Goal: Information Seeking & Learning: Learn about a topic

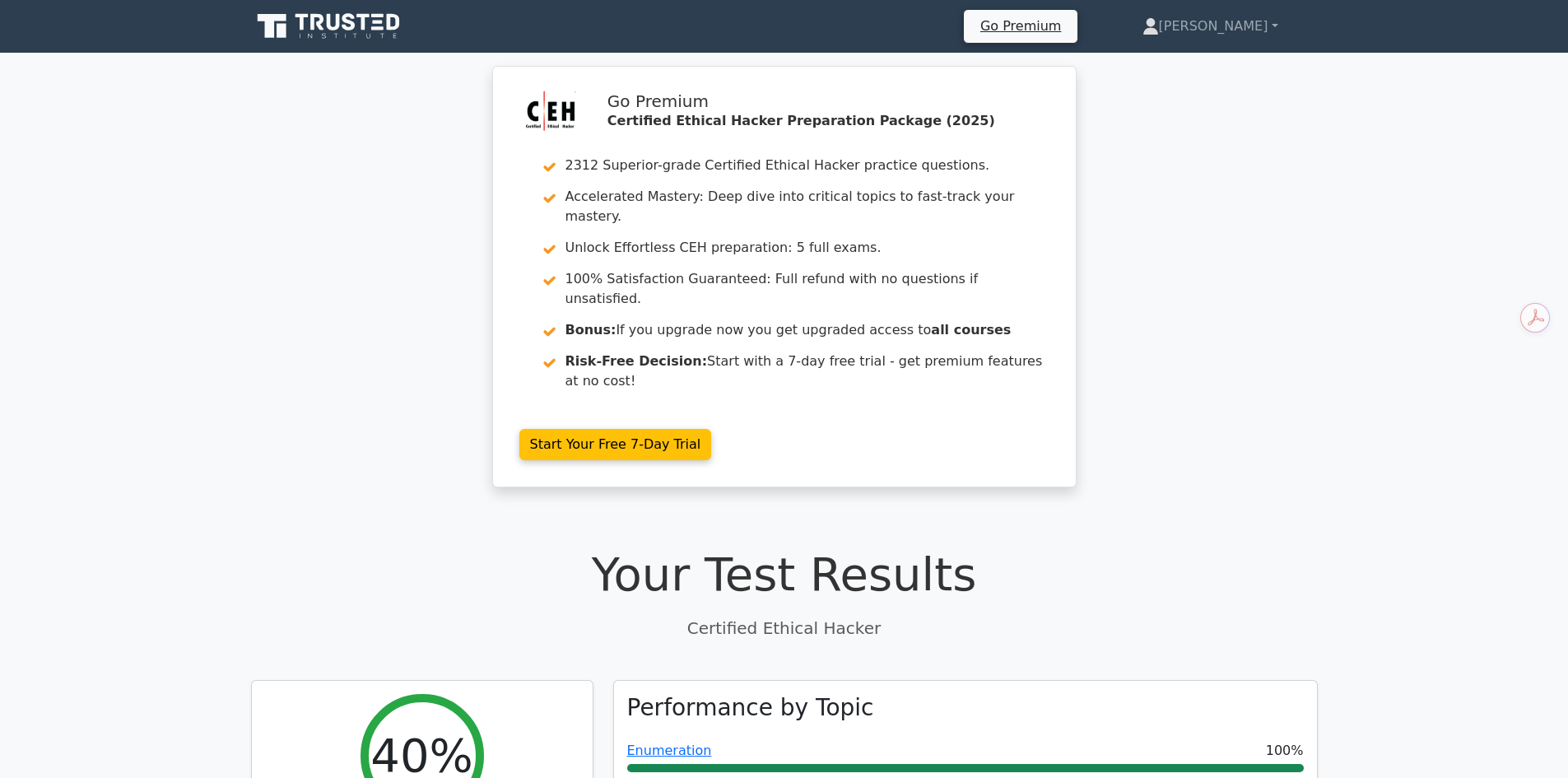
click at [345, 21] on icon at bounding box center [349, 22] width 13 height 17
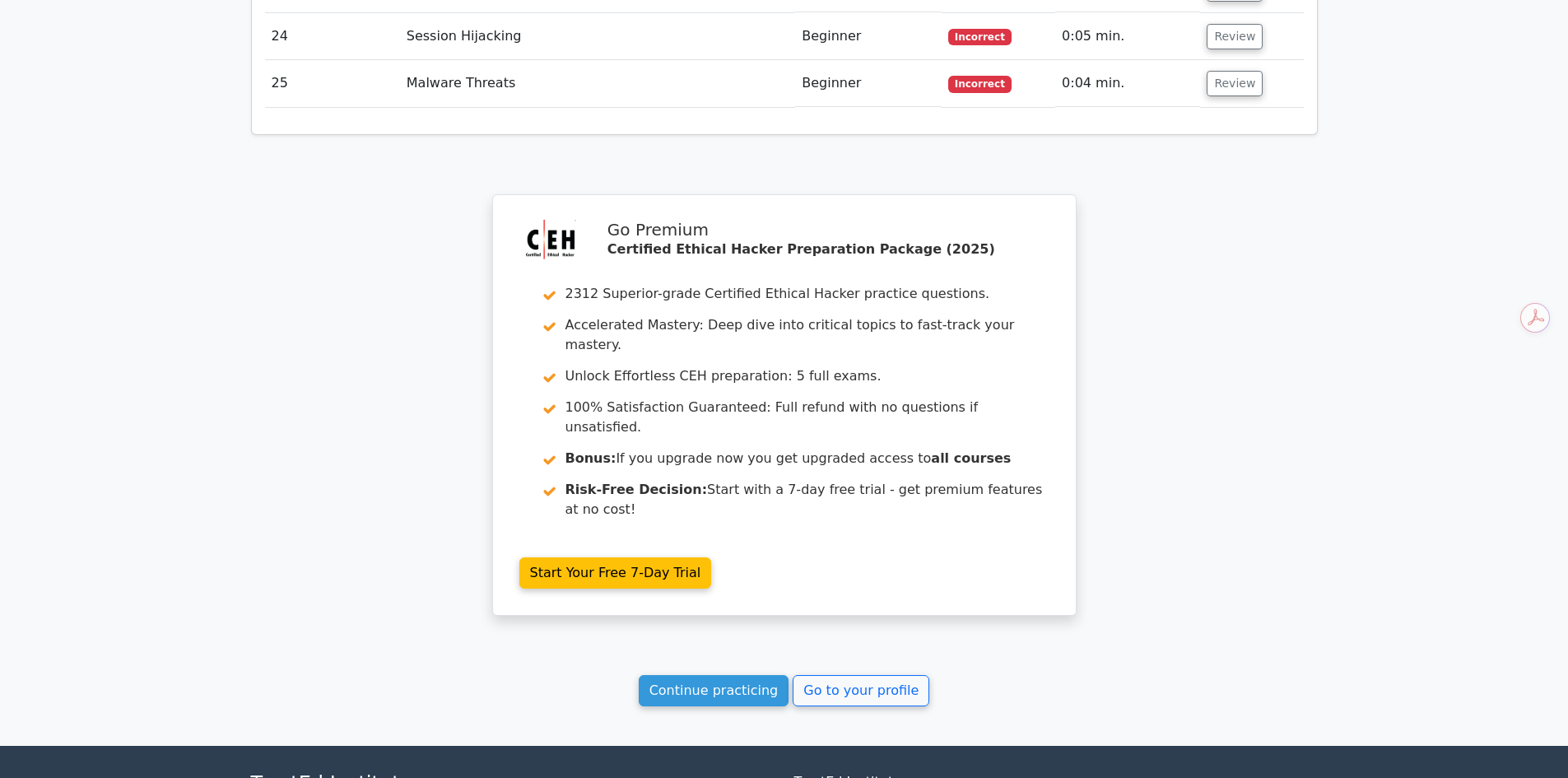
scroll to position [3871, 0]
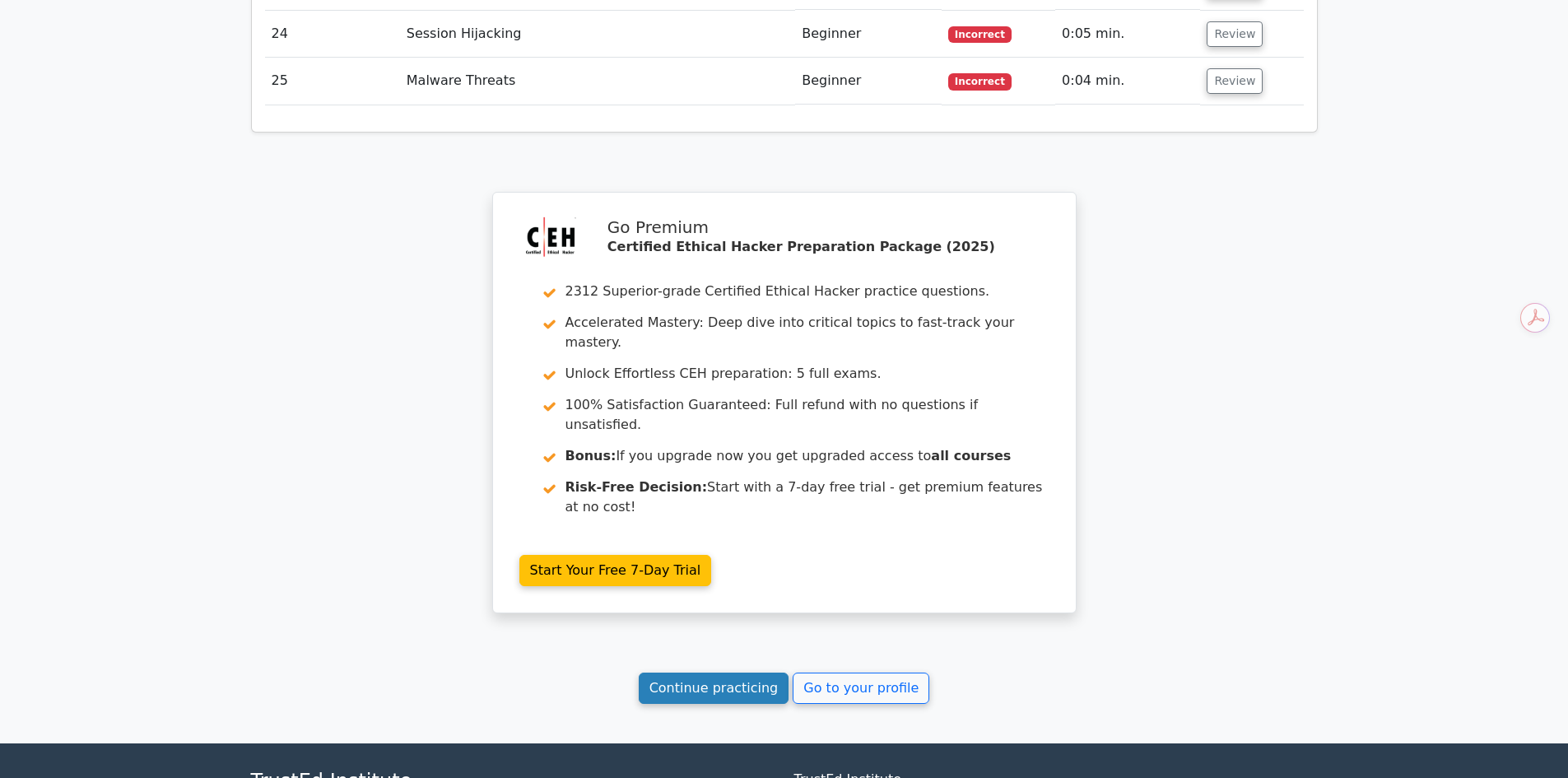
click at [707, 673] on link "Continue practicing" at bounding box center [714, 688] width 150 height 32
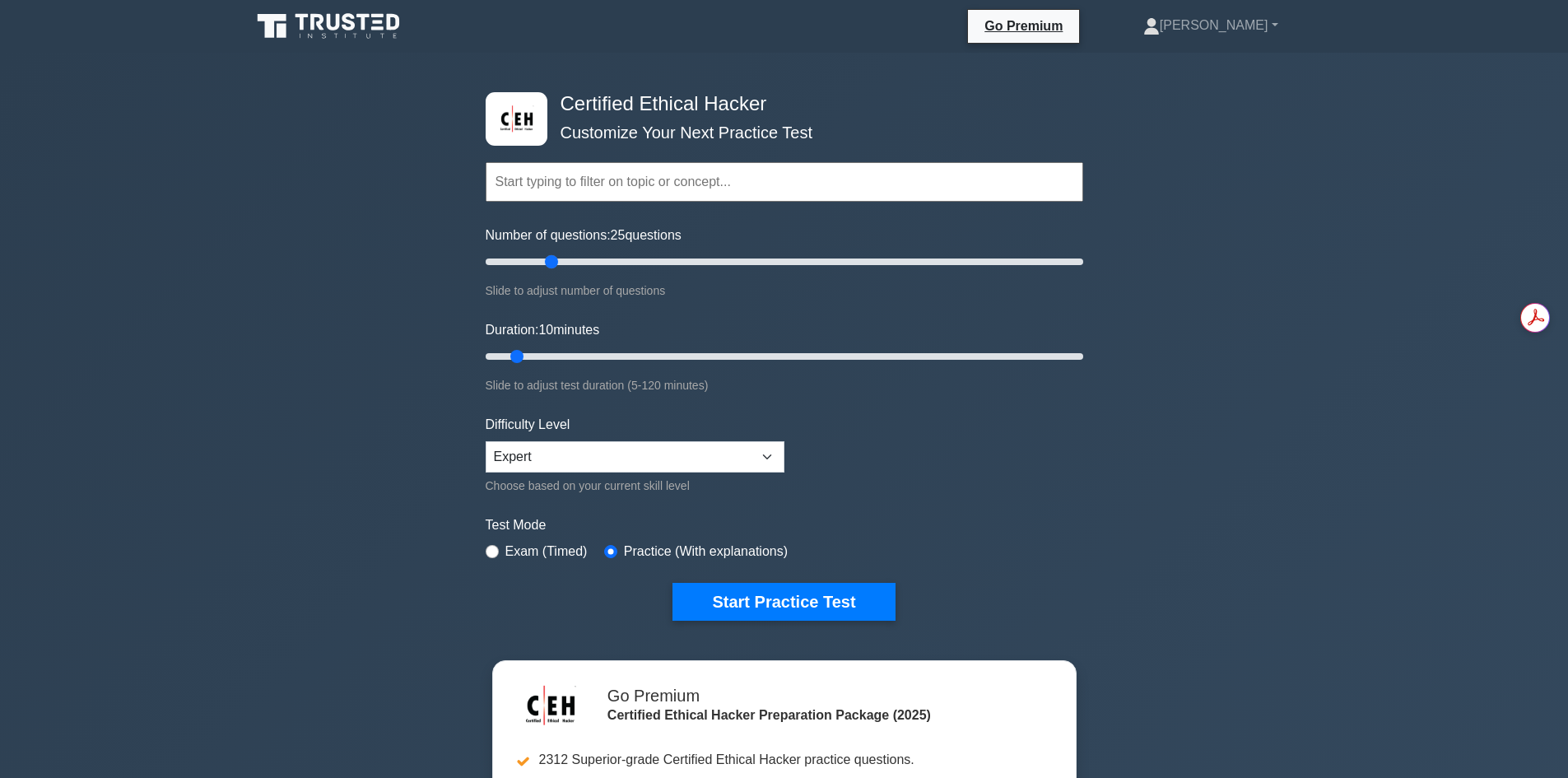
drag, startPoint x: 511, startPoint y: 260, endPoint x: 552, endPoint y: 260, distance: 41.0
type input "25"
click at [552, 260] on input "Number of questions: 25 questions" at bounding box center [785, 262] width 598 height 20
drag, startPoint x: 520, startPoint y: 356, endPoint x: 582, endPoint y: 349, distance: 62.4
type input "25"
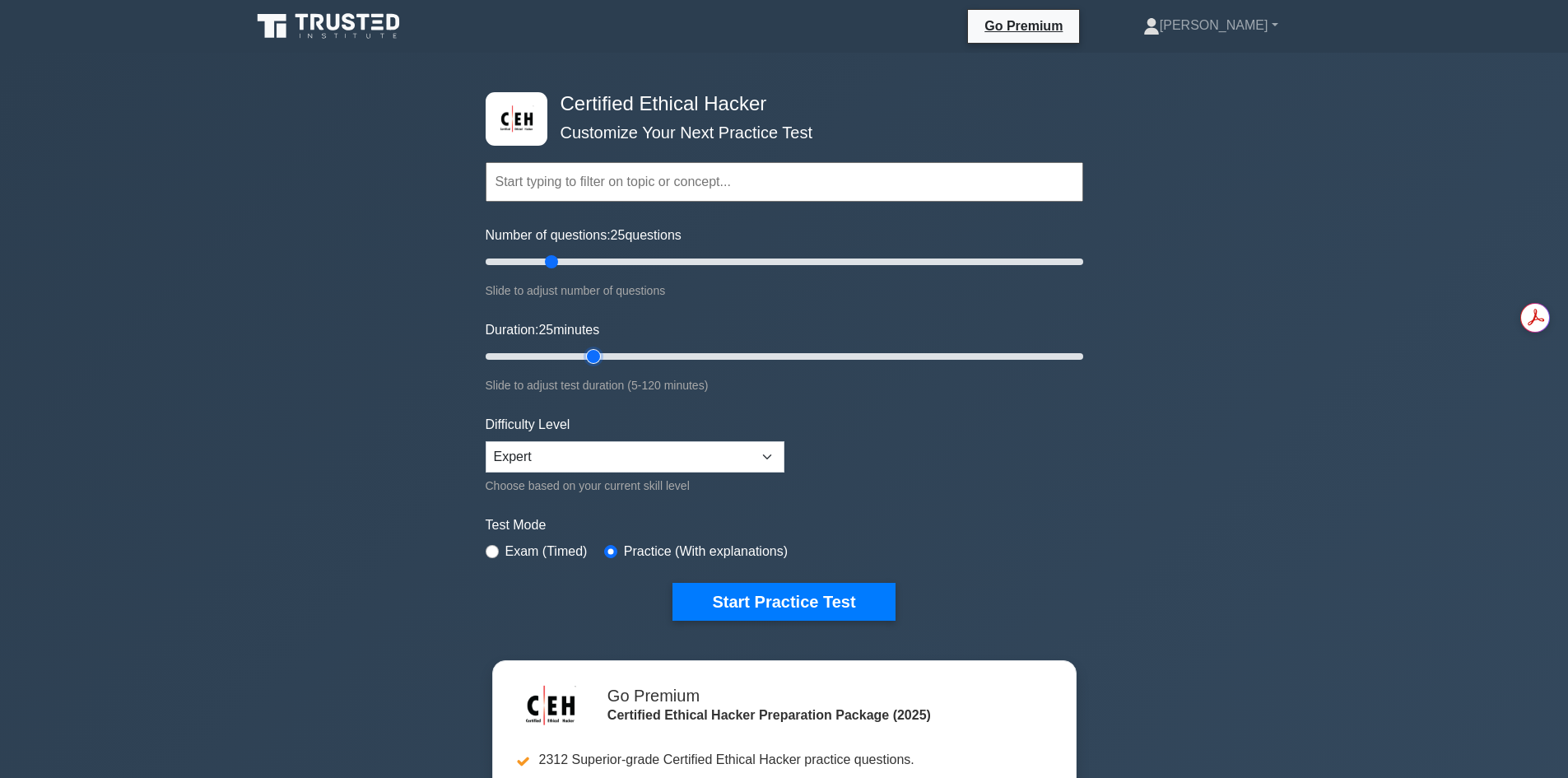
click at [582, 349] on input "Duration: 25 minutes" at bounding box center [785, 356] width 598 height 20
click at [616, 450] on select "Beginner Intermediate Expert" at bounding box center [635, 456] width 299 height 32
click at [486, 441] on select "Beginner Intermediate Expert" at bounding box center [635, 456] width 299 height 32
click at [1105, 482] on div "Certified Ethical Hacker Customize Your Next Practice Test Topics Introduction …" at bounding box center [784, 549] width 1568 height 993
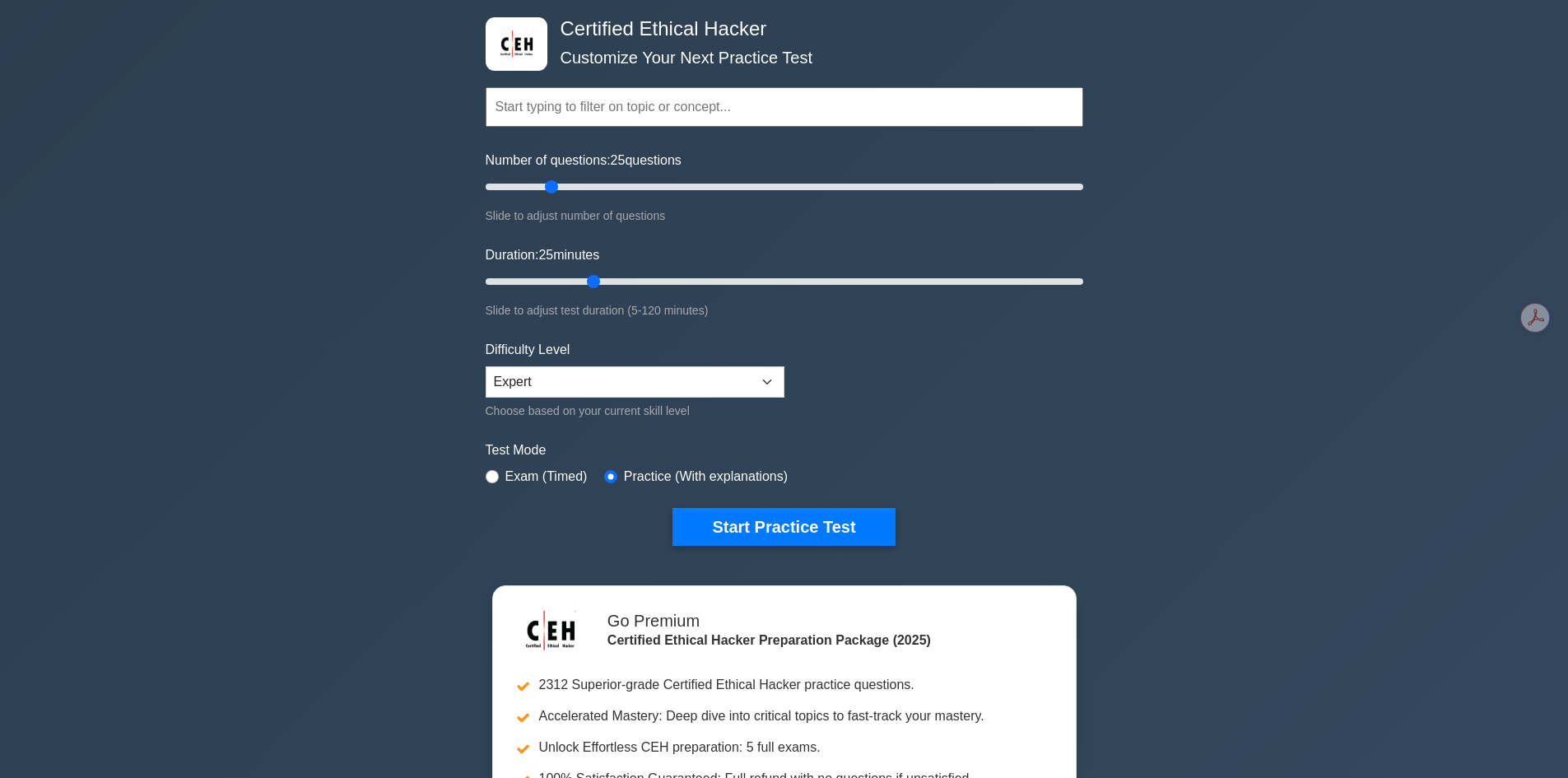
scroll to position [247, 0]
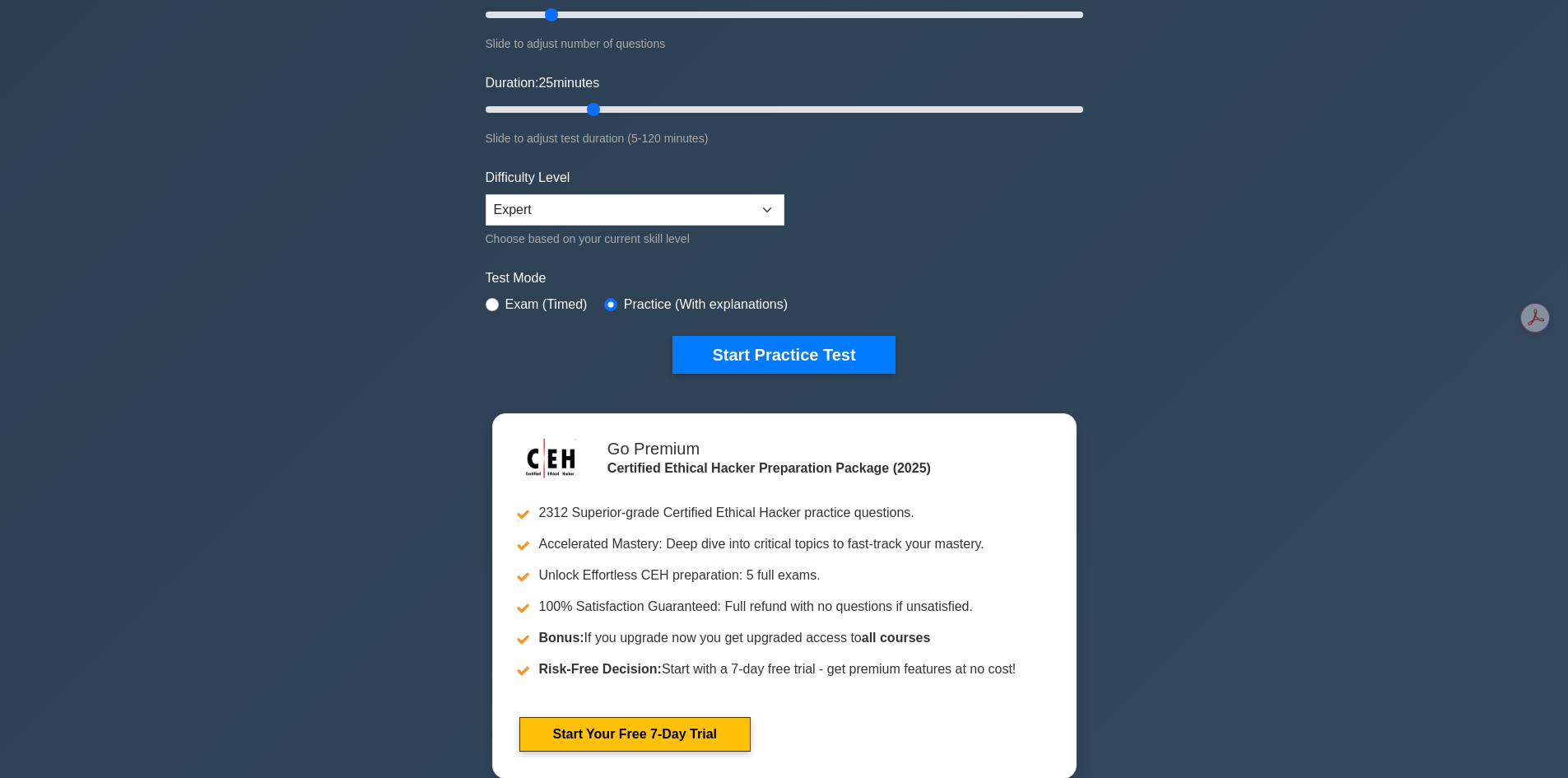
drag, startPoint x: 1358, startPoint y: 404, endPoint x: 1349, endPoint y: 408, distance: 9.8
click at [1358, 405] on div "Certified Ethical Hacker Customize Your Next Practice Test Topics Introduction …" at bounding box center [784, 302] width 1568 height 993
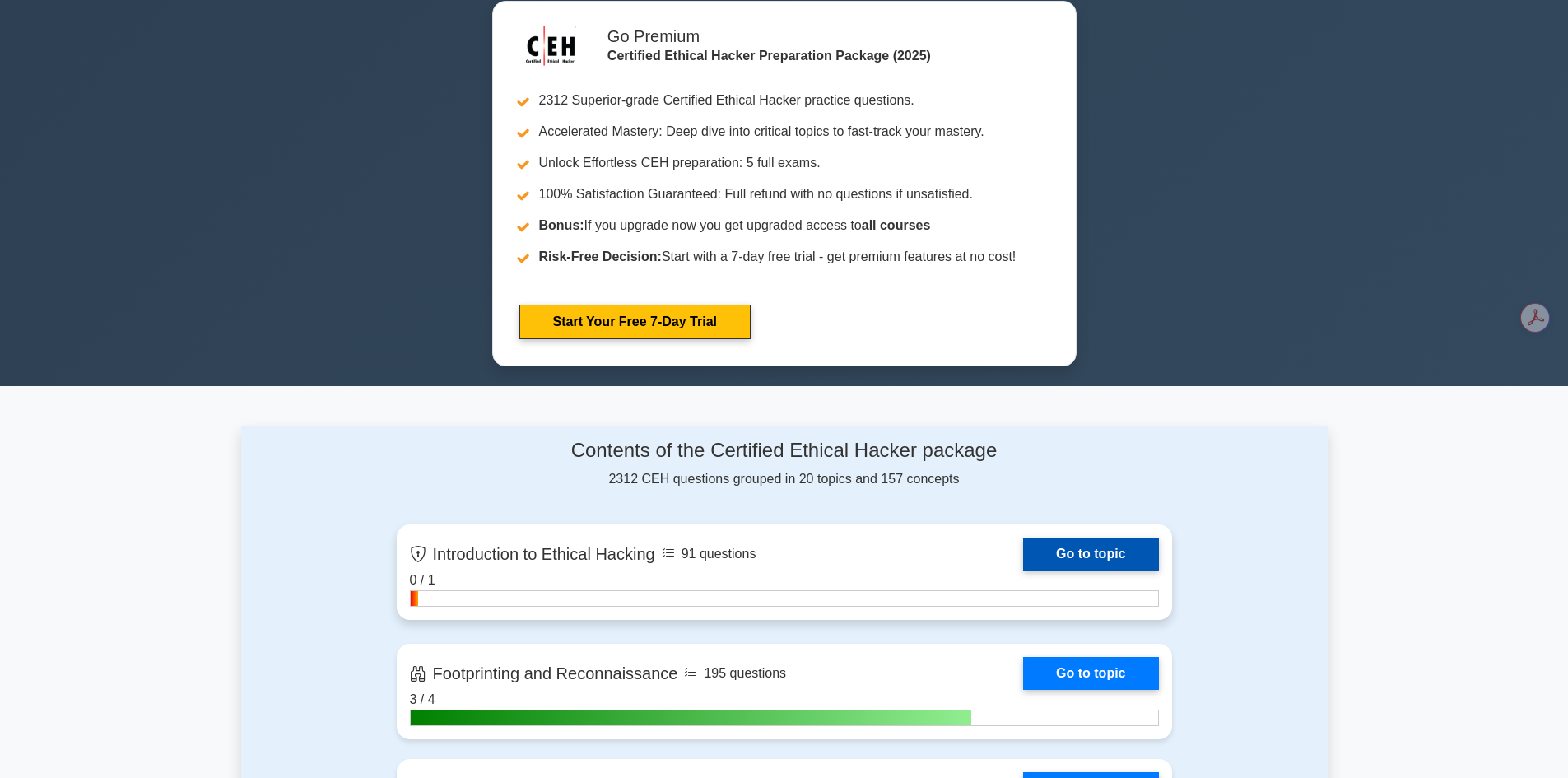
scroll to position [658, 0]
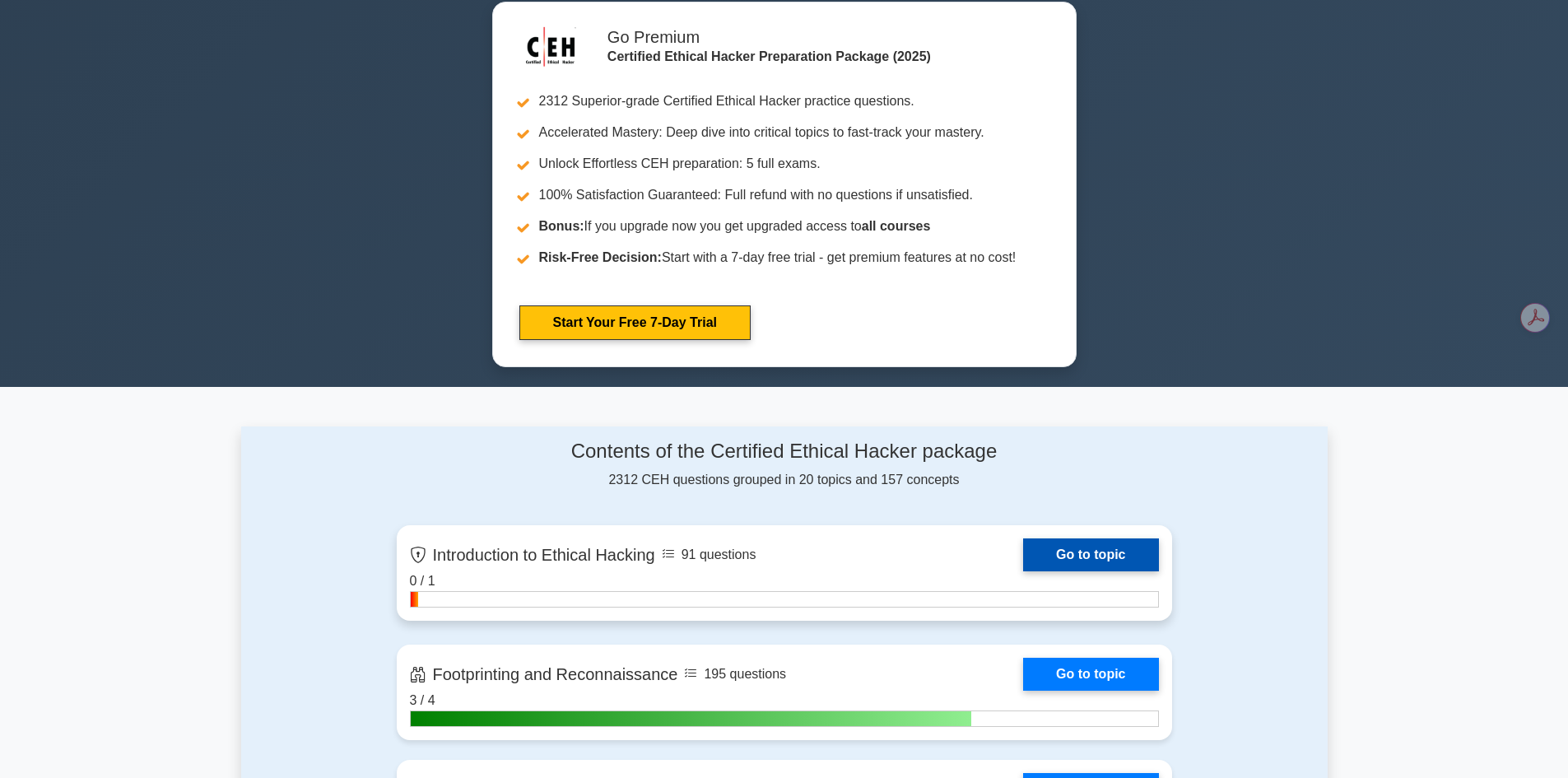
click at [1107, 558] on link "Go to topic" at bounding box center [1091, 555] width 135 height 33
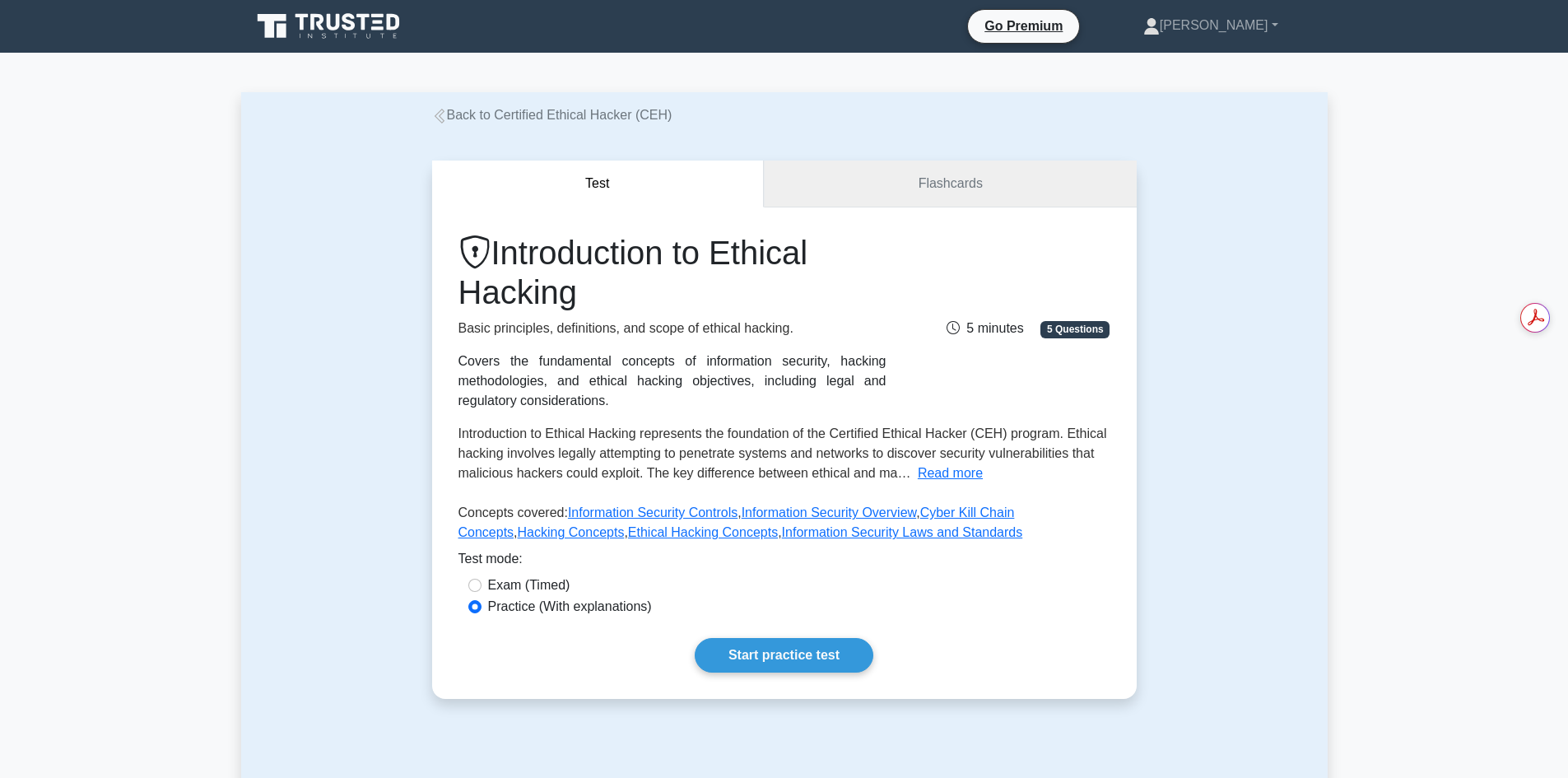
click at [906, 190] on link "Flashcards" at bounding box center [950, 184] width 372 height 47
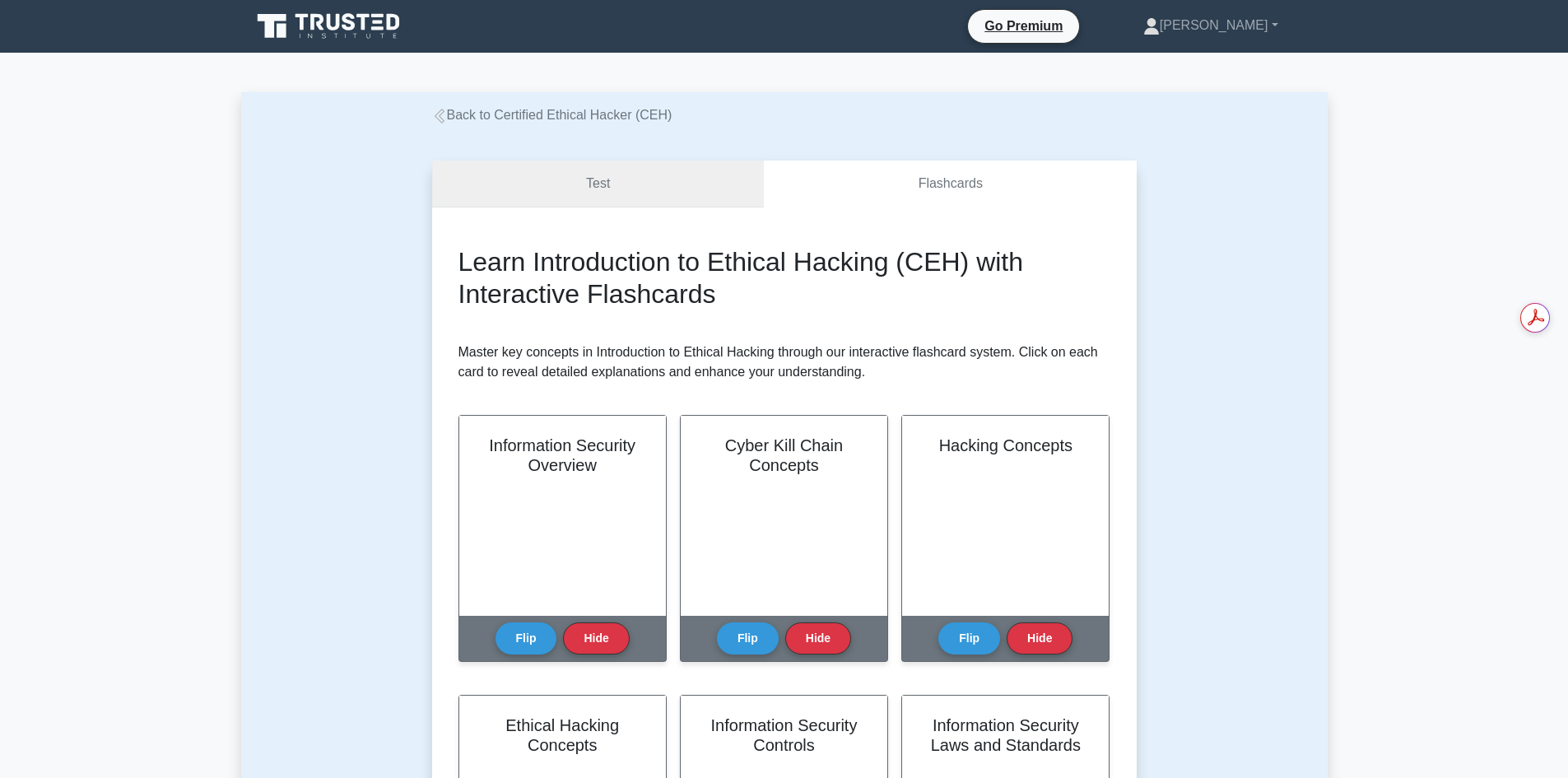
click at [616, 178] on link "Test" at bounding box center [598, 184] width 333 height 47
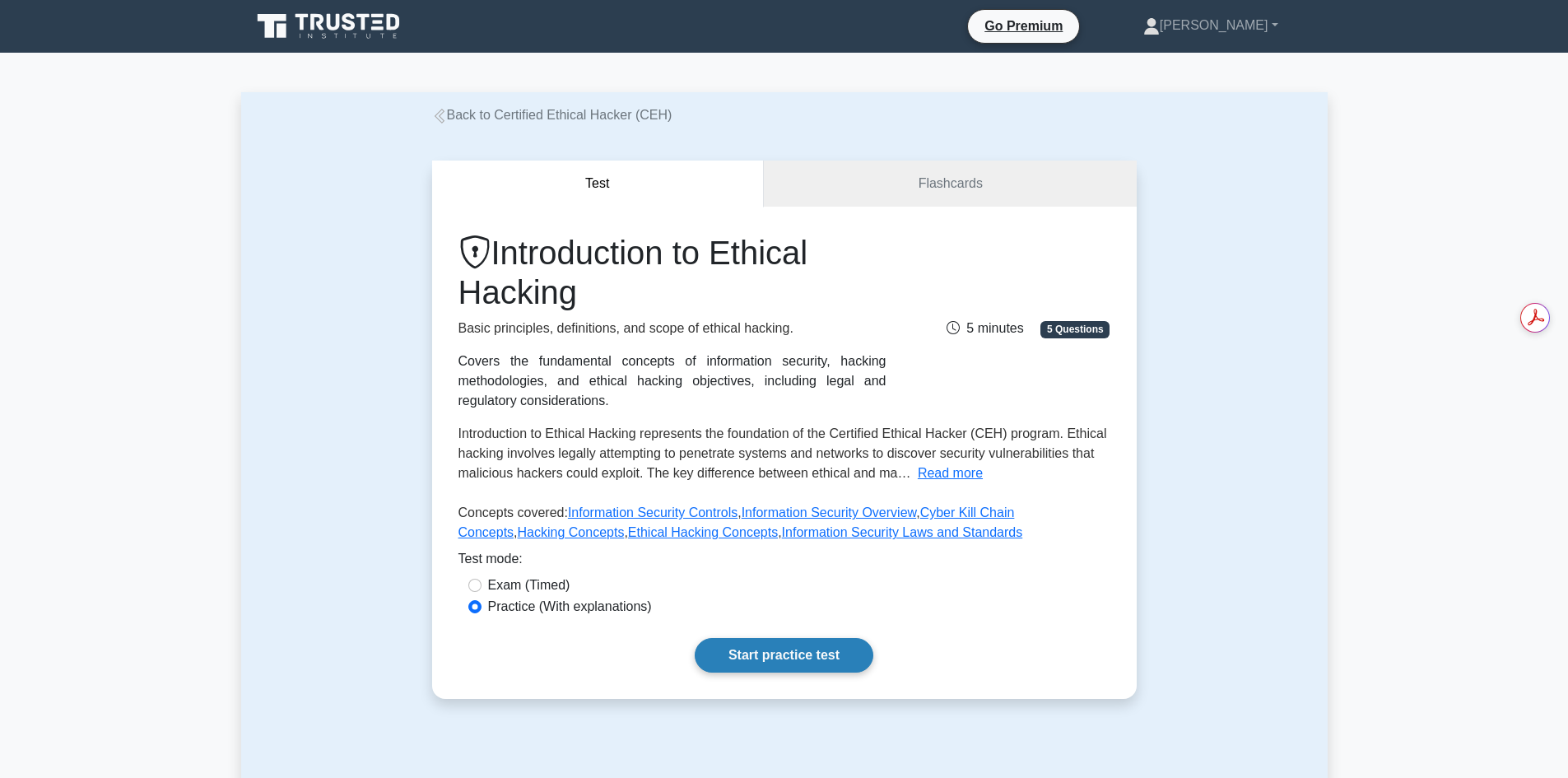
click at [792, 663] on link "Start practice test" at bounding box center [784, 655] width 178 height 34
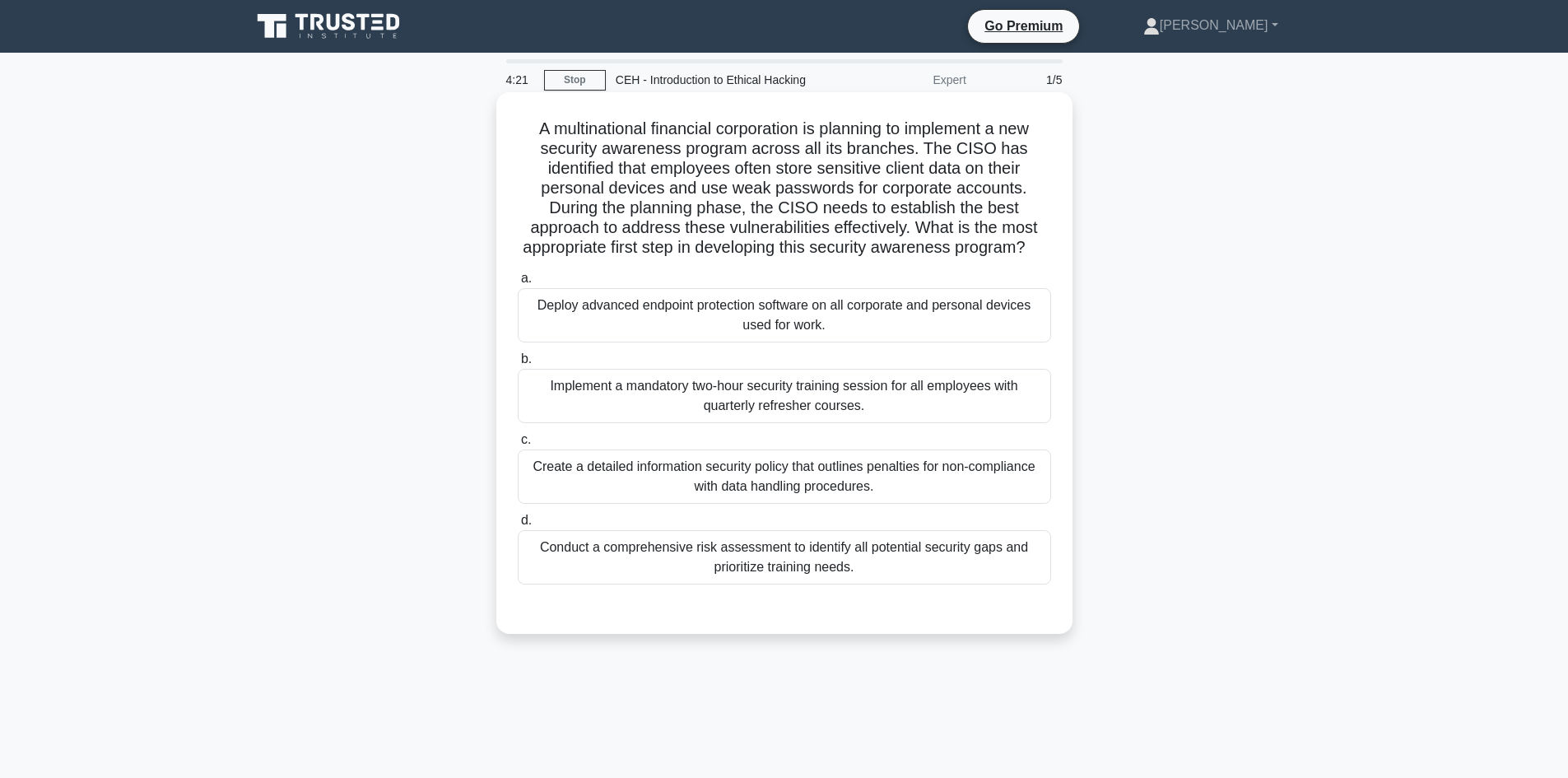
click at [688, 423] on div "Implement a mandatory two-hour security training session for all employees with…" at bounding box center [784, 396] width 534 height 55
click at [518, 365] on input "b. Implement a mandatory two-hour security training session for all employees w…" at bounding box center [518, 358] width 0 height 11
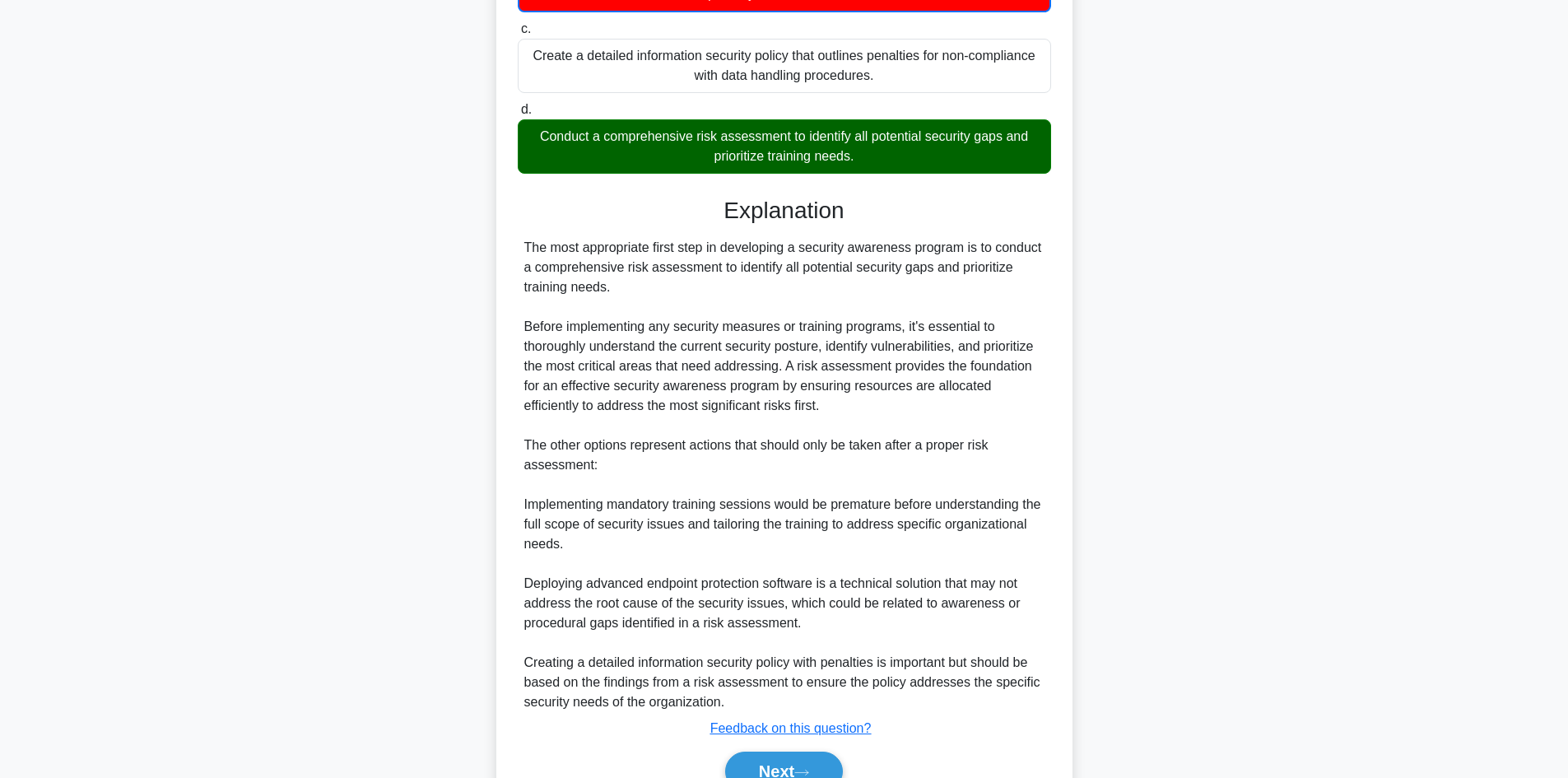
scroll to position [516, 0]
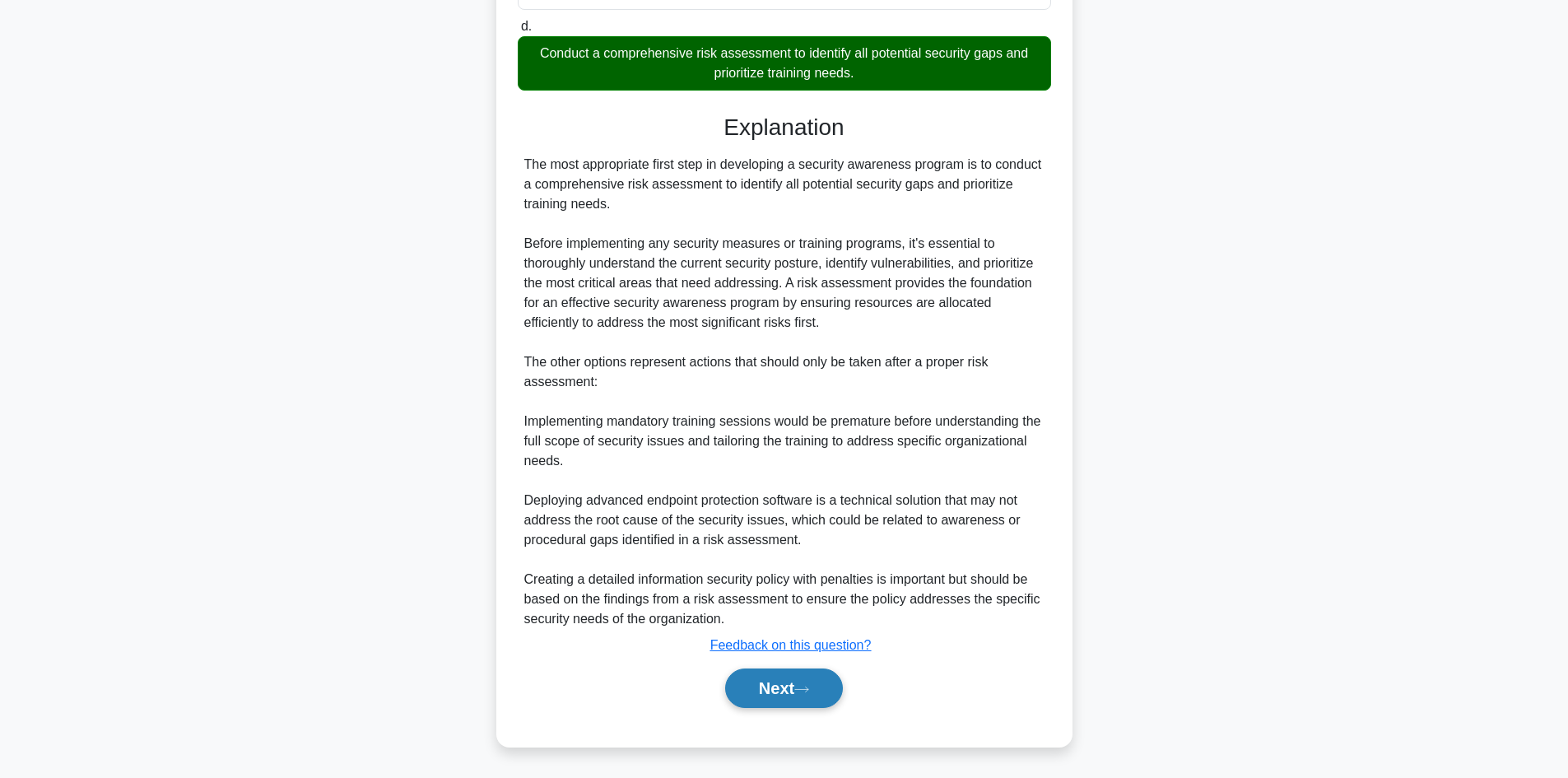
click at [744, 689] on button "Next" at bounding box center [784, 688] width 118 height 39
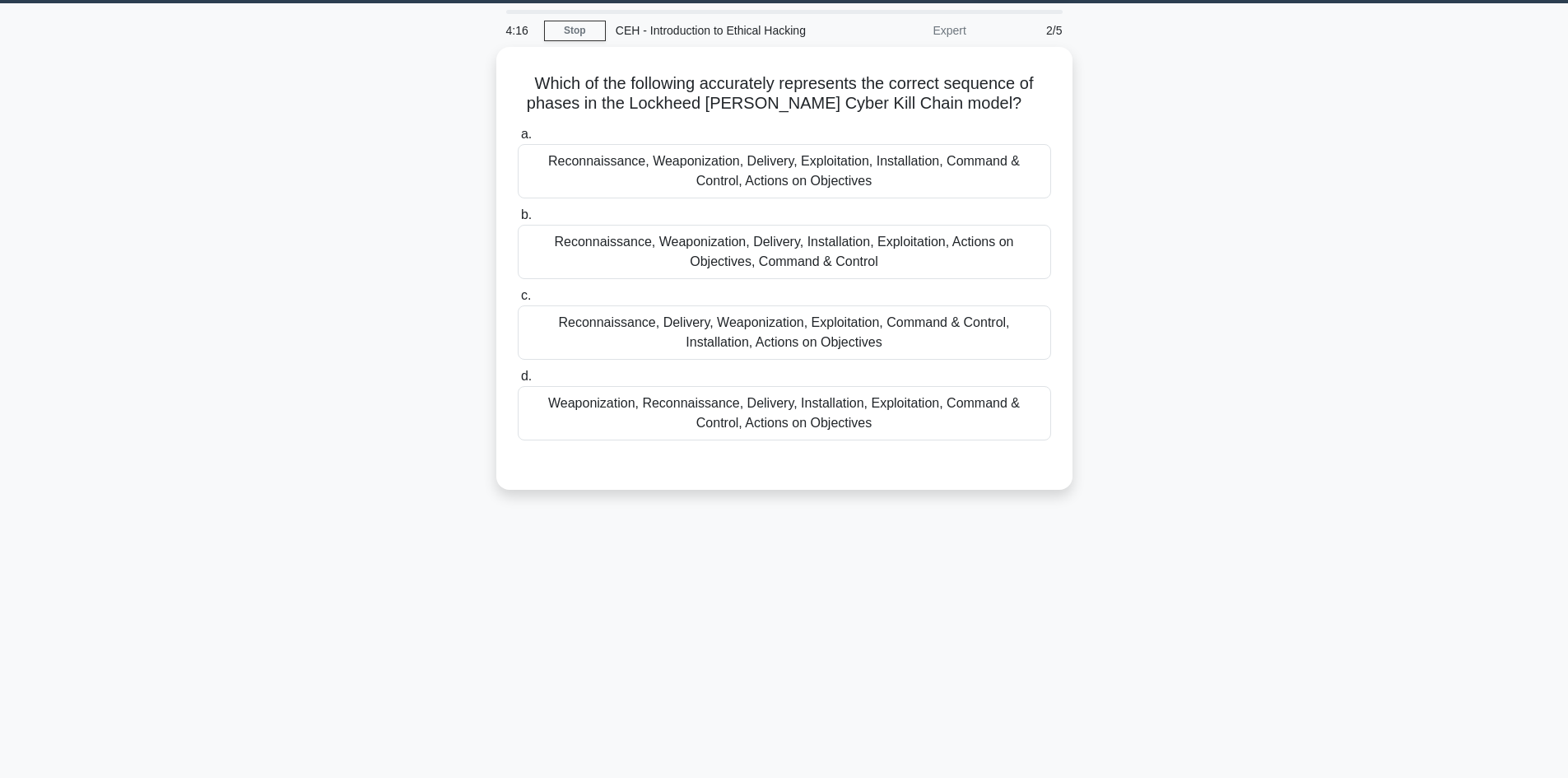
scroll to position [0, 0]
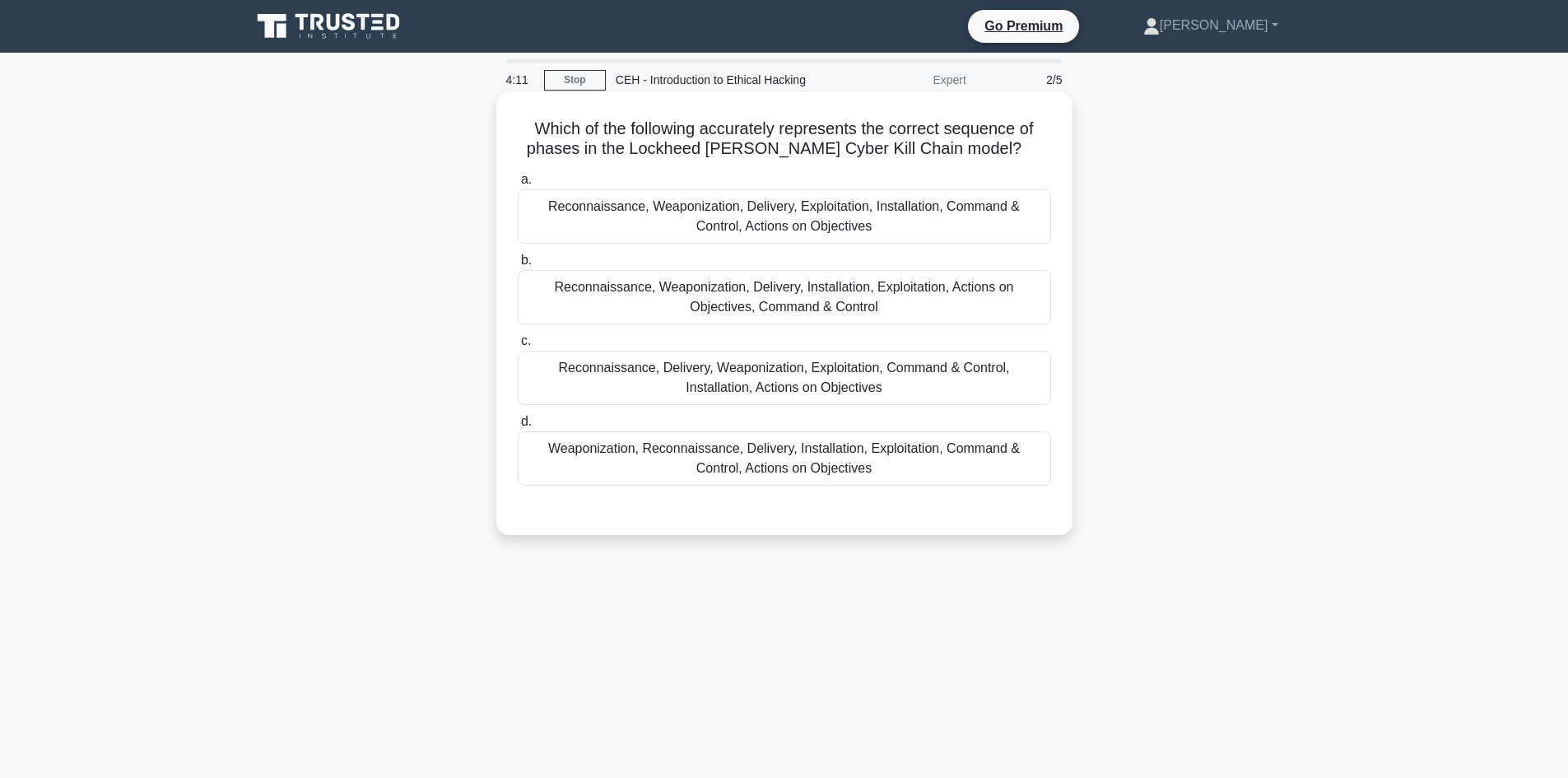
click at [746, 128] on h5 "Which of the following accurately represents the correct sequence of phases in …" at bounding box center [785, 139] width 537 height 41
click at [747, 128] on h5 "Which of the following accurately represents the correct sequence of phases in …" at bounding box center [785, 139] width 537 height 41
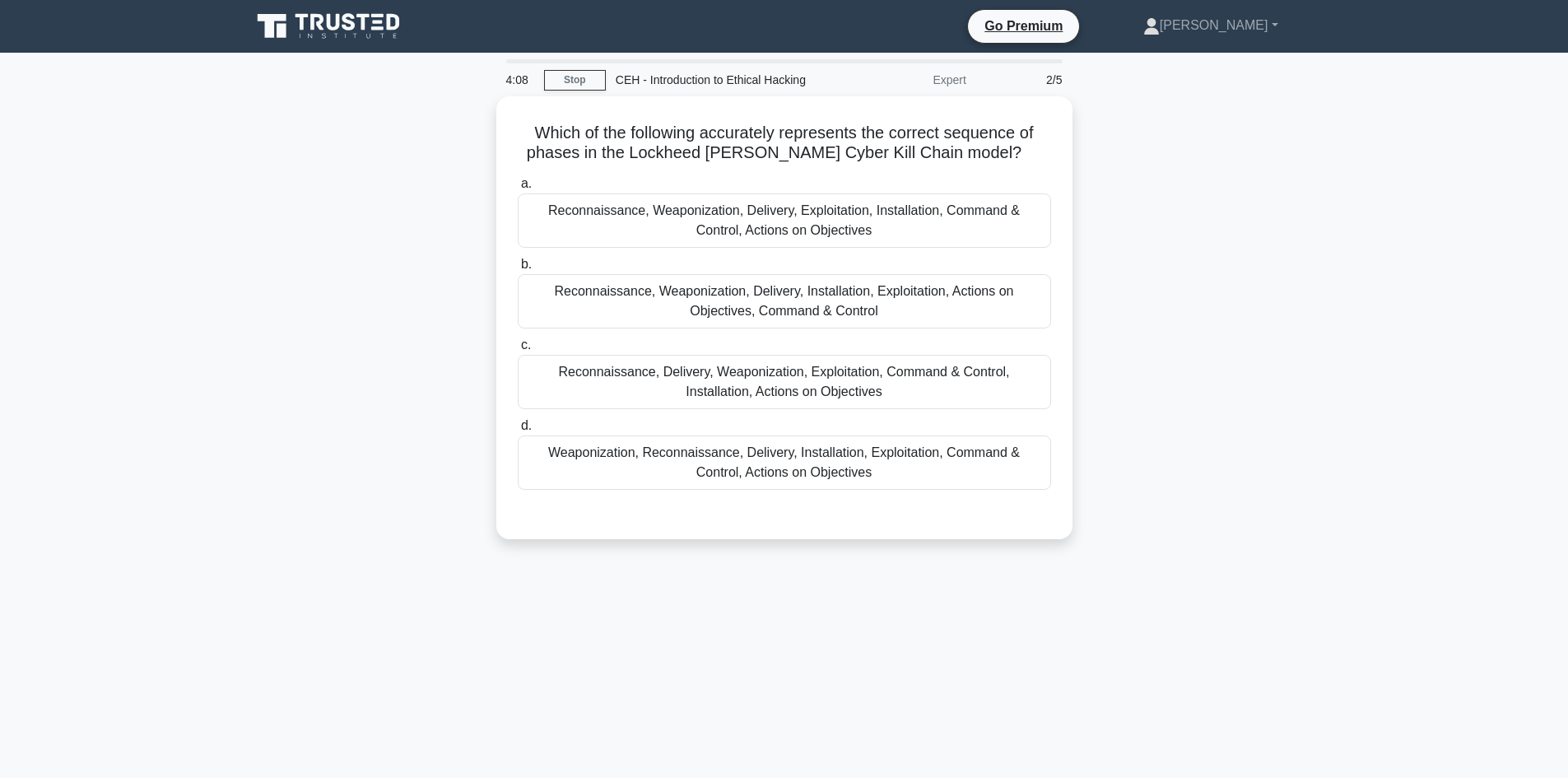
click at [1235, 240] on div "Which of the following accurately represents the correct sequence of phases in …" at bounding box center [785, 328] width 1087 height 463
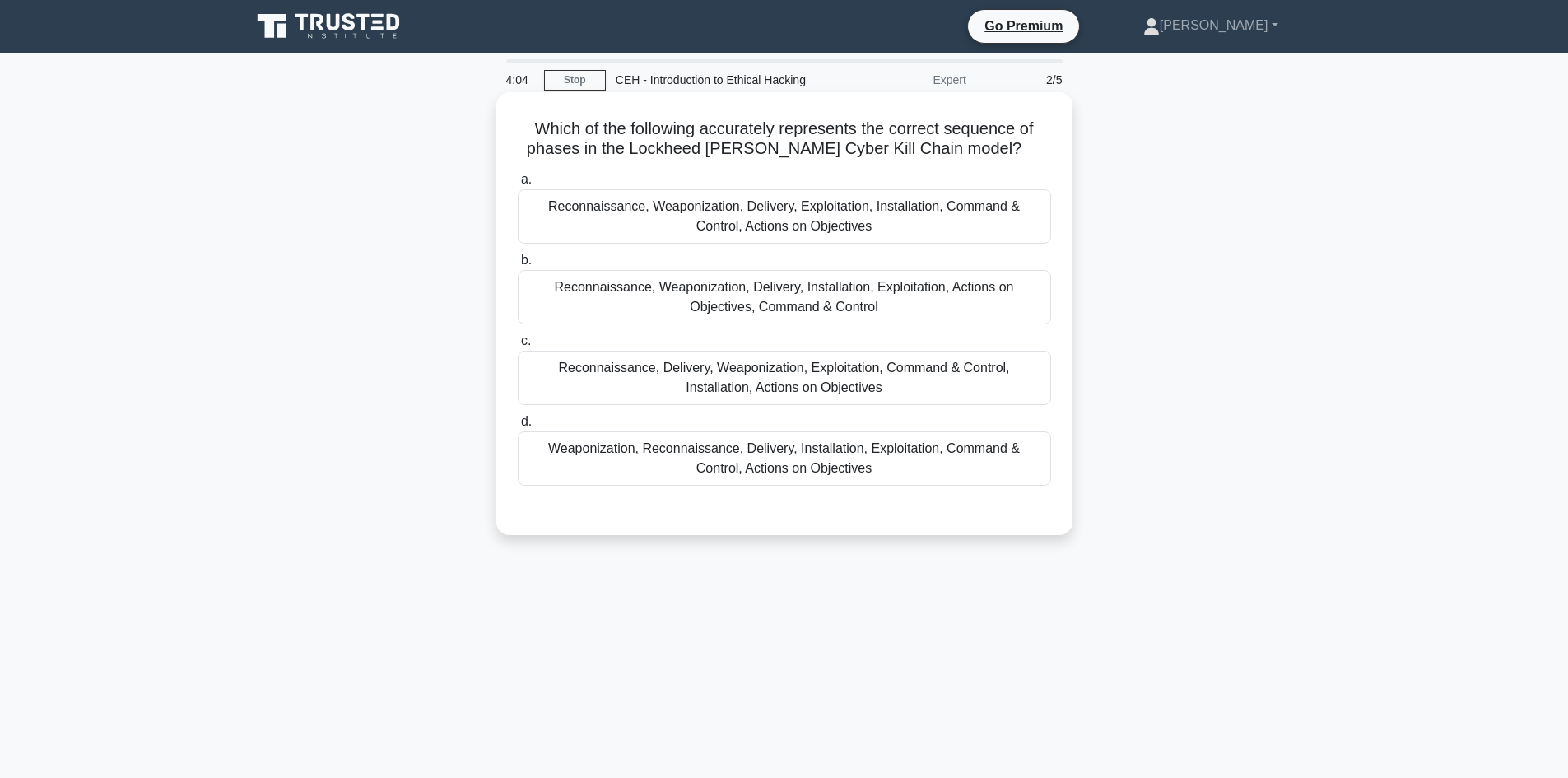
click at [723, 152] on h5 "Which of the following accurately represents the correct sequence of phases in …" at bounding box center [785, 139] width 537 height 41
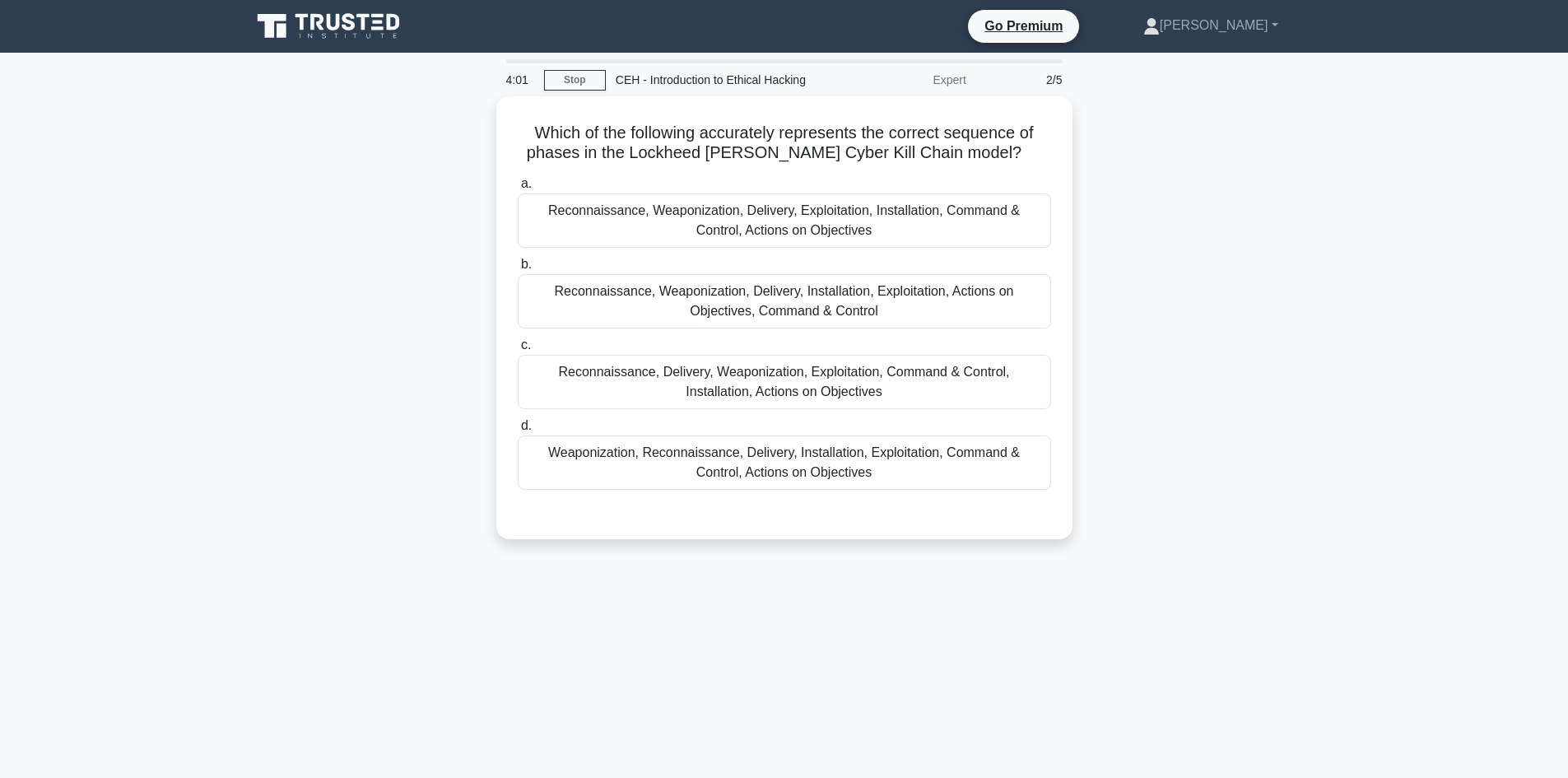
click at [1196, 264] on div "Which of the following accurately represents the correct sequence of phases in …" at bounding box center [785, 328] width 1087 height 463
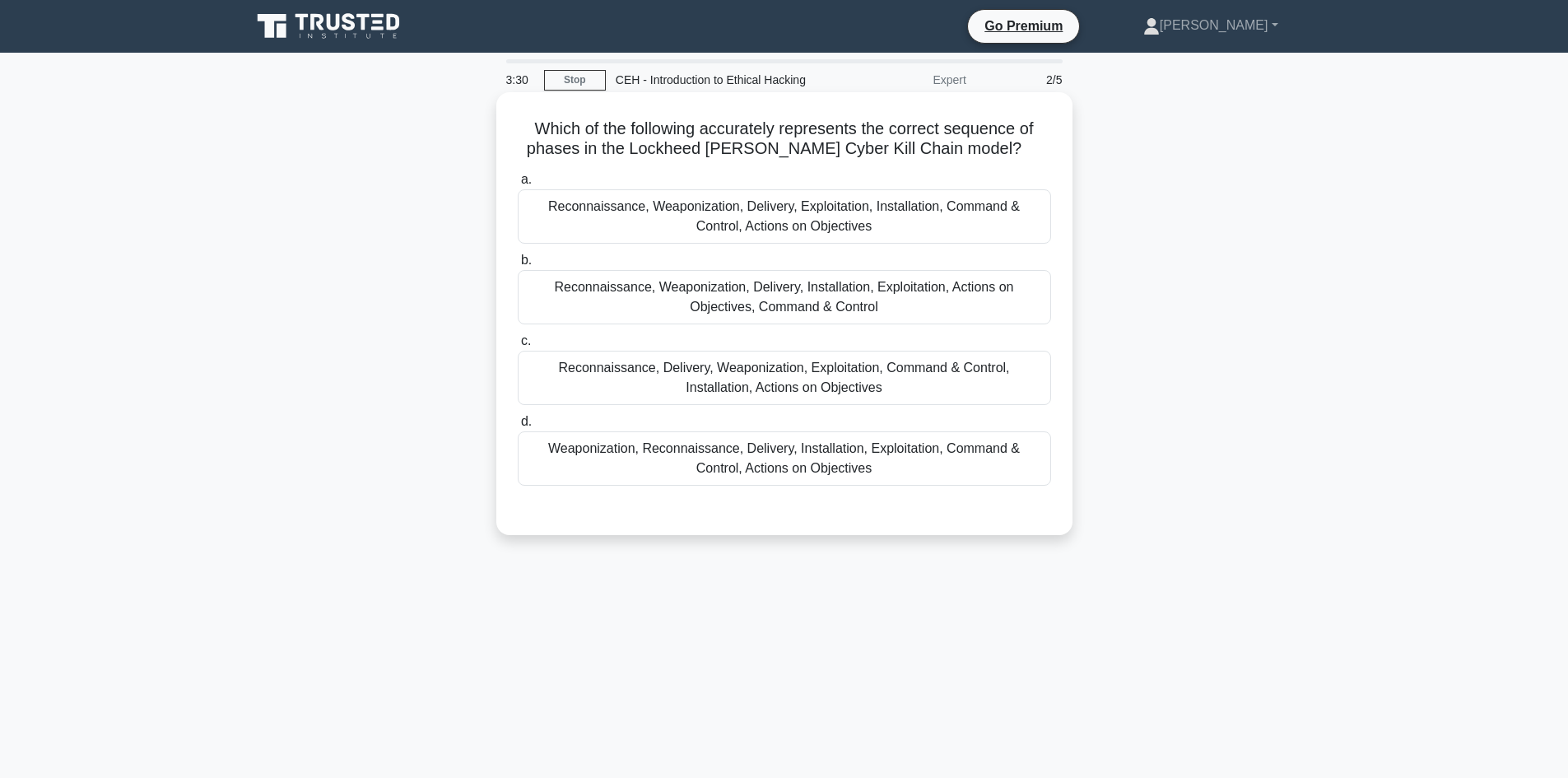
click at [949, 363] on div "Reconnaissance, Delivery, Weaponization, Exploitation, Command & Control, Insta…" at bounding box center [784, 378] width 534 height 55
click at [518, 347] on input "c. Reconnaissance, Delivery, Weaponization, Exploitation, Command & Control, In…" at bounding box center [518, 340] width 0 height 11
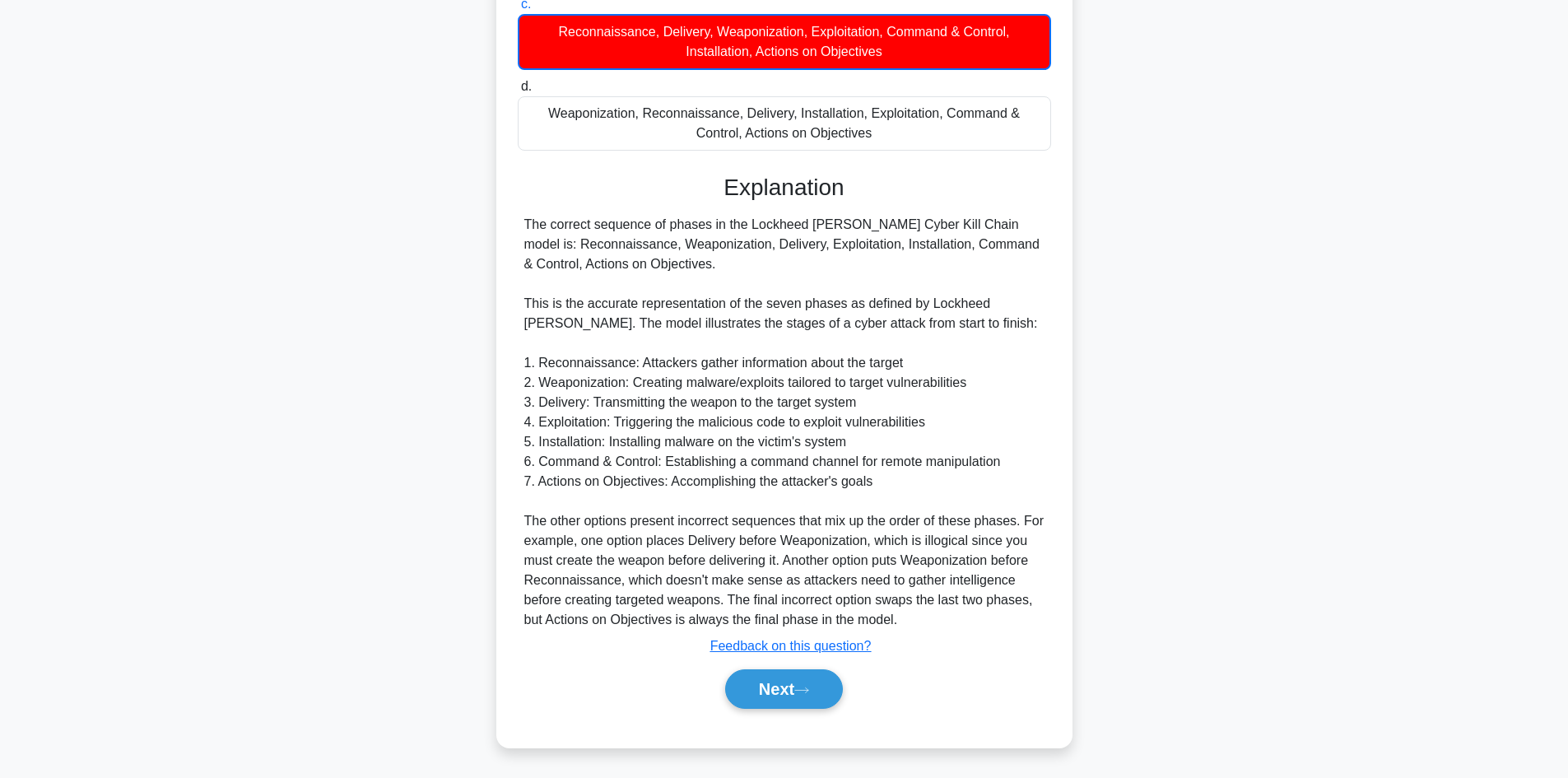
scroll to position [338, 0]
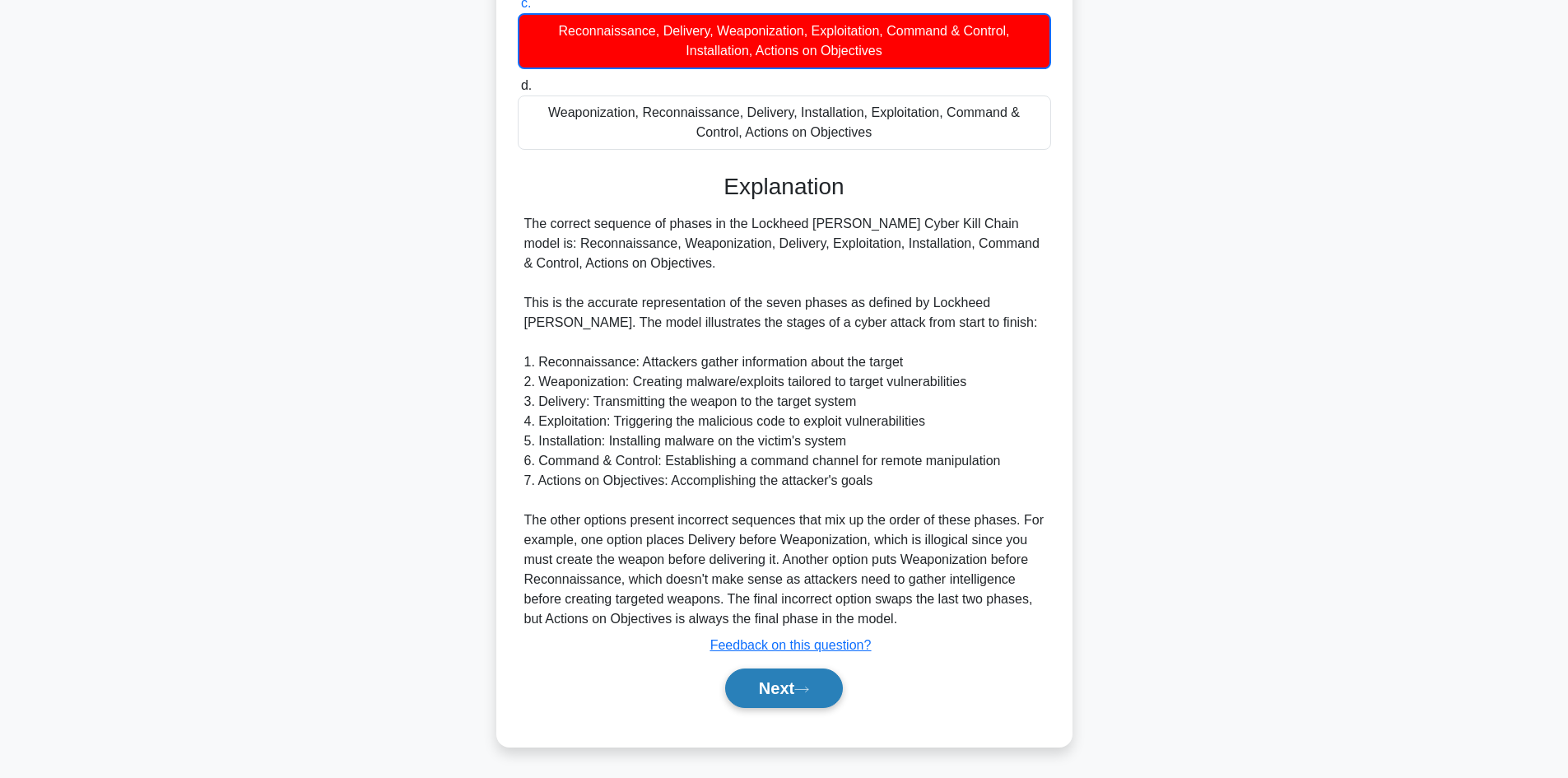
click at [792, 692] on button "Next" at bounding box center [784, 688] width 118 height 39
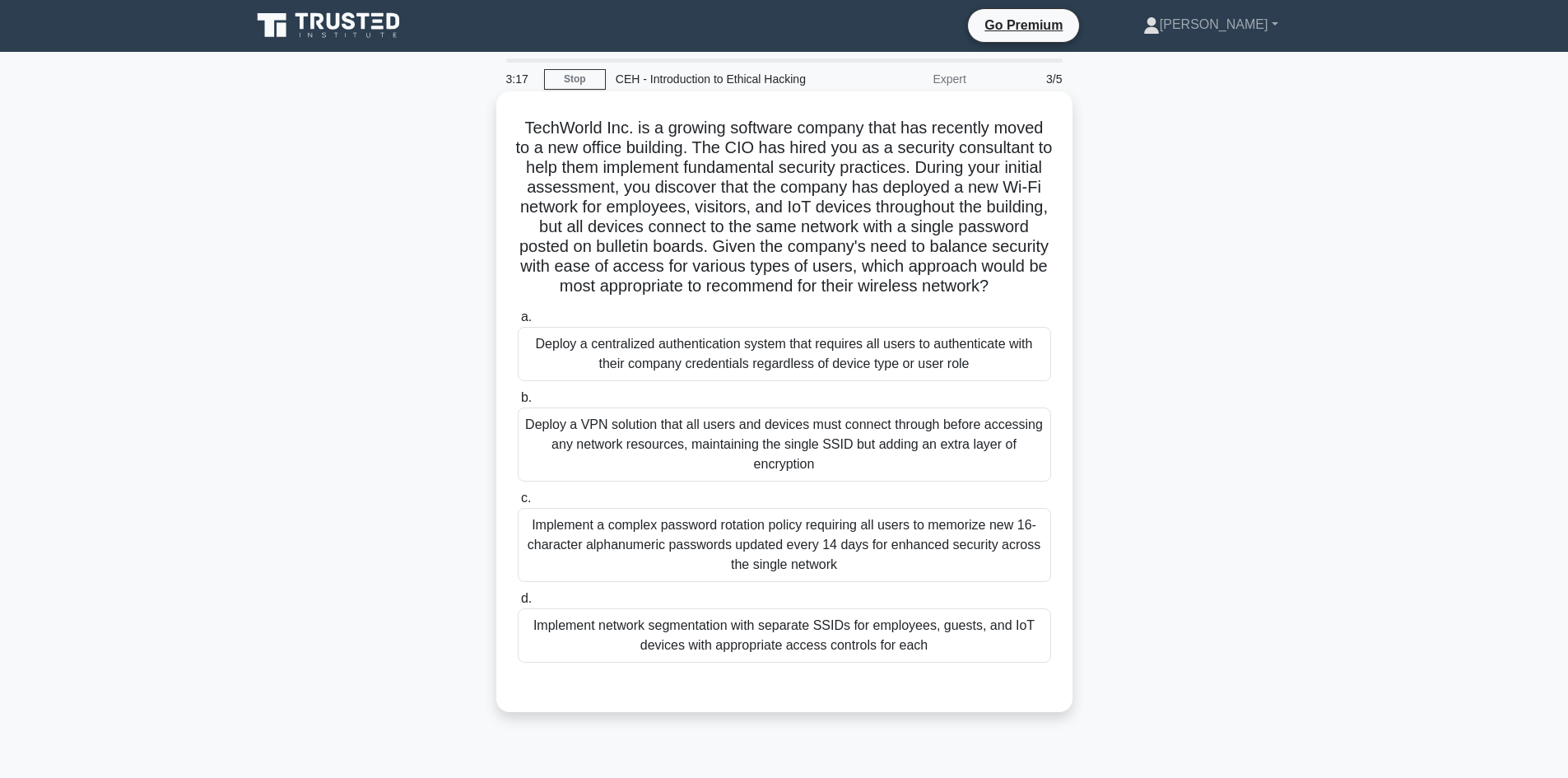
scroll to position [0, 0]
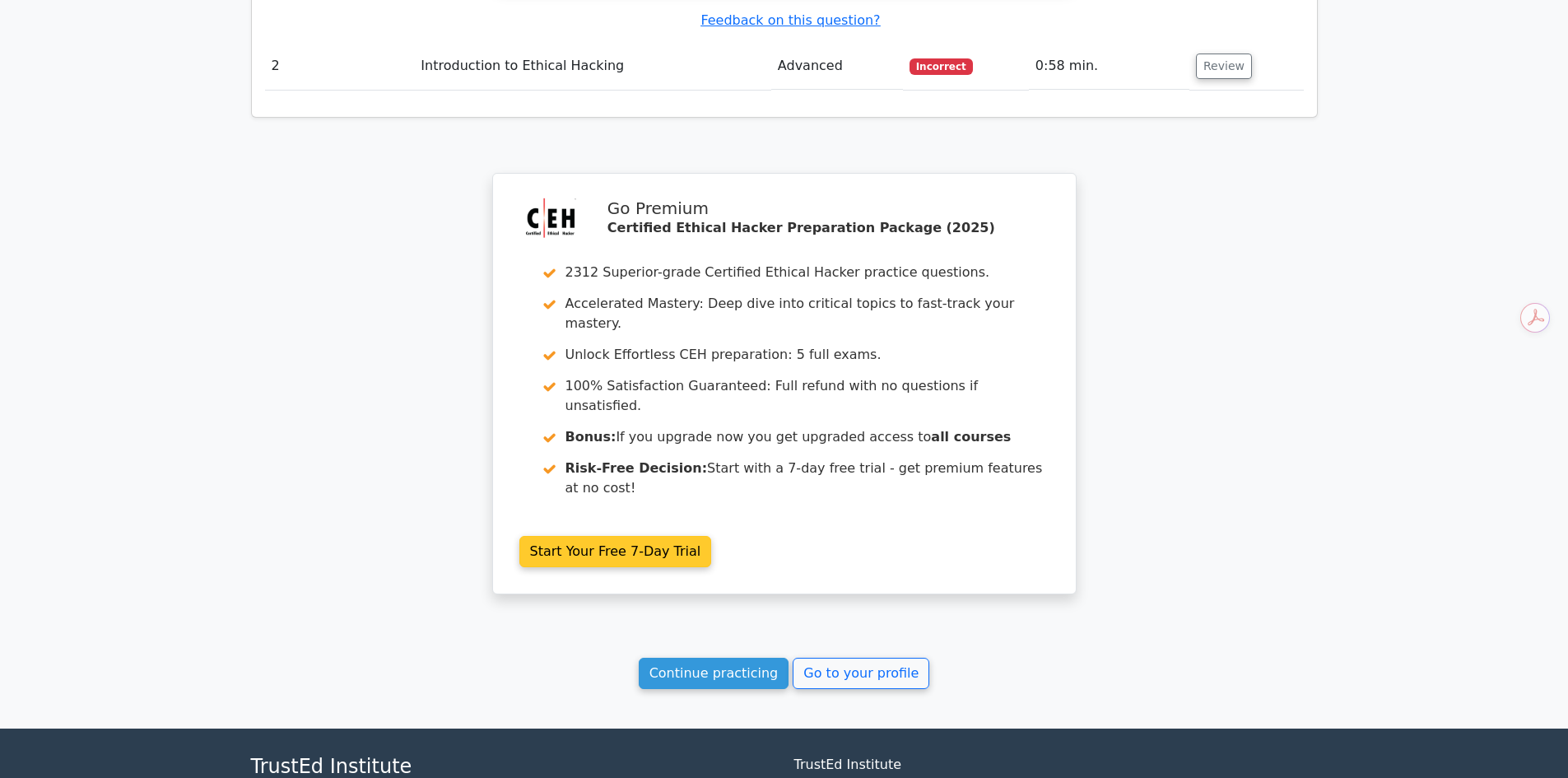
scroll to position [2390, 0]
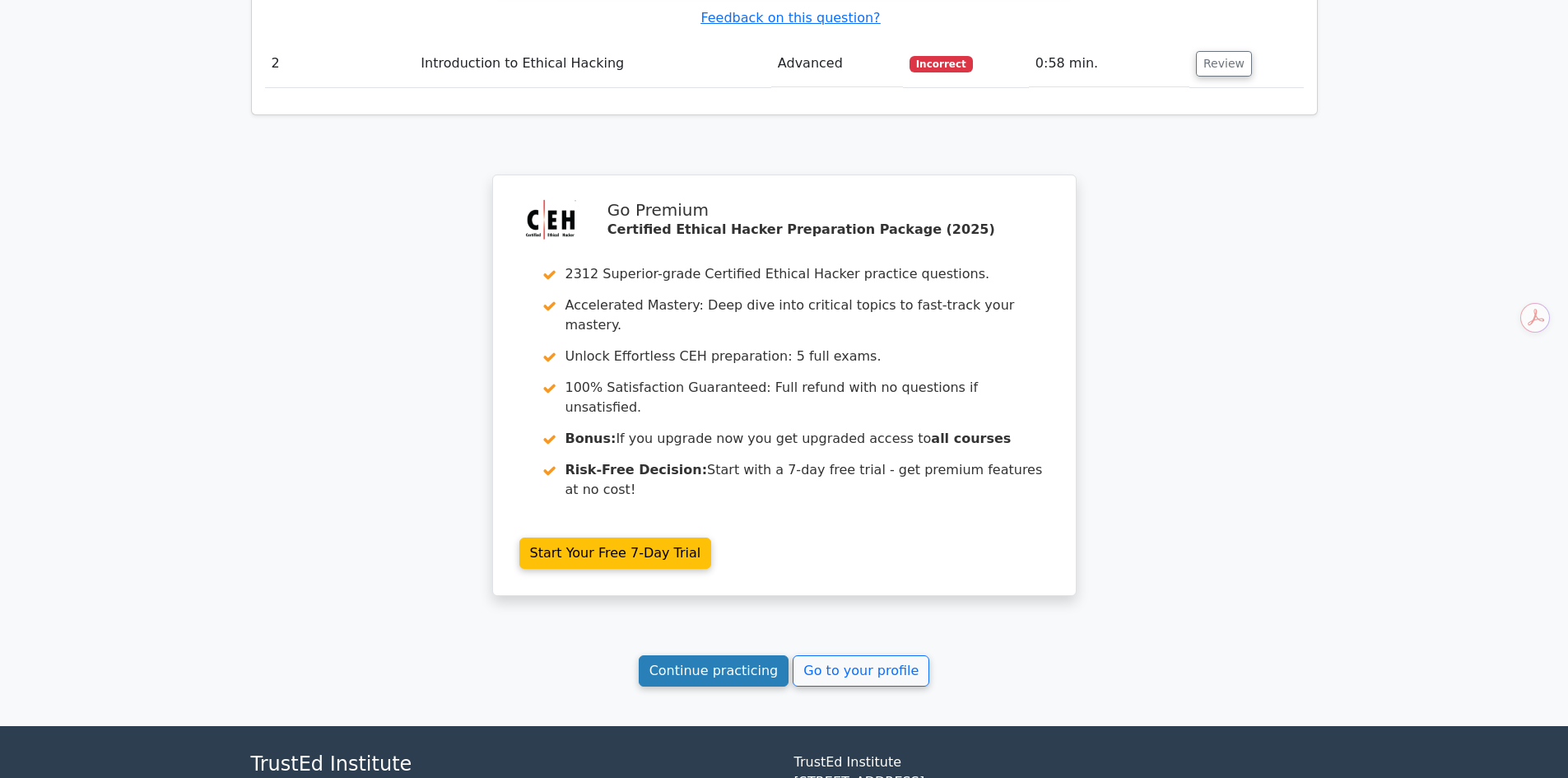
click at [763, 655] on link "Continue practicing" at bounding box center [714, 671] width 150 height 32
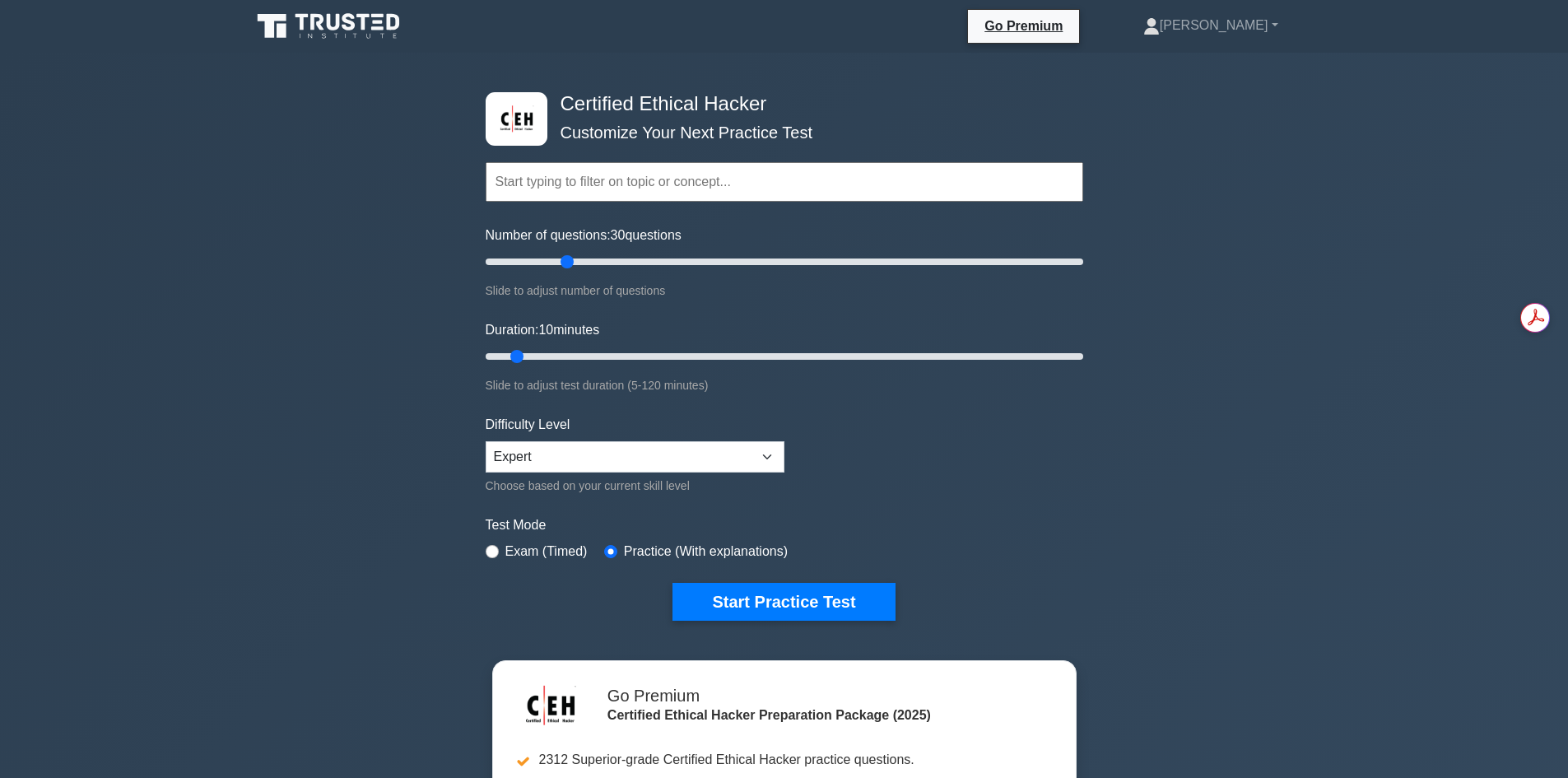
drag, startPoint x: 511, startPoint y: 263, endPoint x: 560, endPoint y: 263, distance: 49.0
click at [560, 263] on input "Number of questions: 30 questions" at bounding box center [785, 262] width 598 height 20
drag, startPoint x: 566, startPoint y: 265, endPoint x: 552, endPoint y: 265, distance: 14.0
type input "25"
click at [552, 265] on input "Number of questions: 25 questions" at bounding box center [785, 262] width 598 height 20
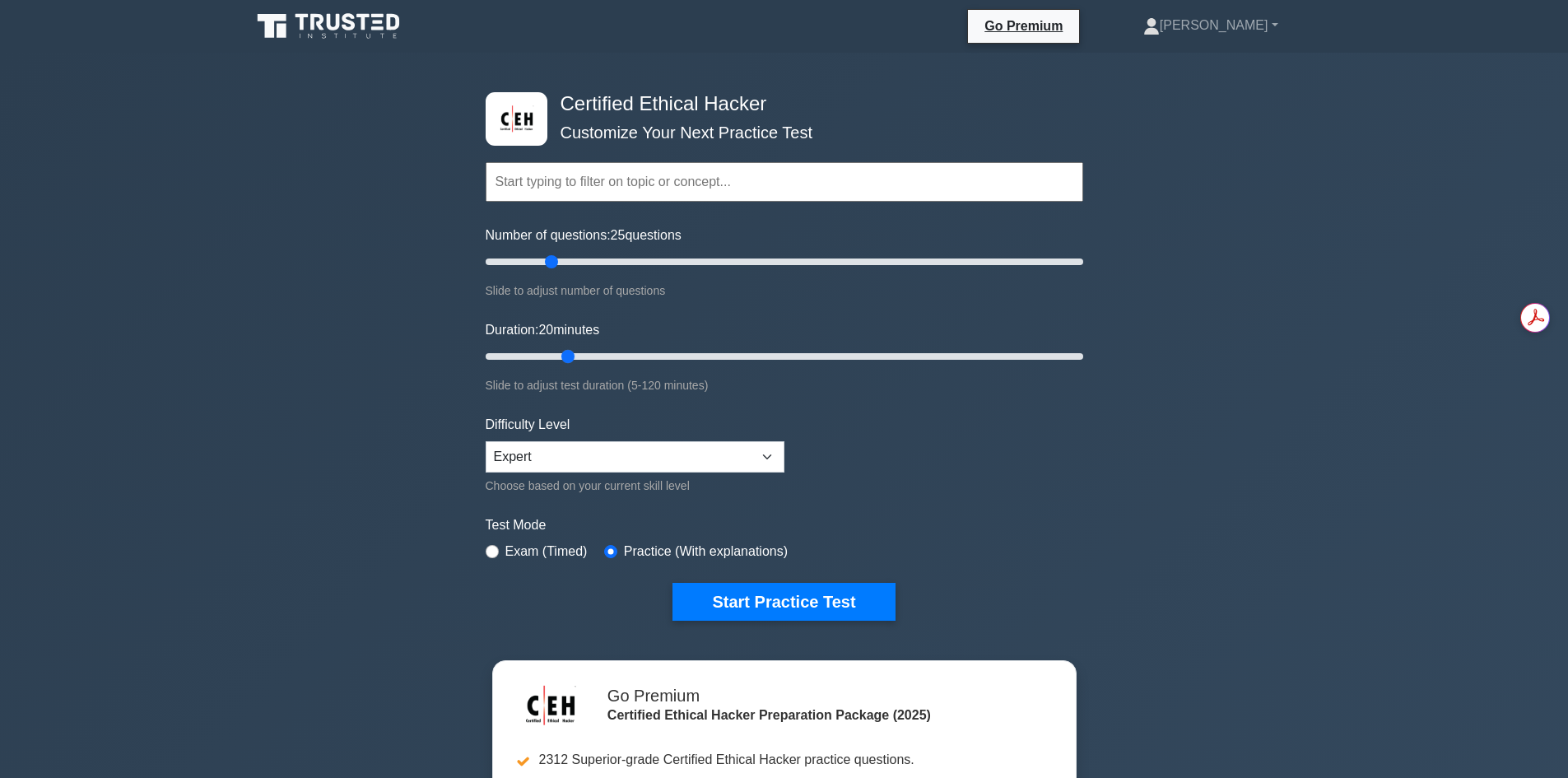
drag, startPoint x: 517, startPoint y: 356, endPoint x: 560, endPoint y: 356, distance: 43.0
type input "20"
click at [560, 356] on input "Duration: 20 minutes" at bounding box center [785, 356] width 598 height 20
click at [770, 606] on button "Start Practice Test" at bounding box center [784, 602] width 222 height 38
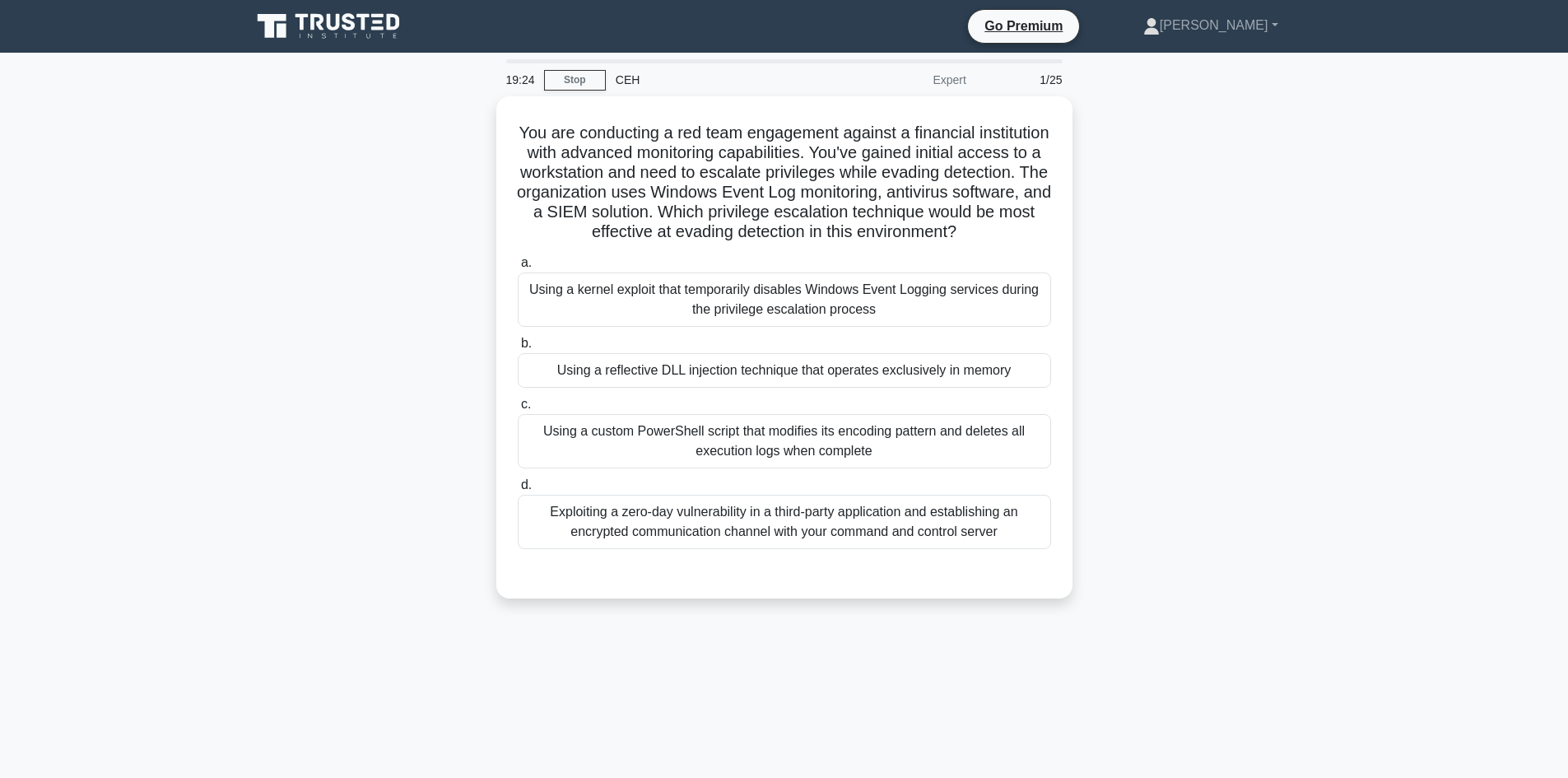
click at [1183, 709] on div "19:24 Stop CEH Expert 1/25 You are conducting a red team engagement against a f…" at bounding box center [785, 470] width 1087 height 823
drag, startPoint x: 1134, startPoint y: 405, endPoint x: 1126, endPoint y: 409, distance: 8.9
click at [1134, 405] on div "You are conducting a red team engagement against a financial institution with a…" at bounding box center [785, 357] width 1087 height 522
click at [1405, 137] on main "19:07 Stop CEH Expert 1/25 You are conducting a red team engagement against a f…" at bounding box center [784, 470] width 1568 height 836
click at [1200, 253] on div "You are conducting a red team engagement against a financial institution with a…" at bounding box center [785, 357] width 1087 height 522
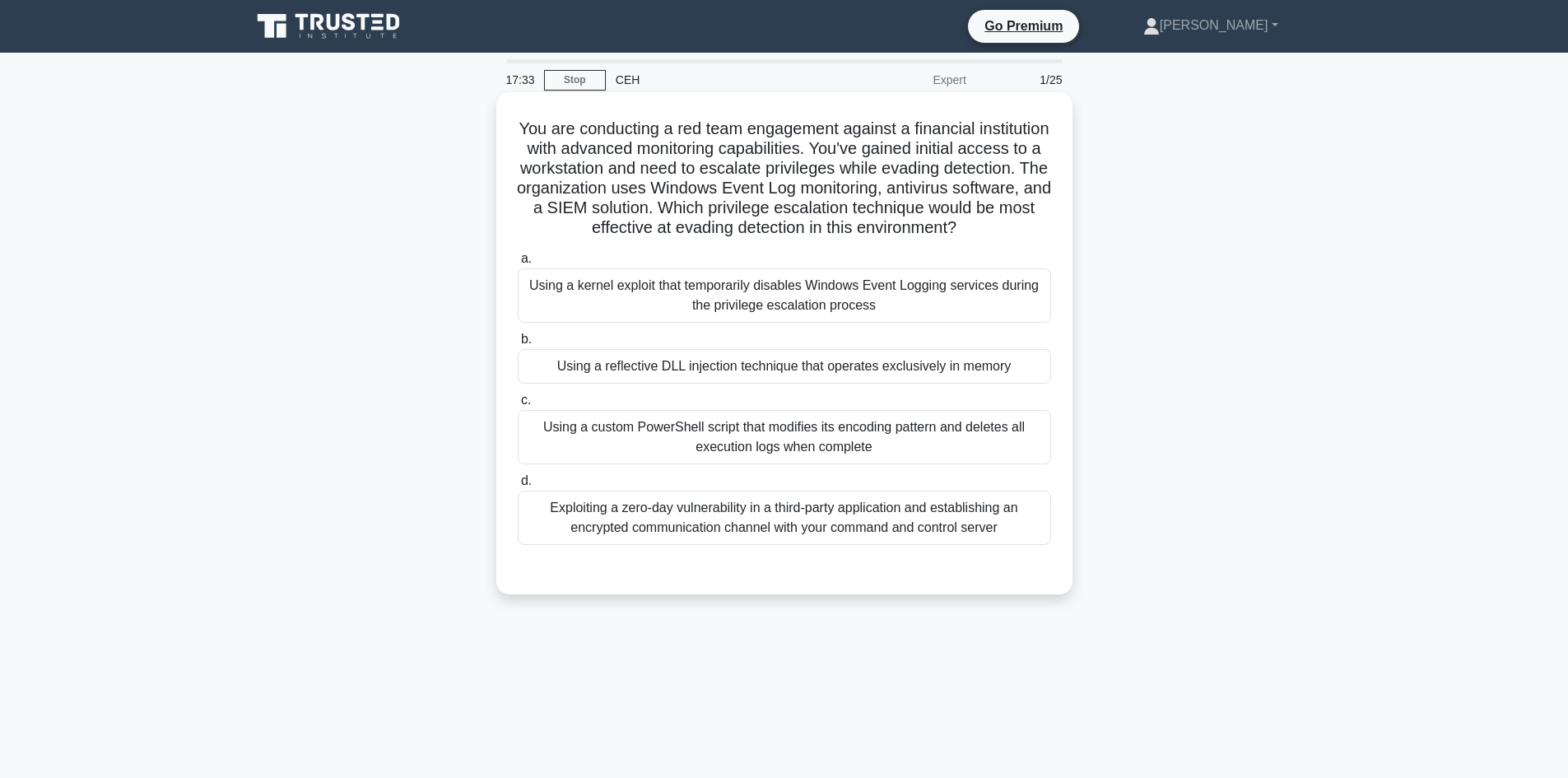
drag, startPoint x: 898, startPoint y: 149, endPoint x: 1003, endPoint y: 247, distance: 143.6
click at [1007, 239] on h5 "You are conducting a red team engagement against a financial institution with a…" at bounding box center [785, 178] width 537 height 120
click at [657, 545] on div "Exploiting a zero-day vulnerability in a third-party application and establishi…" at bounding box center [784, 517] width 534 height 55
click at [518, 487] on input "d. Exploiting a zero-day vulnerability in a third-party application and establi…" at bounding box center [518, 481] width 0 height 11
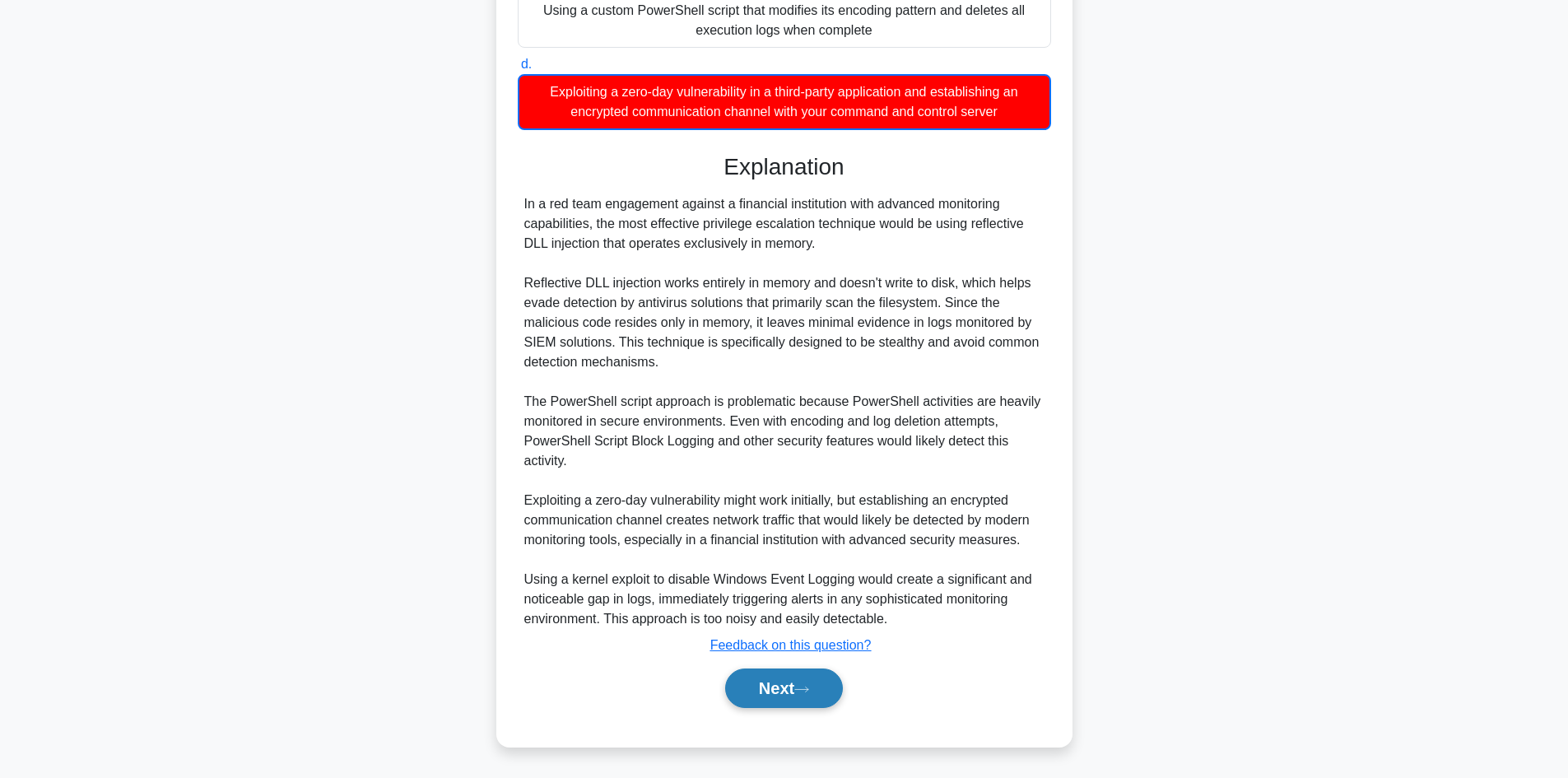
drag, startPoint x: 797, startPoint y: 695, endPoint x: 772, endPoint y: 692, distance: 25.2
click at [793, 694] on button "Next" at bounding box center [784, 688] width 118 height 39
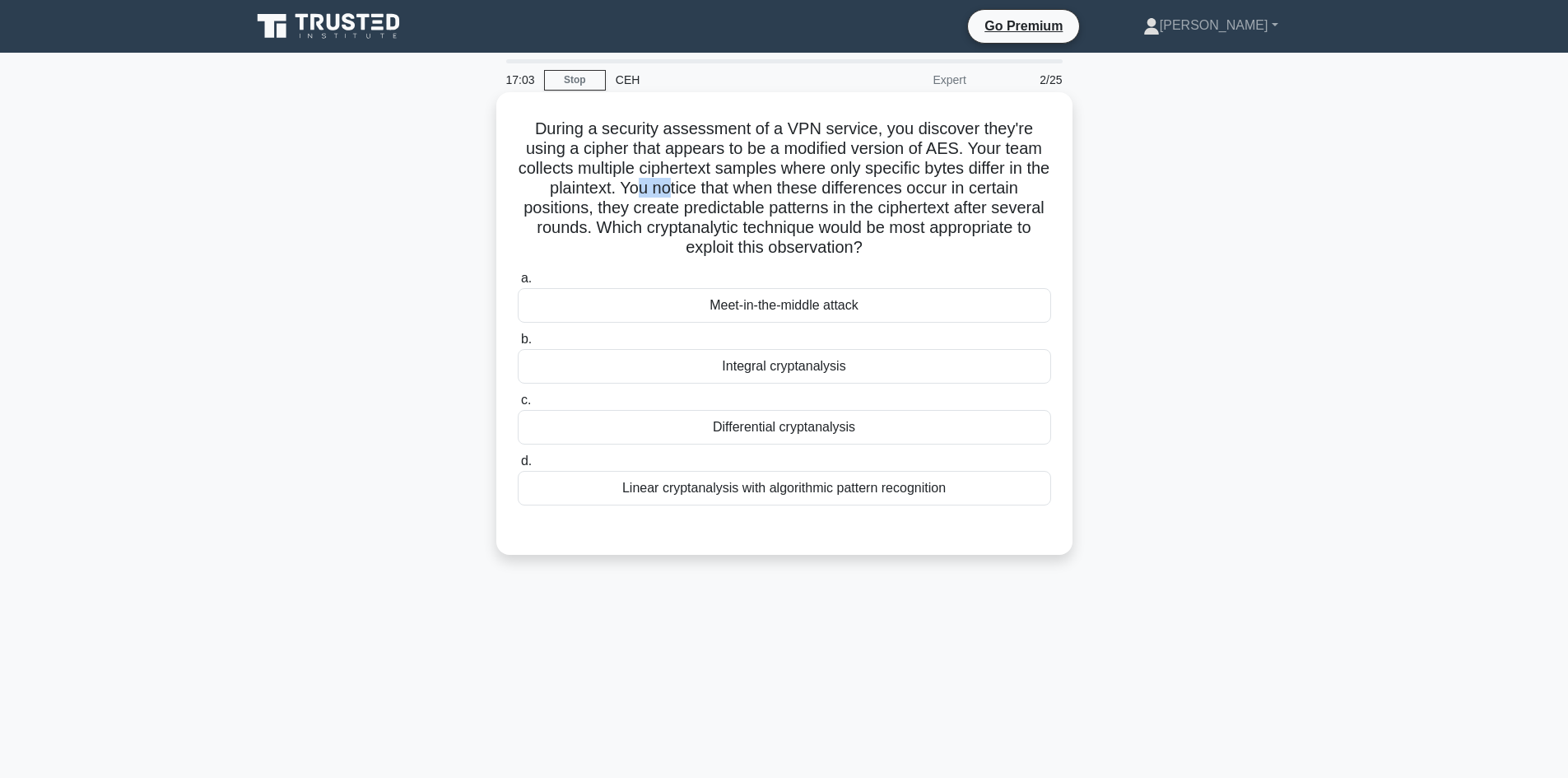
drag, startPoint x: 647, startPoint y: 185, endPoint x: 682, endPoint y: 187, distance: 35.1
click at [682, 187] on h5 "During a security assessment of a VPN service, you discover they're using a cip…" at bounding box center [785, 189] width 537 height 140
click at [638, 194] on h5 "During a security assessment of a VPN service, you discover they're using a cip…" at bounding box center [785, 189] width 537 height 140
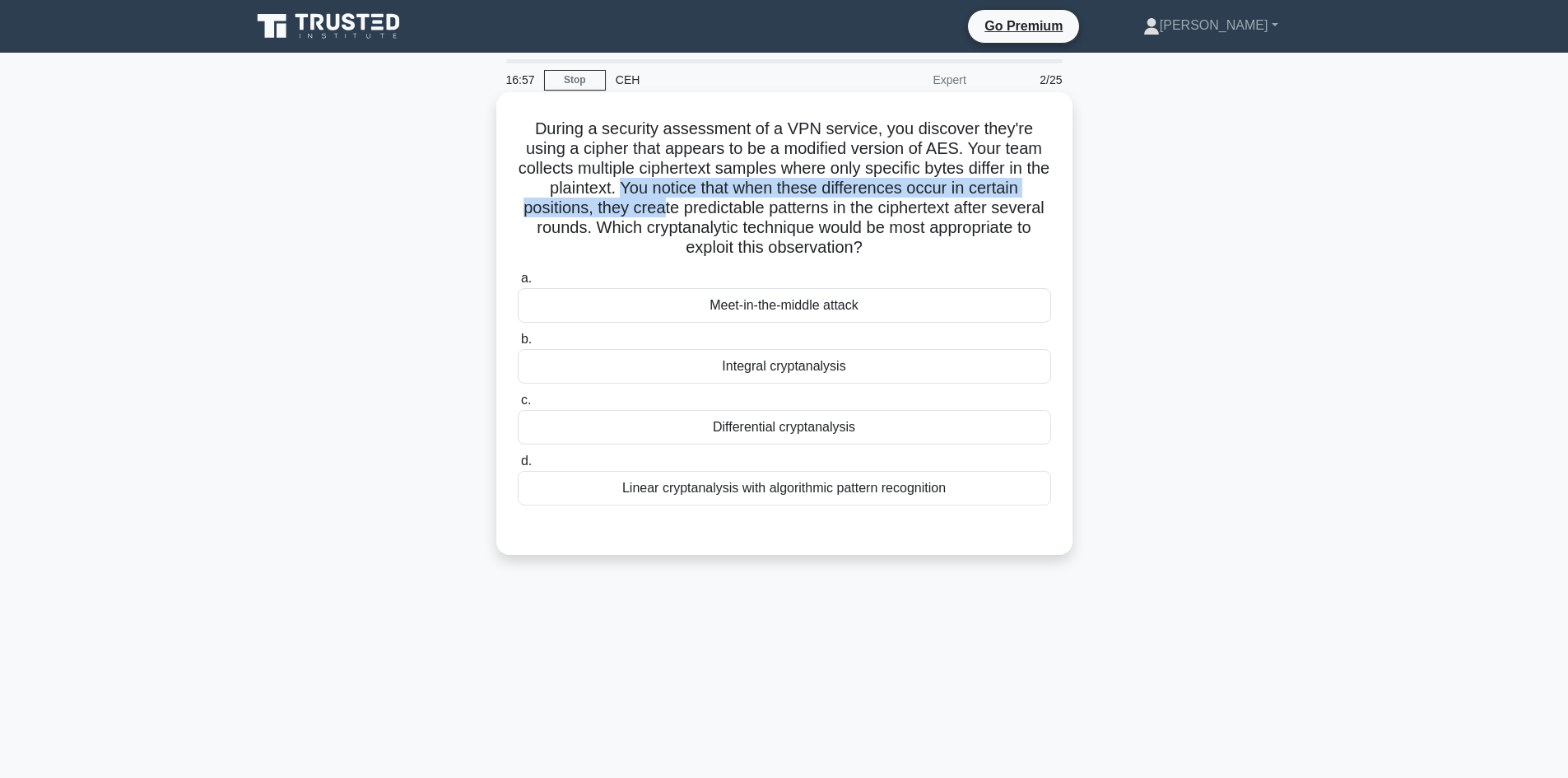
drag, startPoint x: 634, startPoint y: 190, endPoint x: 690, endPoint y: 207, distance: 58.5
click at [690, 207] on h5 "During a security assessment of a VPN service, you discover they're using a cip…" at bounding box center [785, 189] width 537 height 140
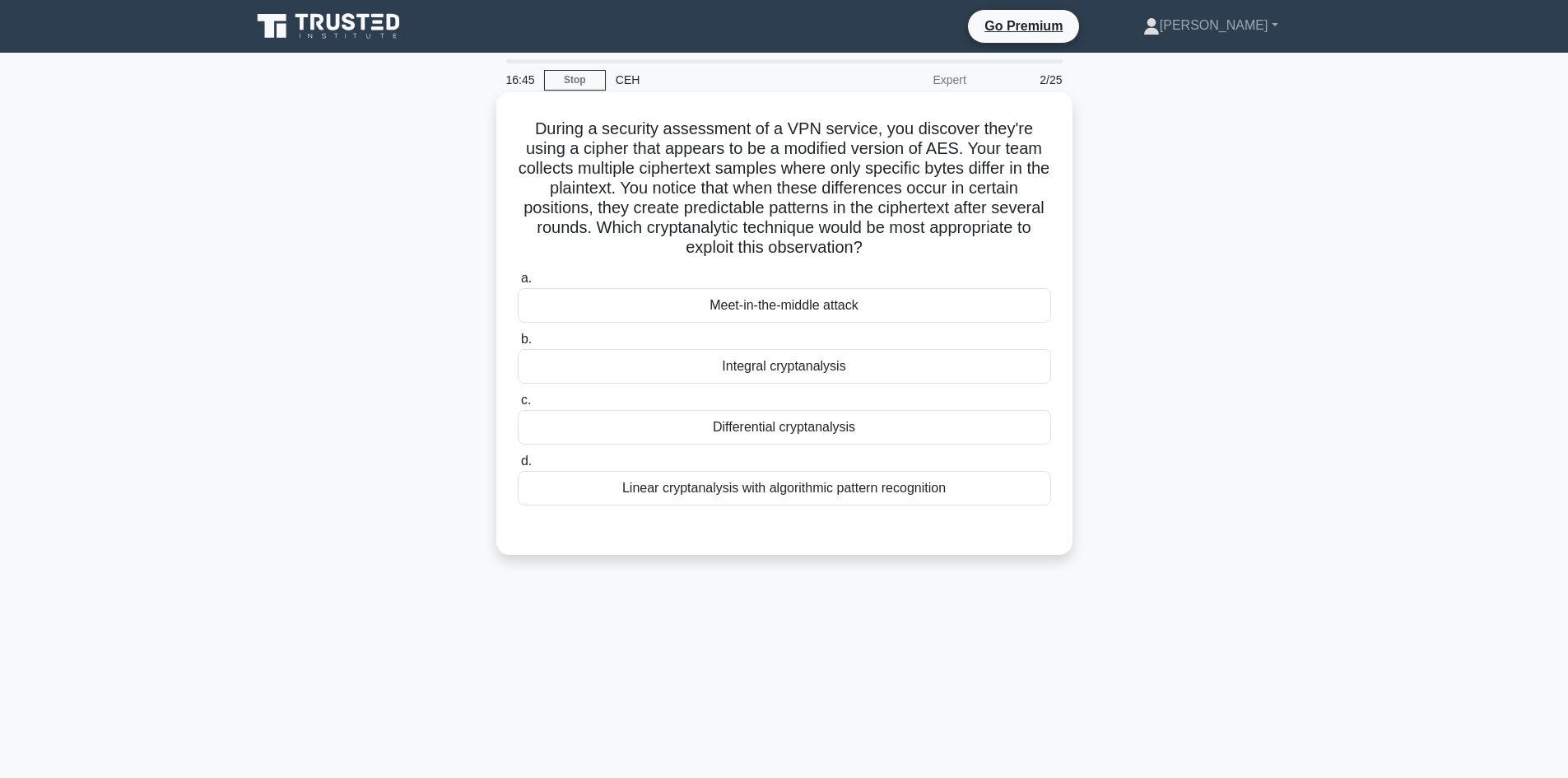
click at [851, 439] on div "Differential cryptanalysis" at bounding box center [784, 427] width 534 height 34
click at [518, 406] on input "c. Differential cryptanalysis" at bounding box center [518, 400] width 0 height 11
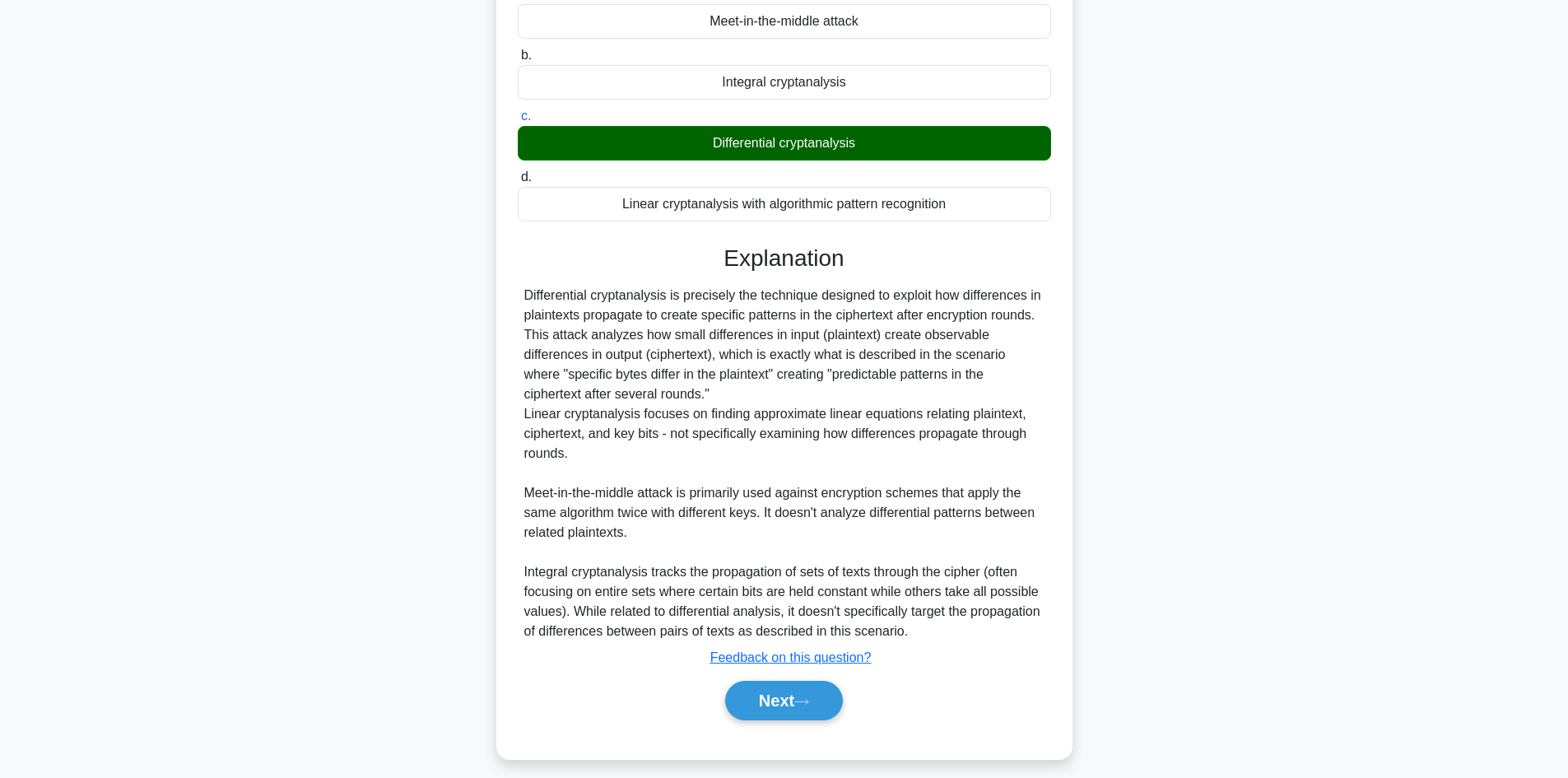
scroll to position [297, 0]
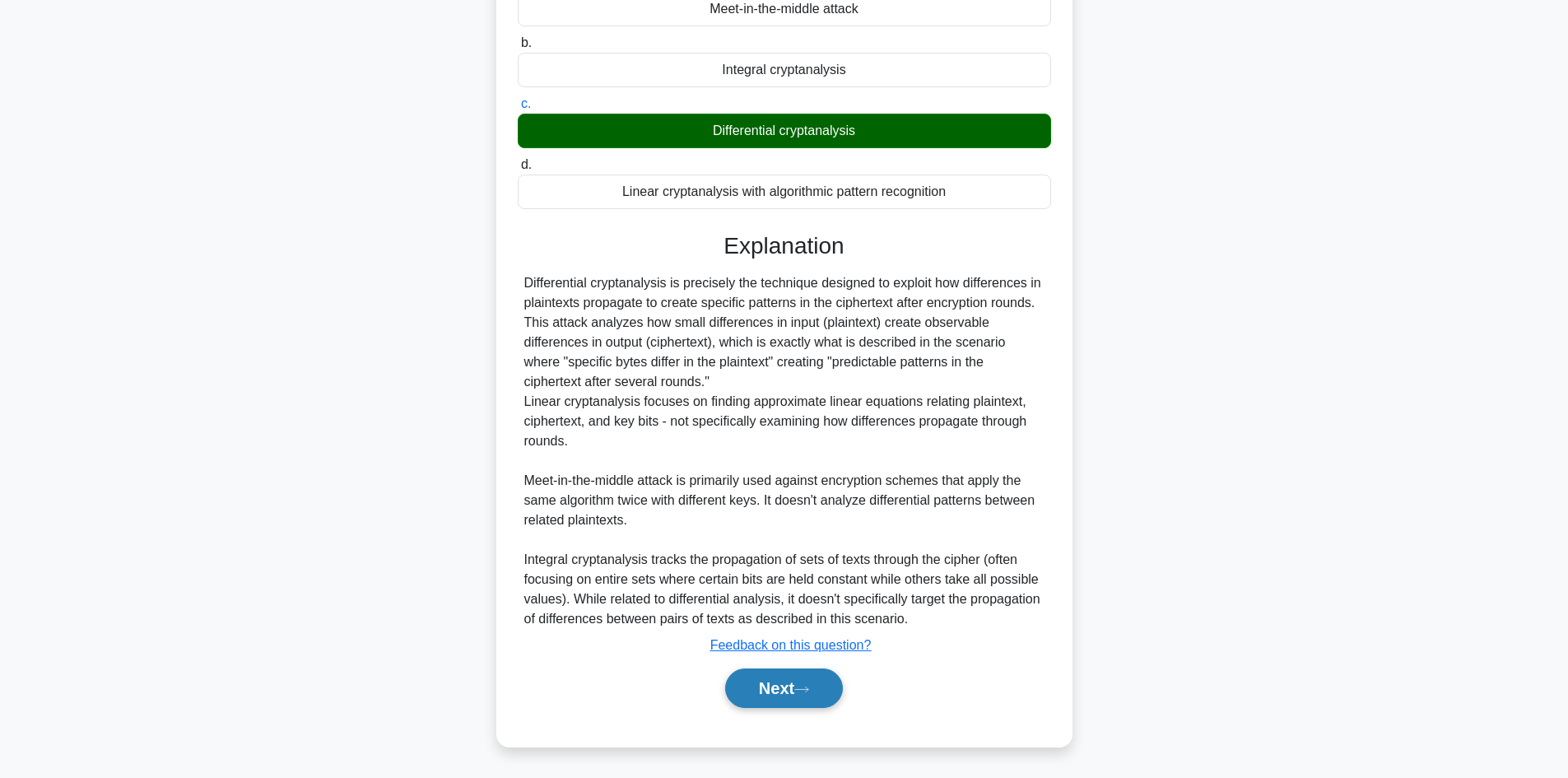
click at [787, 702] on button "Next" at bounding box center [784, 688] width 118 height 39
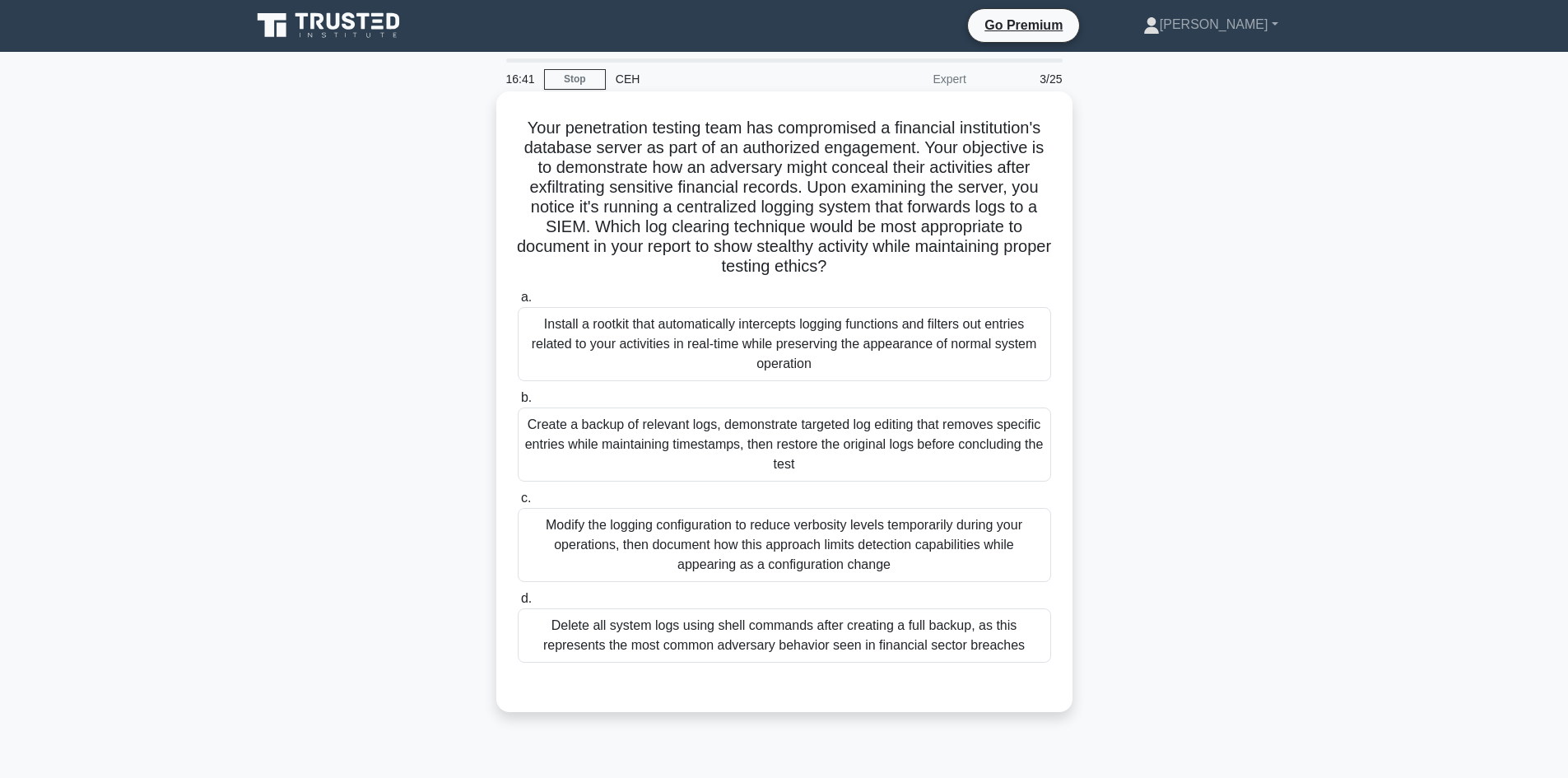
scroll to position [0, 0]
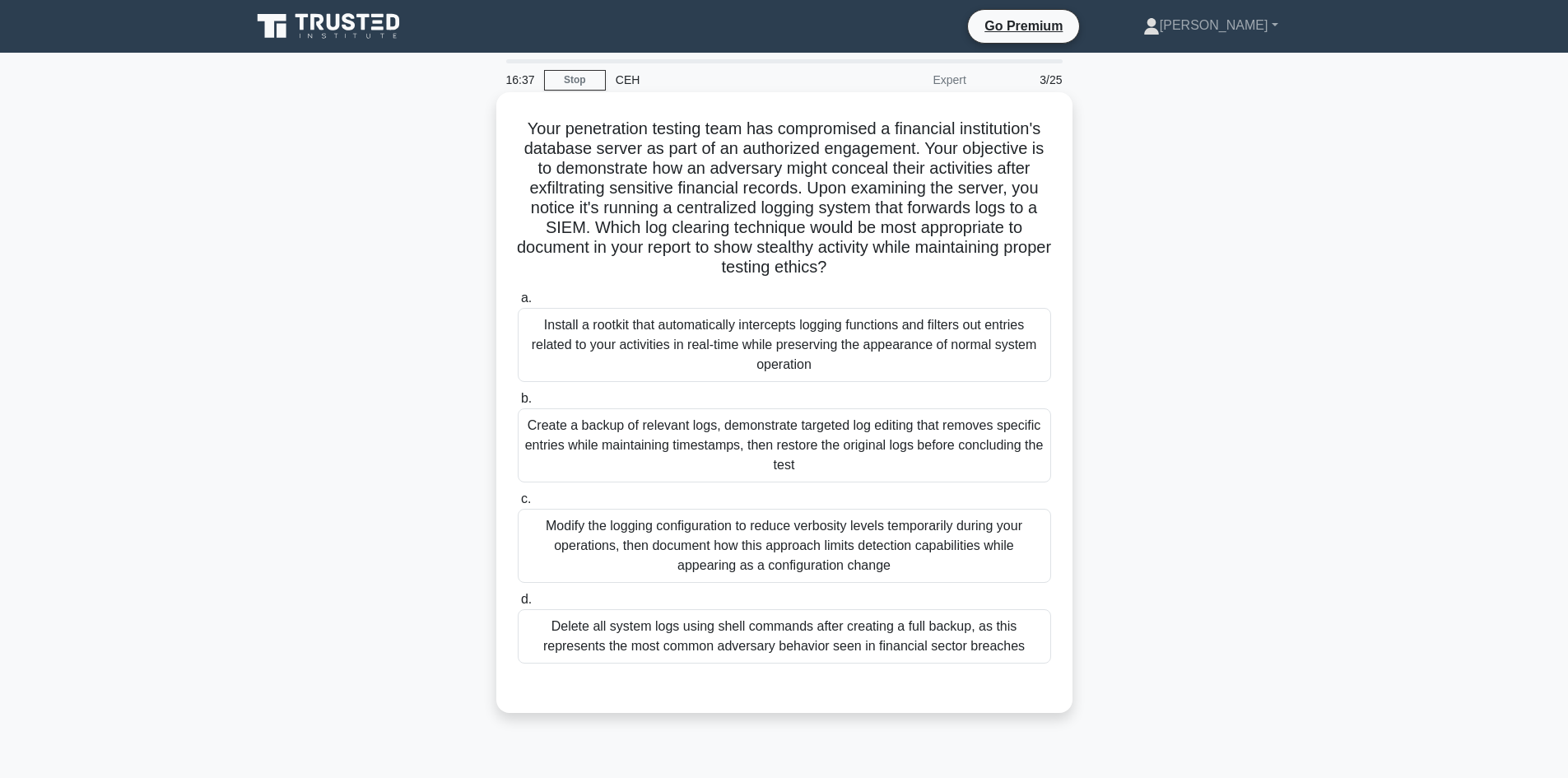
click at [819, 190] on h5 "Your penetration testing team has compromised a financial institution's databas…" at bounding box center [785, 198] width 537 height 160
click at [819, 191] on h5 "Your penetration testing team has compromised a financial institution's databas…" at bounding box center [785, 198] width 537 height 160
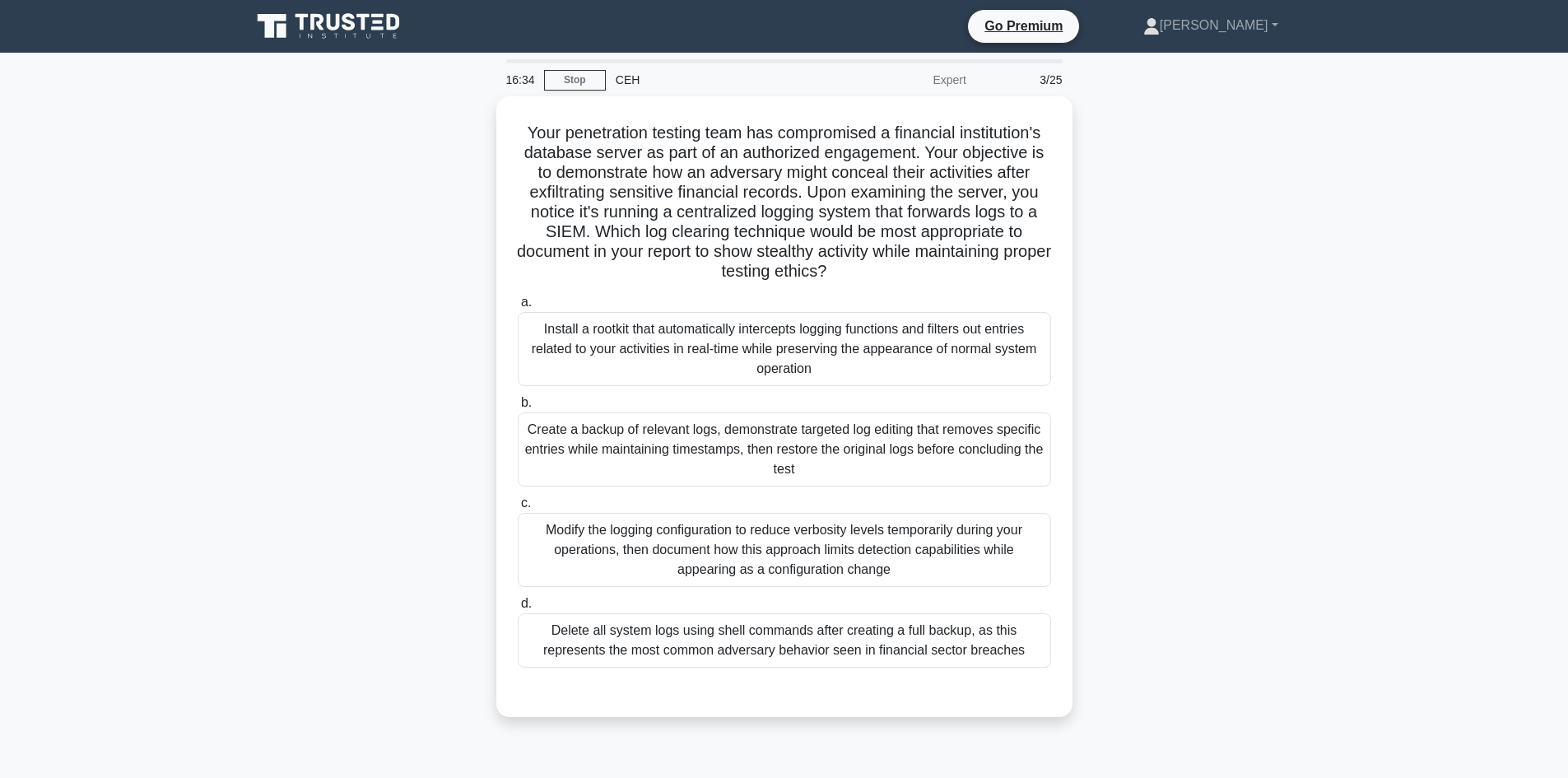
click at [1190, 241] on div "Your penetration testing team has compromised a financial institution's databas…" at bounding box center [785, 417] width 1087 height 640
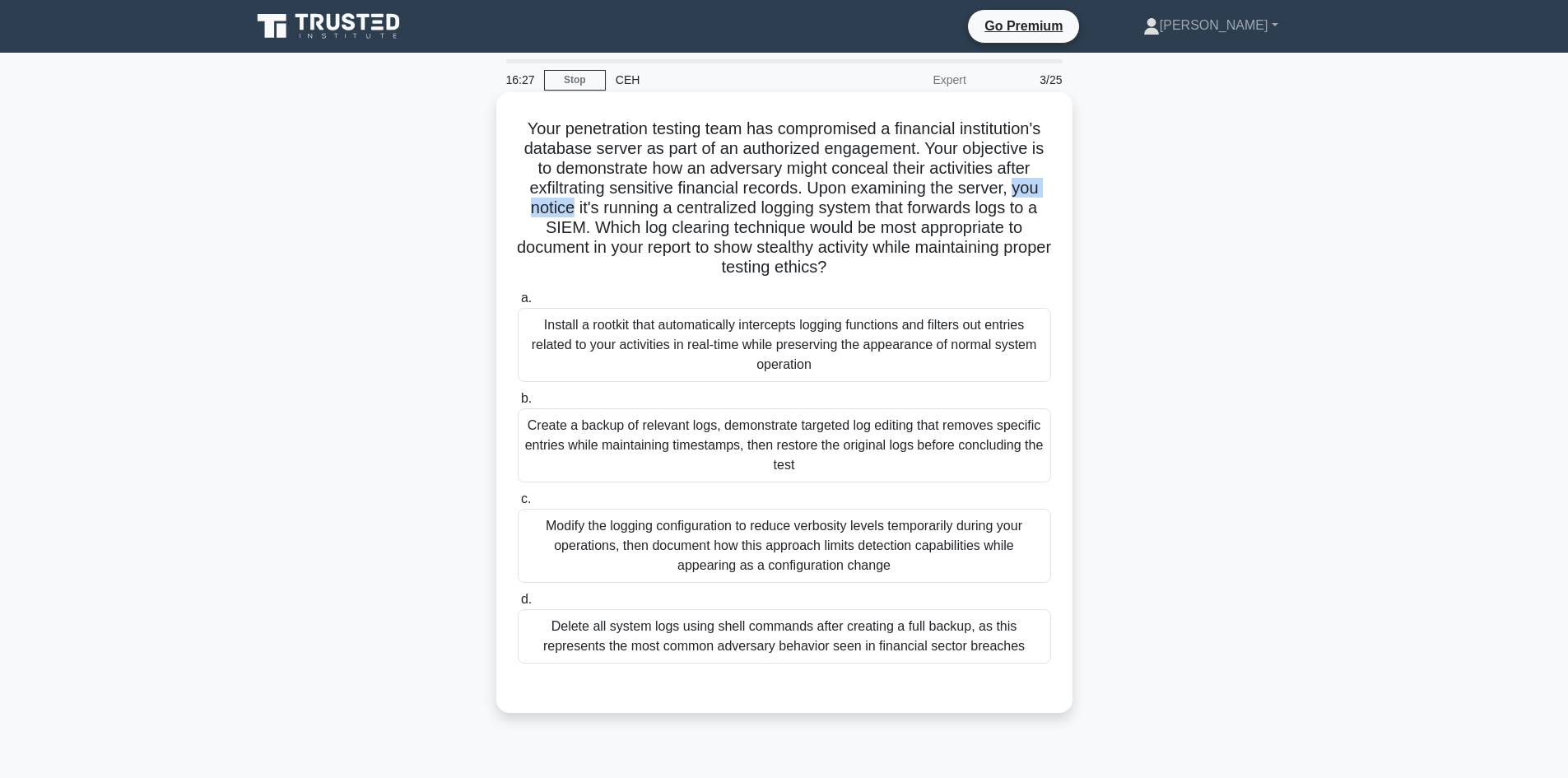
drag, startPoint x: 1018, startPoint y: 192, endPoint x: 569, endPoint y: 207, distance: 449.3
click at [569, 207] on h5 "Your penetration testing team has compromised a financial institution's databas…" at bounding box center [785, 198] width 537 height 160
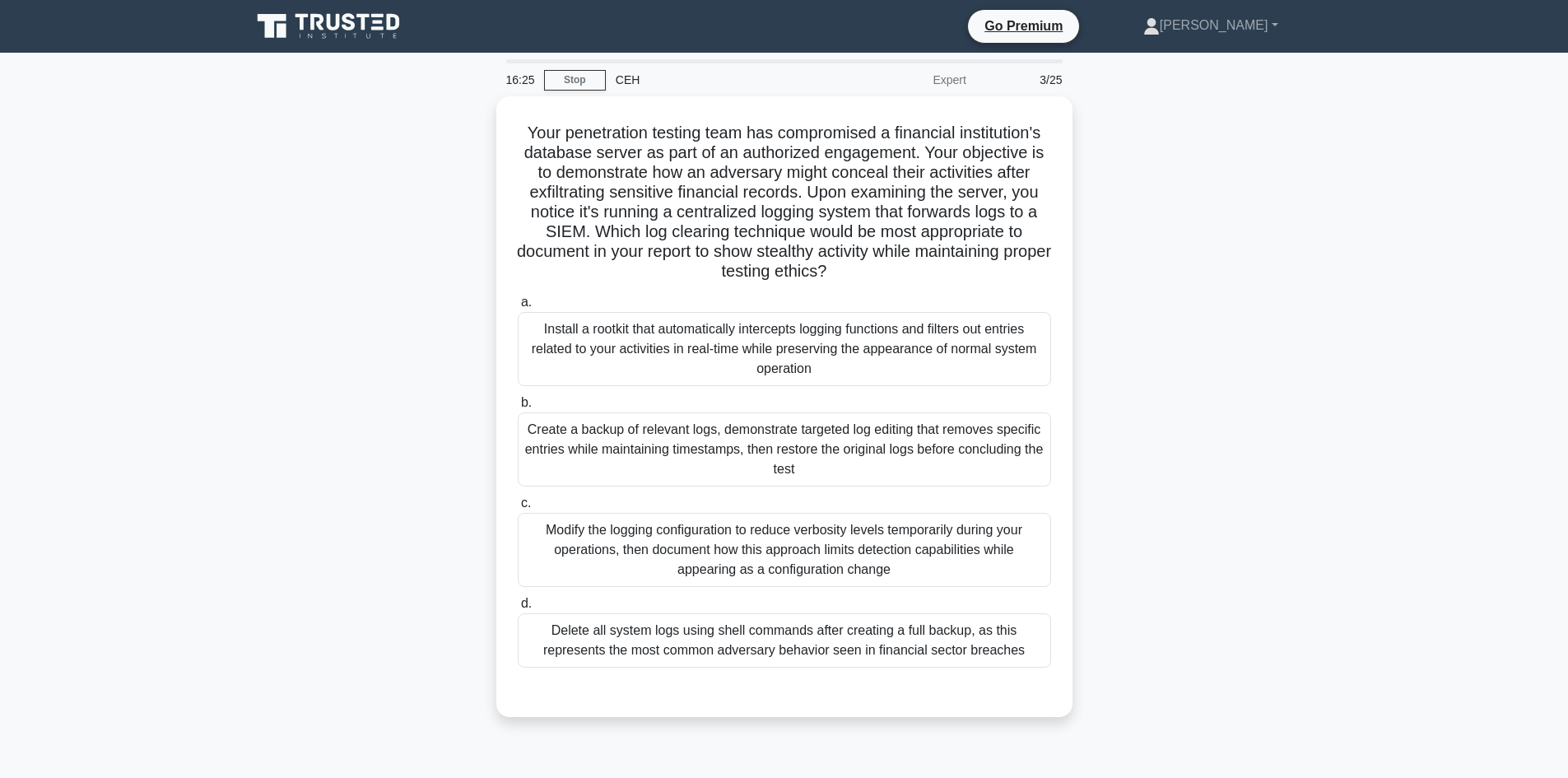
click at [1211, 172] on div "Your penetration testing team has compromised a financial institution's databas…" at bounding box center [785, 417] width 1087 height 640
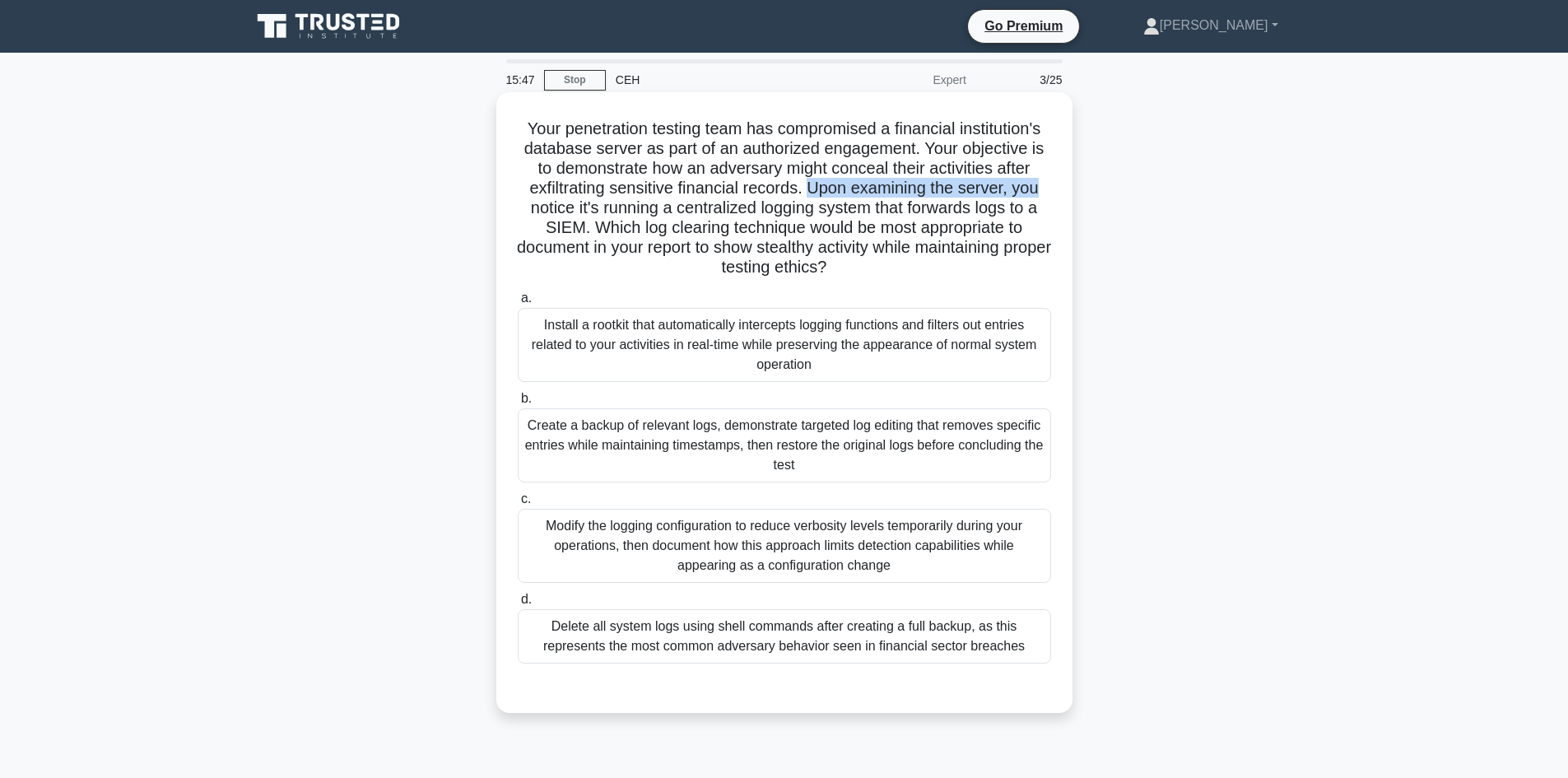
drag, startPoint x: 810, startPoint y: 180, endPoint x: 1039, endPoint y: 181, distance: 229.0
click at [1043, 181] on h5 "Your penetration testing team has compromised a financial institution's databas…" at bounding box center [785, 198] width 537 height 160
click at [1018, 184] on h5 "Your penetration testing team has compromised a financial institution's databas…" at bounding box center [785, 198] width 537 height 160
drag, startPoint x: 826, startPoint y: 187, endPoint x: 990, endPoint y: 186, distance: 164.0
click at [990, 186] on h5 "Your penetration testing team has compromised a financial institution's databas…" at bounding box center [785, 198] width 537 height 160
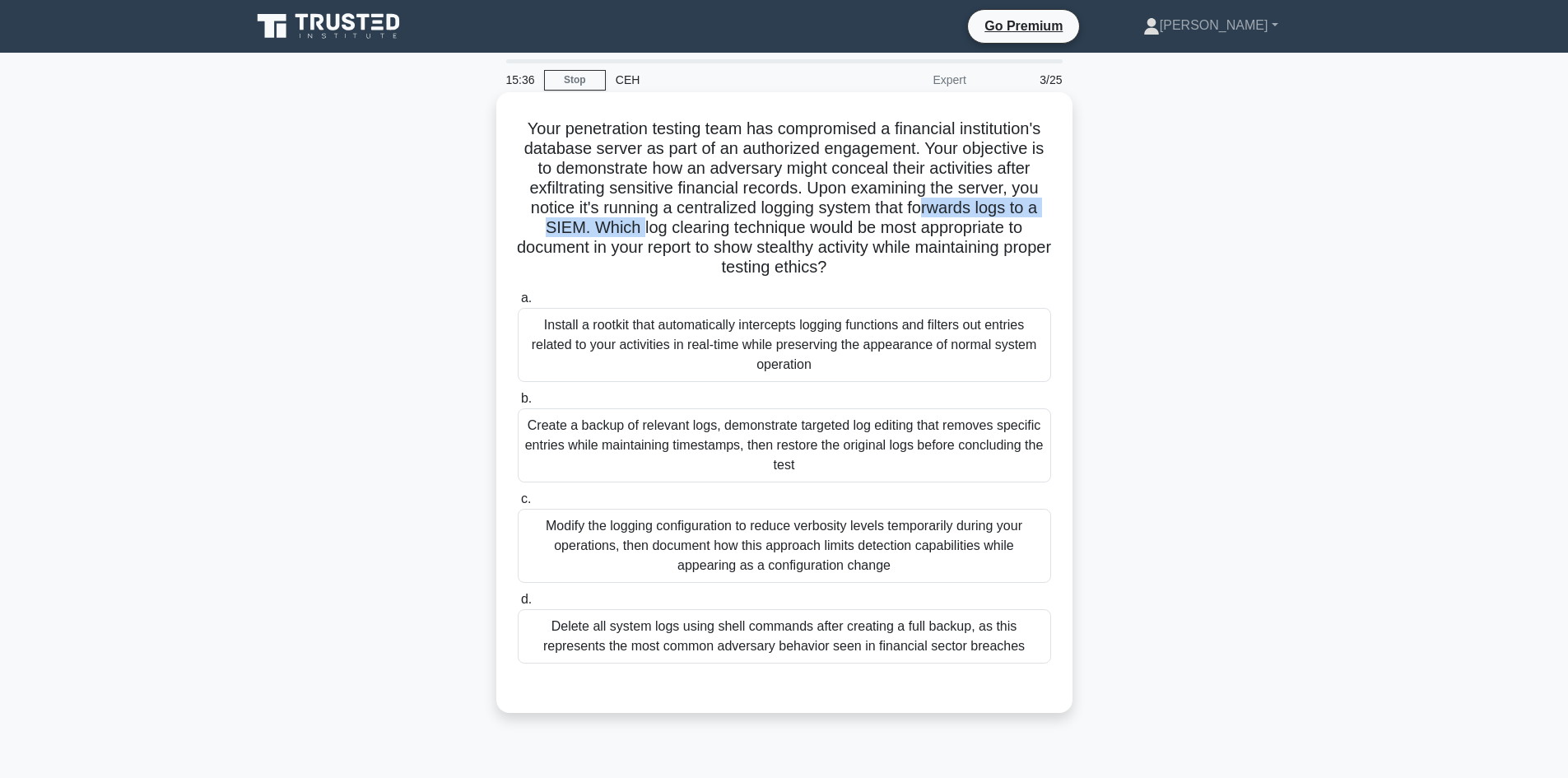
drag, startPoint x: 643, startPoint y: 232, endPoint x: 882, endPoint y: 223, distance: 239.2
click at [912, 221] on h5 "Your penetration testing team has compromised a financial institution's databas…" at bounding box center [785, 198] width 537 height 160
click at [637, 227] on h5 "Your penetration testing team has compromised a financial institution's databas…" at bounding box center [785, 198] width 537 height 160
click at [675, 543] on div "Modify the logging configuration to reduce verbosity levels temporarily during …" at bounding box center [784, 545] width 534 height 74
click at [518, 505] on input "c. Modify the logging configuration to reduce verbosity levels temporarily duri…" at bounding box center [518, 498] width 0 height 11
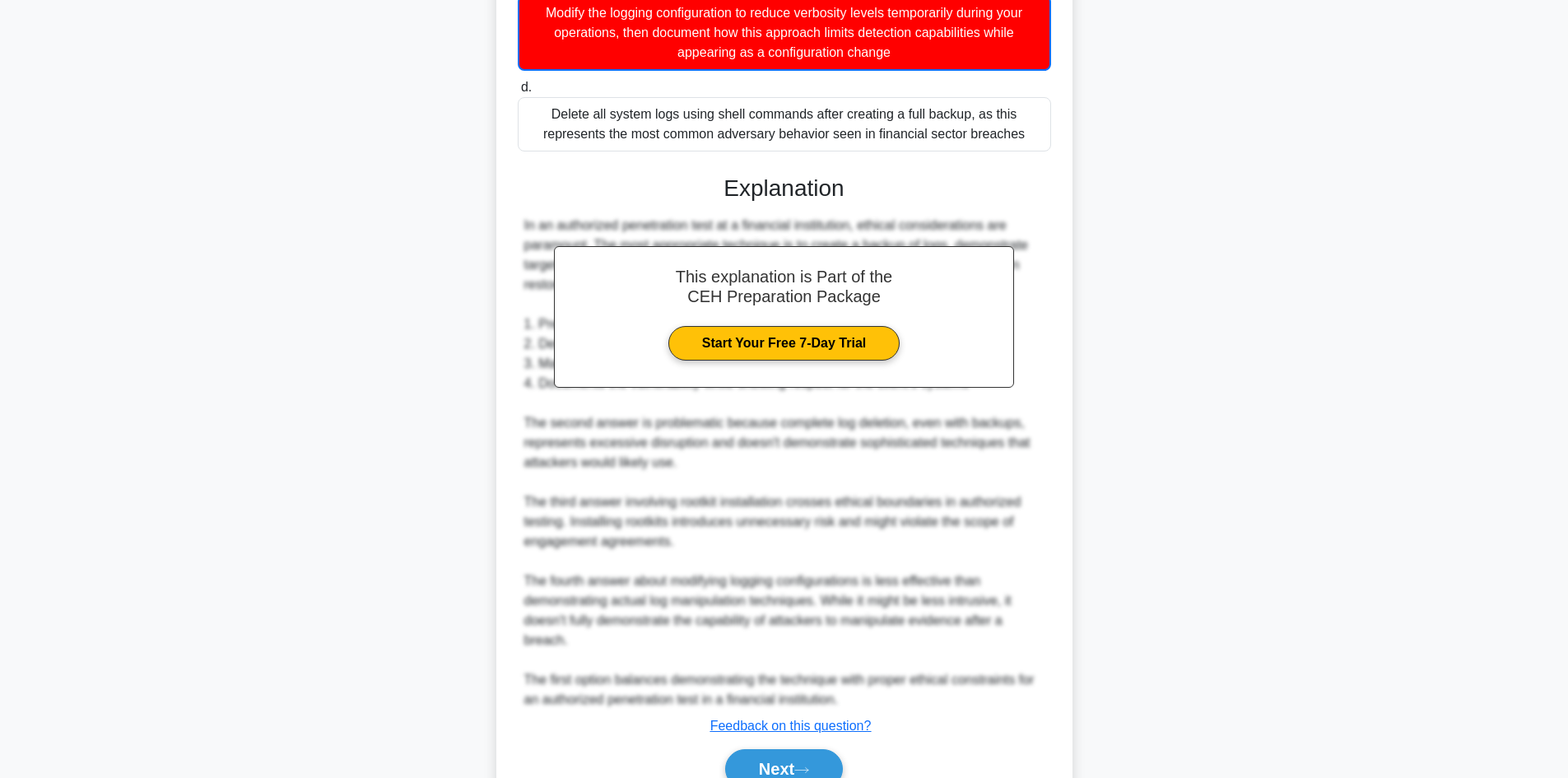
scroll to position [595, 0]
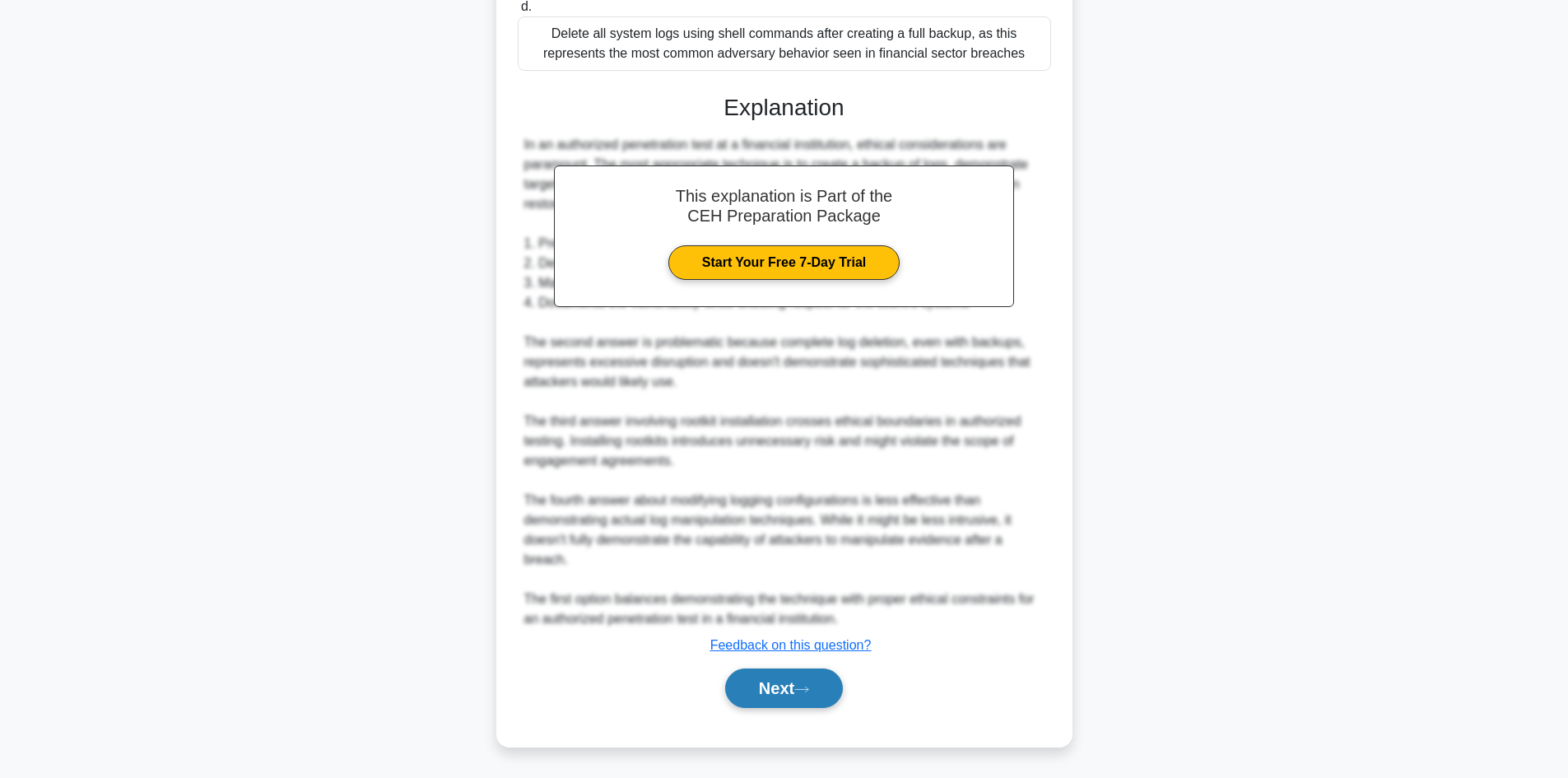
click at [758, 701] on button "Next" at bounding box center [784, 688] width 118 height 39
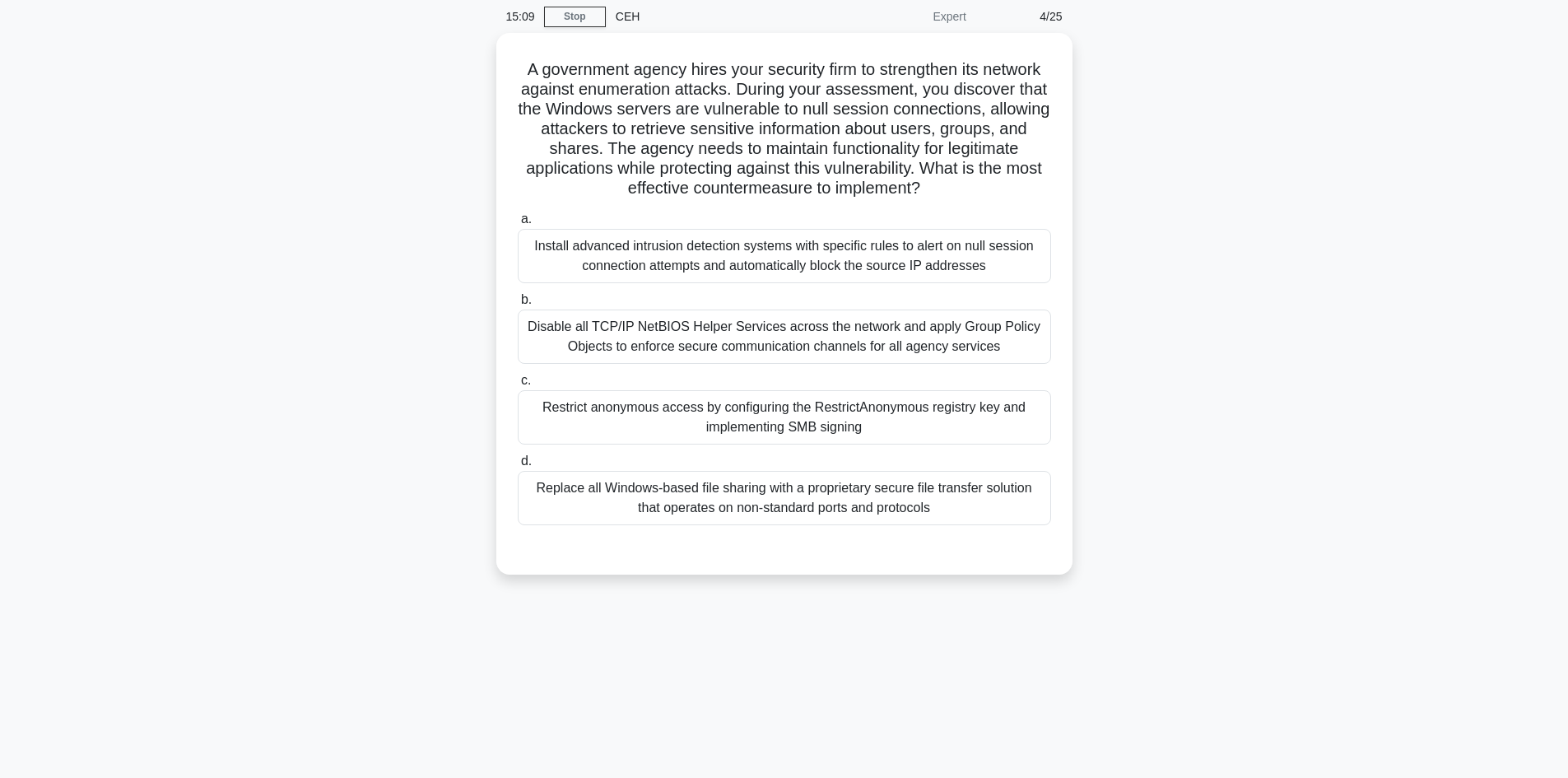
scroll to position [0, 0]
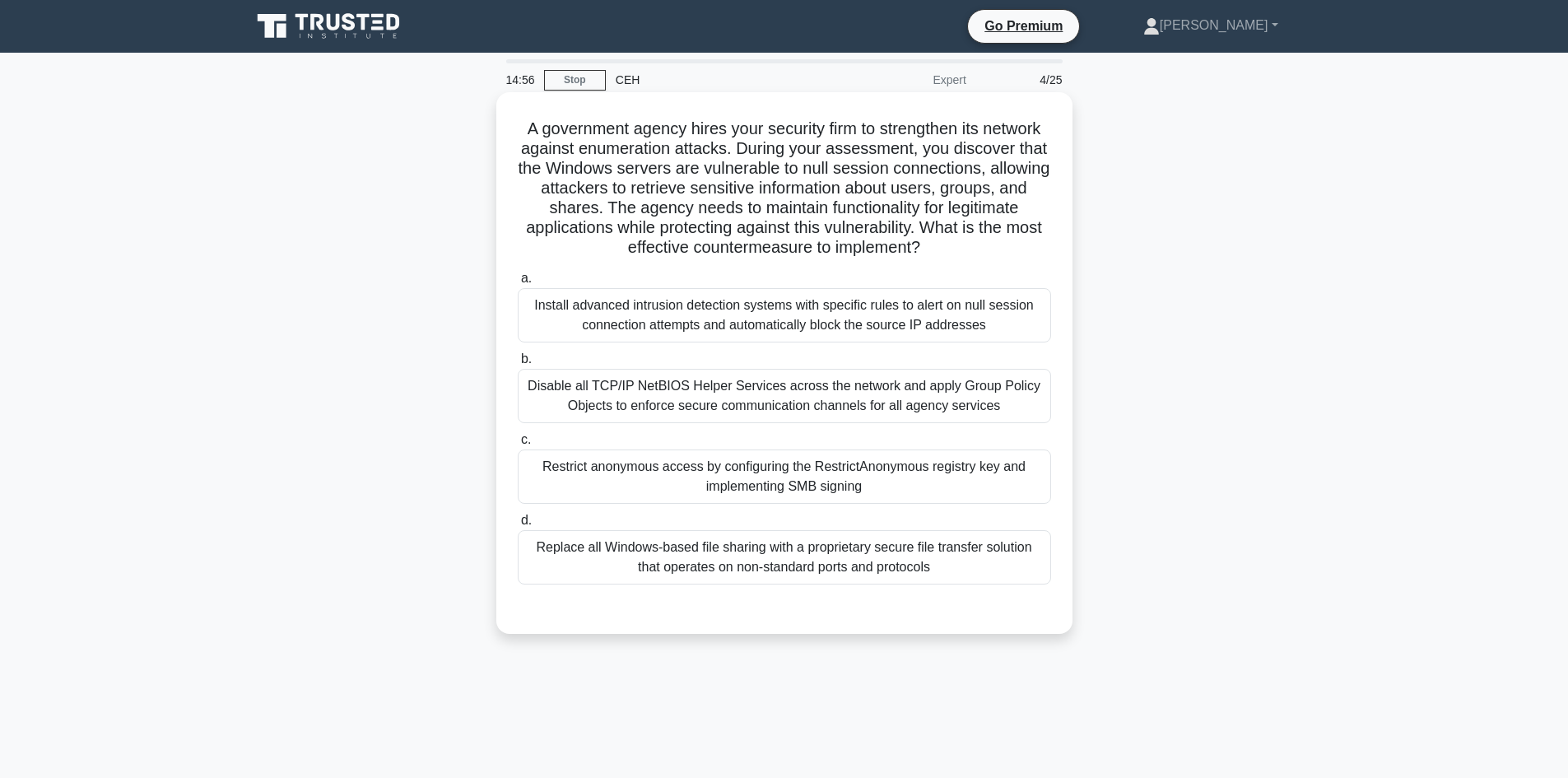
click at [763, 226] on h5 "A government agency hires your security firm to strengthen its network against …" at bounding box center [785, 189] width 537 height 140
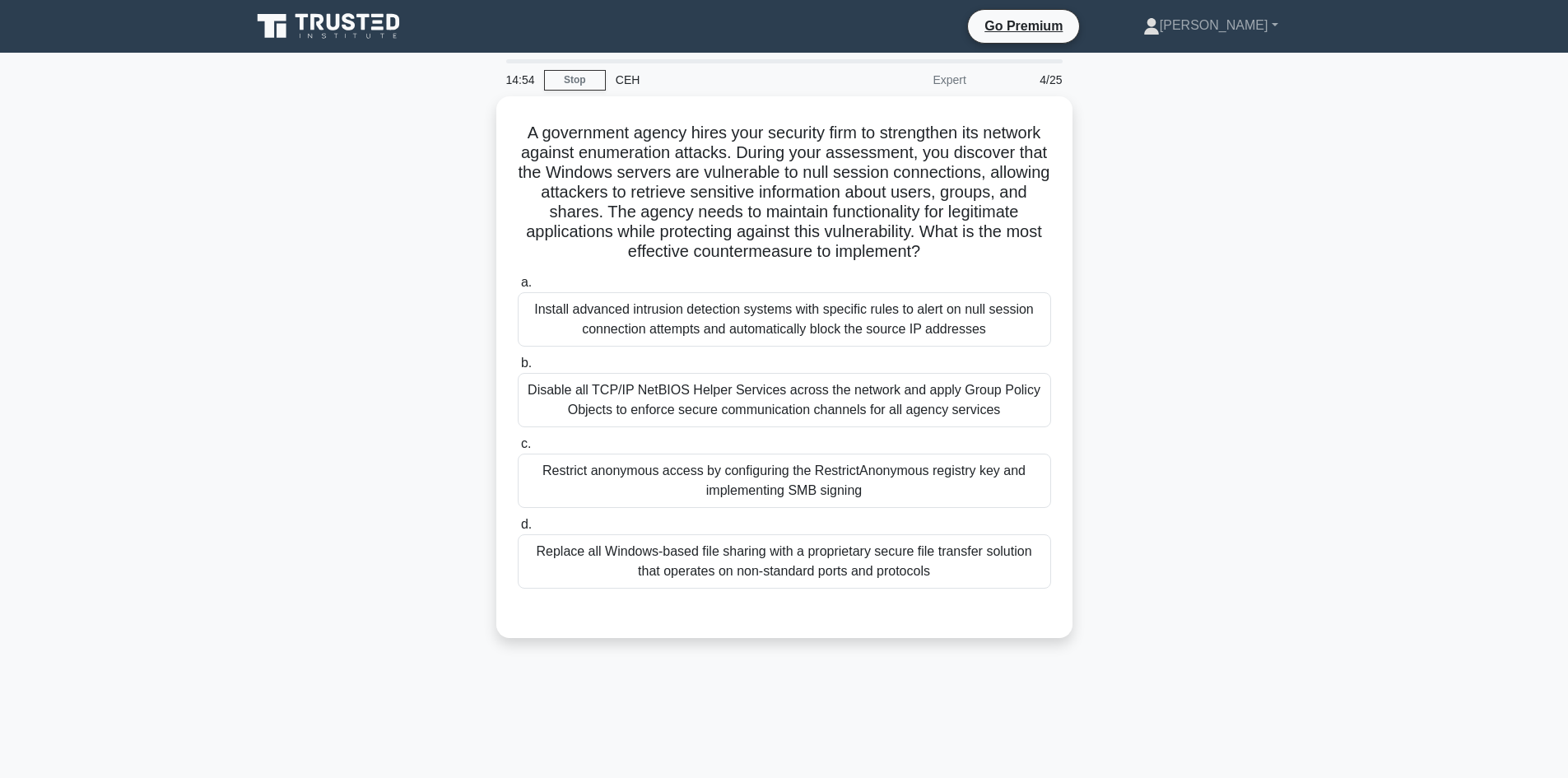
click at [1227, 309] on div "A government agency hires your security firm to strengthen its network against …" at bounding box center [785, 378] width 1087 height 561
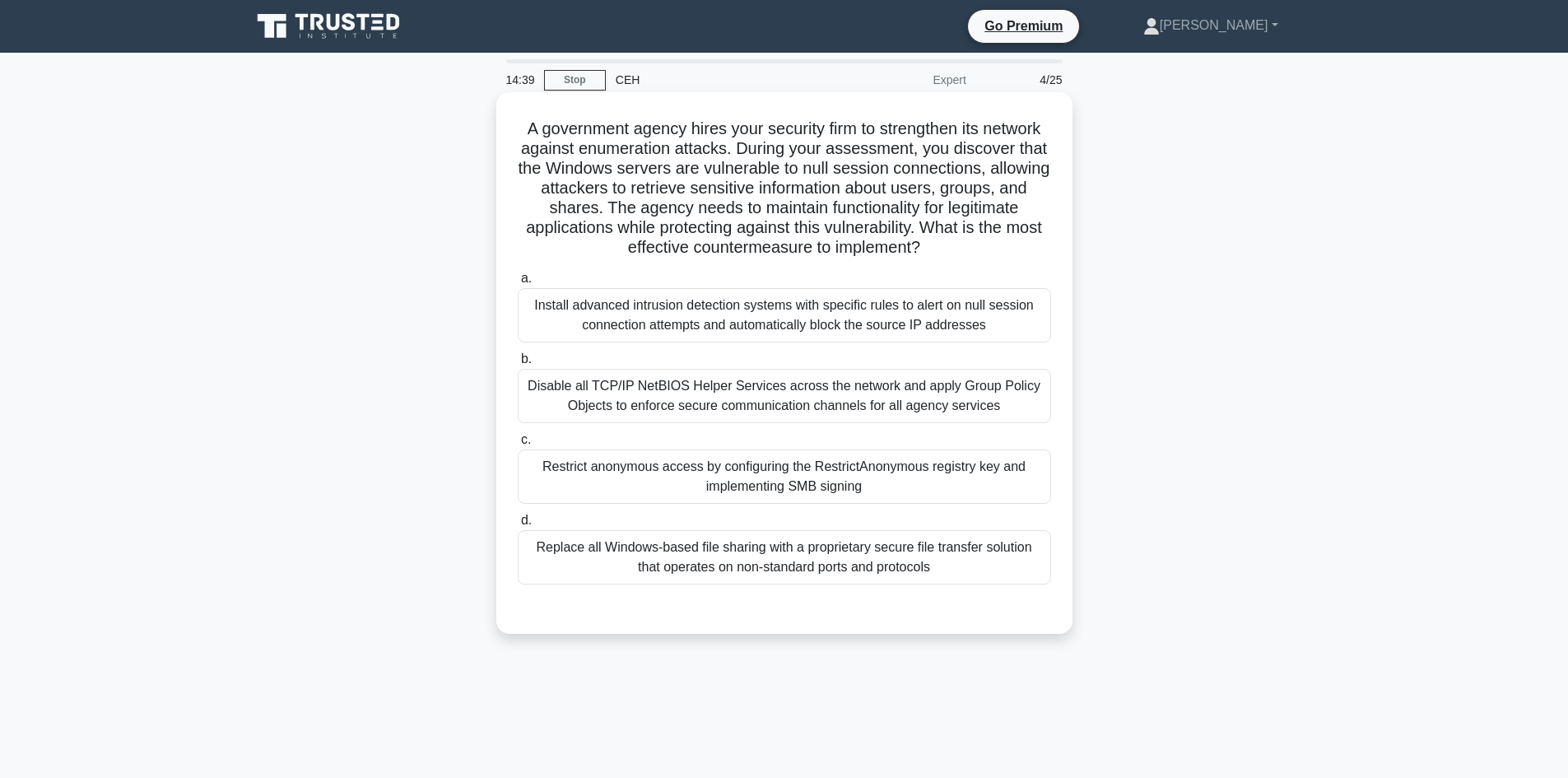
click at [680, 474] on div "Restrict anonymous access by configuring the RestrictAnonymous registry key and…" at bounding box center [784, 476] width 534 height 55
click at [518, 446] on input "c. Restrict anonymous access by configuring the RestrictAnonymous registry key …" at bounding box center [518, 440] width 0 height 11
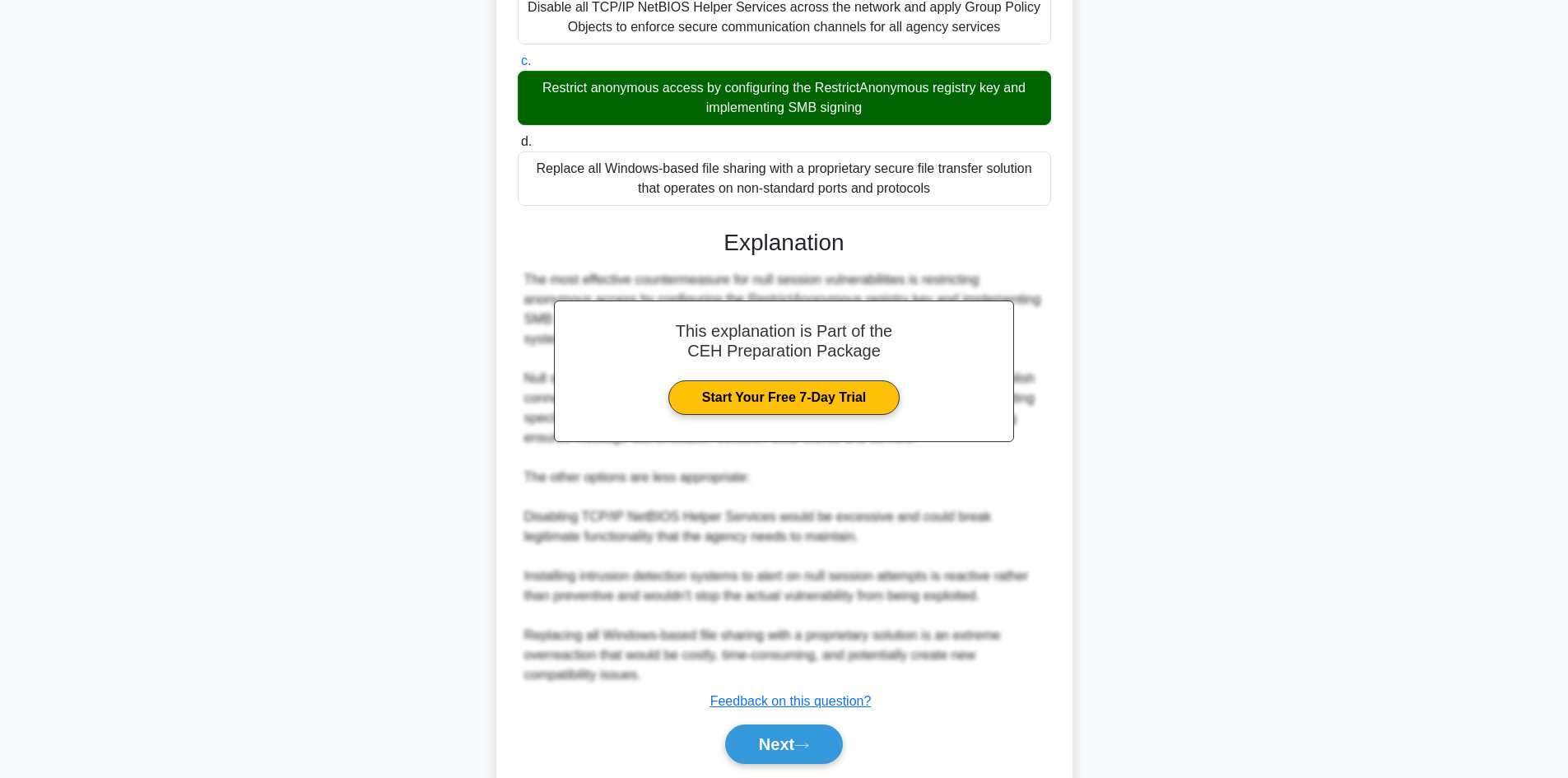
scroll to position [435, 0]
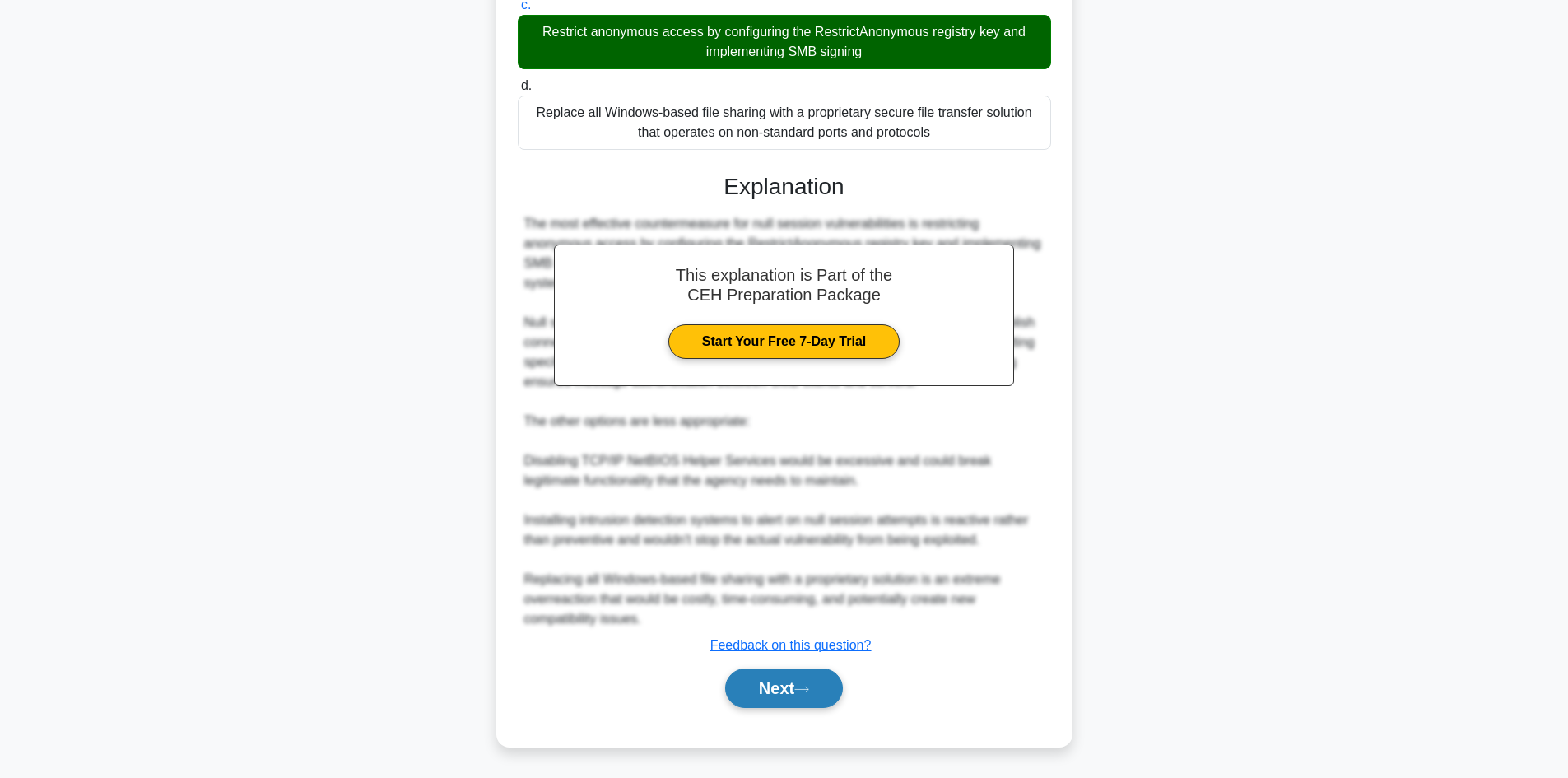
click at [786, 694] on button "Next" at bounding box center [784, 688] width 118 height 39
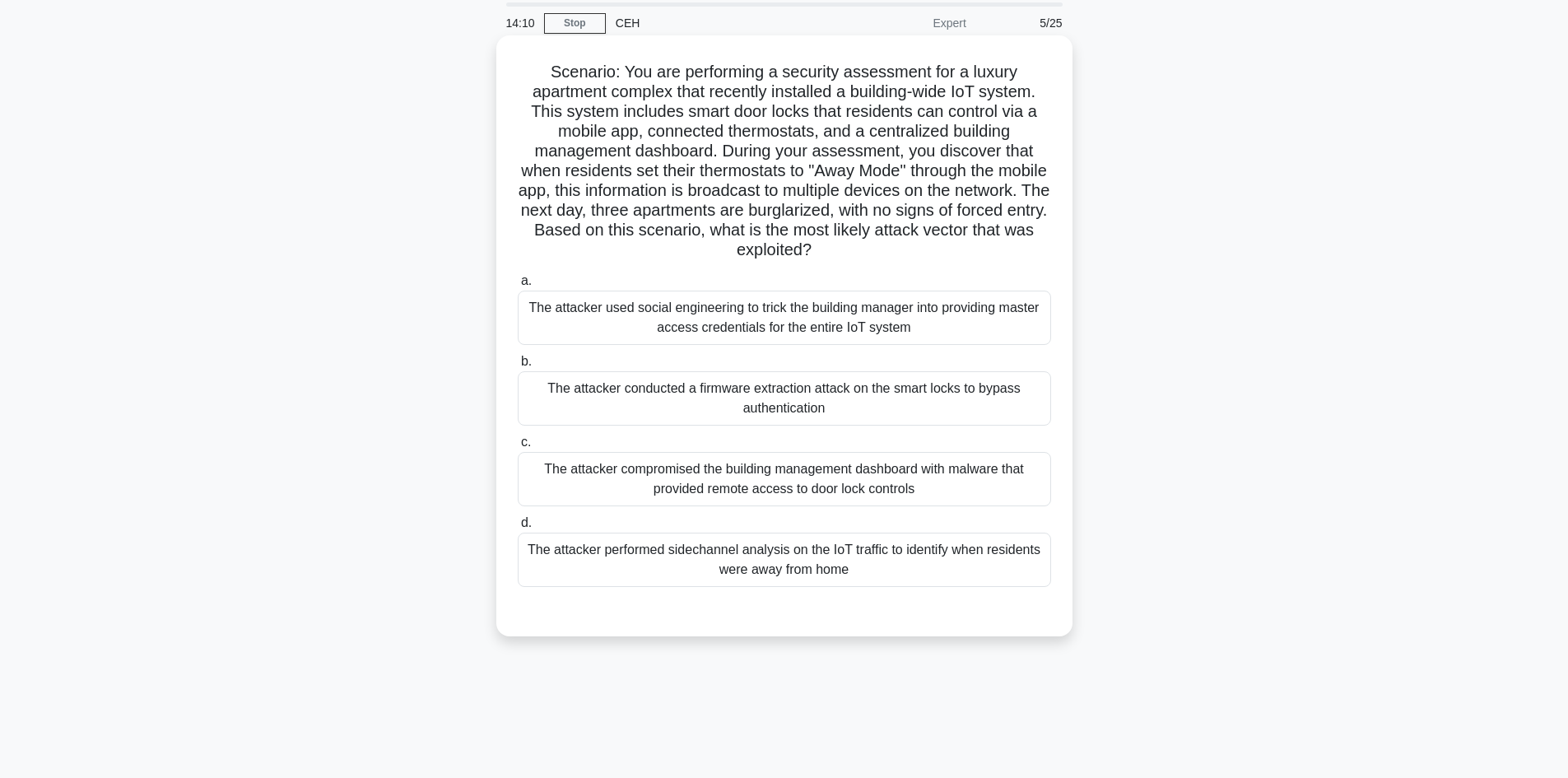
scroll to position [0, 0]
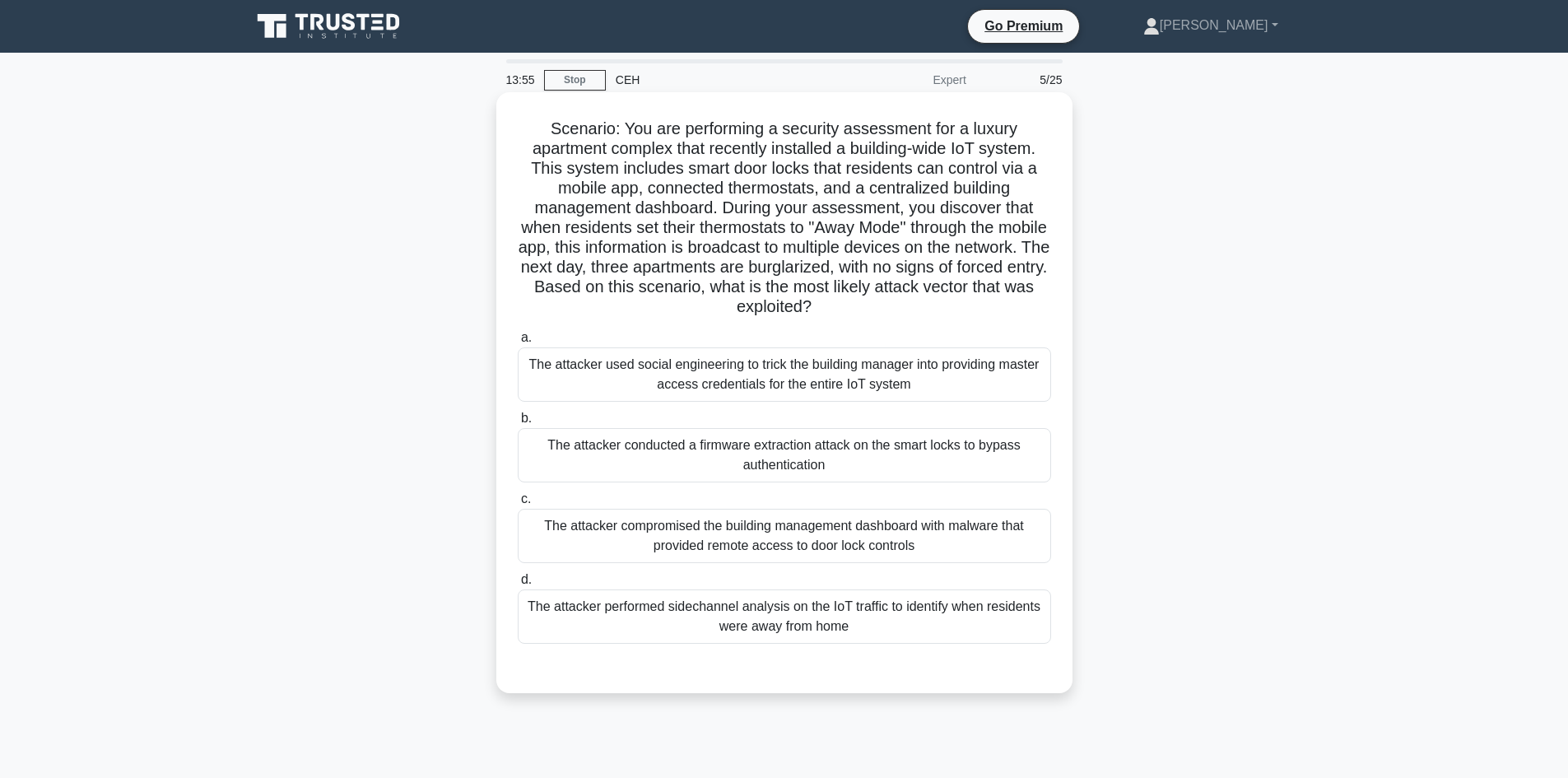
drag, startPoint x: 551, startPoint y: 126, endPoint x: 927, endPoint y: 299, distance: 413.9
click at [927, 299] on h5 "Scenario: You are performing a security assessment for a luxury apartment compl…" at bounding box center [785, 218] width 537 height 199
click at [932, 309] on h5 "Scenario: You are performing a security assessment for a luxury apartment compl…" at bounding box center [785, 218] width 537 height 199
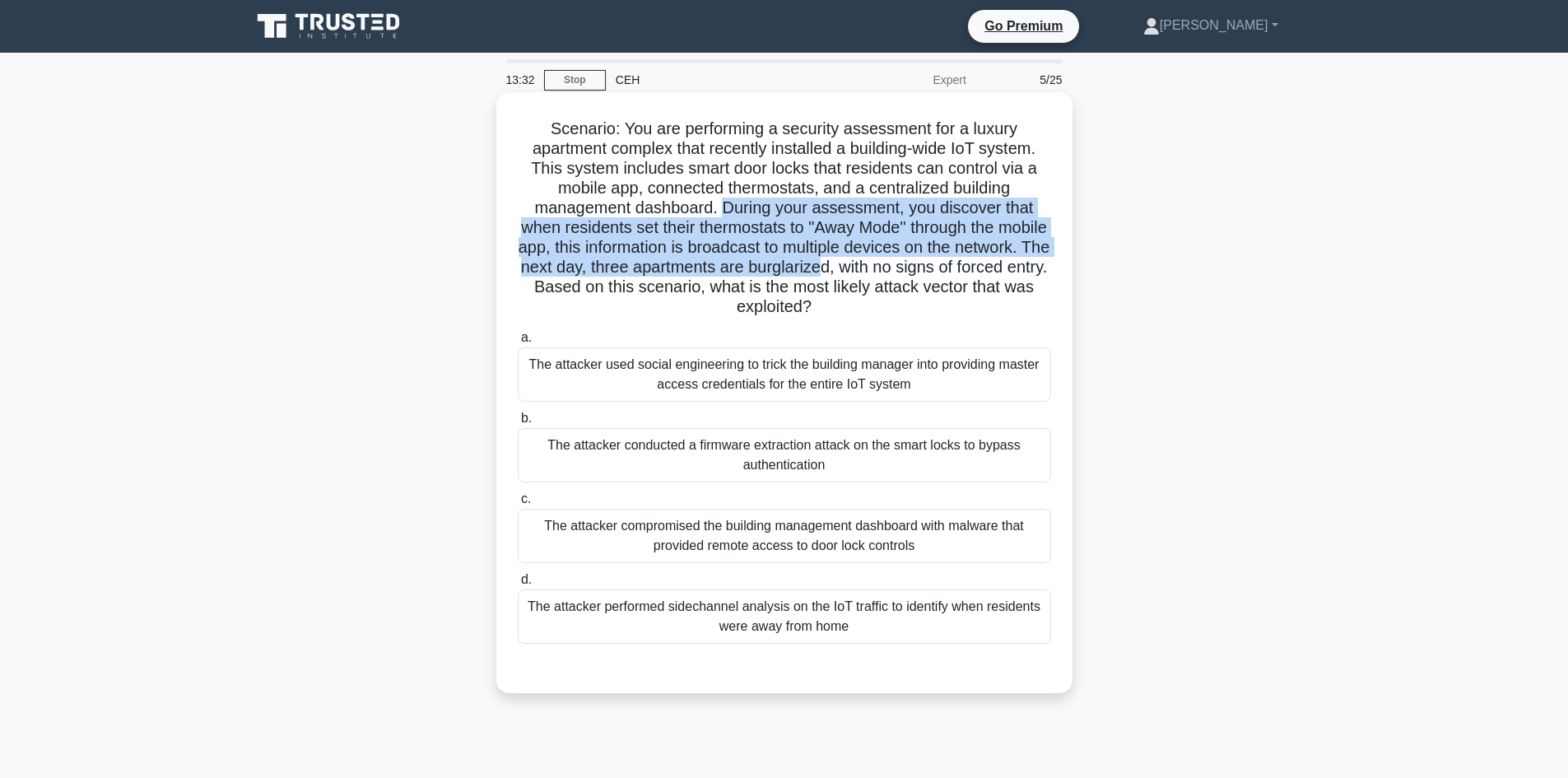
drag, startPoint x: 727, startPoint y: 212, endPoint x: 931, endPoint y: 274, distance: 213.2
click at [931, 274] on h5 "Scenario: You are performing a security assessment for a luxury apartment compl…" at bounding box center [785, 218] width 537 height 199
click at [930, 274] on h5 "Scenario: You are performing a security assessment for a luxury apartment compl…" at bounding box center [785, 218] width 537 height 199
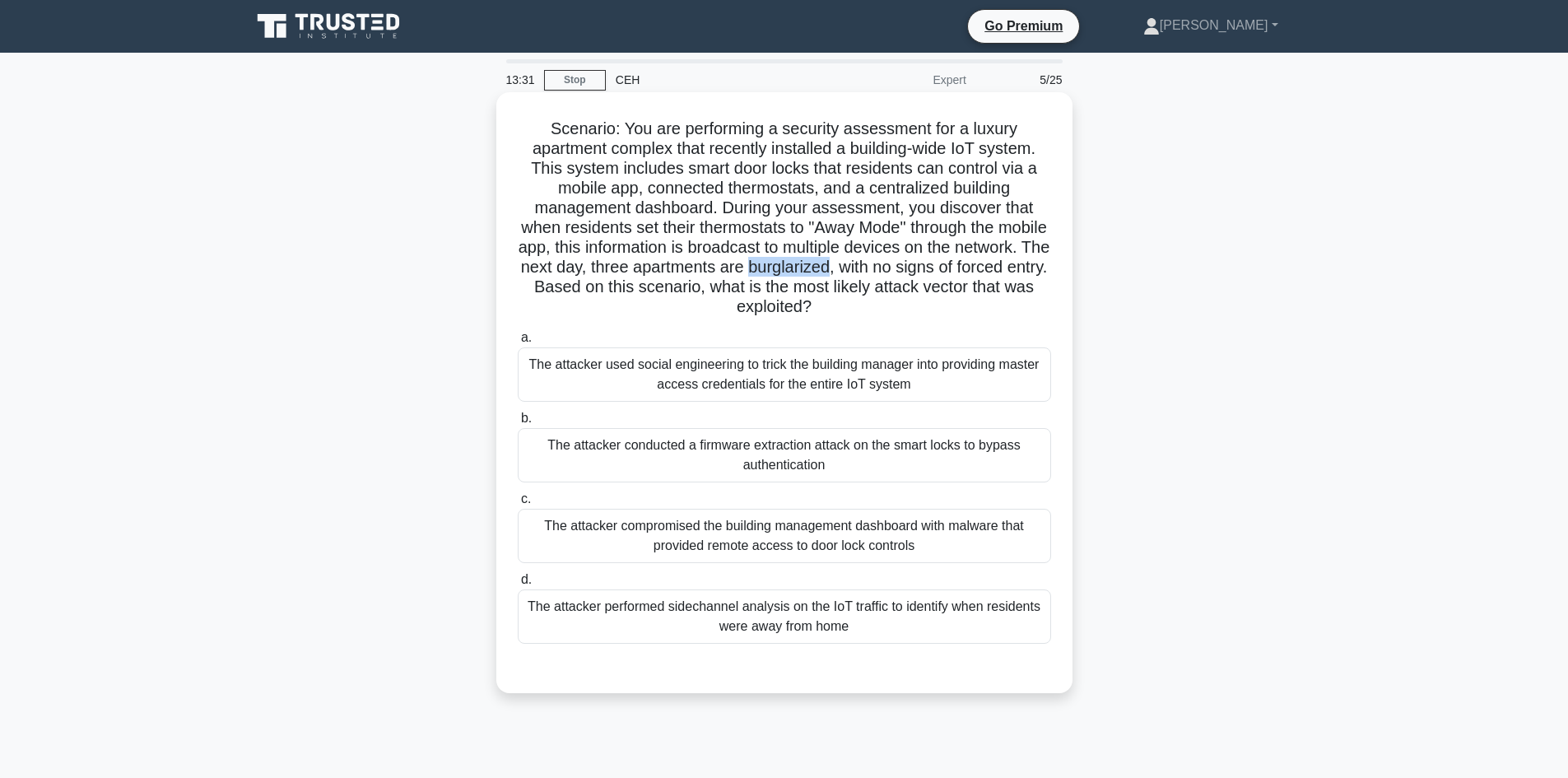
click at [929, 274] on h5 "Scenario: You are performing a security assessment for a luxury apartment compl…" at bounding box center [785, 218] width 537 height 199
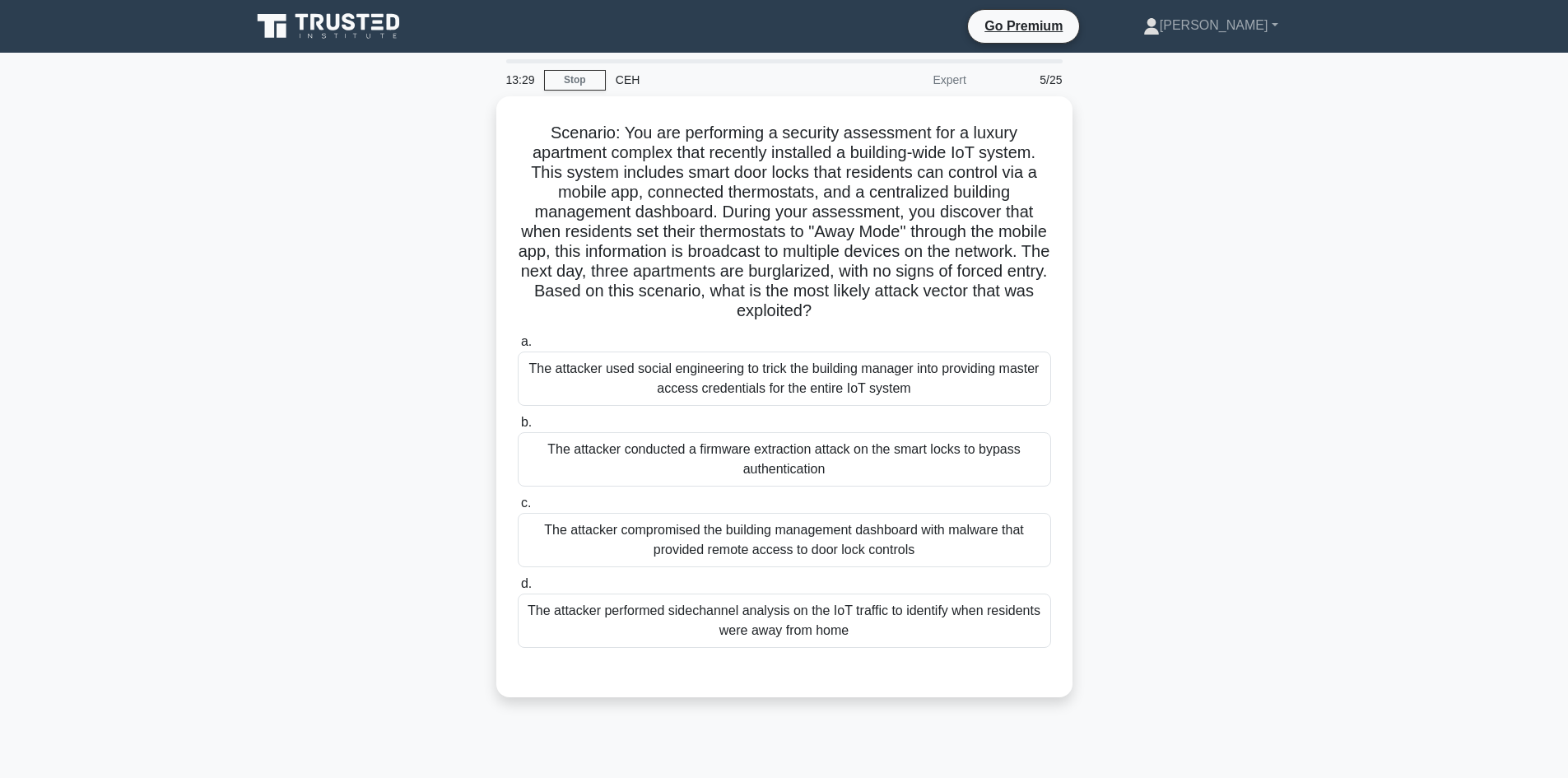
click at [1182, 299] on div "Scenario: You are performing a security assessment for a luxury apartment compl…" at bounding box center [785, 407] width 1087 height 621
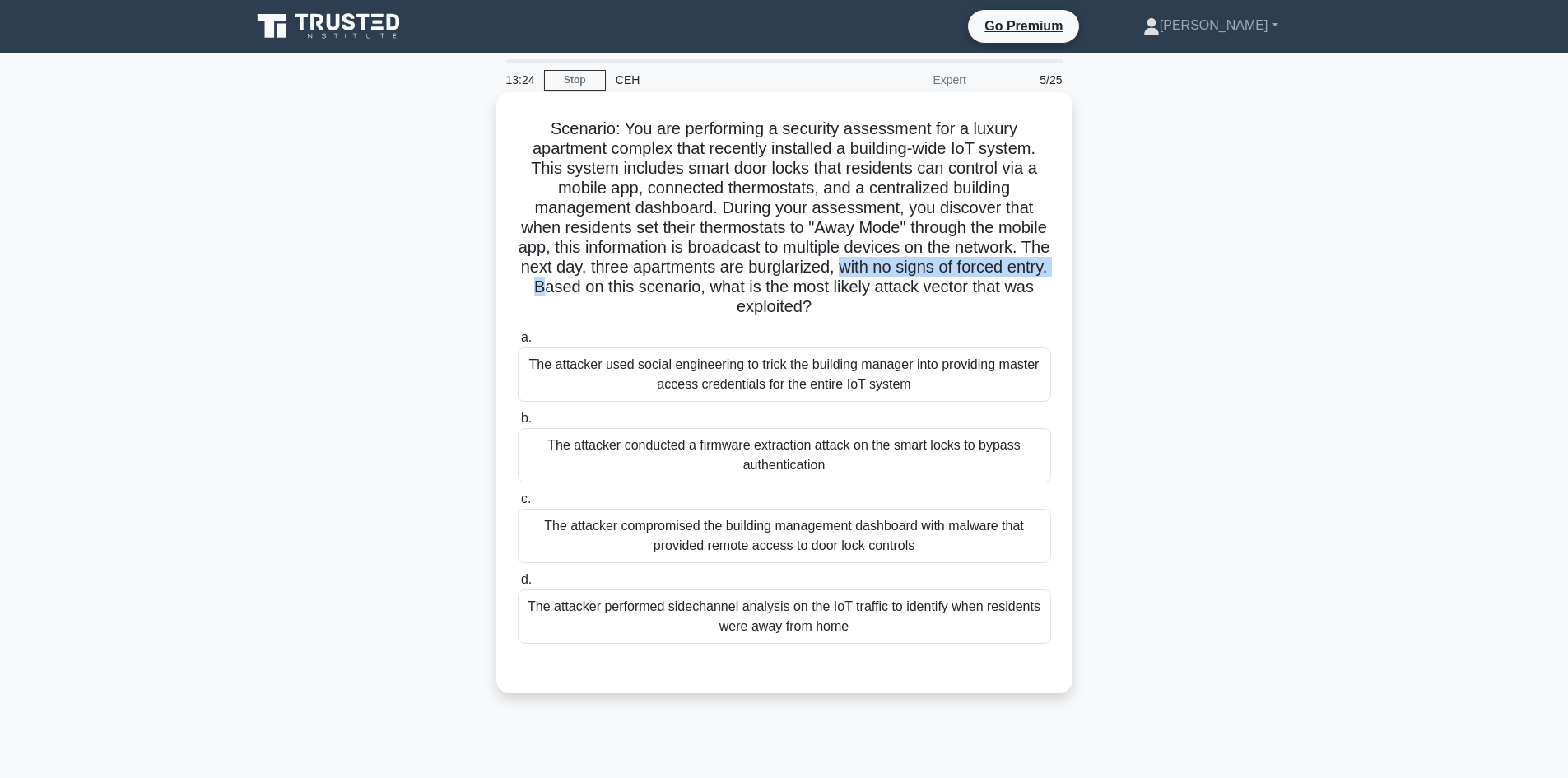
drag, startPoint x: 954, startPoint y: 267, endPoint x: 660, endPoint y: 289, distance: 294.8
click at [659, 289] on h5 "Scenario: You are performing a security assessment for a luxury apartment compl…" at bounding box center [785, 218] width 537 height 199
click at [698, 446] on div "The attacker conducted a firmware extraction attack on the smart locks to bypas…" at bounding box center [784, 455] width 534 height 55
click at [518, 423] on input "b. The attacker conducted a firmware extraction attack on the smart locks to by…" at bounding box center [518, 418] width 0 height 11
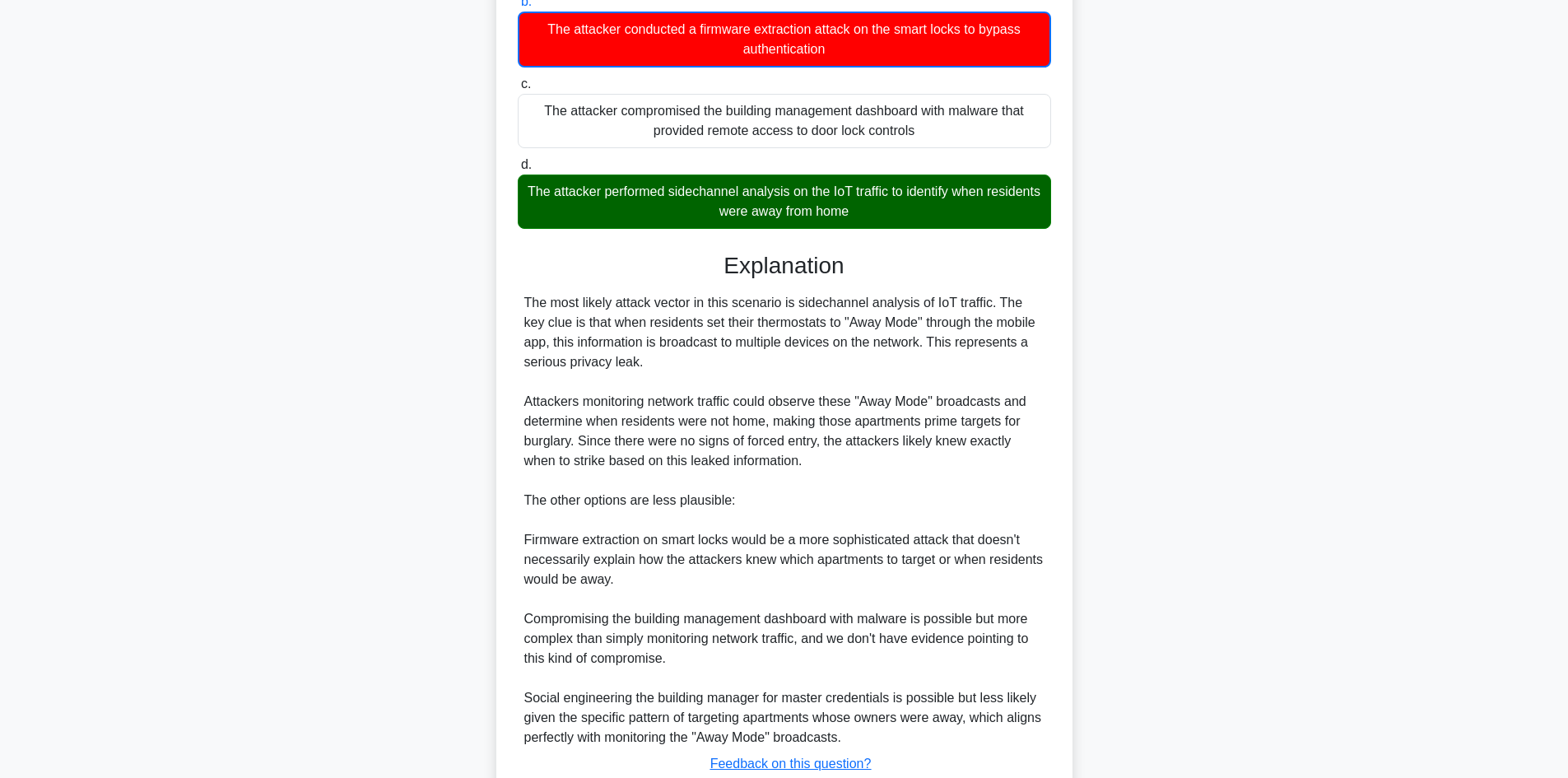
scroll to position [536, 0]
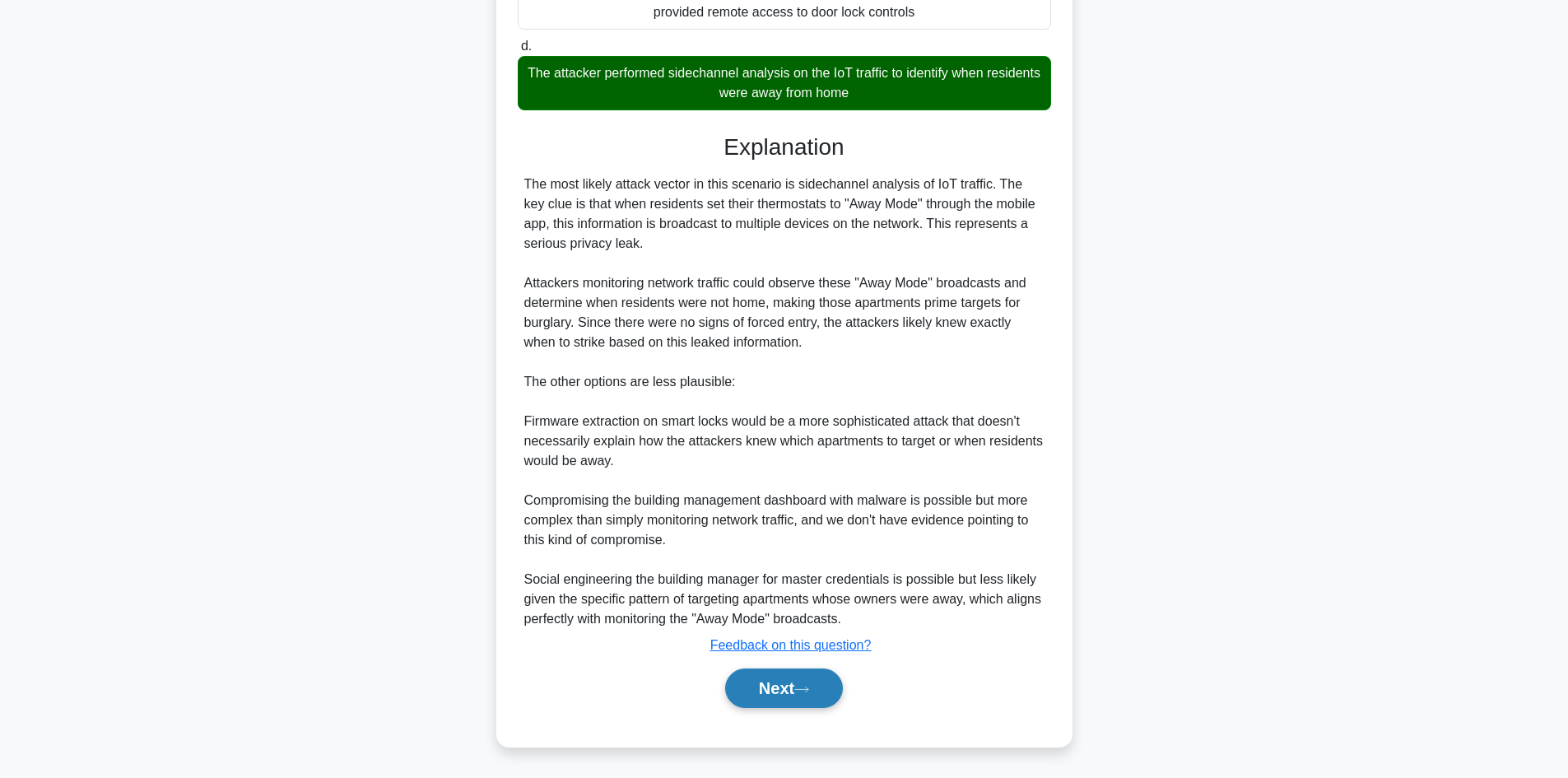
click at [762, 683] on button "Next" at bounding box center [784, 688] width 118 height 39
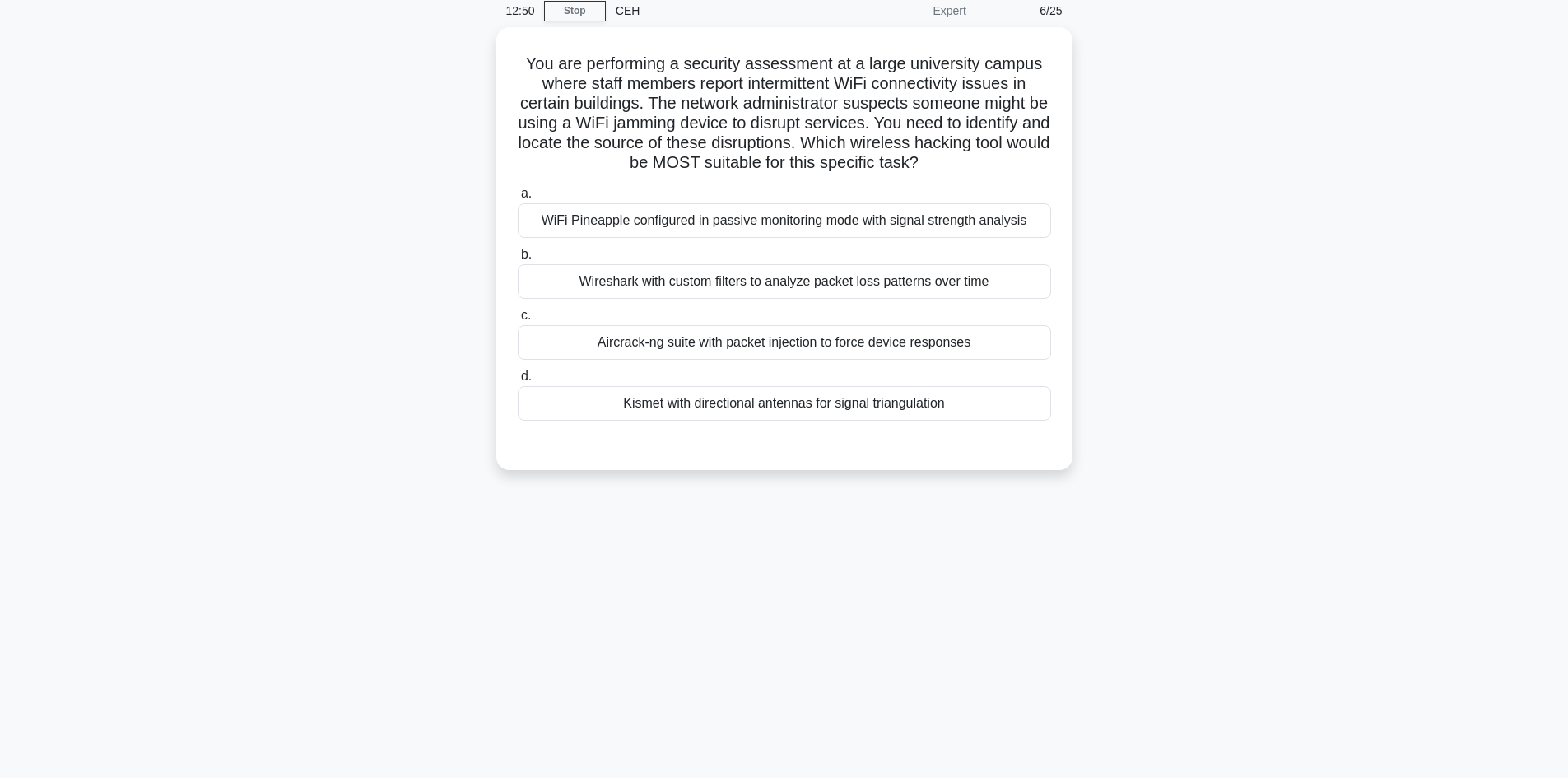
scroll to position [0, 0]
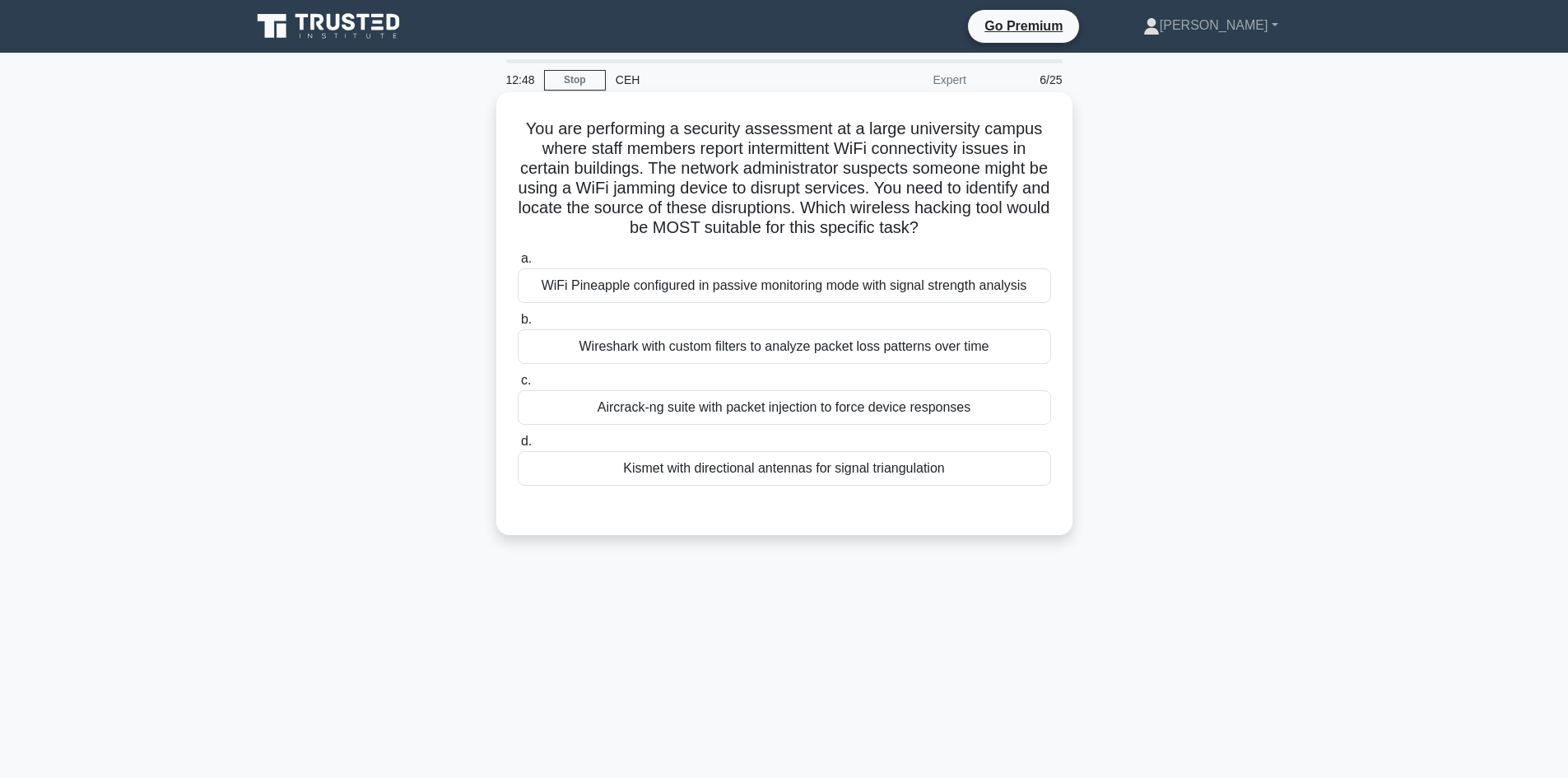
click at [665, 131] on h5 "You are performing a security assessment at a large university campus where sta…" at bounding box center [785, 178] width 537 height 120
click at [646, 129] on h5 "You are performing a security assessment at a large university campus where sta…" at bounding box center [785, 178] width 537 height 120
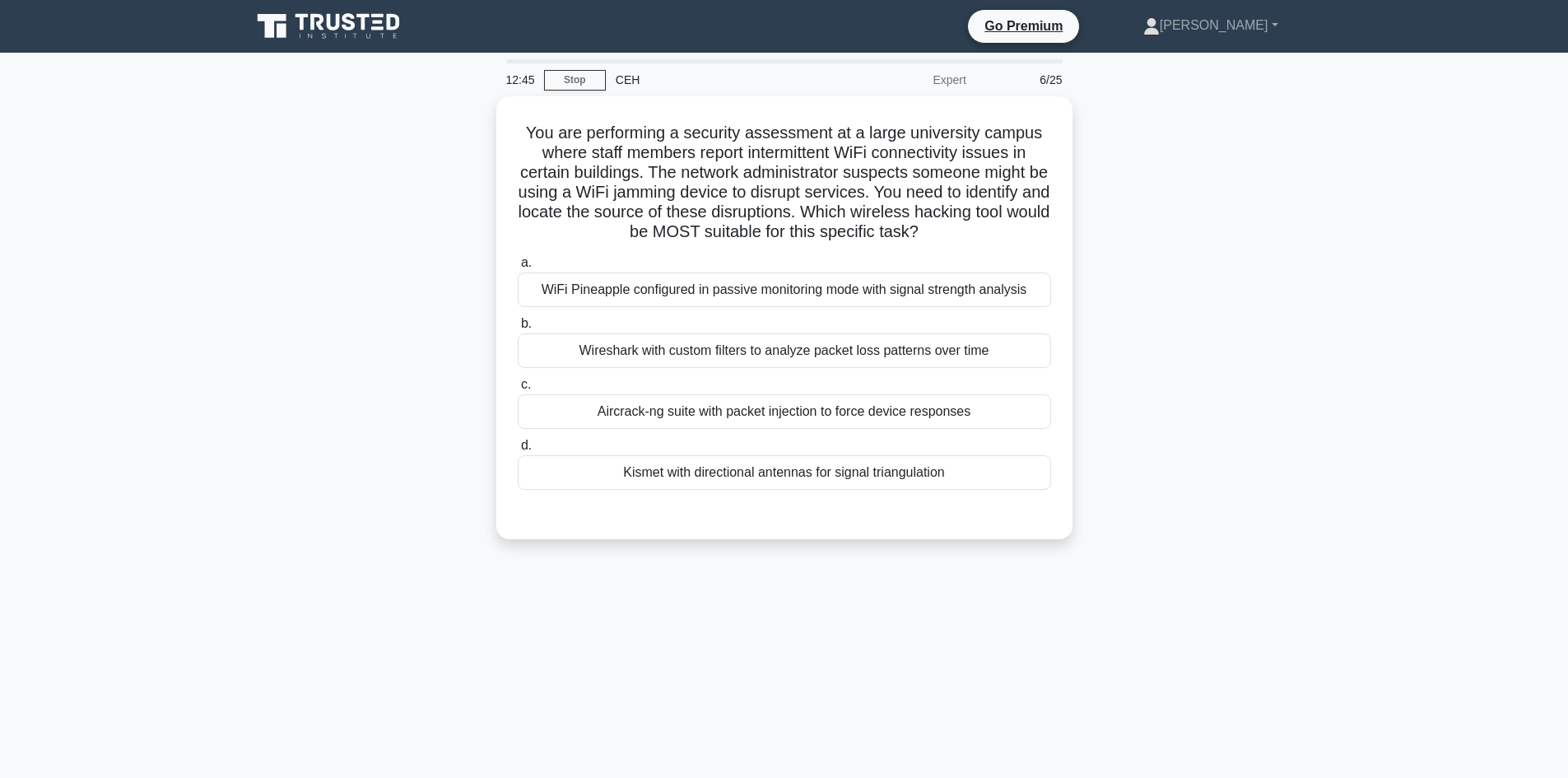
click at [1181, 276] on div "You are performing a security assessment at a large university campus where sta…" at bounding box center [785, 328] width 1087 height 463
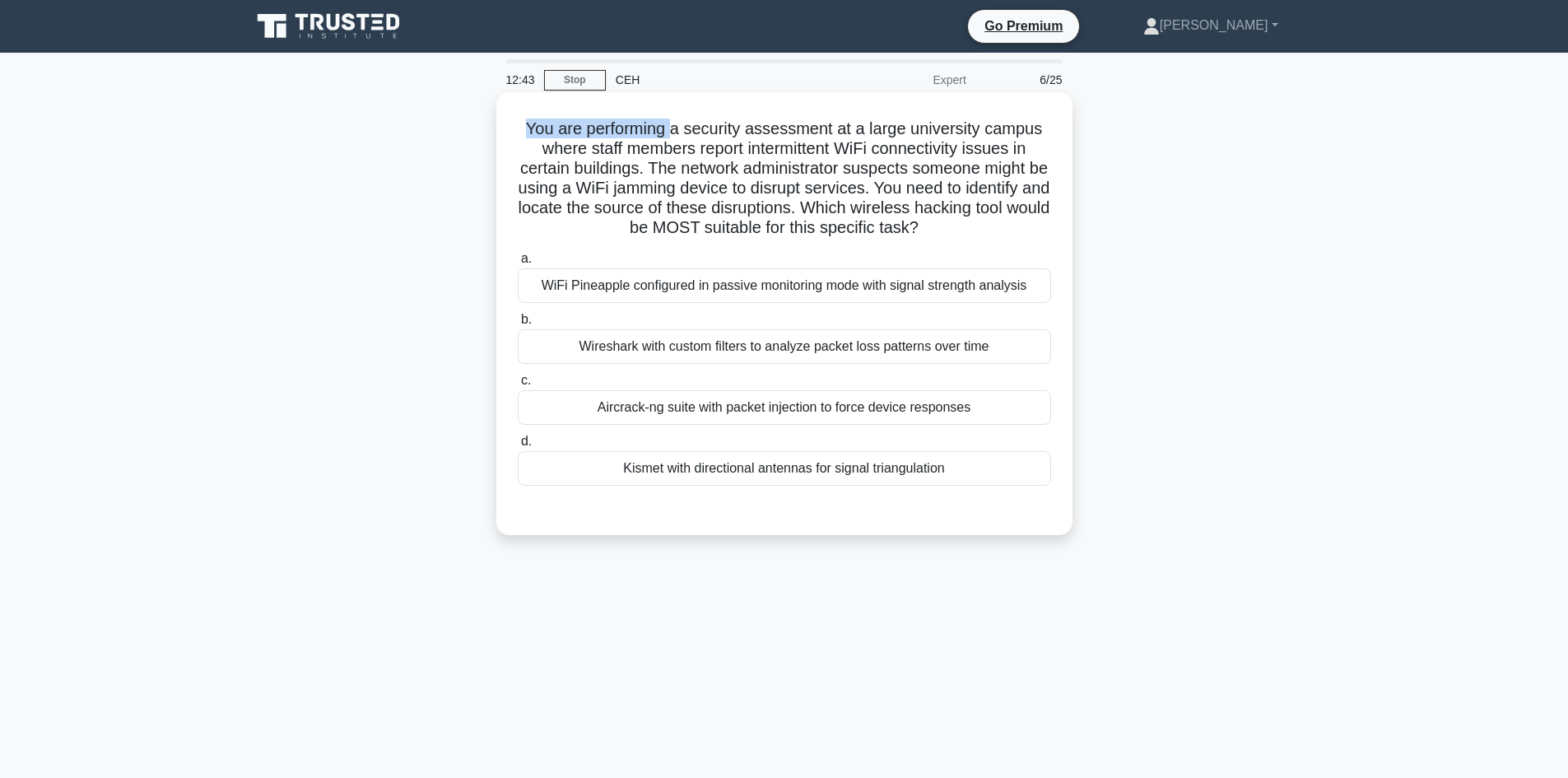
drag, startPoint x: 524, startPoint y: 127, endPoint x: 675, endPoint y: 131, distance: 151.1
click at [675, 131] on h5 "You are performing a security assessment at a large university campus where sta…" at bounding box center [785, 178] width 537 height 120
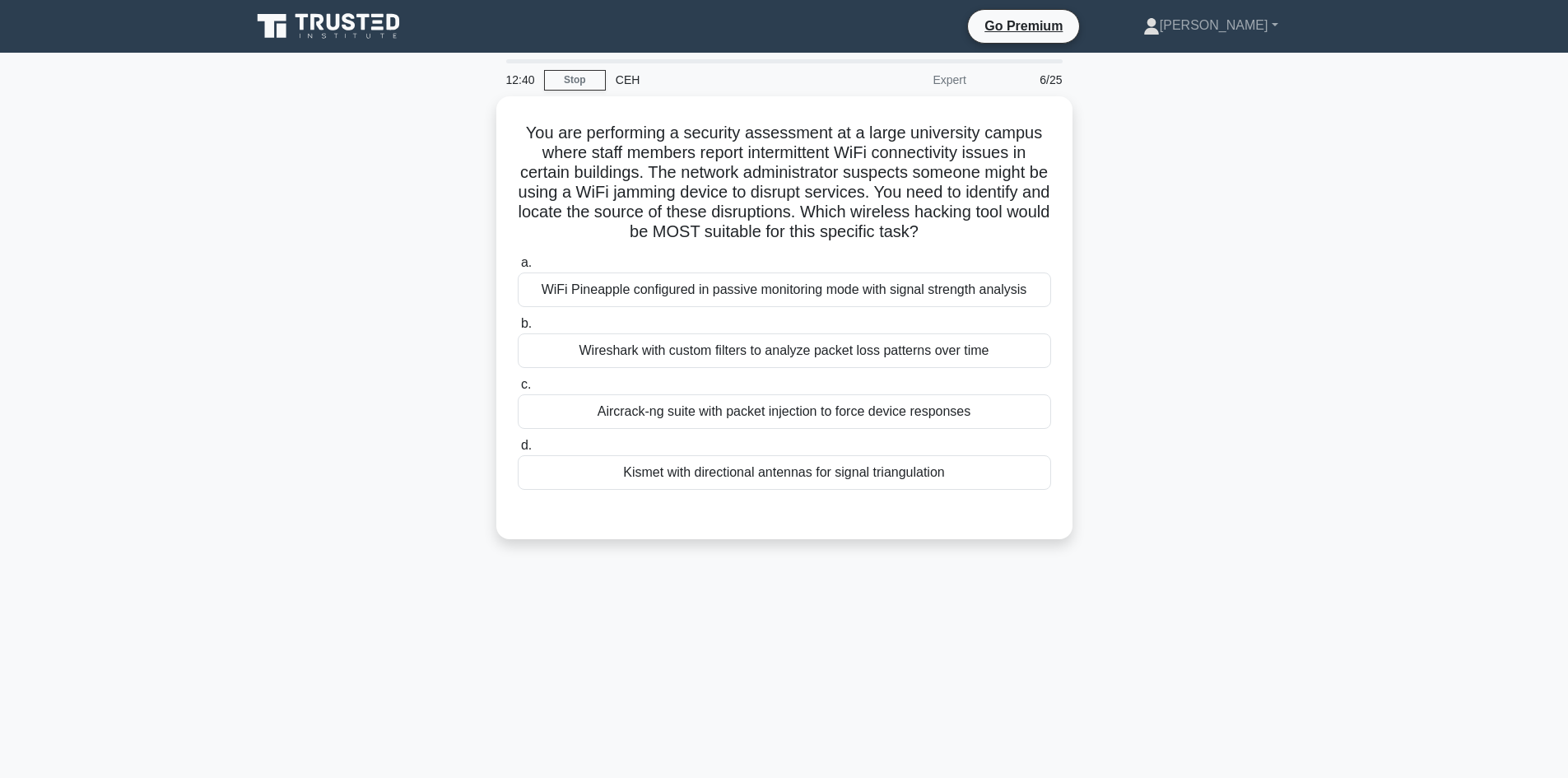
click at [1149, 239] on div "You are performing a security assessment at a large university campus where sta…" at bounding box center [785, 328] width 1087 height 463
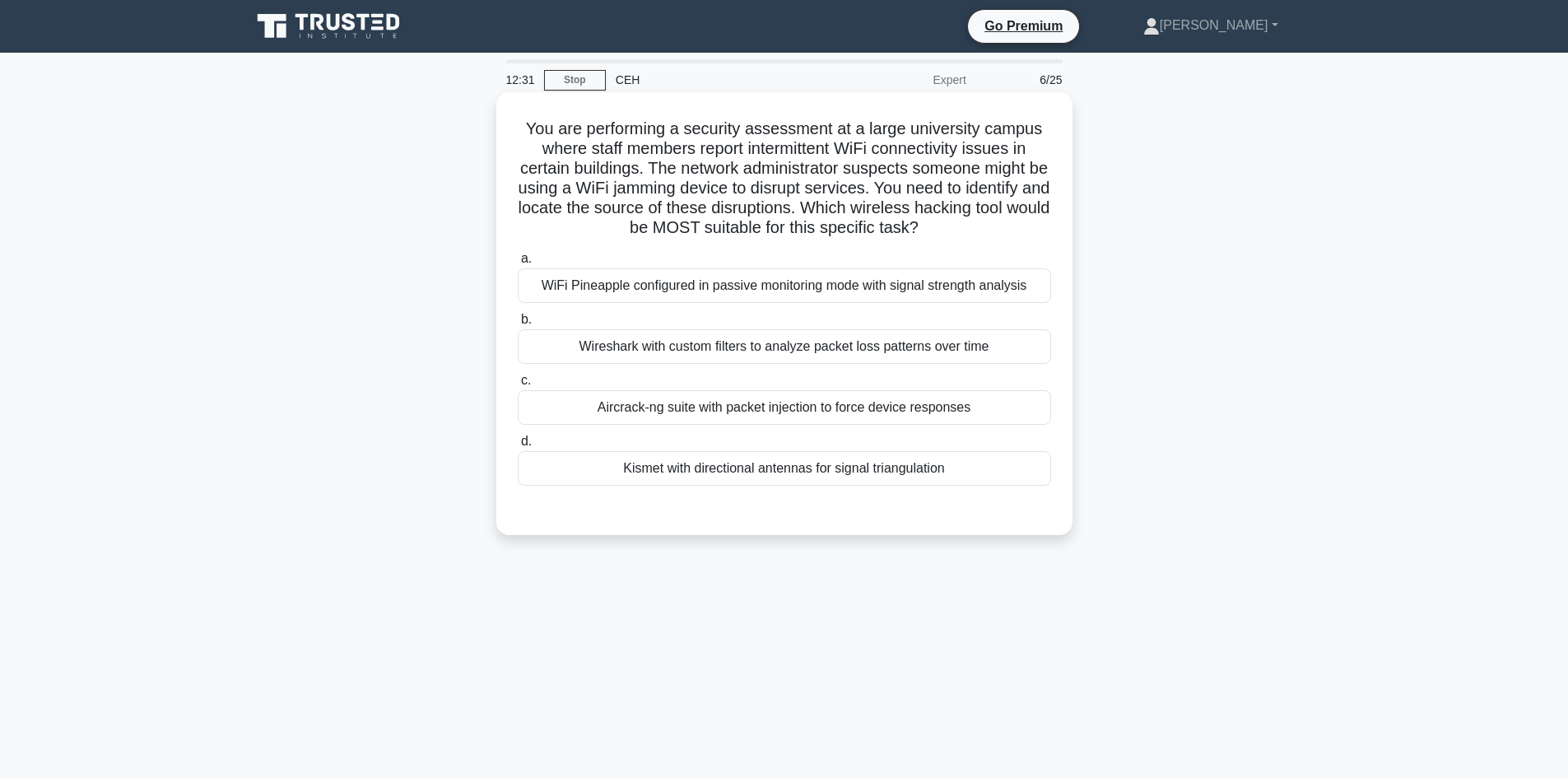
click at [609, 169] on h5 "You are performing a security assessment at a large university campus where sta…" at bounding box center [785, 178] width 537 height 120
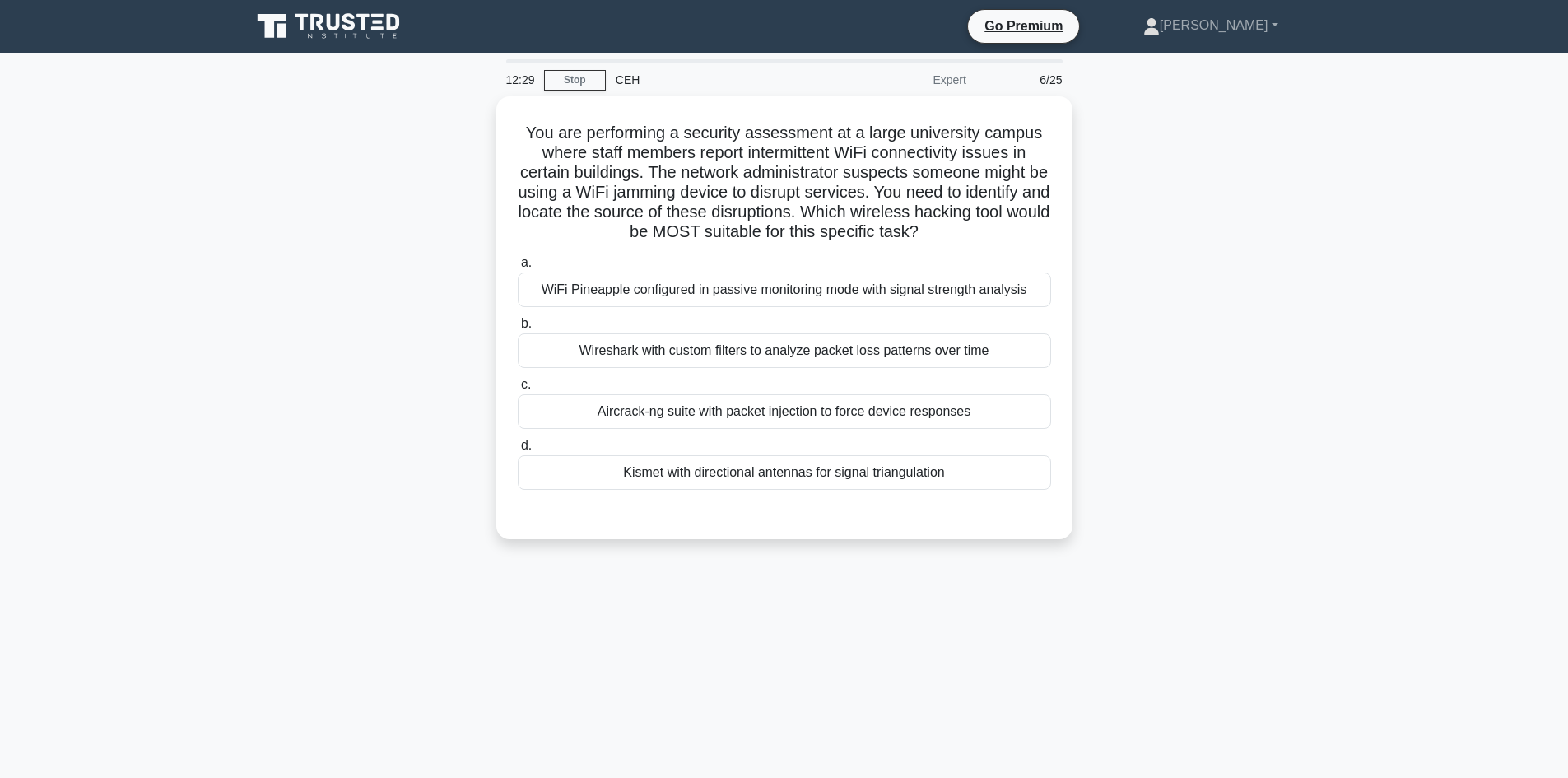
click at [1200, 259] on div "You are performing a security assessment at a large university campus where sta…" at bounding box center [785, 328] width 1087 height 463
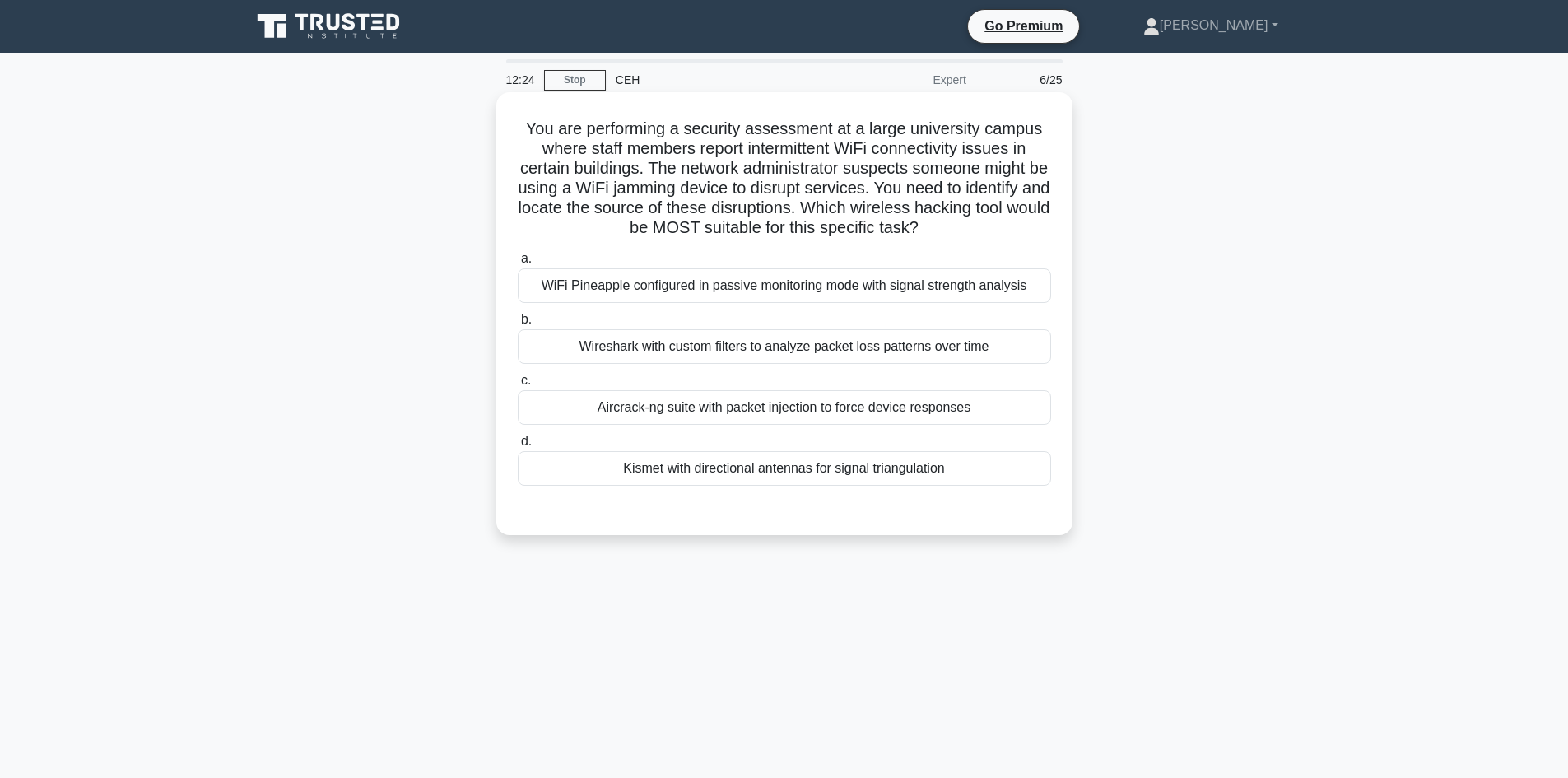
click at [1013, 171] on h5 "You are performing a security assessment at a large university campus where sta…" at bounding box center [785, 178] width 537 height 120
click at [1013, 170] on h5 "You are performing a security assessment at a large university campus where sta…" at bounding box center [785, 178] width 537 height 120
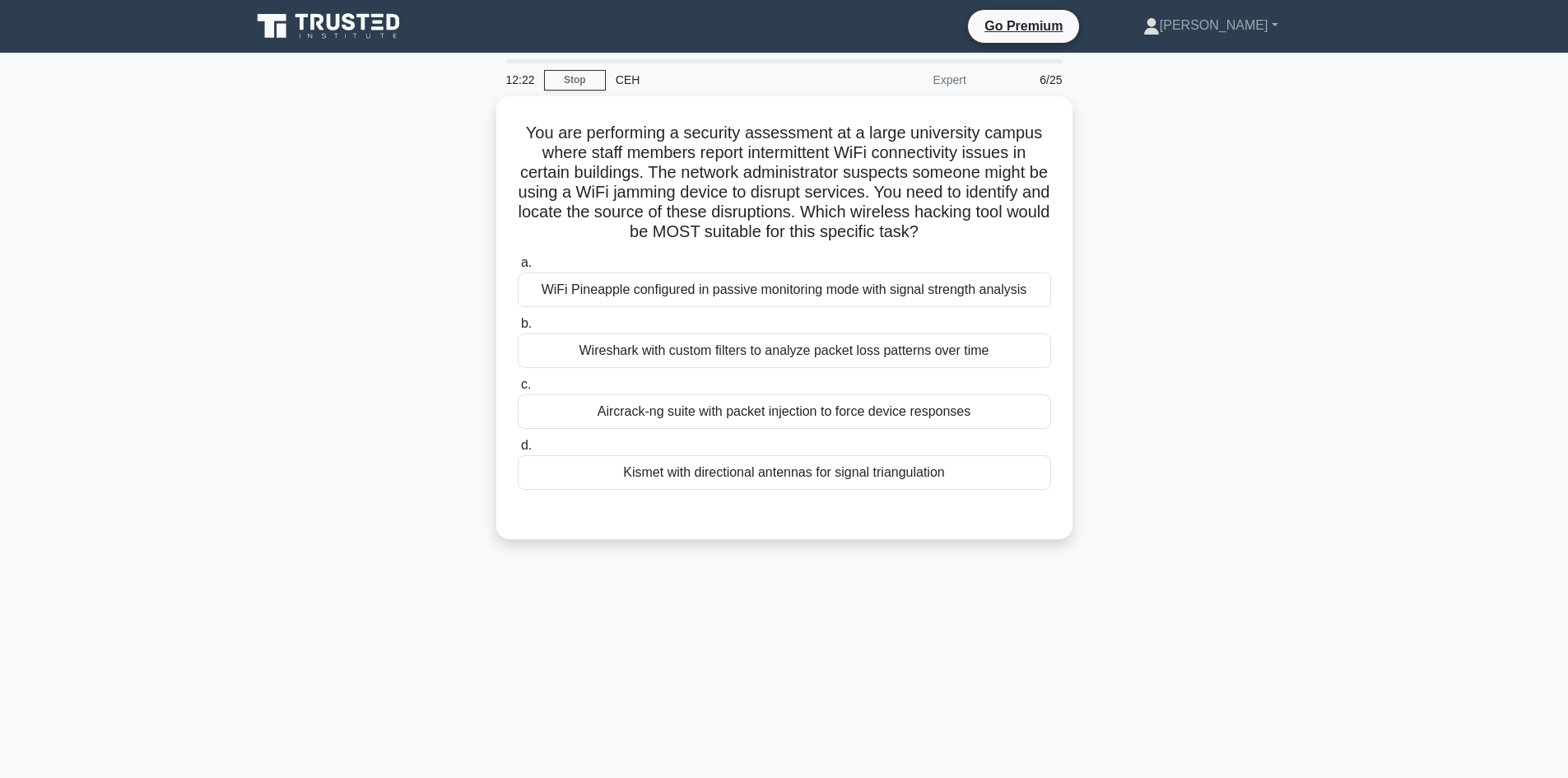
click at [1113, 225] on div "You are performing a security assessment at a large university campus where sta…" at bounding box center [785, 328] width 1087 height 463
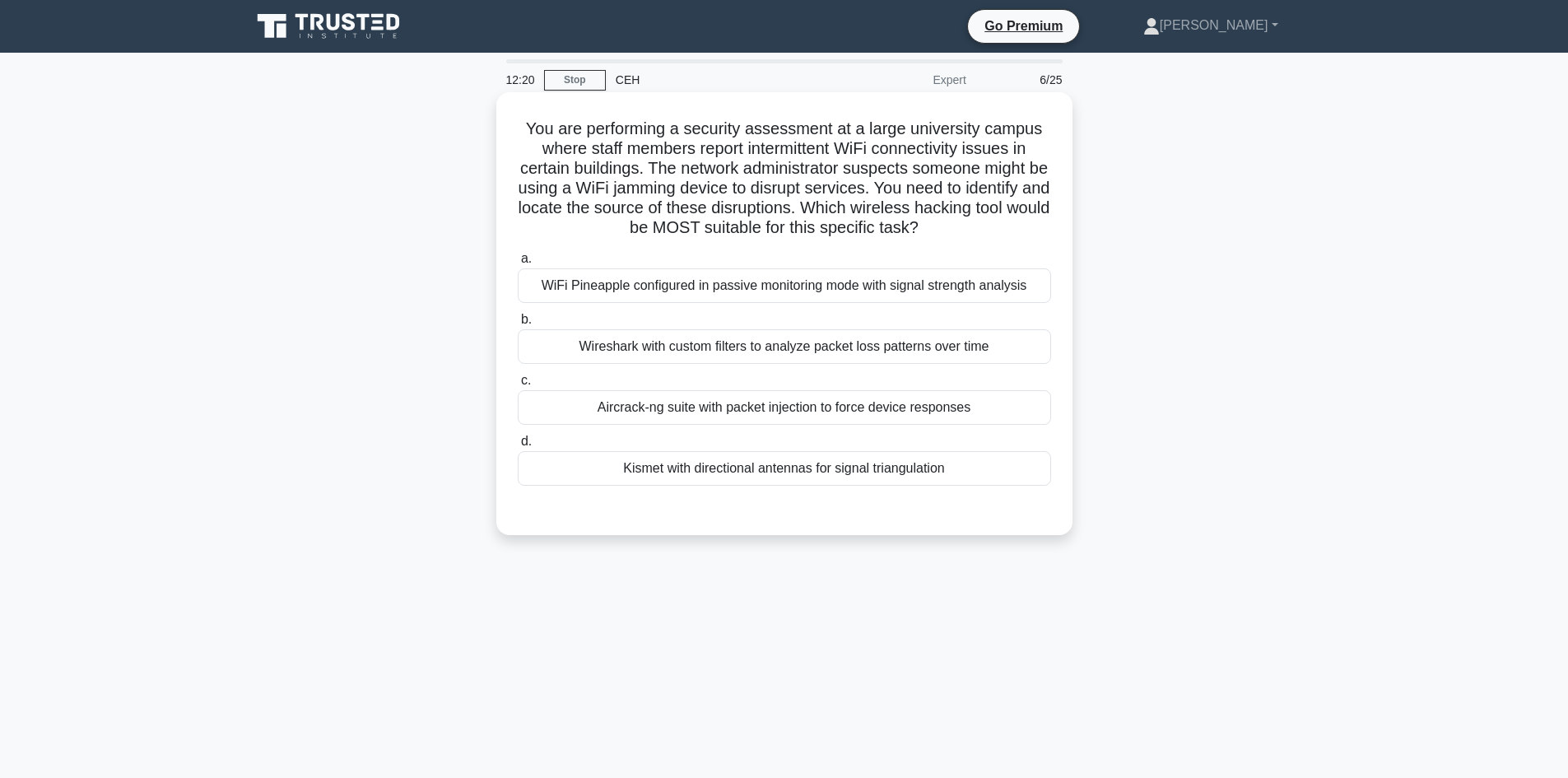
click at [1013, 176] on h5 "You are performing a security assessment at a large university campus where sta…" at bounding box center [785, 178] width 537 height 120
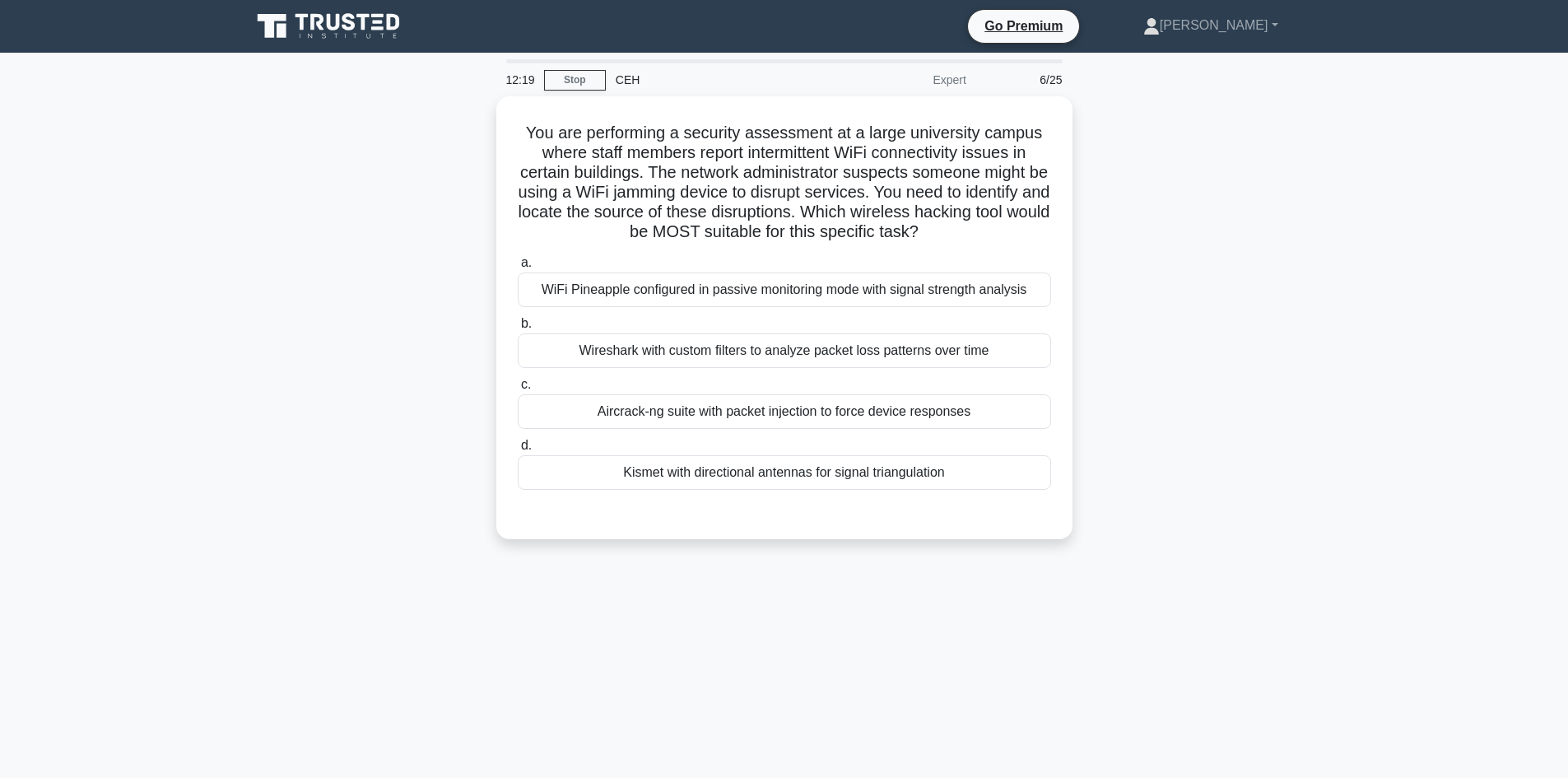
click at [1113, 267] on div "You are performing a security assessment at a large university campus where sta…" at bounding box center [785, 328] width 1087 height 463
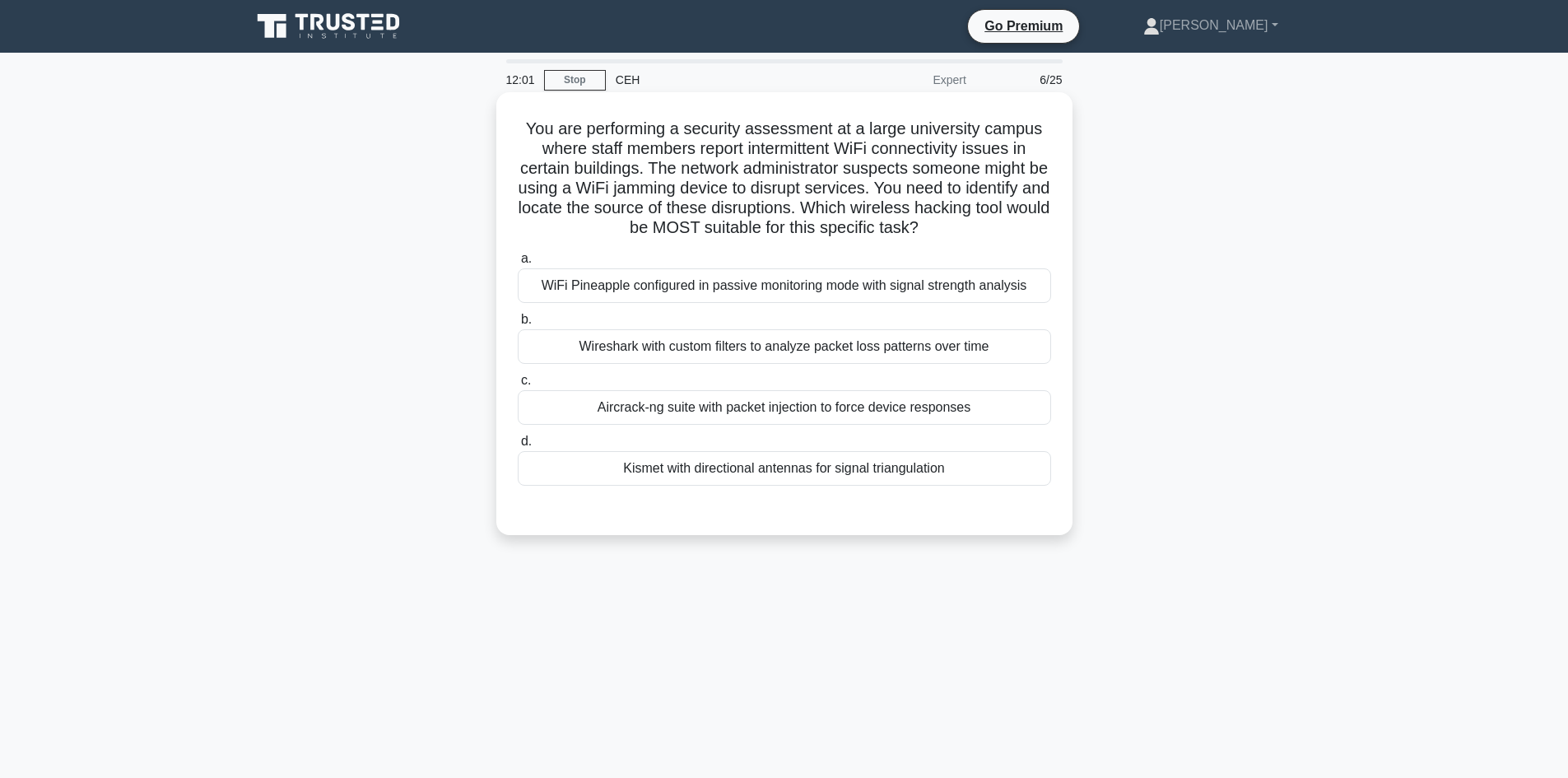
click at [688, 412] on div "Aircrack-ng suite with packet injection to force device responses" at bounding box center [784, 407] width 534 height 34
click at [518, 386] on input "c. Aircrack-ng suite with packet injection to force device responses" at bounding box center [518, 380] width 0 height 11
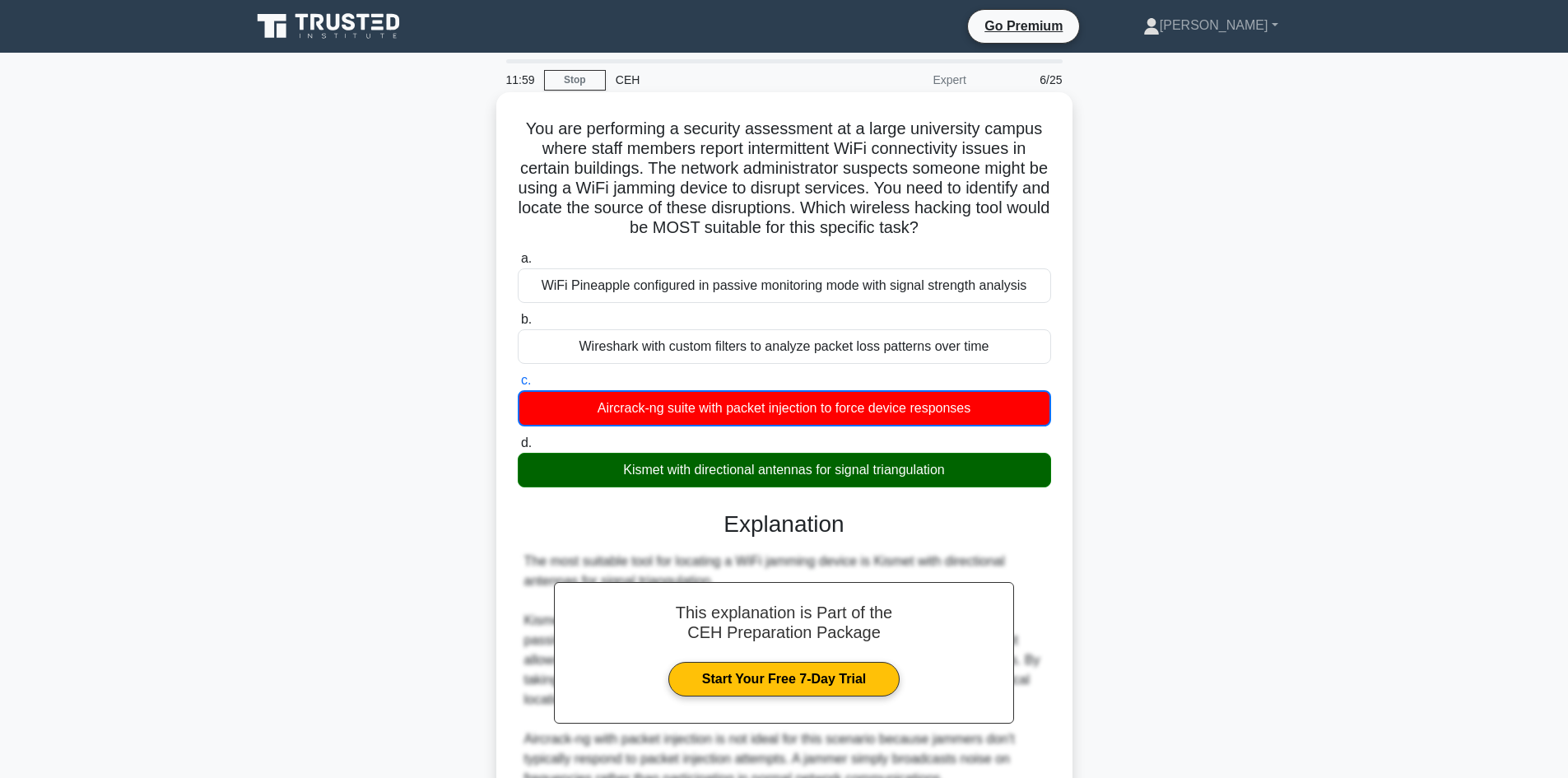
click at [680, 476] on div "Kismet with directional antennas for signal triangulation" at bounding box center [784, 469] width 534 height 34
click at [518, 448] on input "d. Kismet with directional antennas for signal triangulation" at bounding box center [518, 443] width 0 height 11
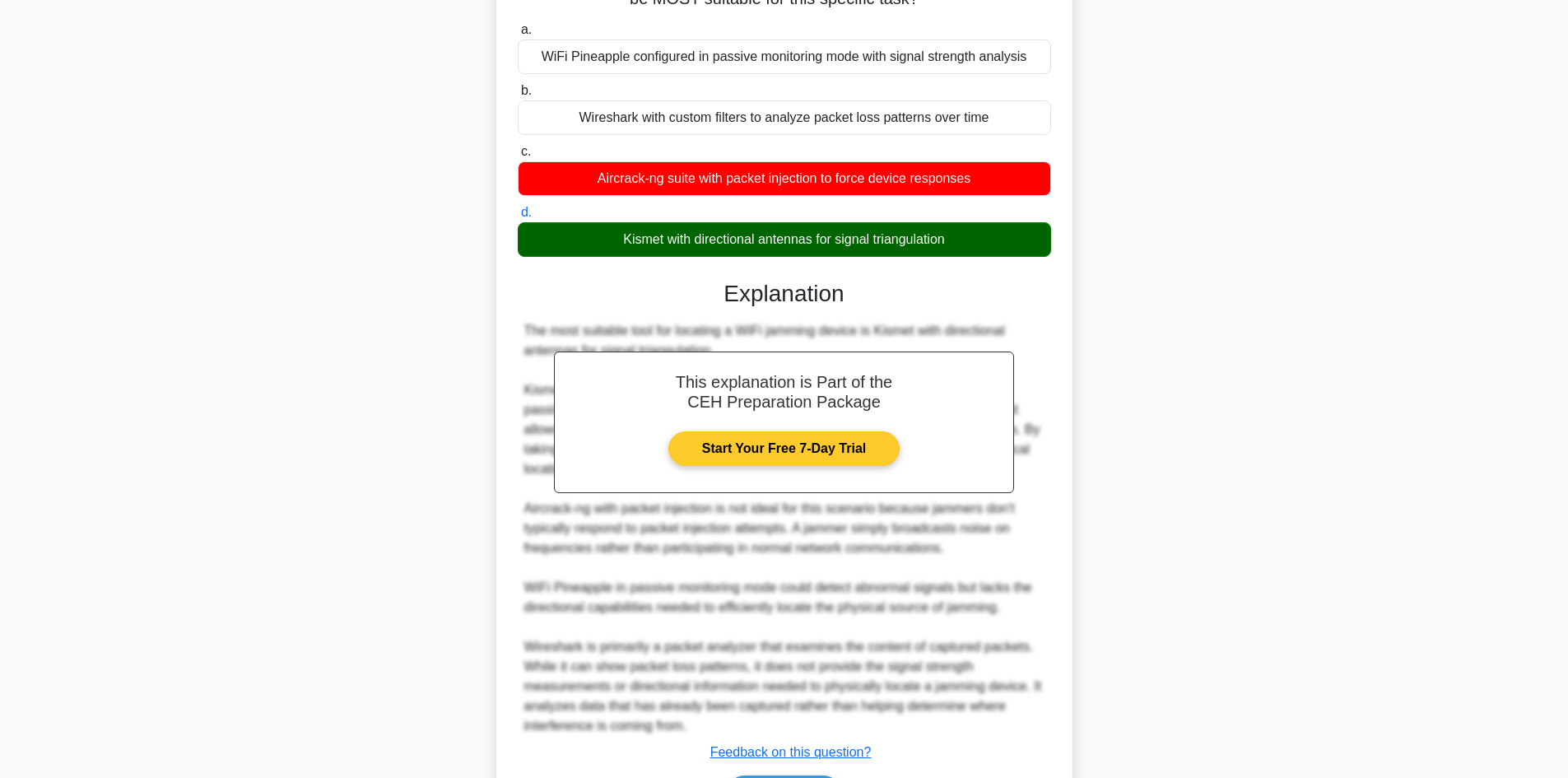
scroll to position [336, 0]
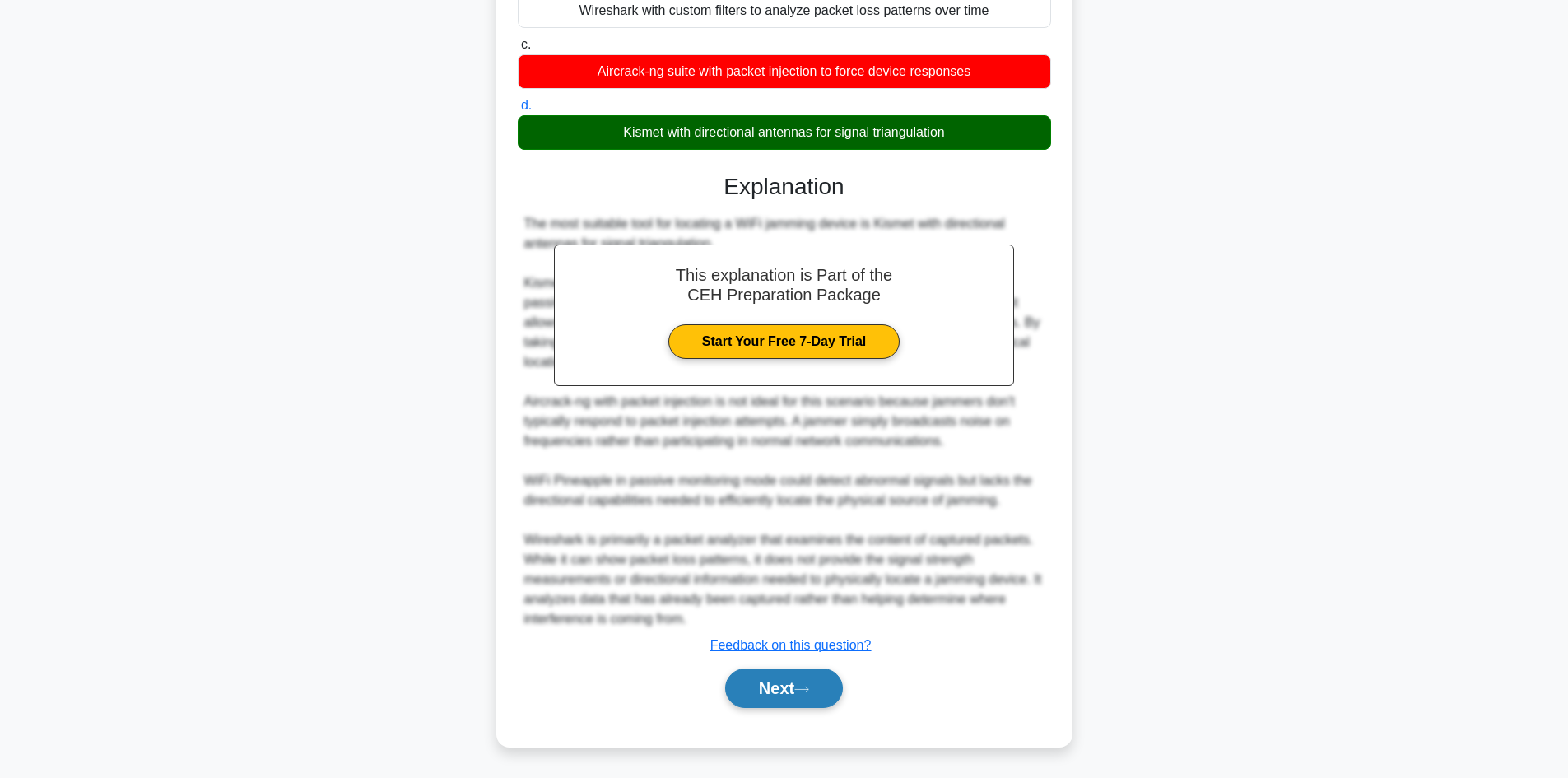
click at [792, 690] on button "Next" at bounding box center [784, 688] width 118 height 39
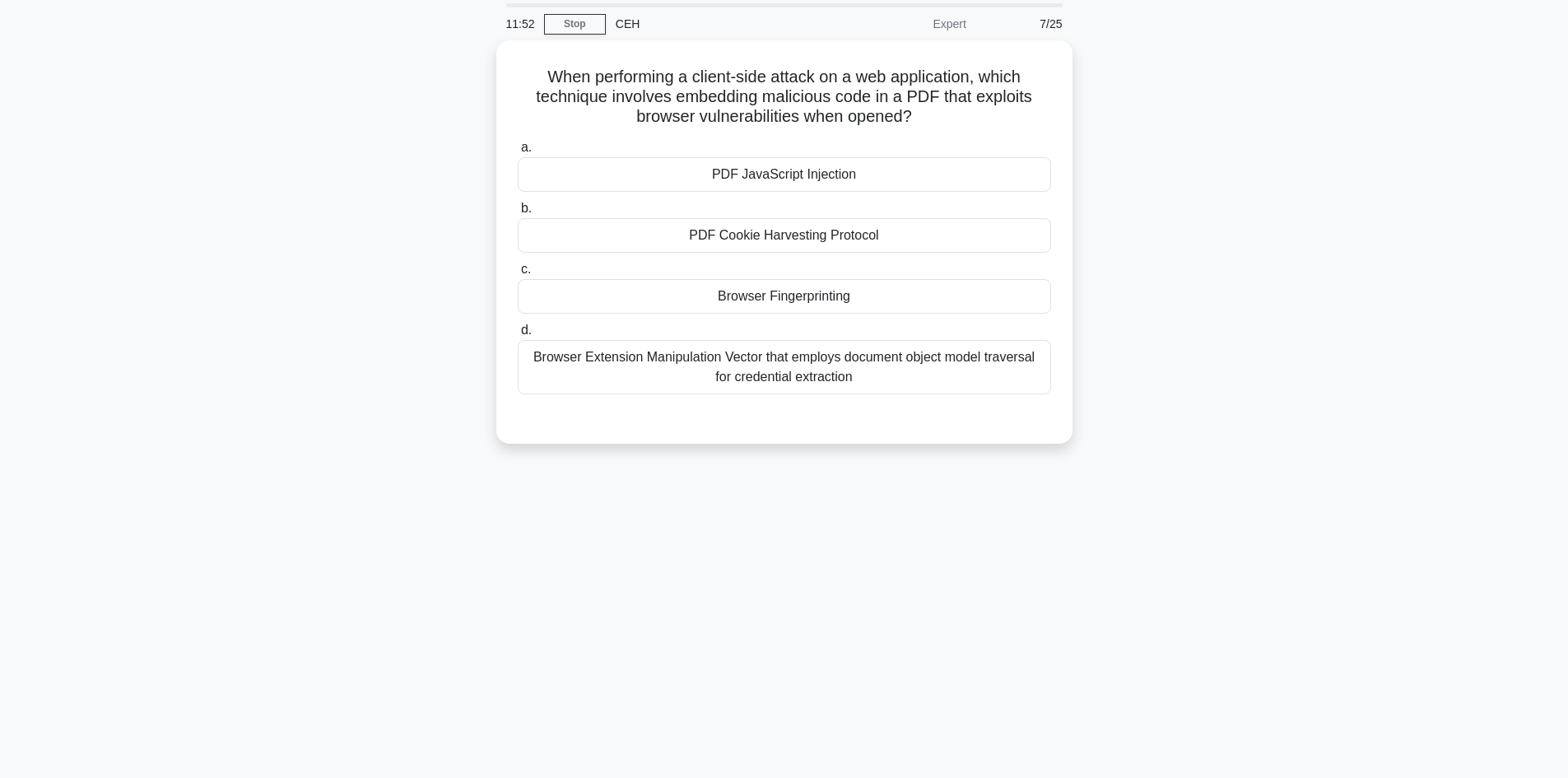
scroll to position [0, 0]
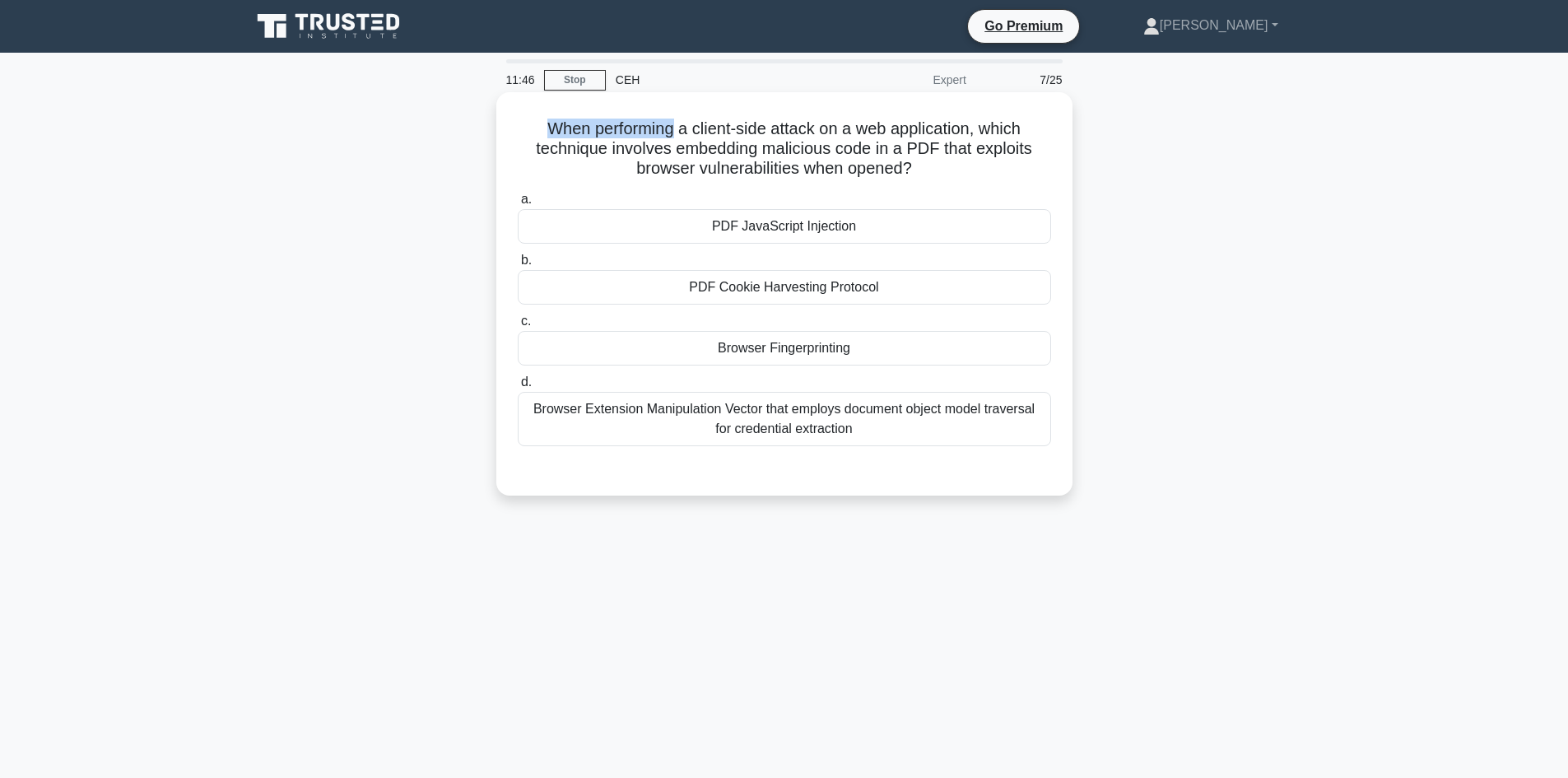
drag, startPoint x: 675, startPoint y: 130, endPoint x: 564, endPoint y: 111, distance: 112.6
click at [500, 111] on div "When performing a client-side attack on a web application, which technique invo…" at bounding box center [784, 293] width 576 height 403
click at [1183, 252] on div "When performing a client-side attack on a web application, which technique invo…" at bounding box center [785, 309] width 1087 height 423
drag, startPoint x: 745, startPoint y: 437, endPoint x: 781, endPoint y: 460, distance: 42.7
click at [750, 436] on div "Browser Extension Manipulation Vector that employs document object model traver…" at bounding box center [784, 419] width 534 height 55
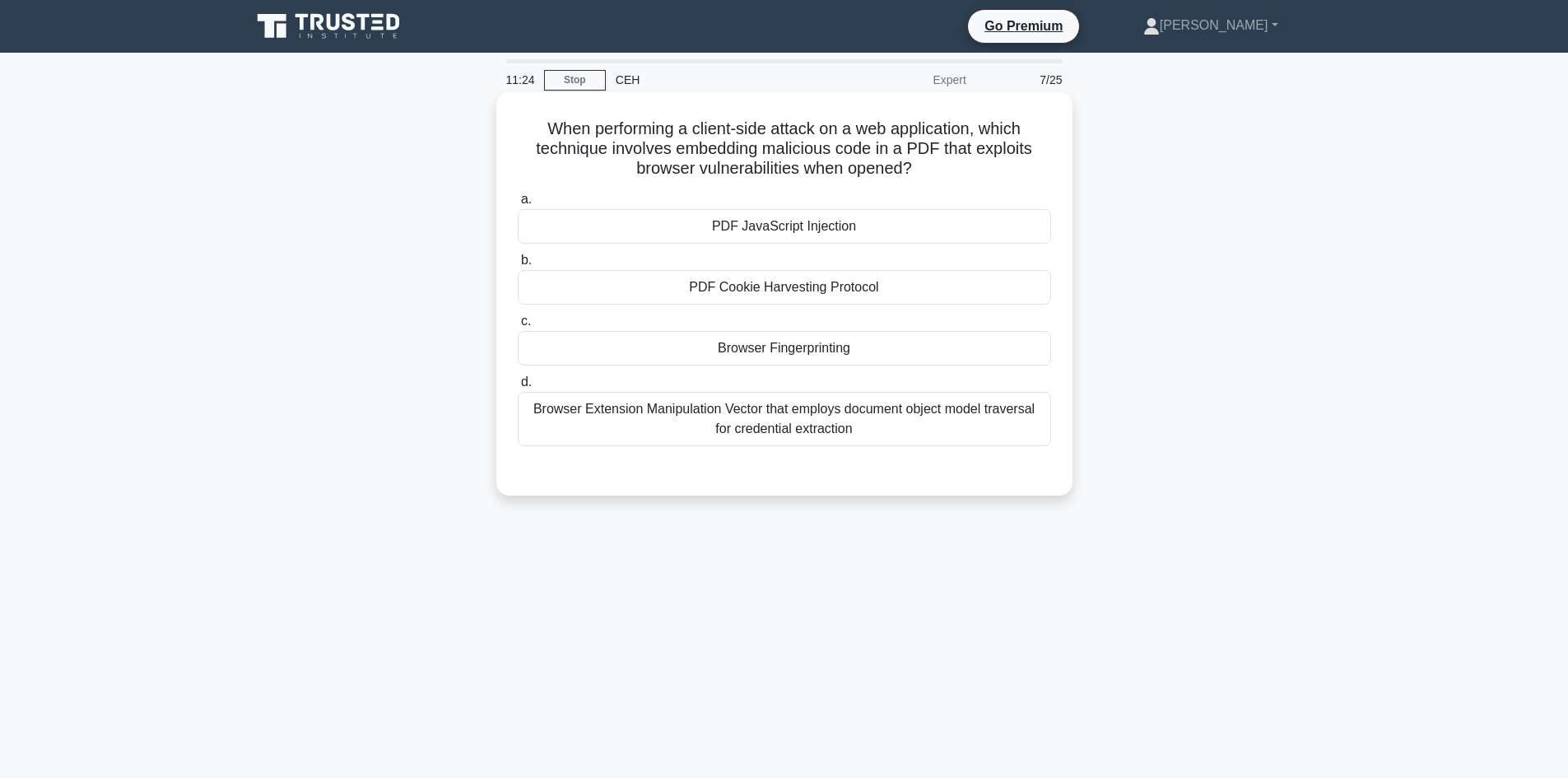
click at [833, 436] on div "Browser Extension Manipulation Vector that employs document object model traver…" at bounding box center [784, 419] width 534 height 55
click at [862, 429] on div "Browser Extension Manipulation Vector that employs document object model traver…" at bounding box center [784, 419] width 534 height 55
click at [518, 388] on input "d. Browser Extension Manipulation Vector that employs document object model tra…" at bounding box center [518, 381] width 0 height 11
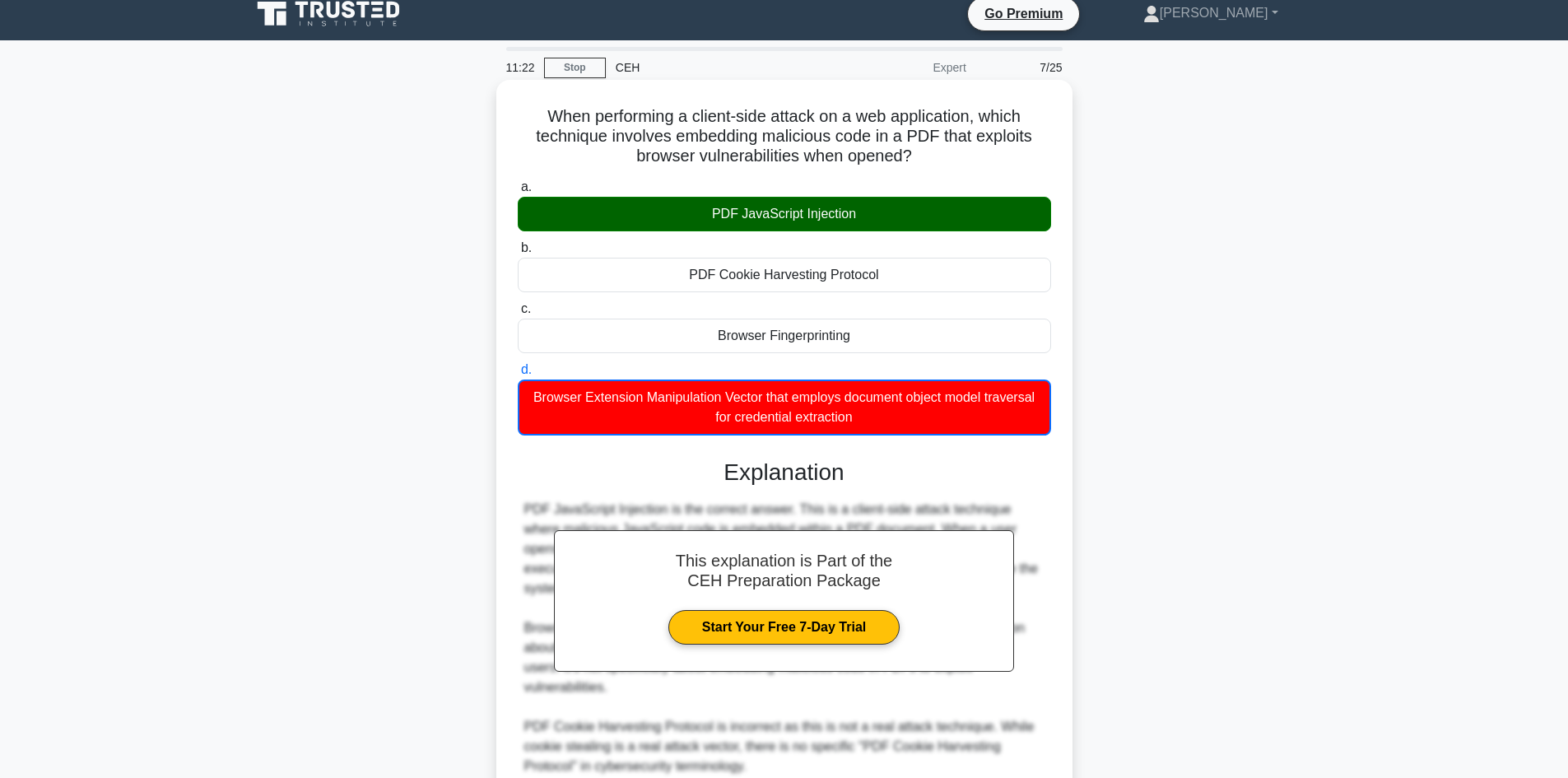
scroll to position [240, 0]
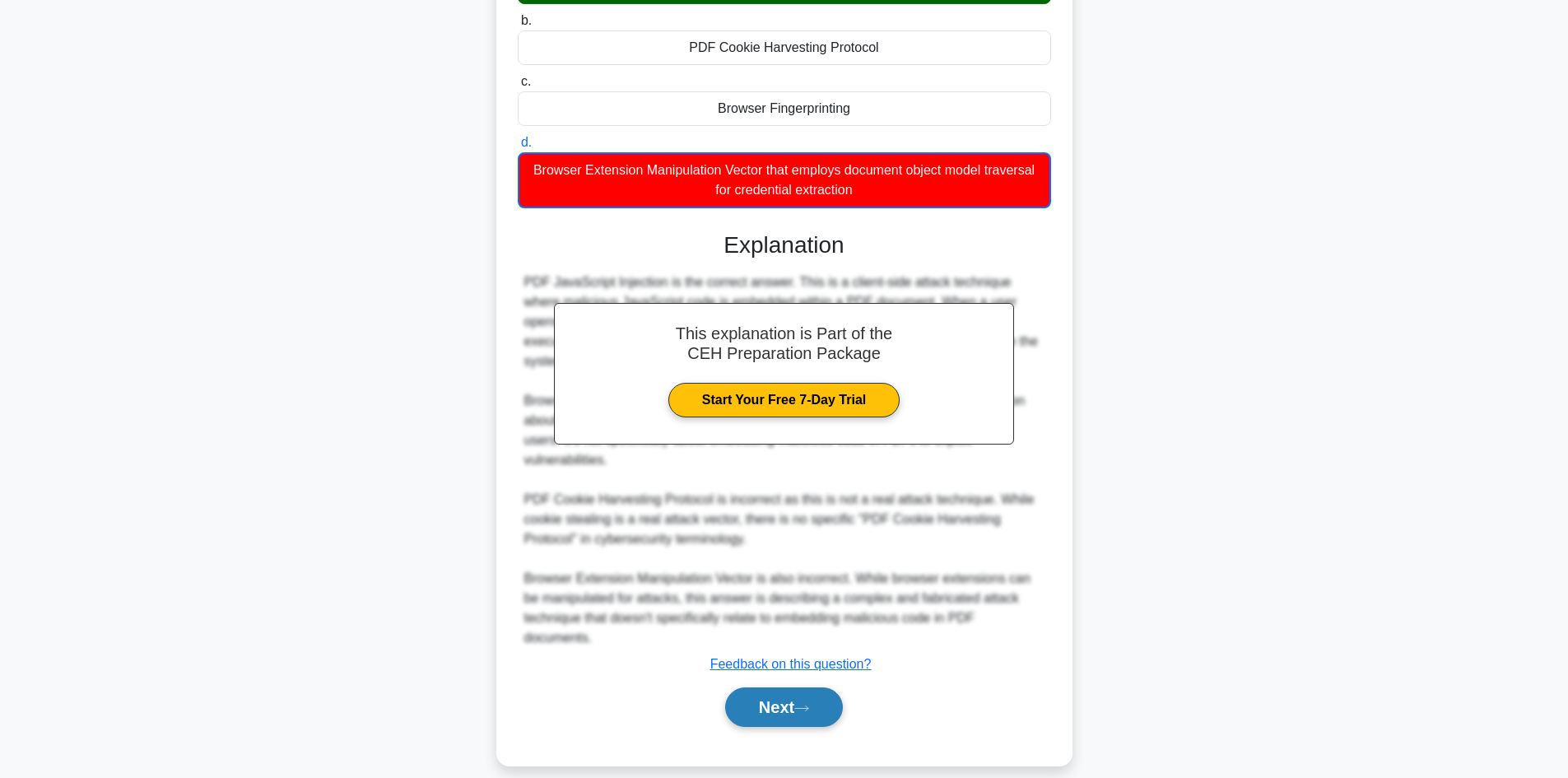
click at [771, 688] on button "Next" at bounding box center [784, 706] width 118 height 39
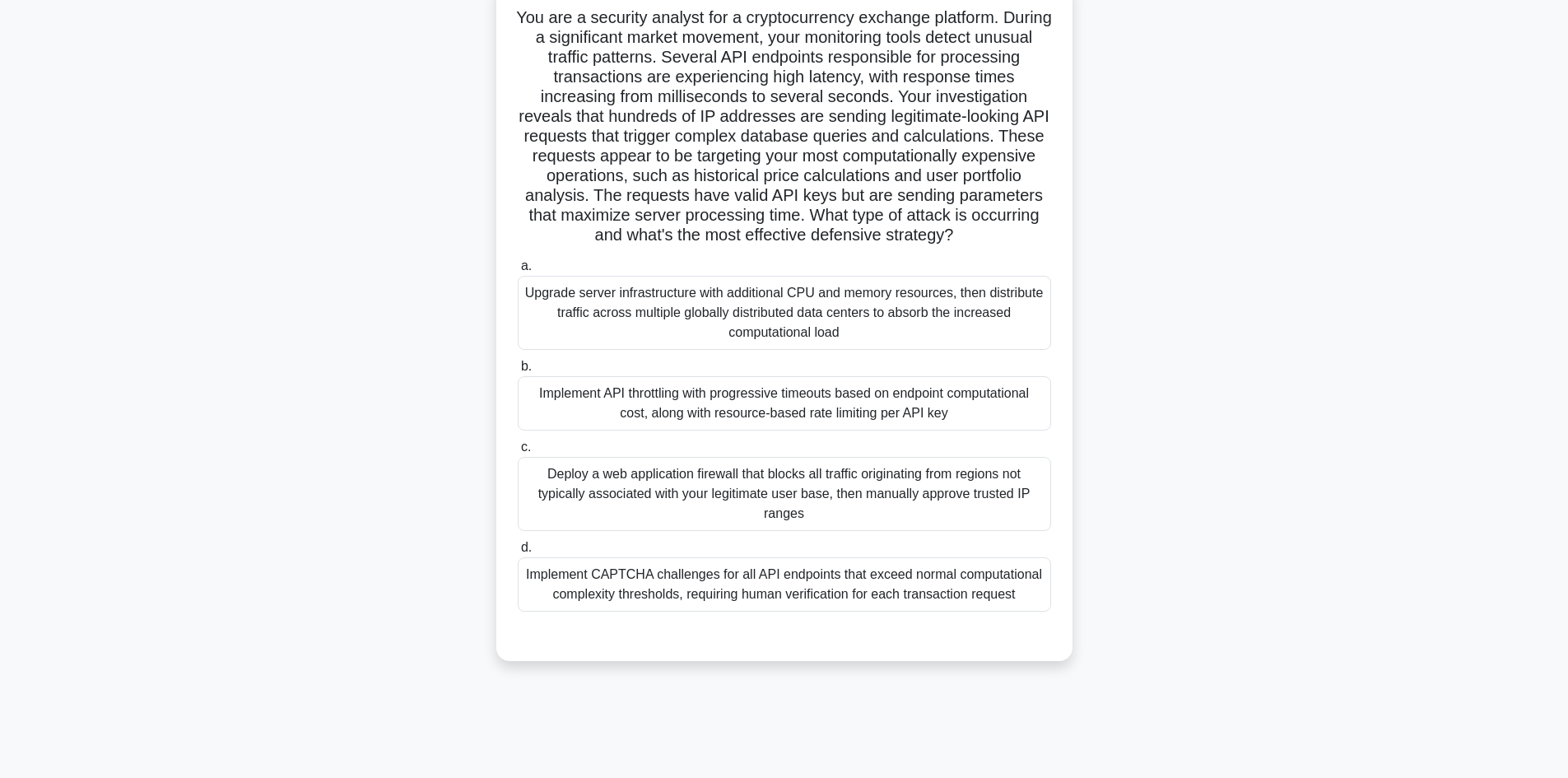
scroll to position [0, 0]
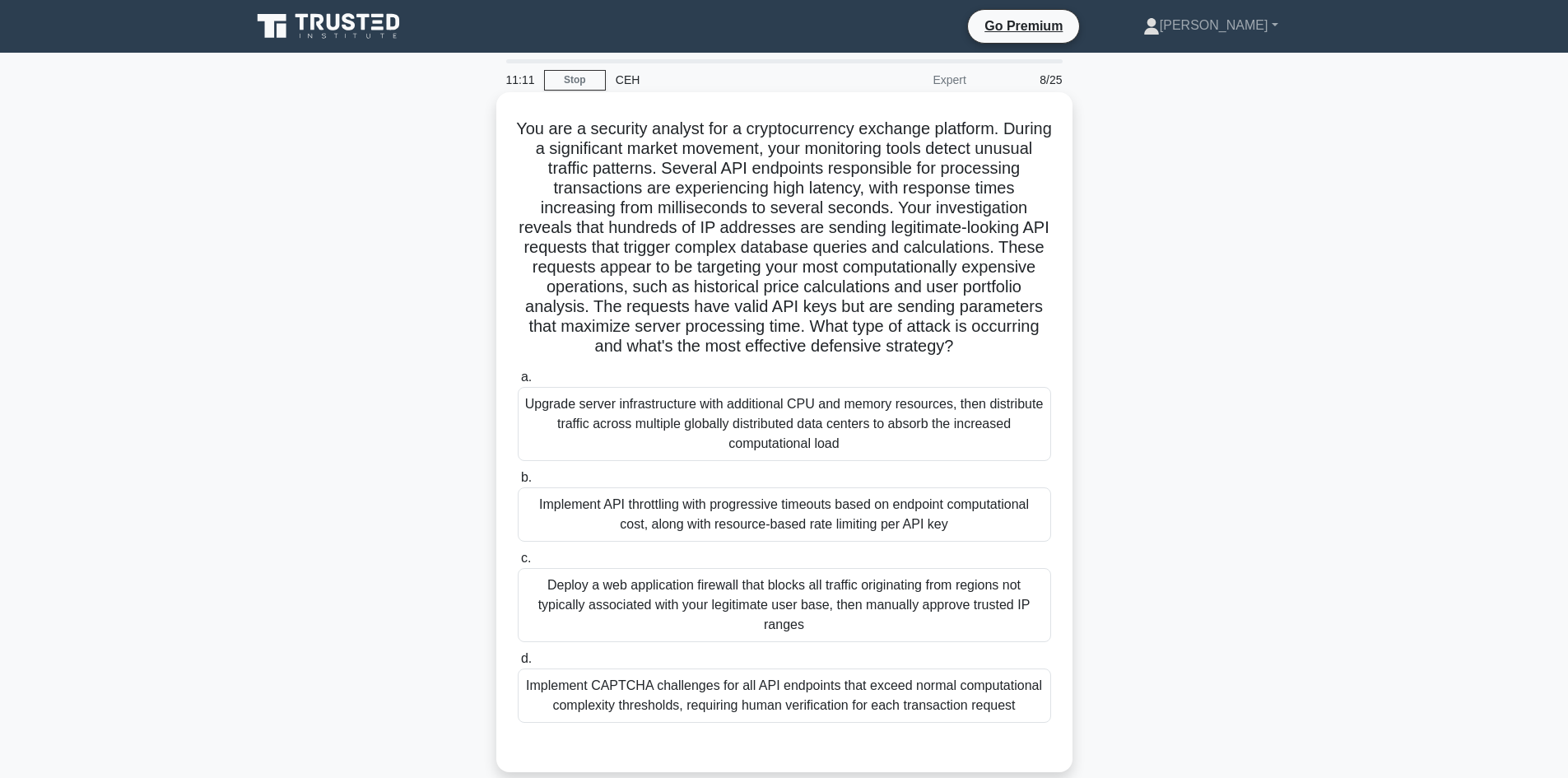
click at [698, 454] on div "Upgrade server infrastructure with additional CPU and memory resources, then di…" at bounding box center [784, 423] width 534 height 74
click at [518, 382] on input "a. Upgrade server infrastructure with additional CPU and memory resources, then…" at bounding box center [518, 377] width 0 height 11
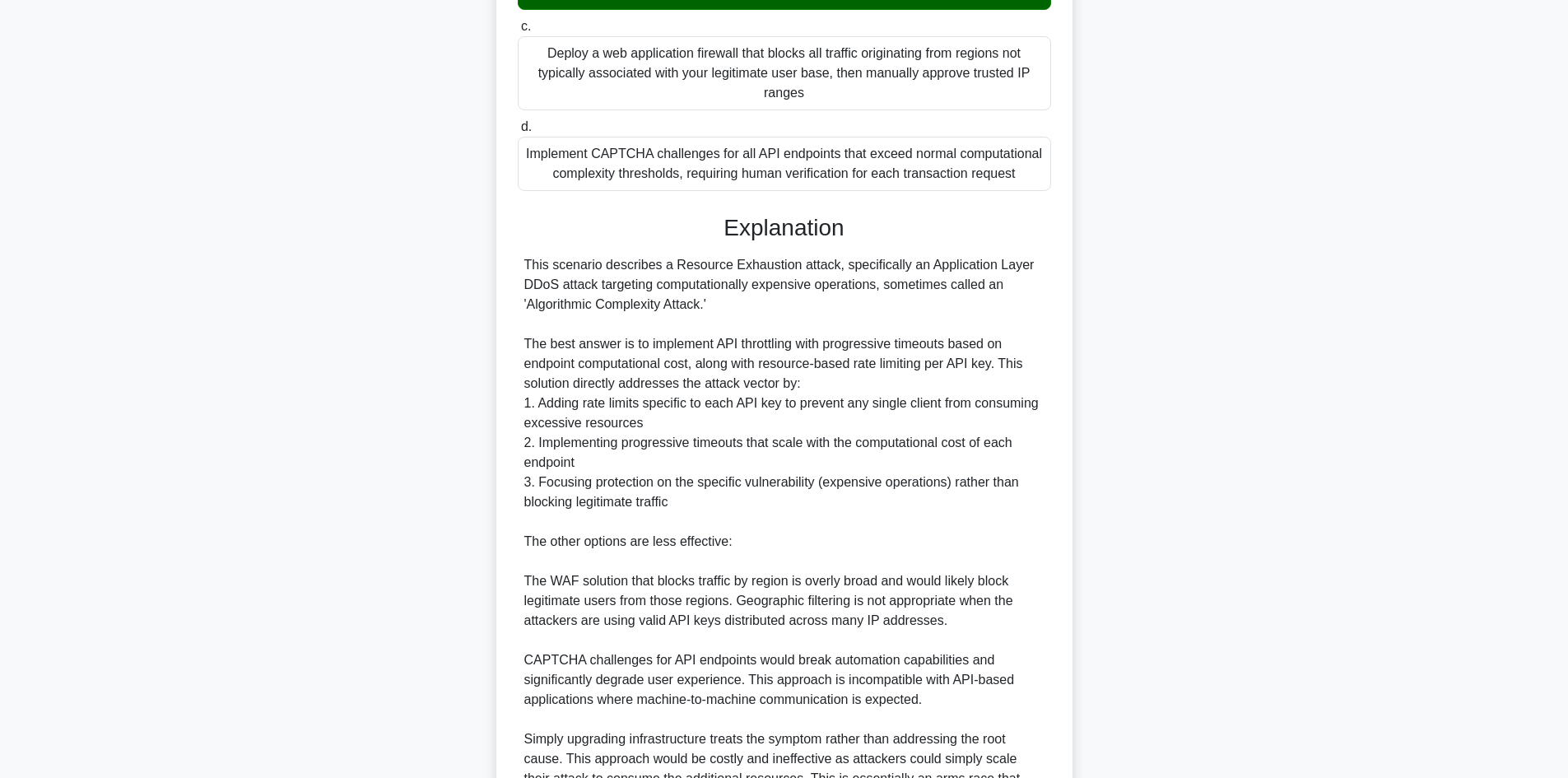
scroll to position [733, 0]
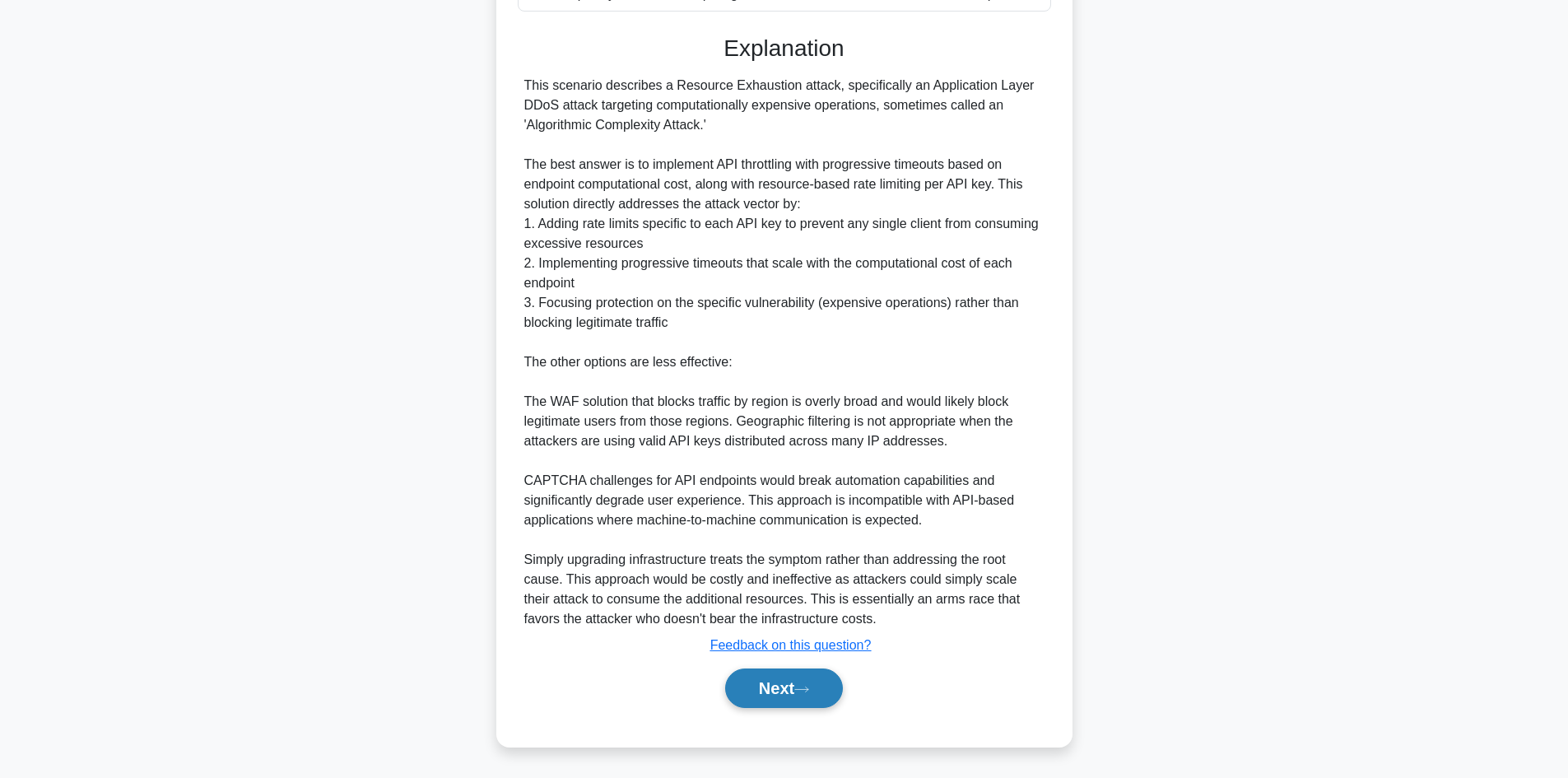
click at [764, 680] on button "Next" at bounding box center [784, 688] width 118 height 39
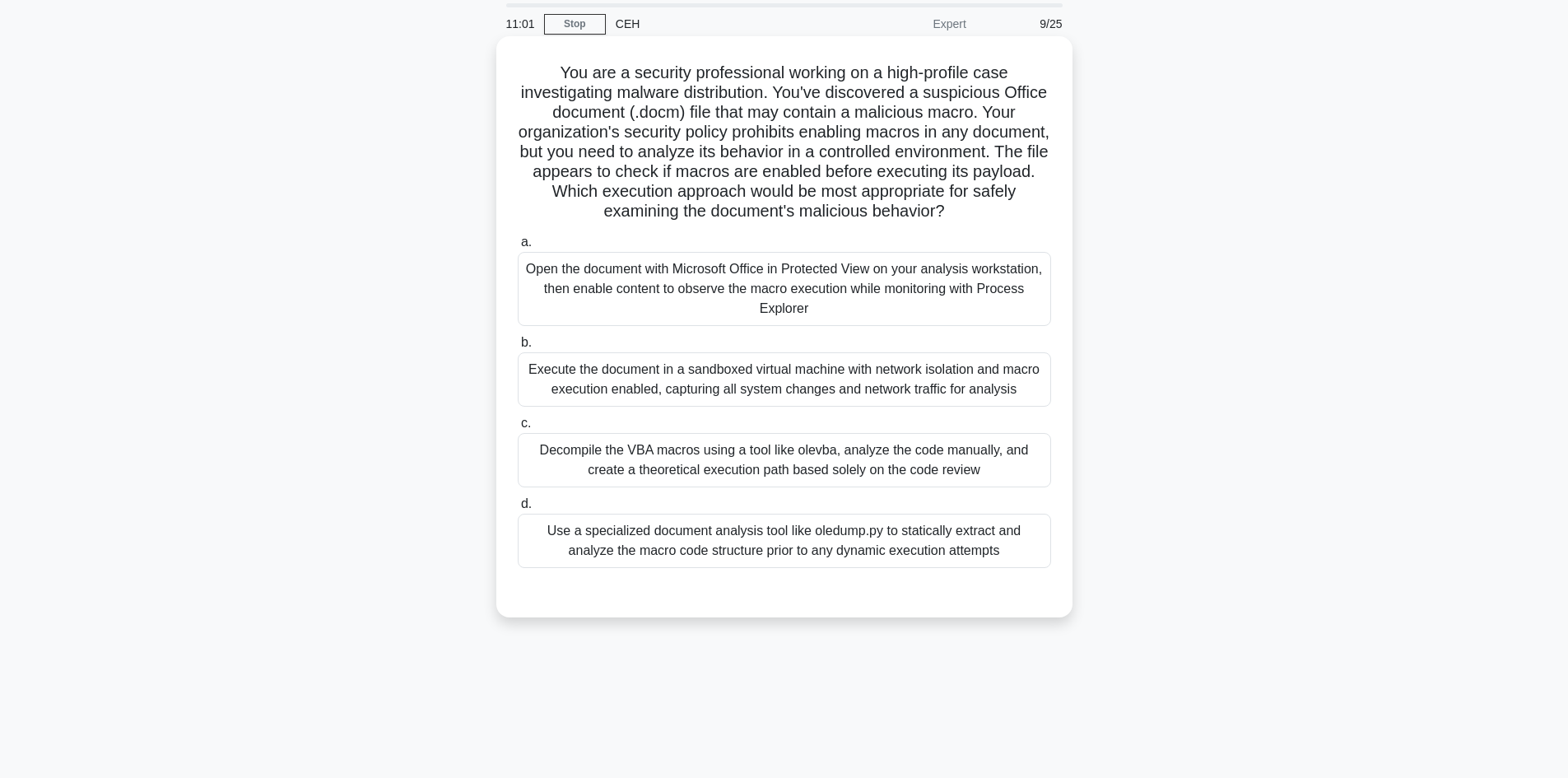
scroll to position [0, 0]
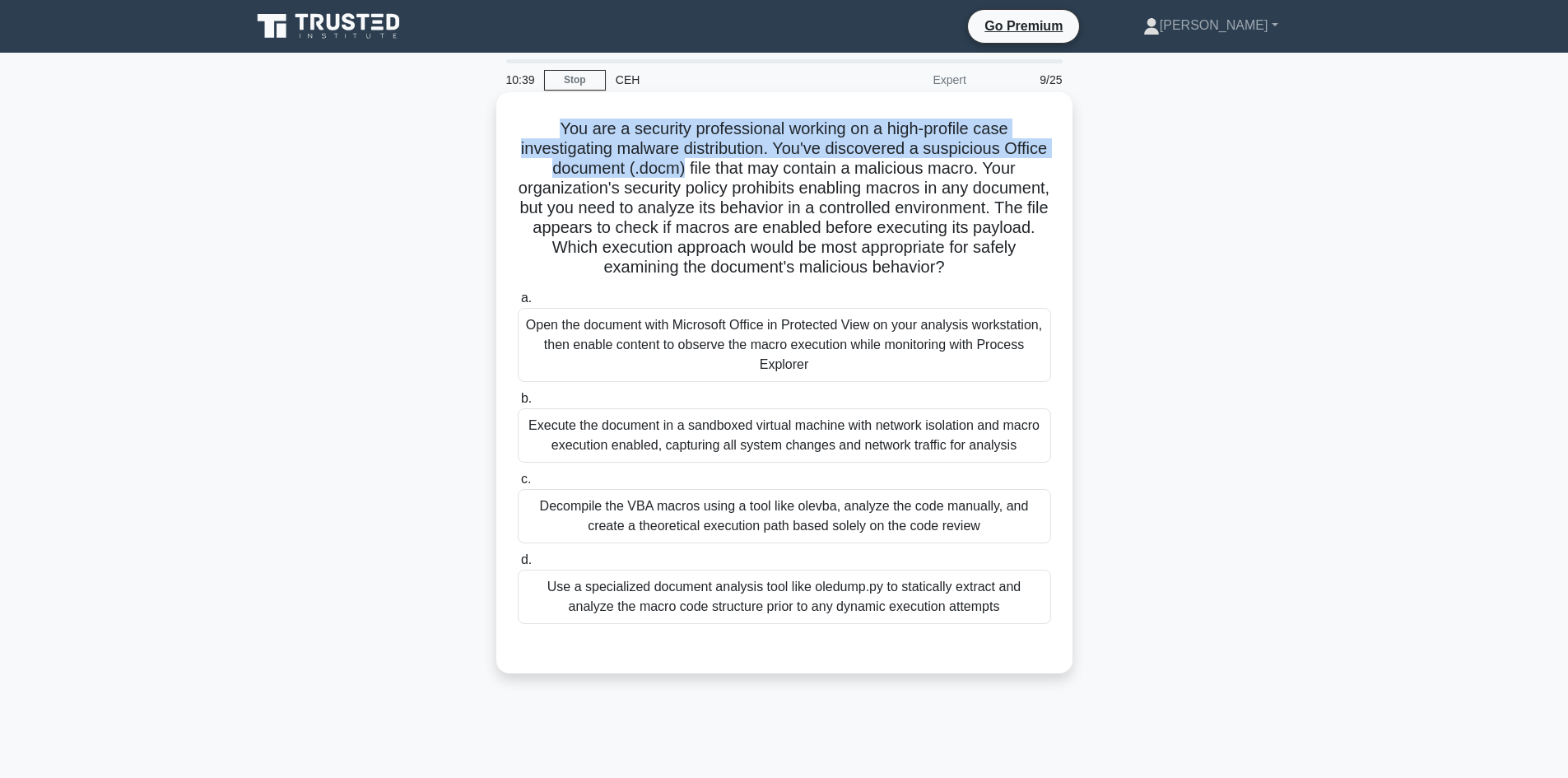
drag, startPoint x: 705, startPoint y: 163, endPoint x: 549, endPoint y: 126, distance: 160.3
click at [549, 126] on h5 "You are a security professional working on a high-profile case investigating ma…" at bounding box center [785, 198] width 537 height 160
click at [563, 120] on h5 "You are a security professional working on a high-profile case investigating ma…" at bounding box center [785, 198] width 537 height 160
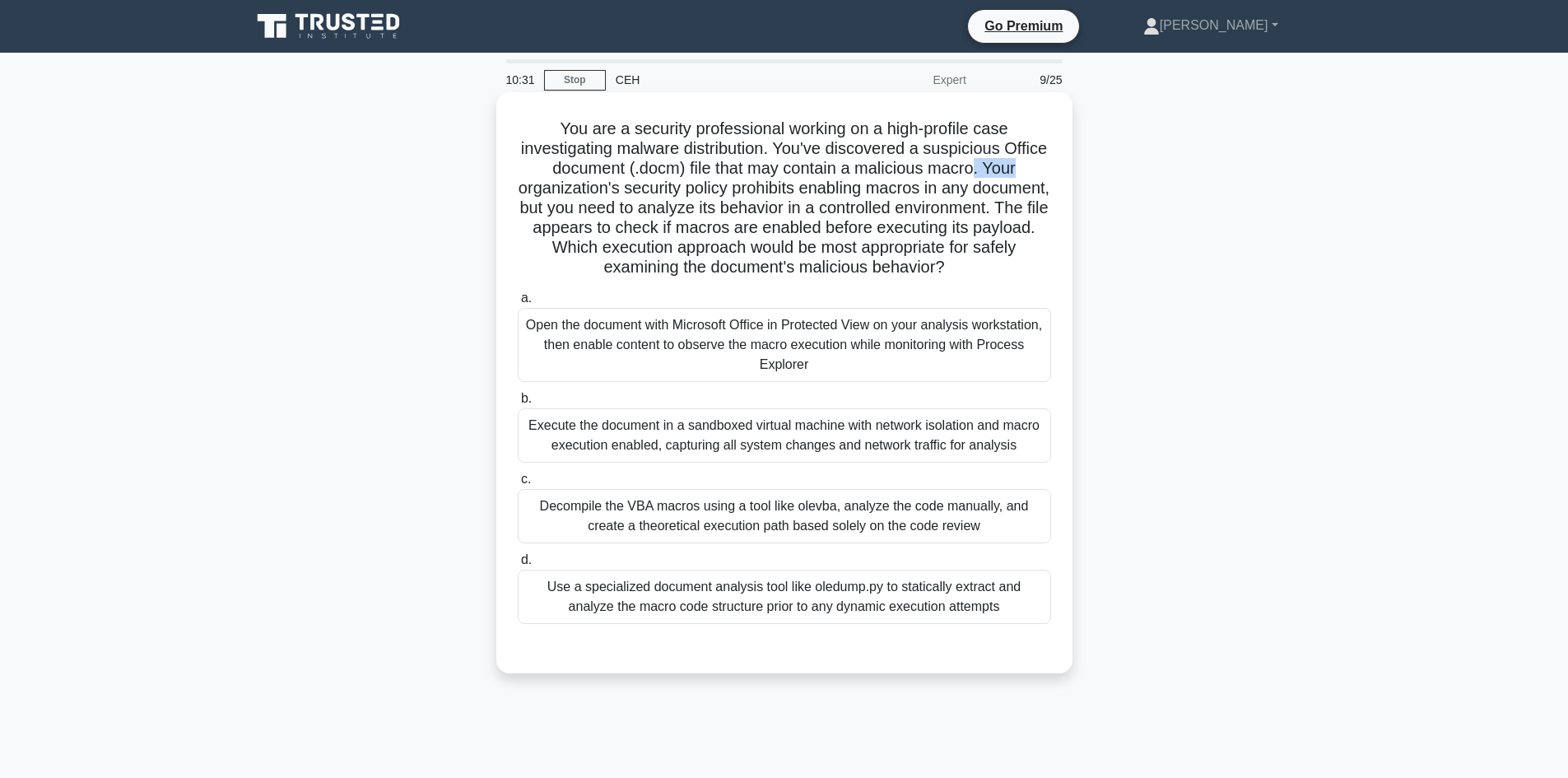
drag, startPoint x: 1011, startPoint y: 170, endPoint x: 1052, endPoint y: 177, distance: 41.6
click at [1052, 177] on h5 "You are a security professional working on a high-profile case investigating ma…" at bounding box center [785, 198] width 537 height 160
click at [1022, 173] on h5 "You are a security professional working on a high-profile case investigating ma…" at bounding box center [785, 198] width 537 height 160
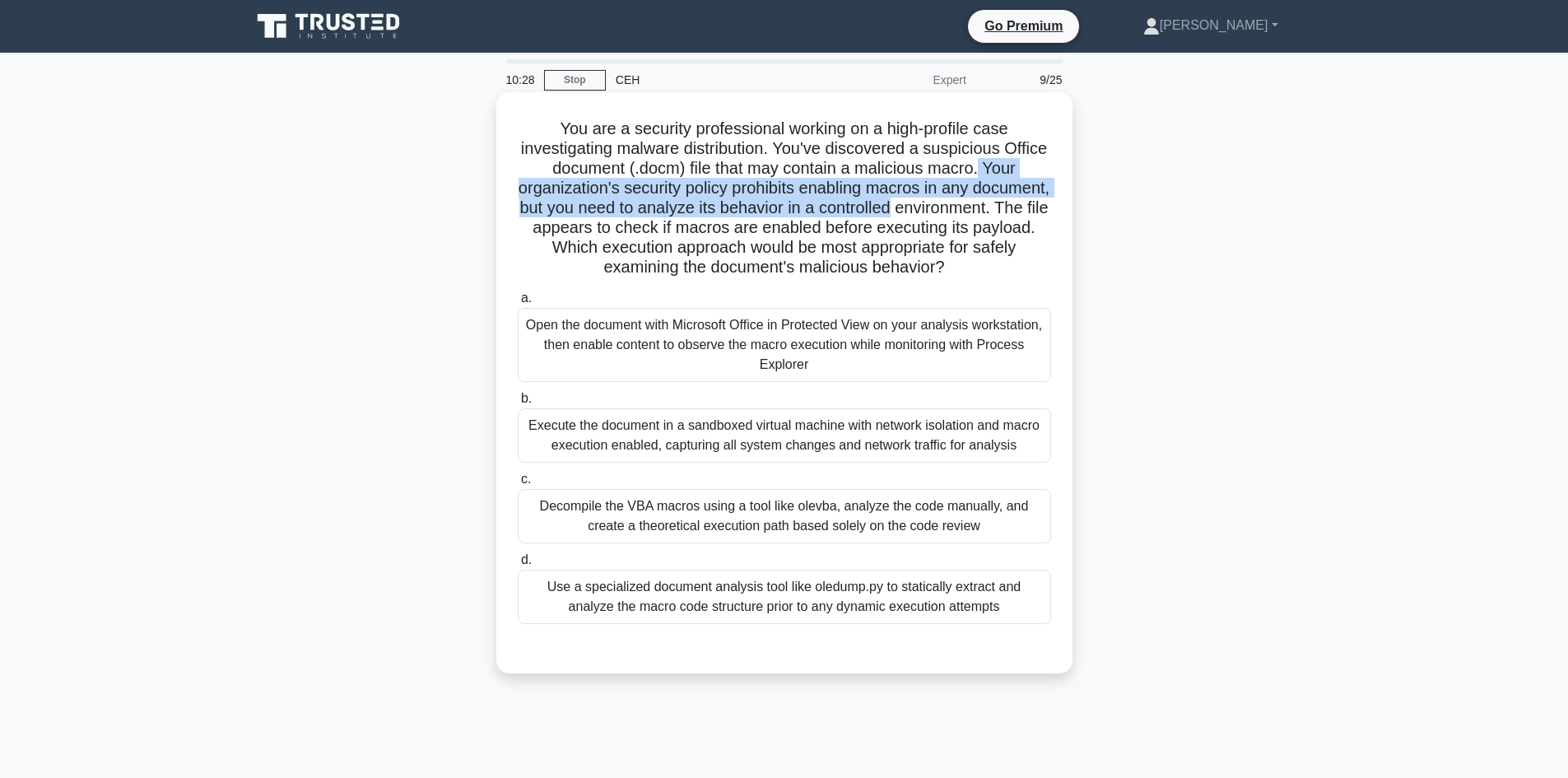
drag, startPoint x: 1011, startPoint y: 169, endPoint x: 1039, endPoint y: 201, distance: 42.5
click at [1039, 201] on h5 "You are a security professional working on a high-profile case investigating ma…" at bounding box center [785, 198] width 537 height 160
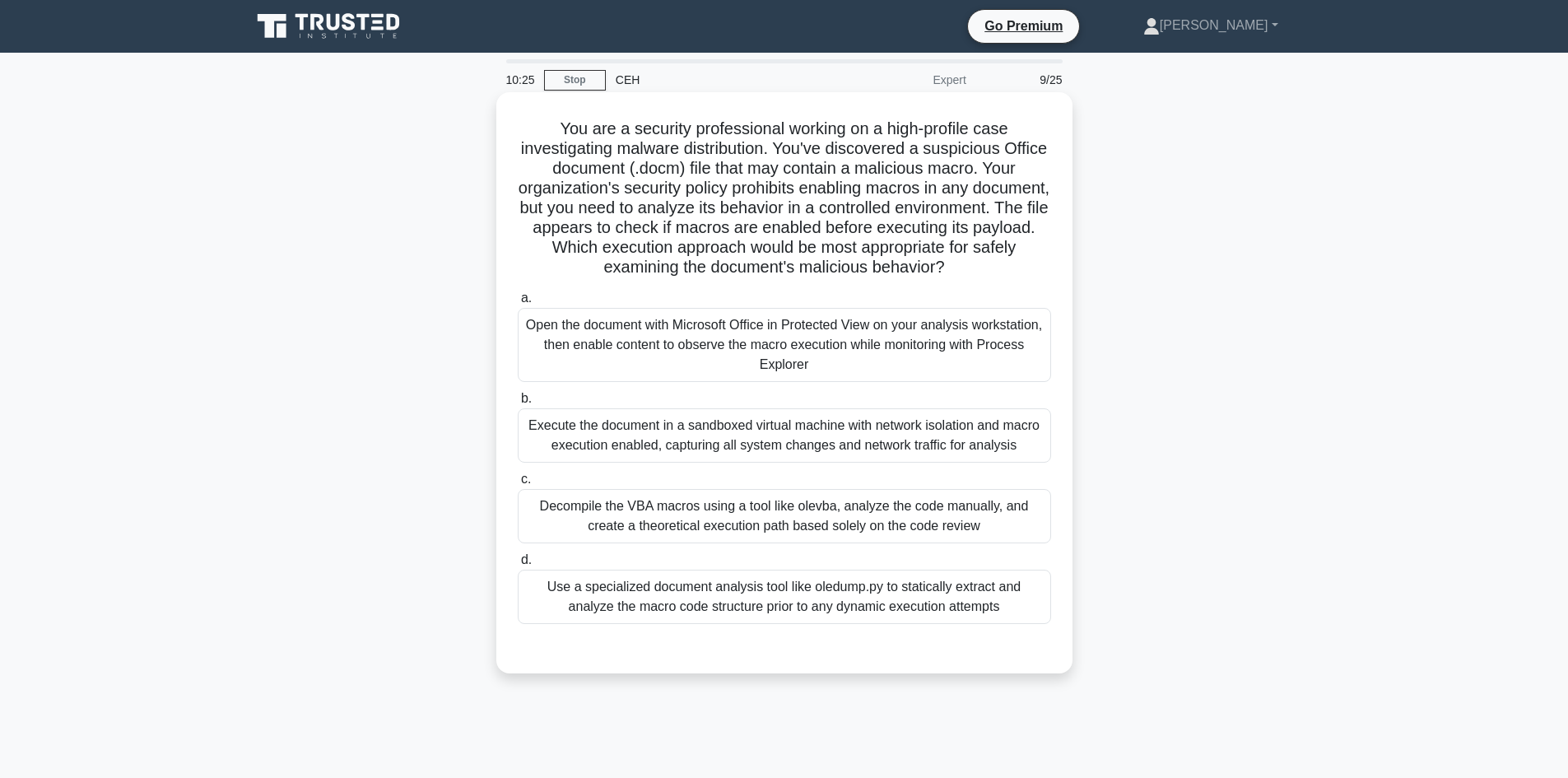
click at [739, 232] on h5 "You are a security professional working on a high-profile case investigating ma…" at bounding box center [785, 198] width 537 height 160
click at [1196, 208] on div "You are a security professional working on a high-profile case investigating ma…" at bounding box center [785, 397] width 1087 height 601
click at [754, 463] on div "Execute the document in a sandboxed virtual machine with network isolation and …" at bounding box center [784, 435] width 534 height 55
click at [518, 404] on input "b. Execute the document in a sandboxed virtual machine with network isolation a…" at bounding box center [518, 399] width 0 height 11
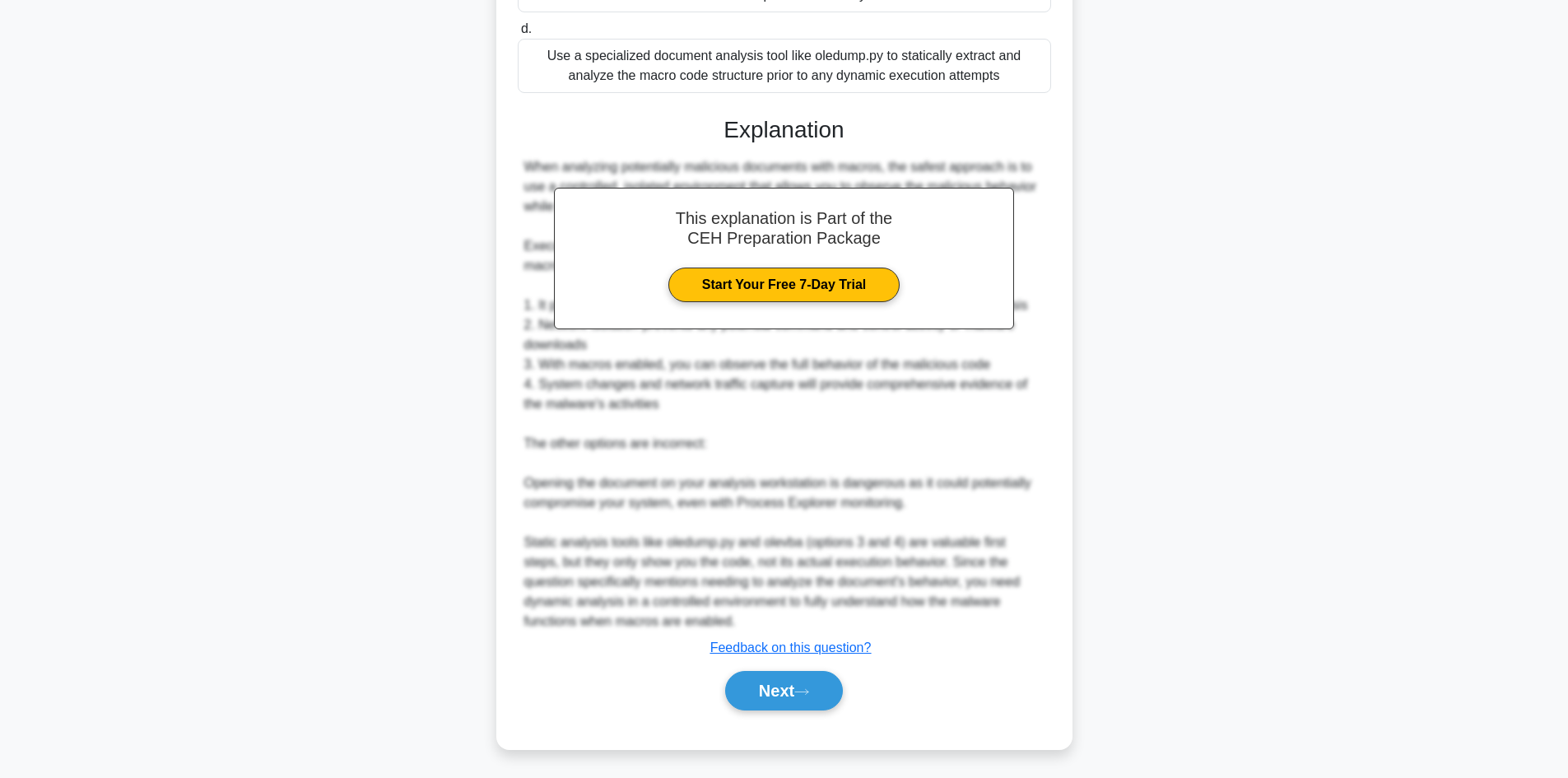
scroll to position [554, 0]
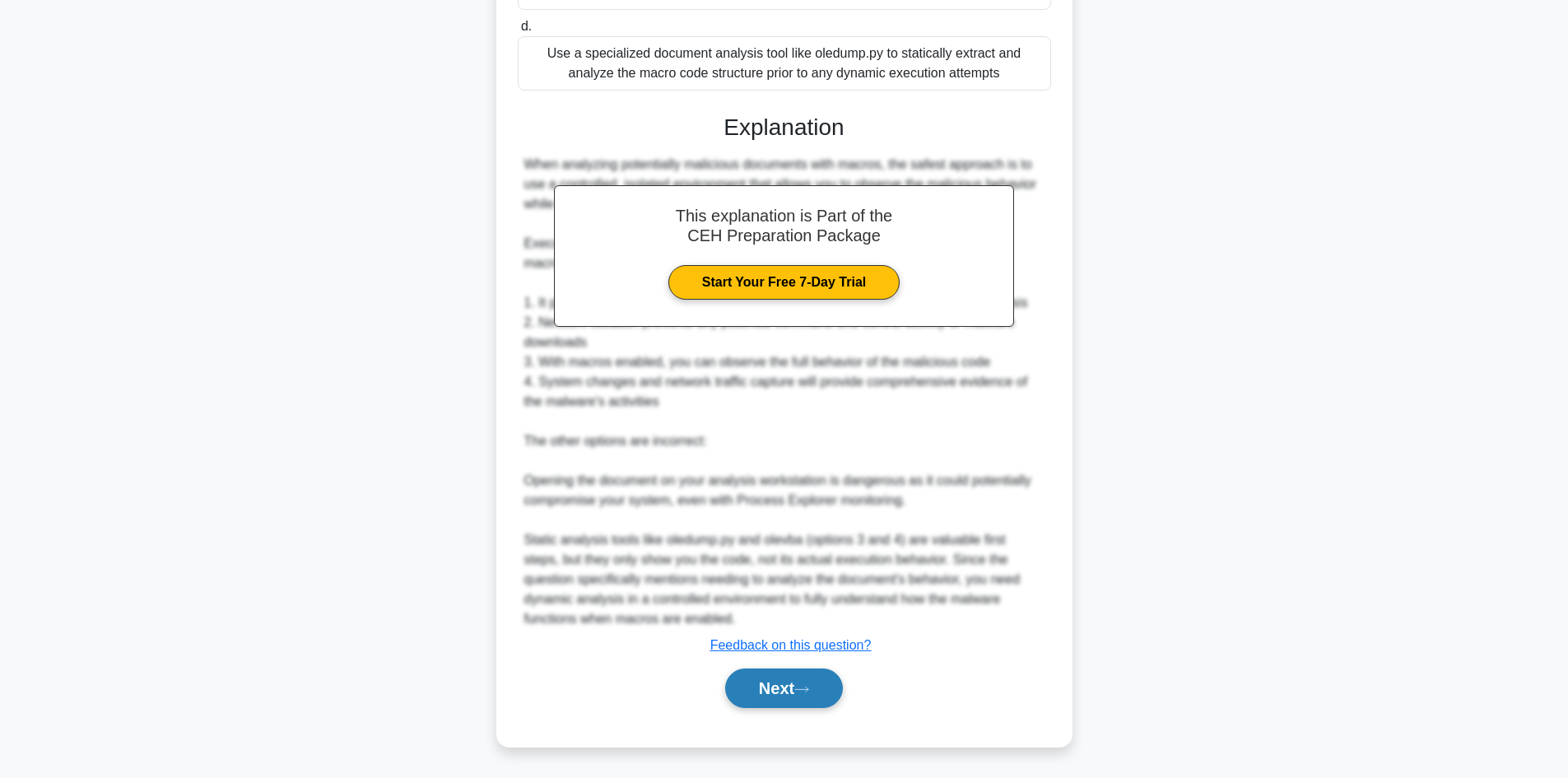
click at [816, 678] on button "Next" at bounding box center [784, 688] width 118 height 39
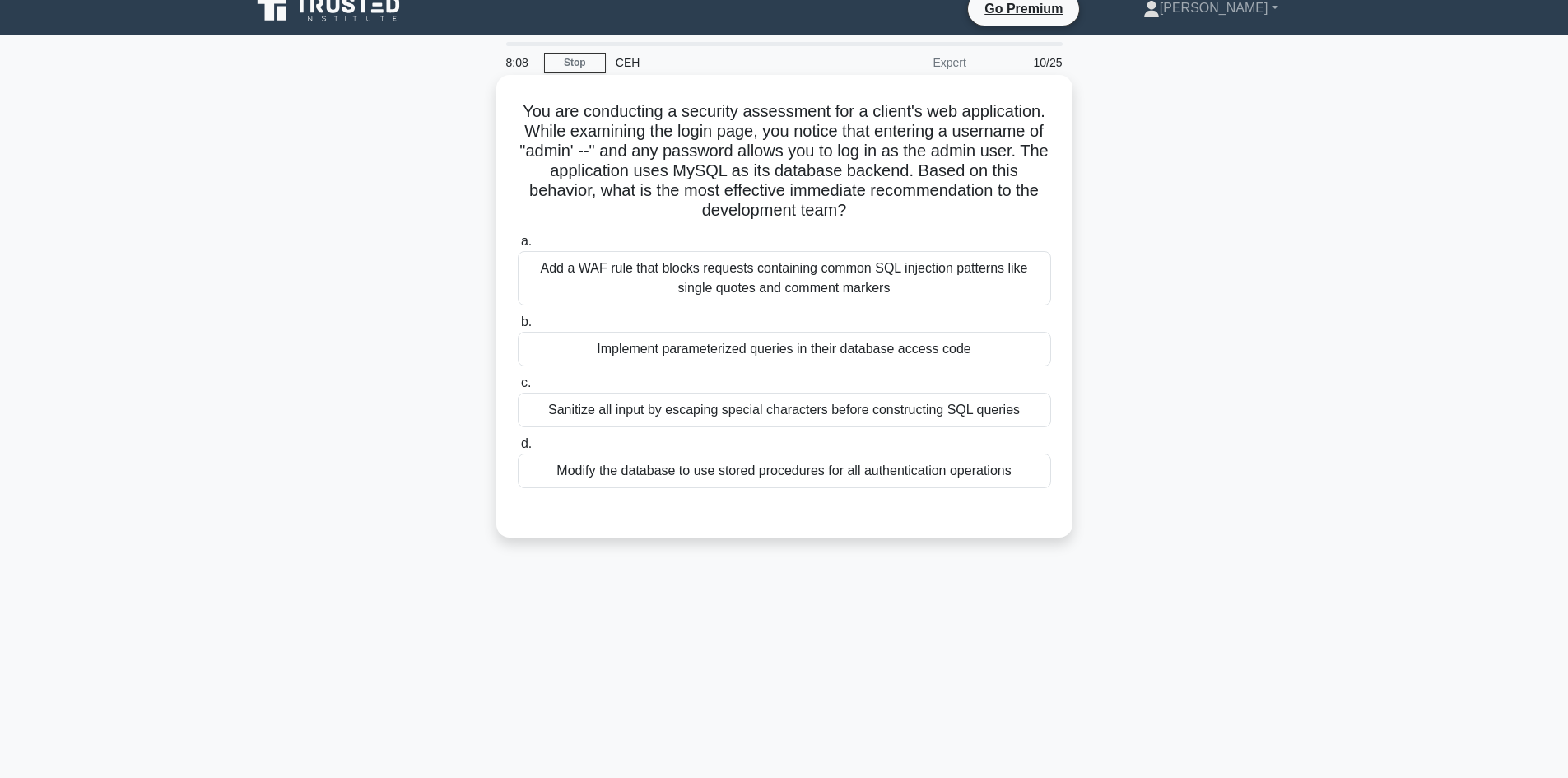
scroll to position [0, 0]
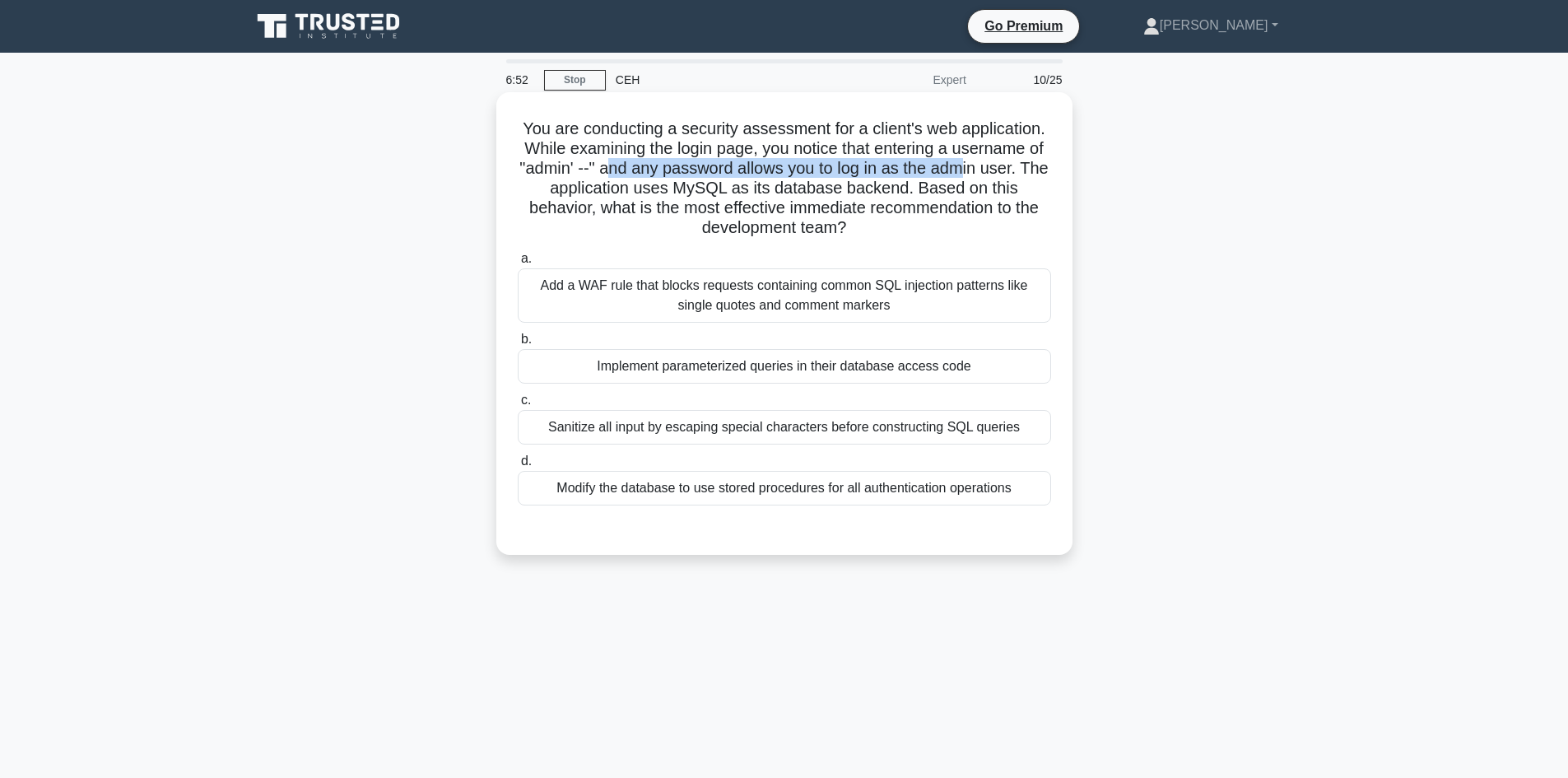
drag, startPoint x: 634, startPoint y: 171, endPoint x: 994, endPoint y: 176, distance: 360.0
click at [994, 176] on h5 "You are conducting a security assessment for a client's web application. While …" at bounding box center [785, 178] width 537 height 120
drag, startPoint x: 601, startPoint y: 185, endPoint x: 626, endPoint y: 189, distance: 25.3
click at [602, 185] on h5 "You are conducting a security assessment for a client's web application. While …" at bounding box center [785, 178] width 537 height 120
click at [677, 374] on div "Implement parameterized queries in their database access code" at bounding box center [784, 366] width 534 height 34
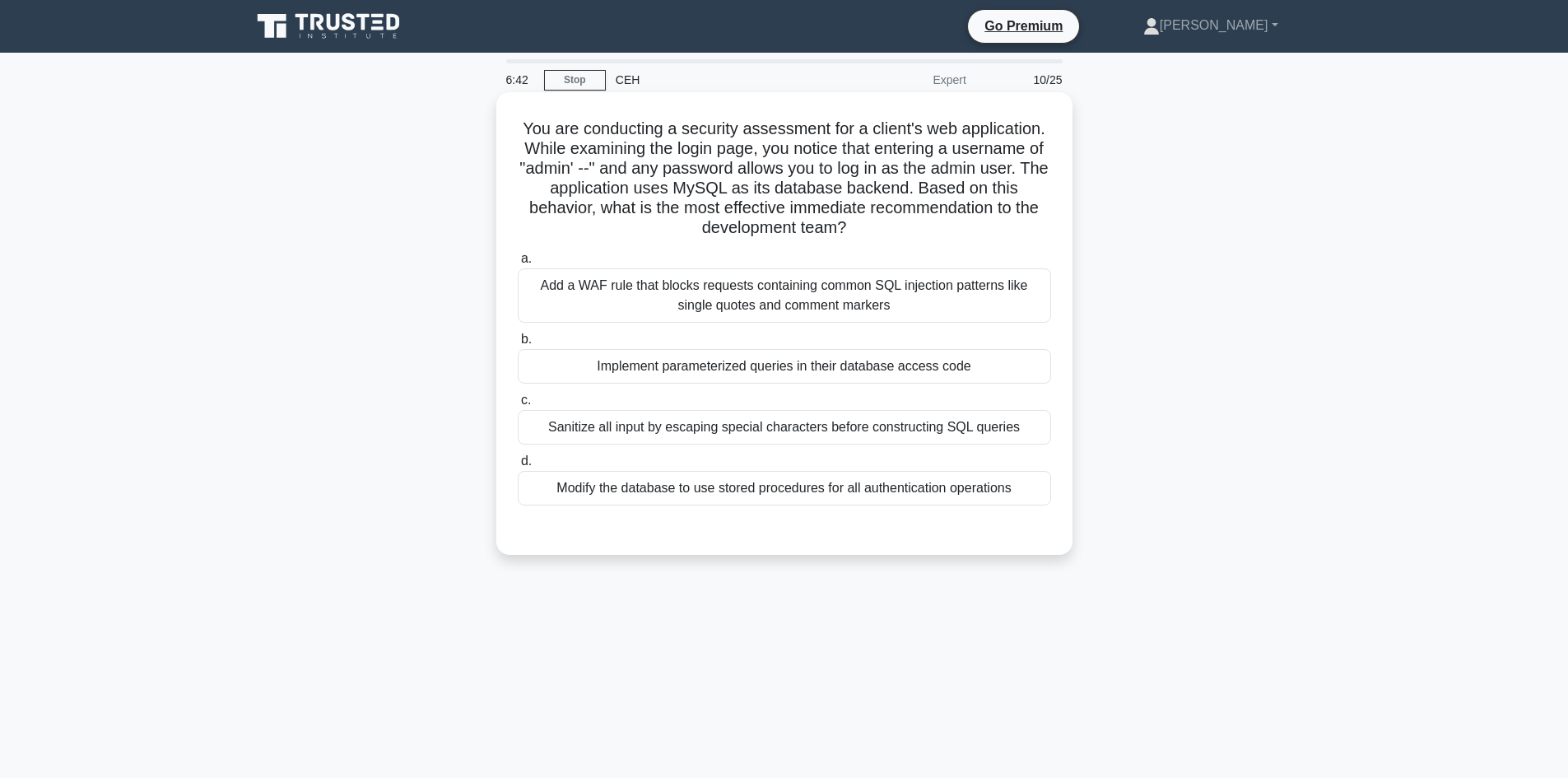
click at [518, 345] on input "b. Implement parameterized queries in their database access code" at bounding box center [518, 339] width 0 height 11
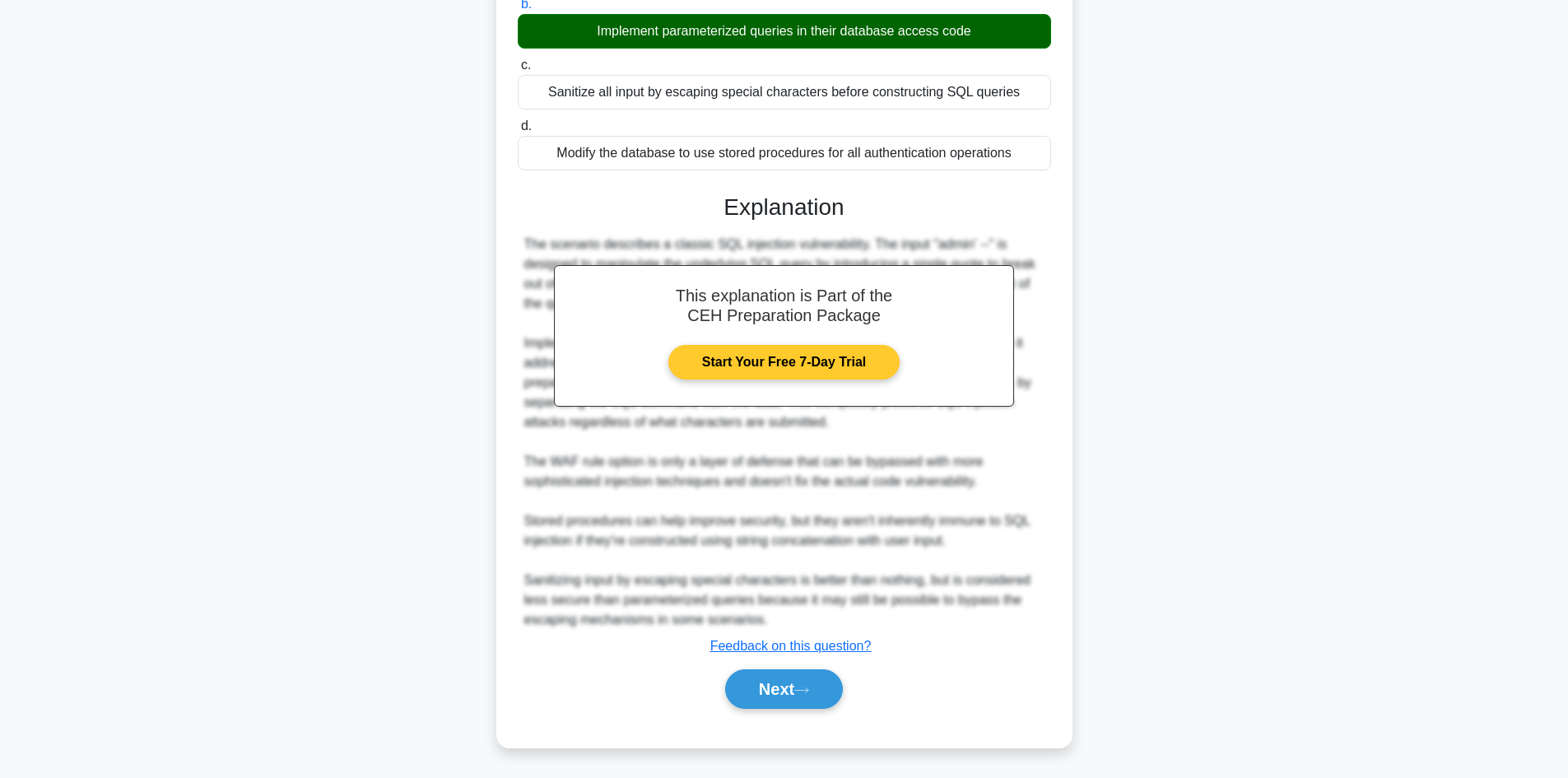
scroll to position [336, 0]
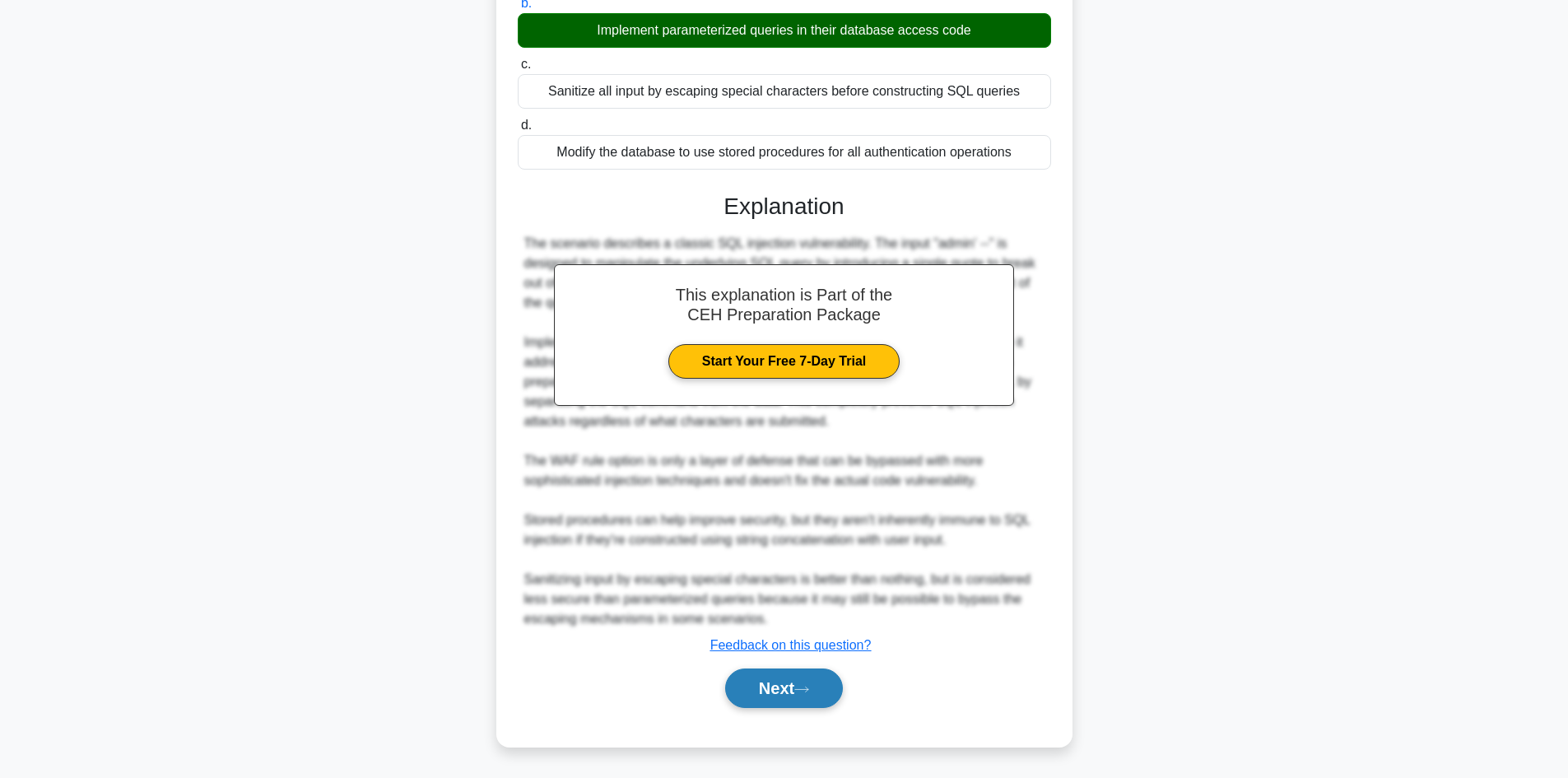
click at [786, 675] on button "Next" at bounding box center [784, 688] width 118 height 39
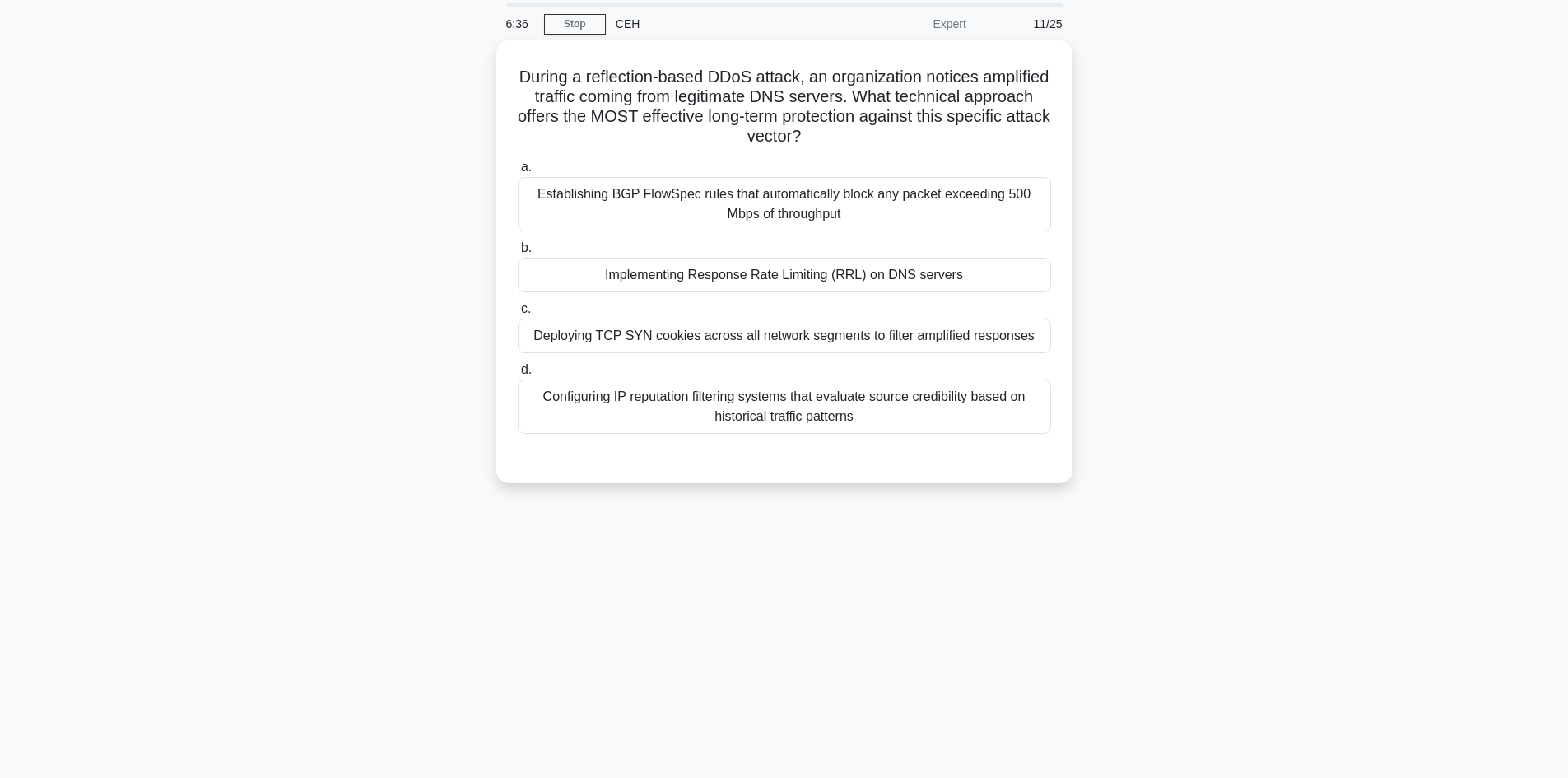
scroll to position [0, 0]
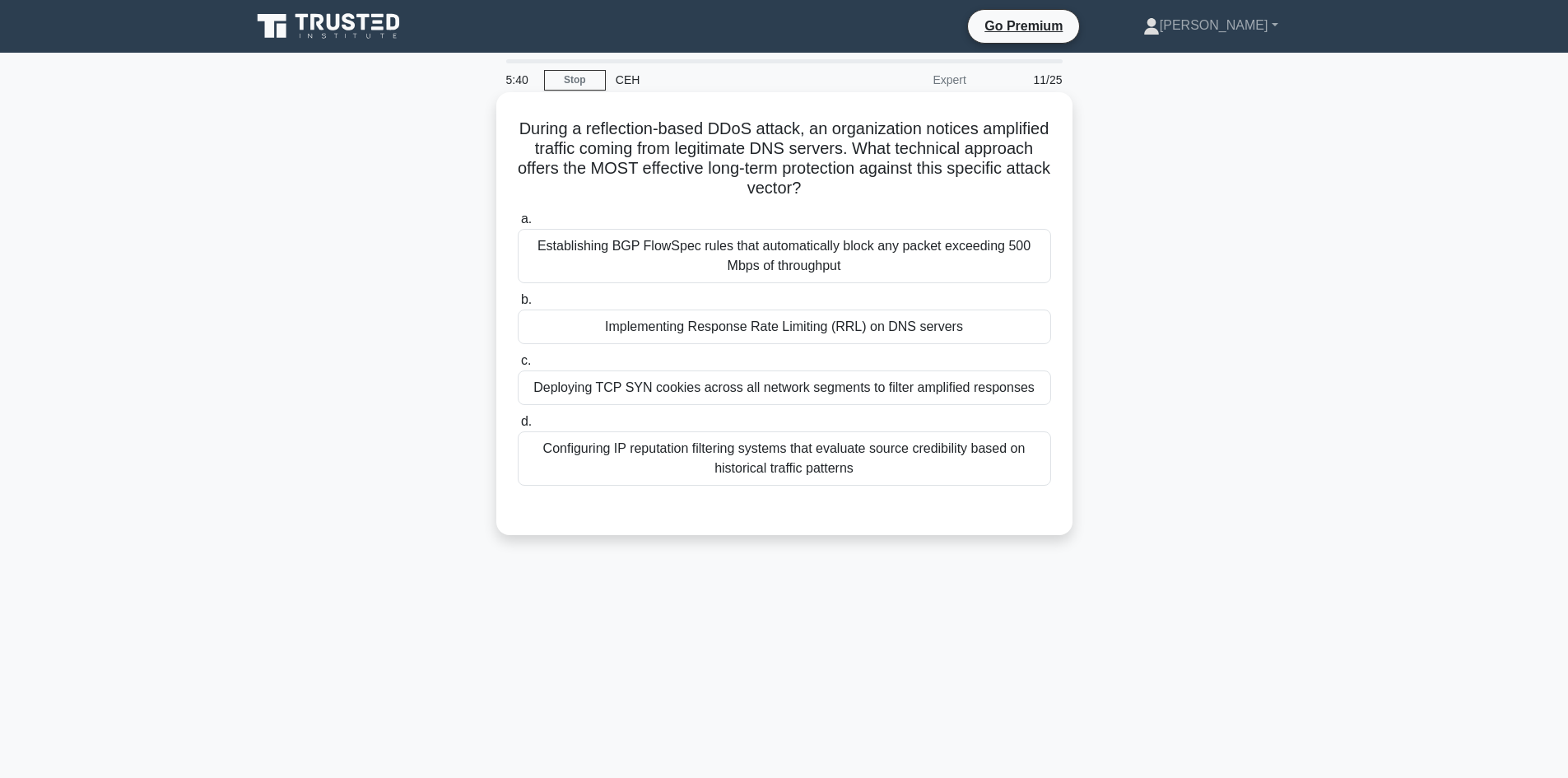
click at [714, 328] on div "Implementing Response Rate Limiting (RRL) on DNS servers" at bounding box center [784, 327] width 534 height 34
click at [518, 306] on input "b. Implementing Response Rate Limiting (RRL) on DNS servers" at bounding box center [518, 300] width 0 height 11
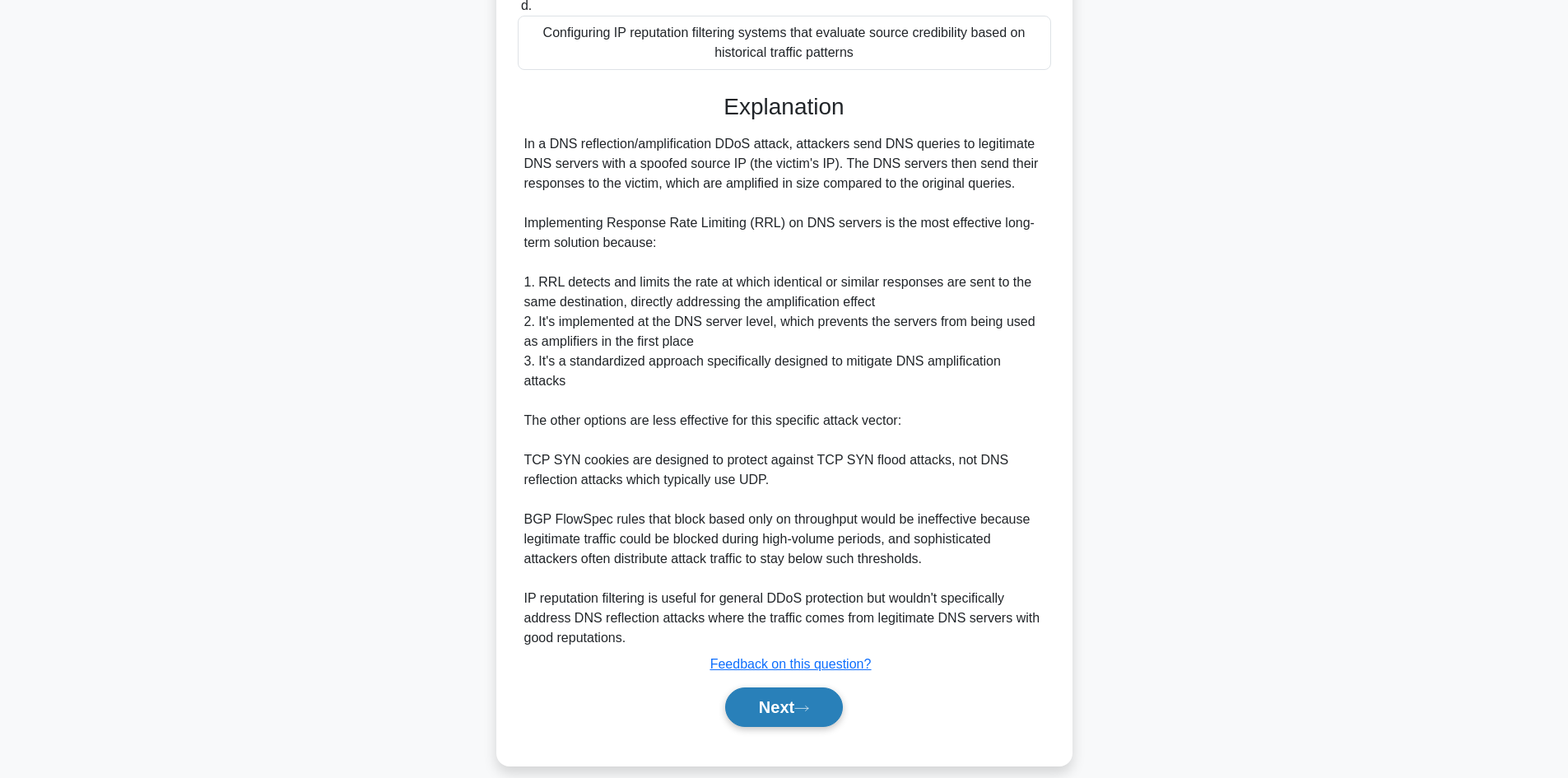
click at [784, 687] on button "Next" at bounding box center [784, 706] width 118 height 39
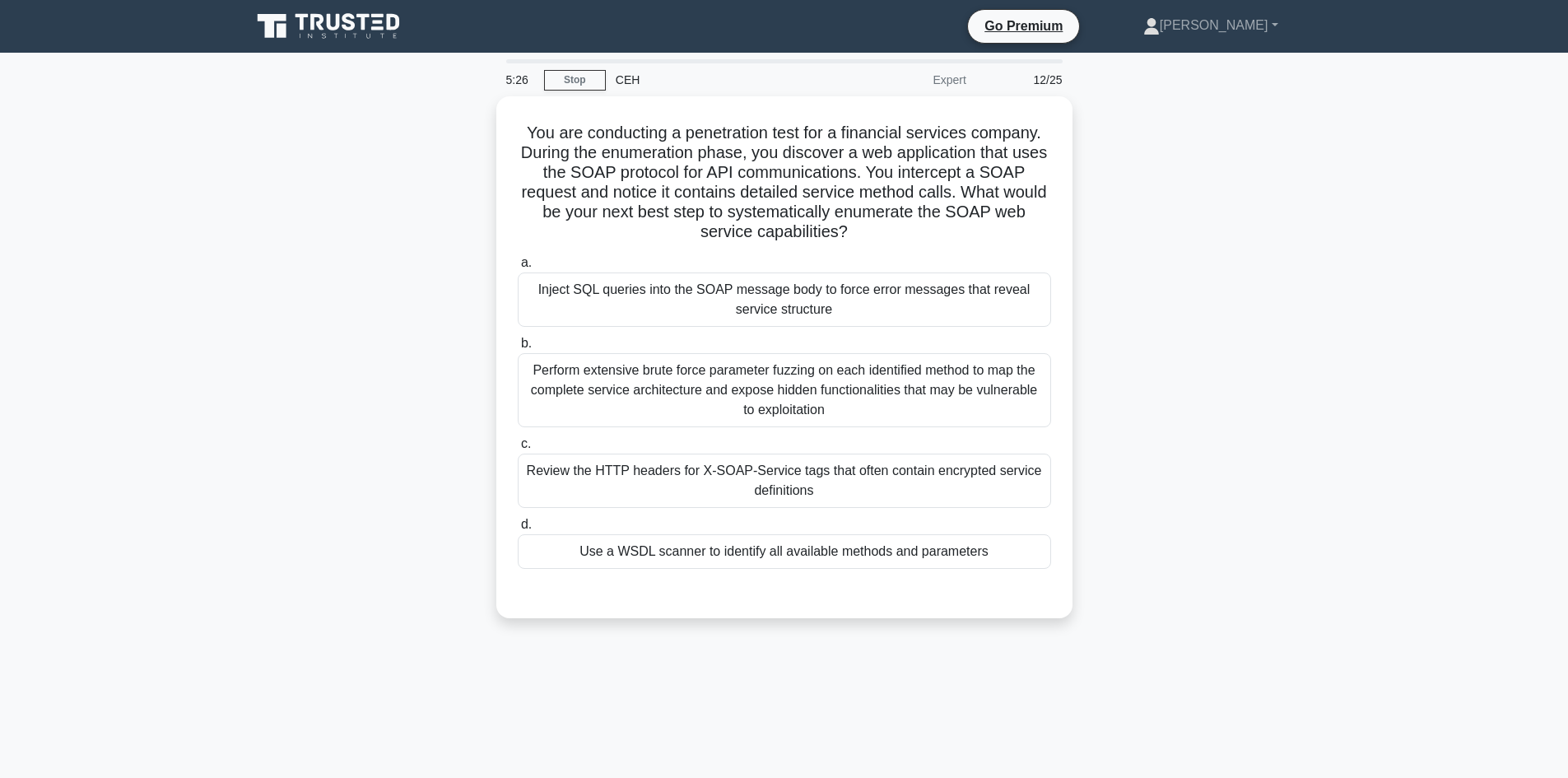
drag, startPoint x: 878, startPoint y: 219, endPoint x: 493, endPoint y: 122, distance: 397.0
click at [493, 122] on div "You are conducting a penetration test for a financial services company. During …" at bounding box center [785, 367] width 1087 height 541
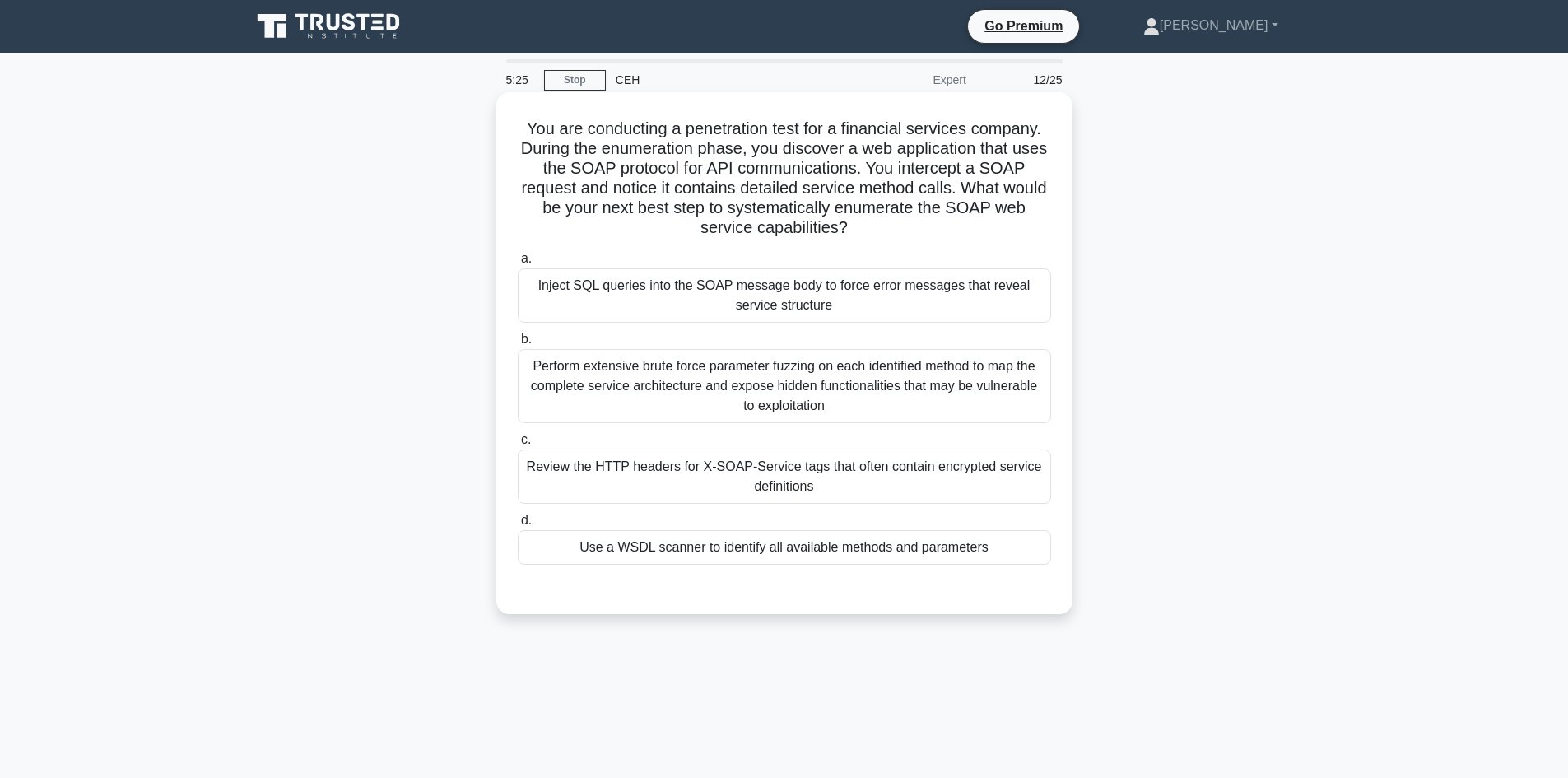
click at [513, 136] on div "You are conducting a penetration test for a financial services company. During …" at bounding box center [785, 353] width 564 height 509
click at [646, 378] on div "Perform extensive brute force parameter fuzzing on each identified method to ma…" at bounding box center [784, 385] width 534 height 74
click at [518, 345] on input "b. Perform extensive brute force parameter fuzzing on each identified method to…" at bounding box center [518, 339] width 0 height 11
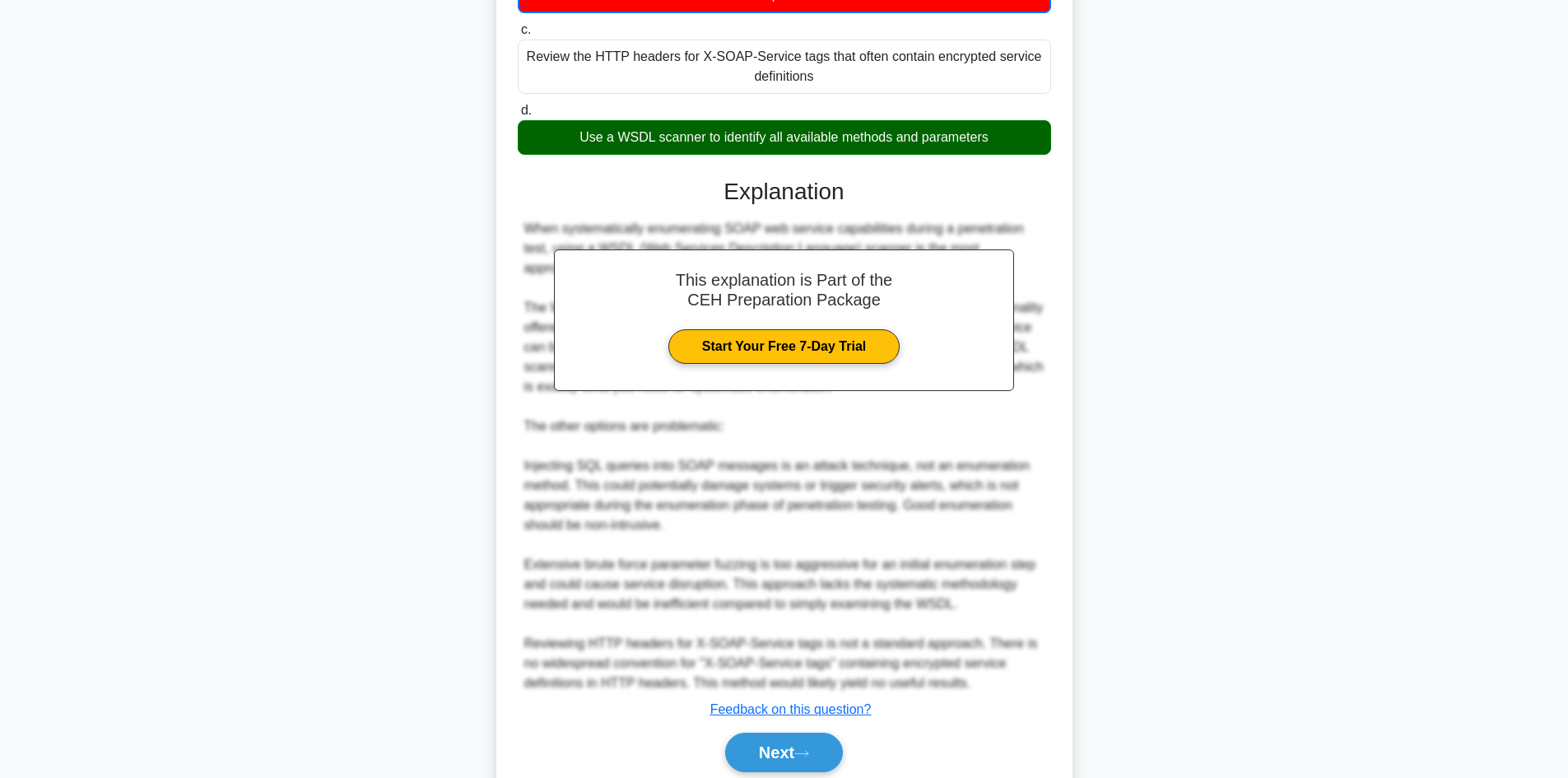
scroll to position [247, 0]
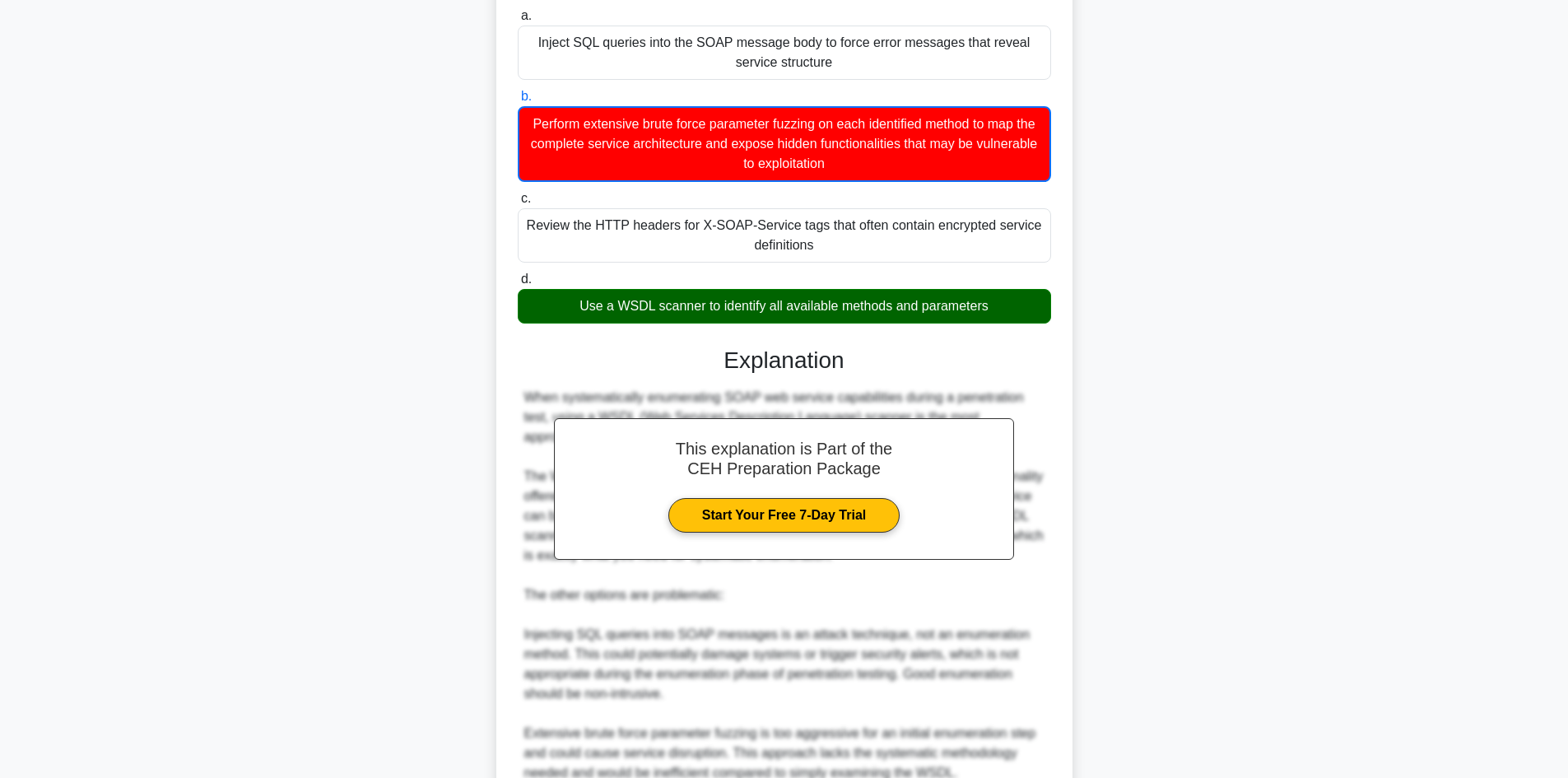
drag, startPoint x: 1066, startPoint y: 309, endPoint x: 488, endPoint y: 294, distance: 578.2
click at [488, 294] on div "You are conducting a penetration test for a financial services company. During …" at bounding box center [785, 424] width 1087 height 1150
click at [306, 308] on div "You are conducting a penetration test for a financial services company. During …" at bounding box center [785, 424] width 1087 height 1150
click at [1159, 287] on div "You are conducting a penetration test for a financial services company. During …" at bounding box center [785, 424] width 1087 height 1150
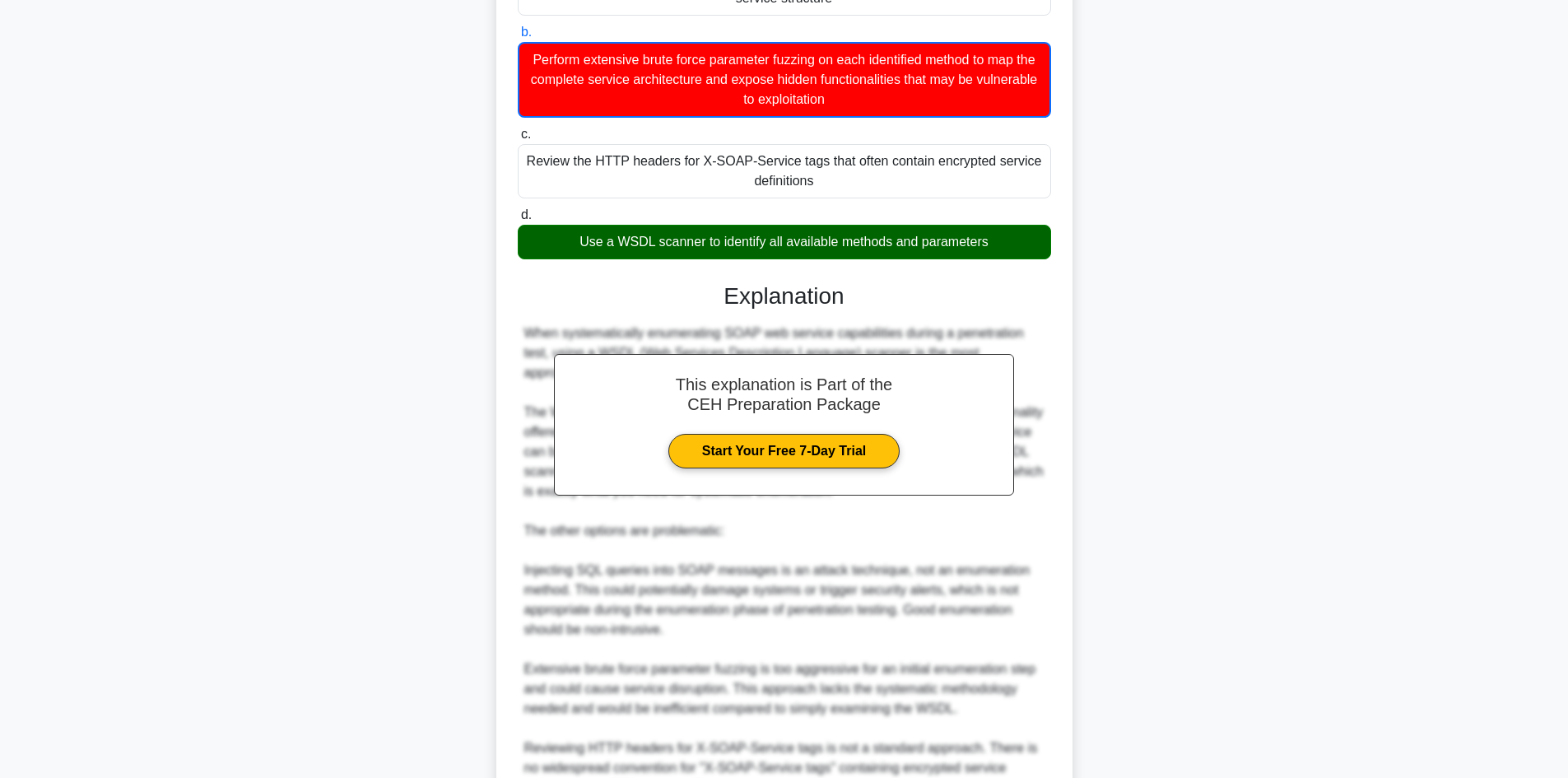
scroll to position [476, 0]
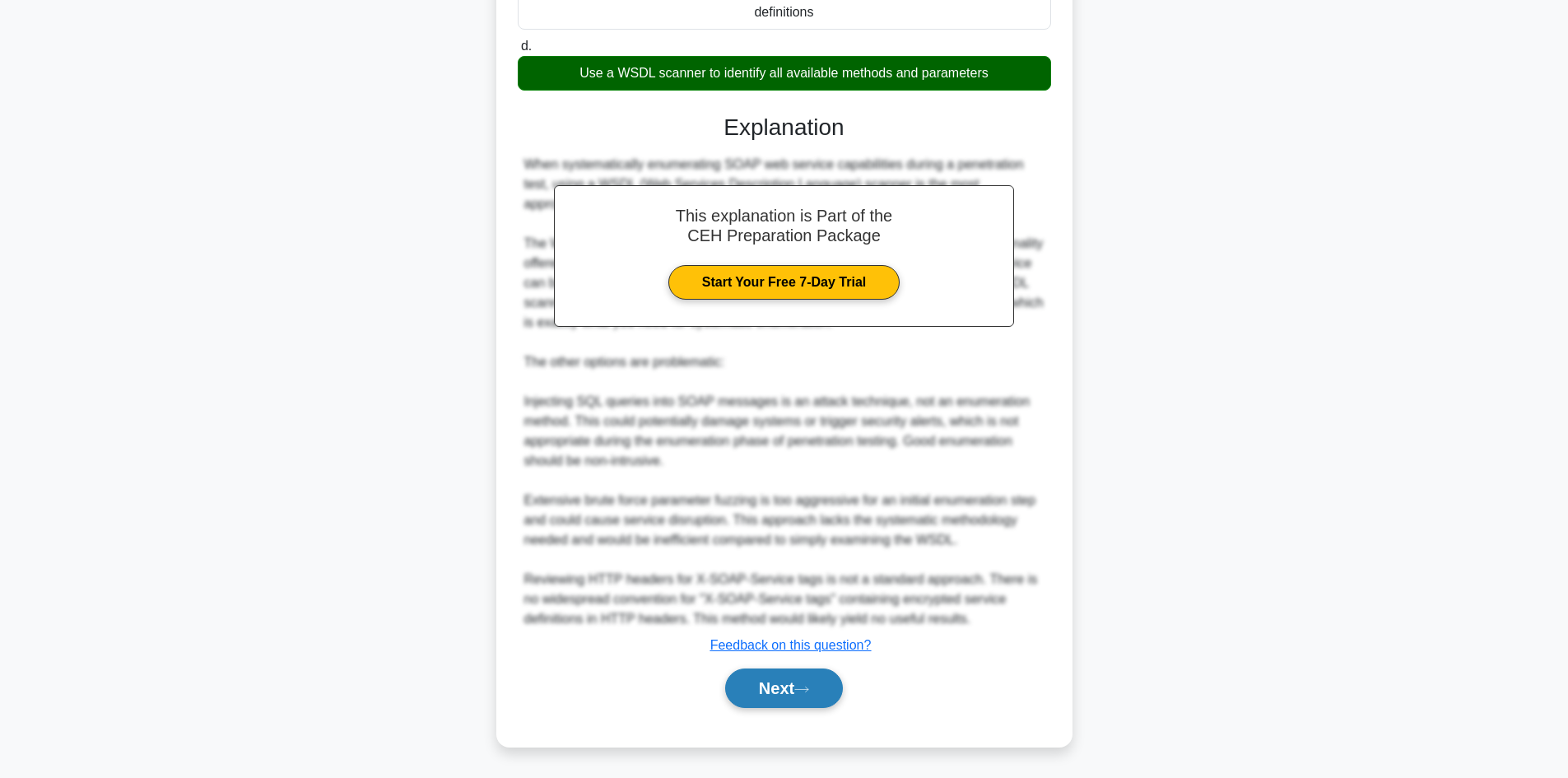
click at [769, 683] on button "Next" at bounding box center [784, 688] width 118 height 39
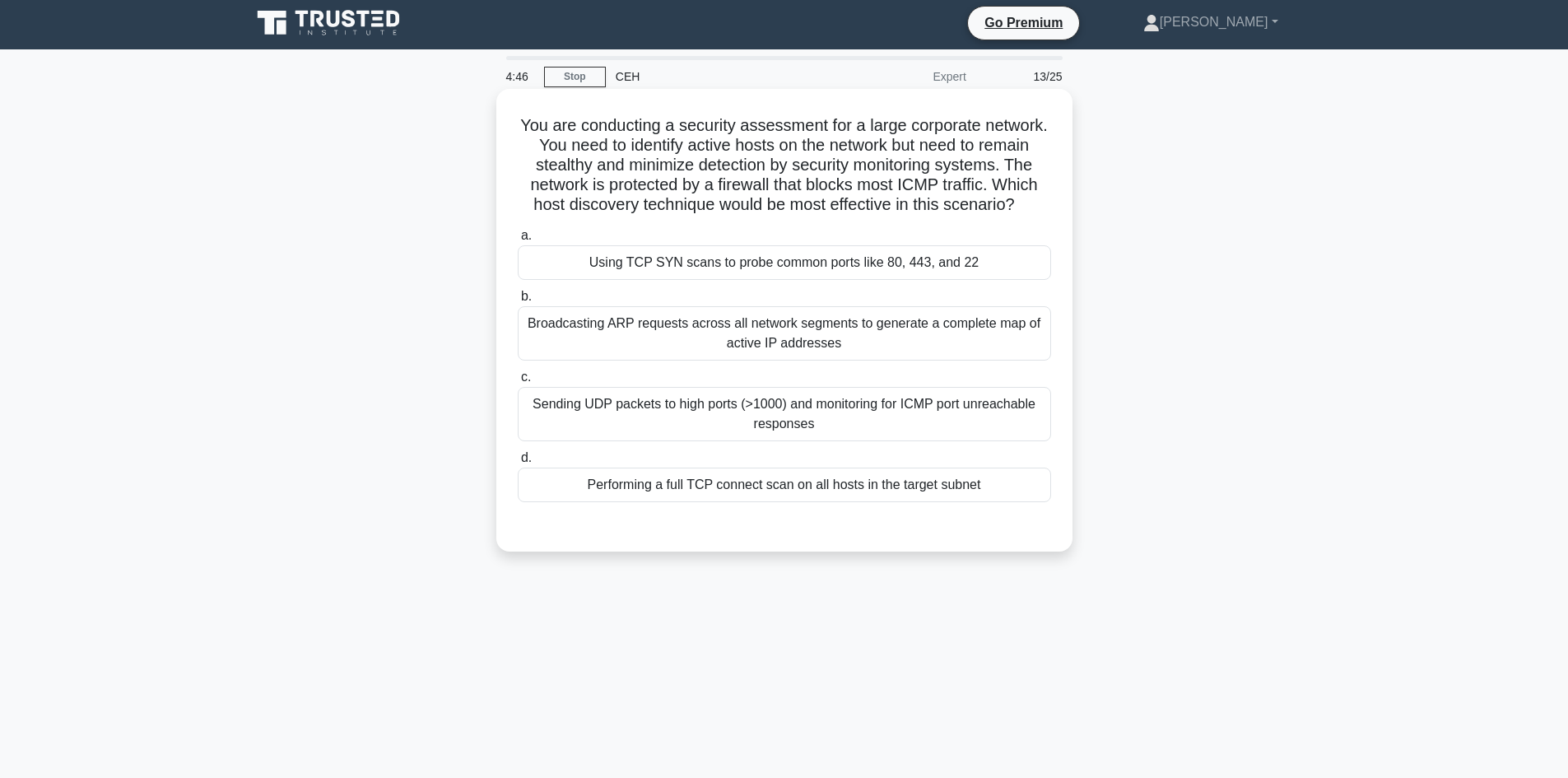
scroll to position [0, 0]
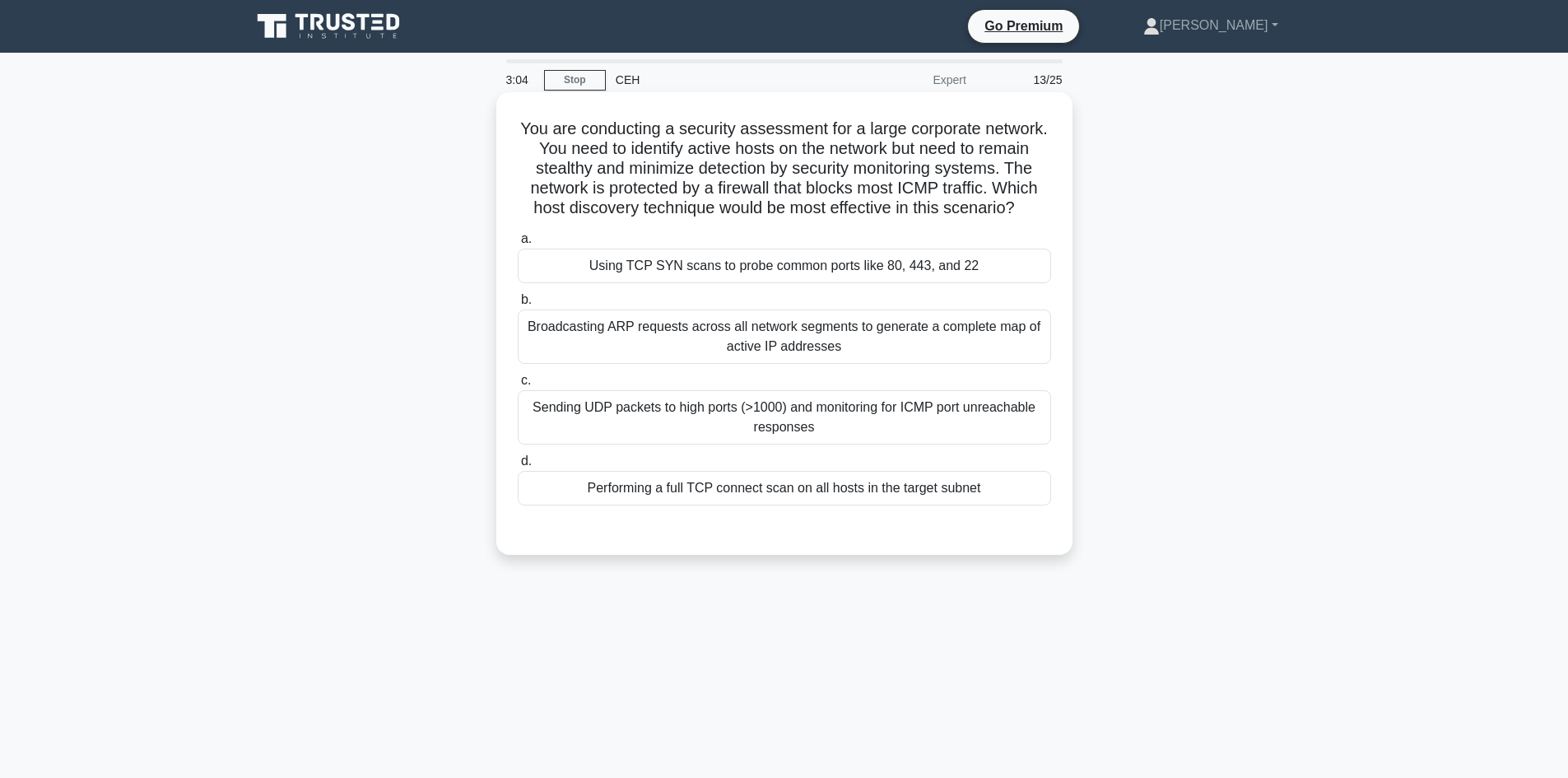
click at [835, 284] on div "Using TCP SYN scans to probe common ports like 80, 443, and 22" at bounding box center [784, 265] width 534 height 34
click at [518, 244] on input "a. Using TCP SYN scans to probe common ports like 80, 443, and 22" at bounding box center [518, 239] width 0 height 11
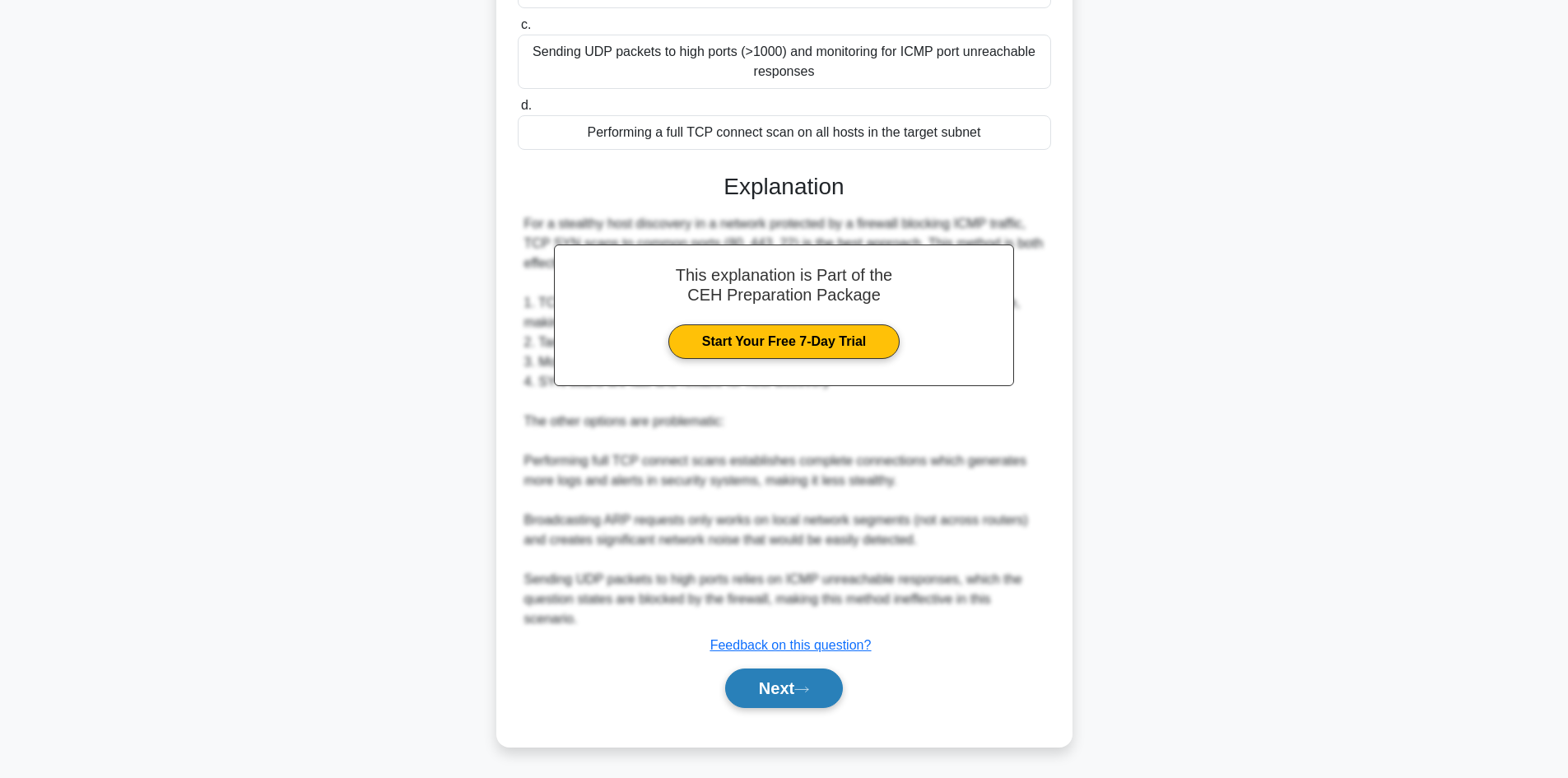
click at [791, 679] on button "Next" at bounding box center [784, 688] width 118 height 39
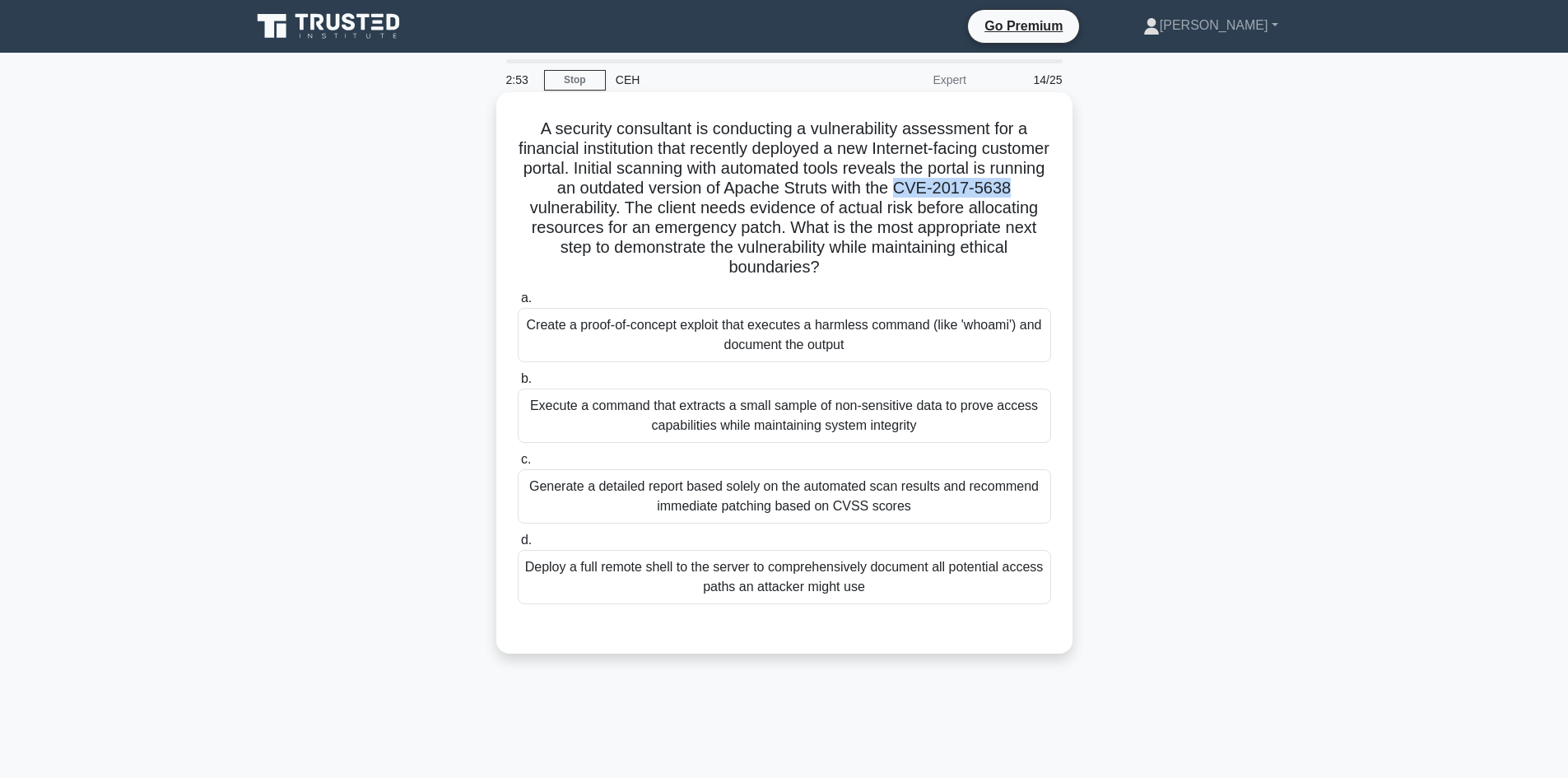
drag, startPoint x: 1006, startPoint y: 184, endPoint x: 593, endPoint y: 212, distance: 413.9
click at [593, 212] on h5 "A security consultant is conducting a vulnerability assessment for a financial …" at bounding box center [785, 198] width 537 height 160
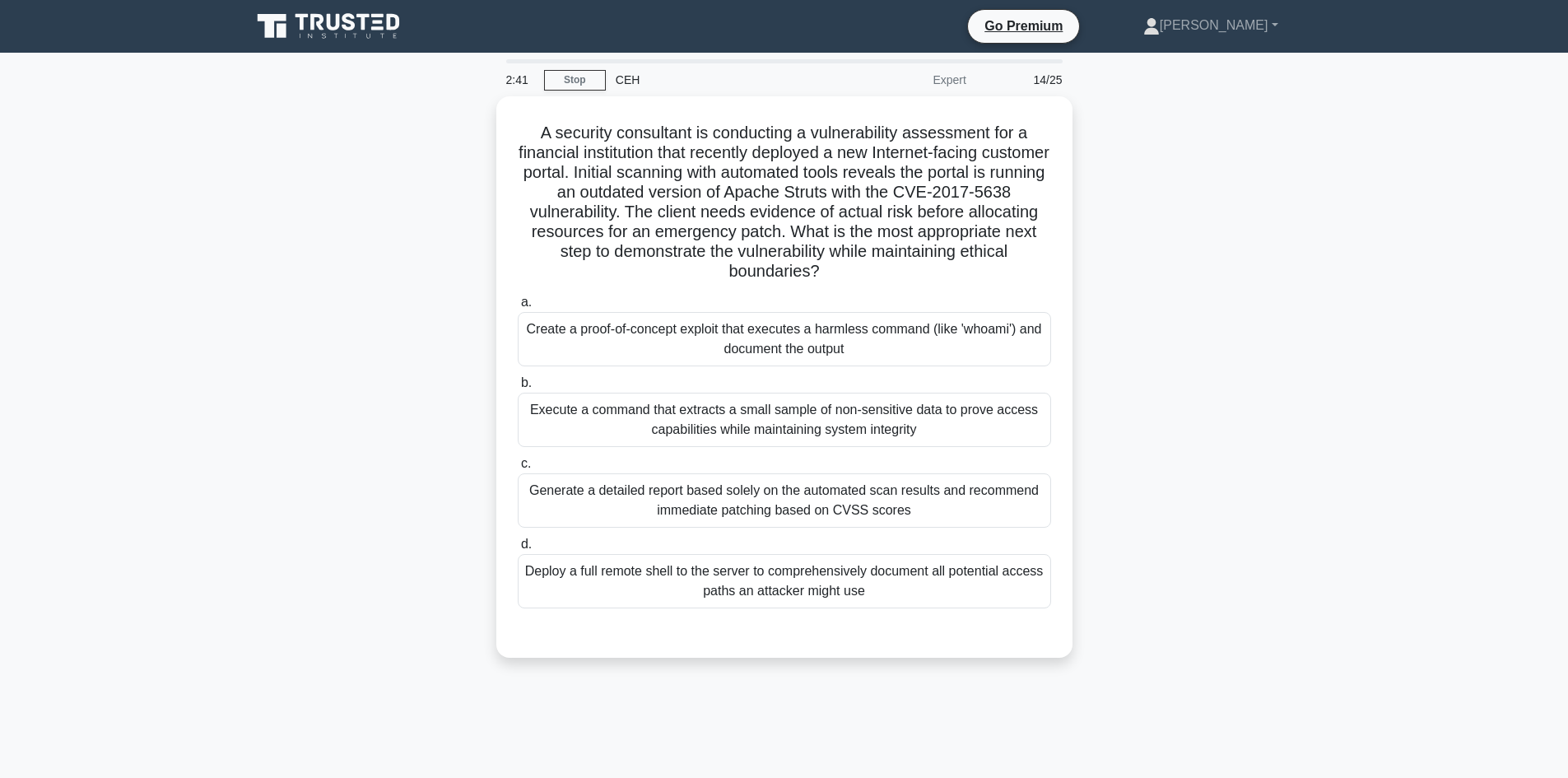
click at [472, 423] on div "A security consultant is conducting a vulnerability assessment for a financial …" at bounding box center [785, 387] width 1087 height 581
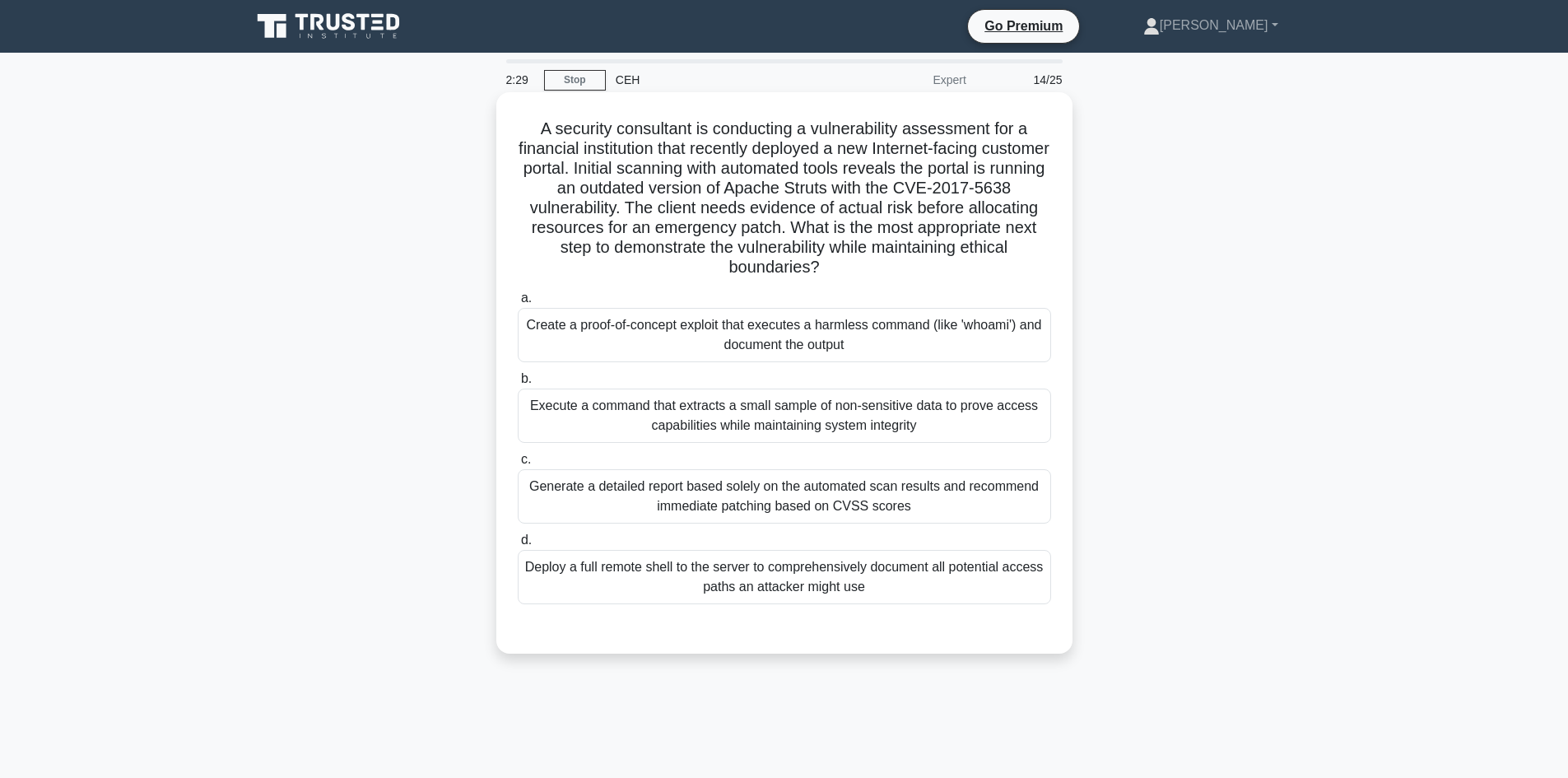
click at [716, 504] on div "Generate a detailed report based solely on the automated scan results and recom…" at bounding box center [784, 496] width 534 height 55
click at [518, 465] on input "c. Generate a detailed report based solely on the automated scan results and re…" at bounding box center [518, 459] width 0 height 11
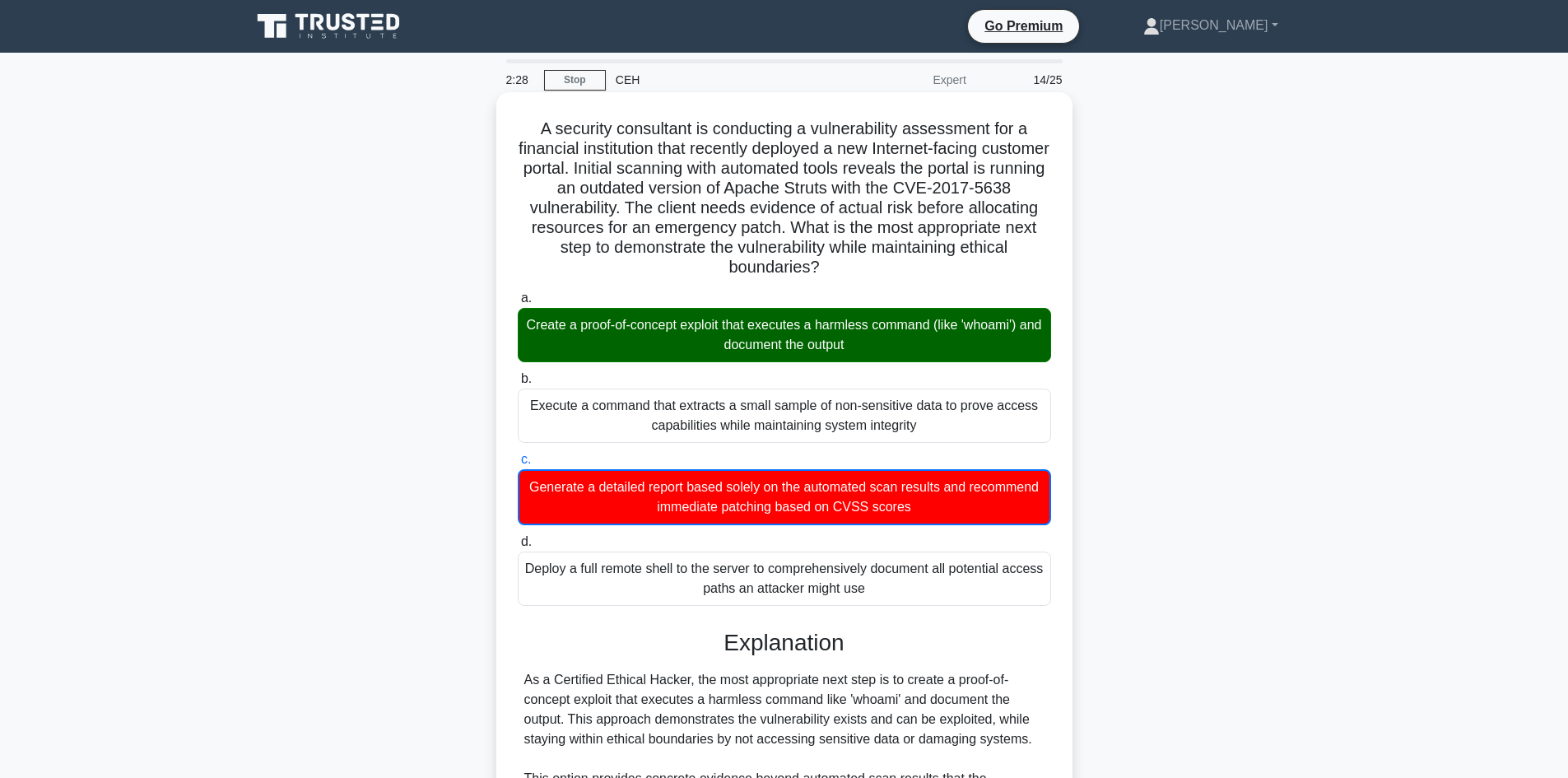
click at [651, 338] on div "Create a proof-of-concept exploit that executes a harmless command (like 'whoam…" at bounding box center [784, 334] width 534 height 55
click at [518, 304] on input "a. Create a proof-of-concept exploit that executes a harmless command (like 'wh…" at bounding box center [518, 298] width 0 height 11
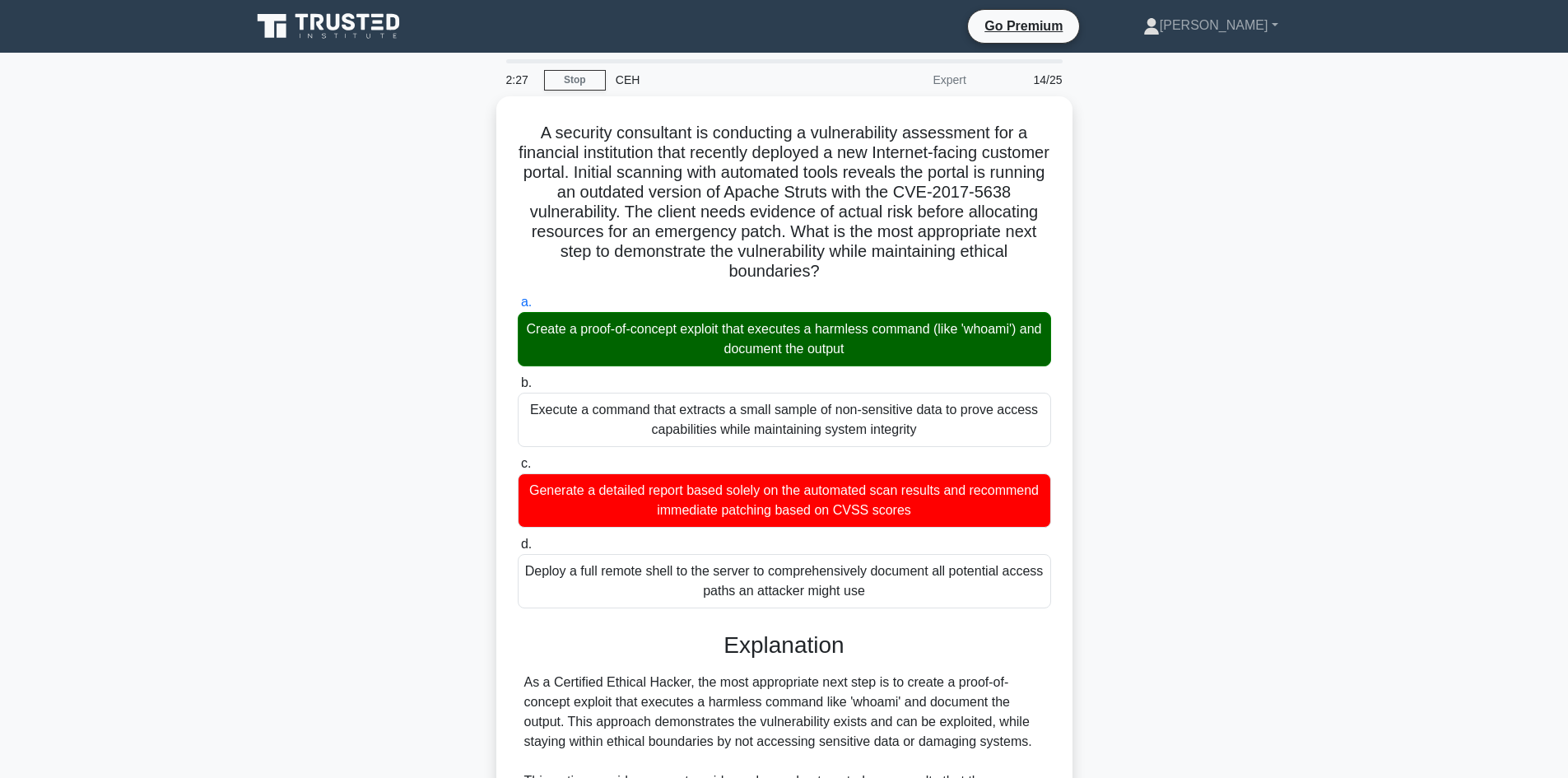
click at [416, 444] on div "A security consultant is conducting a vulnerability assessment for a financial …" at bounding box center [785, 641] width 1087 height 1089
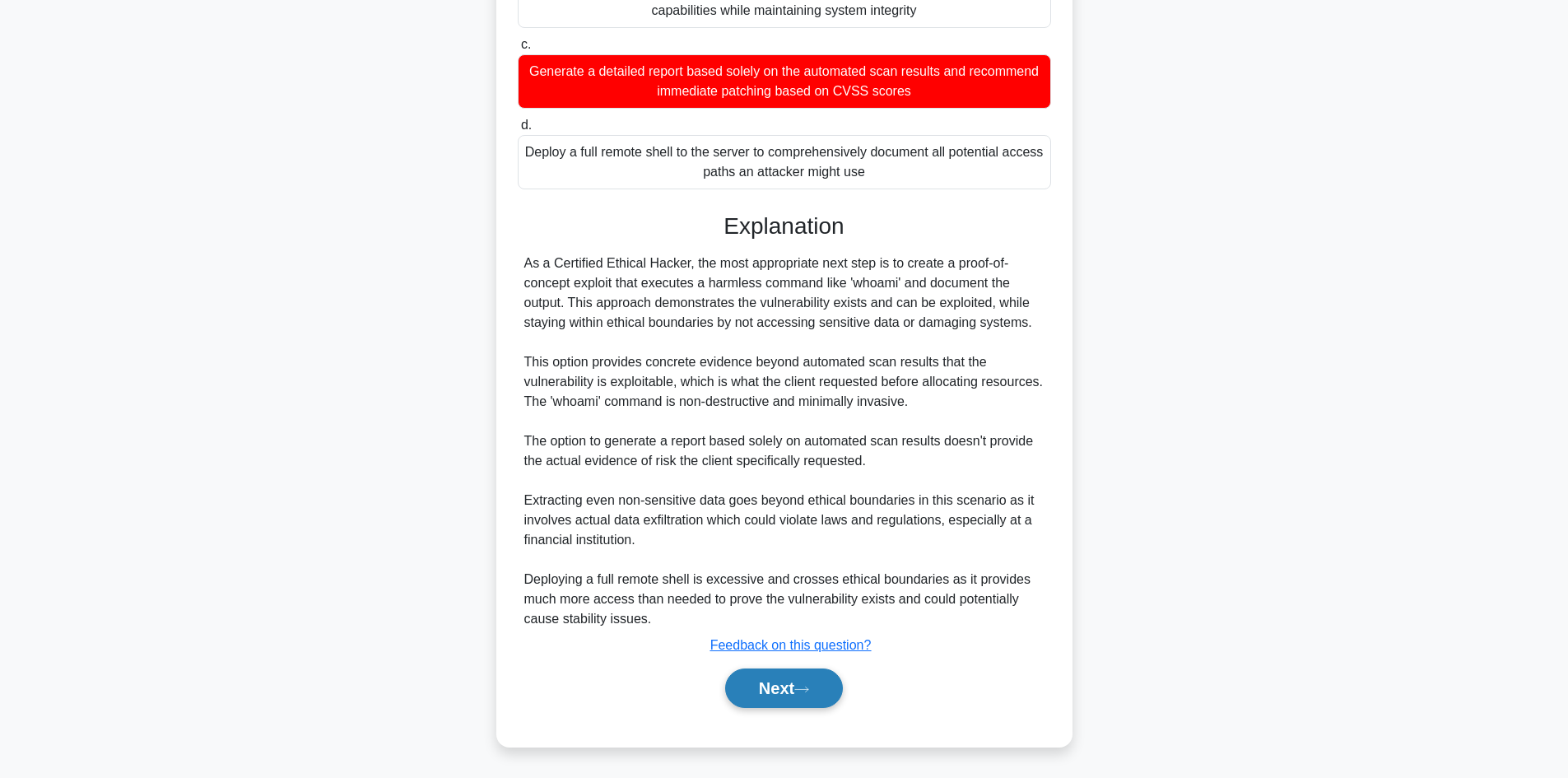
click at [755, 677] on button "Next" at bounding box center [784, 688] width 118 height 39
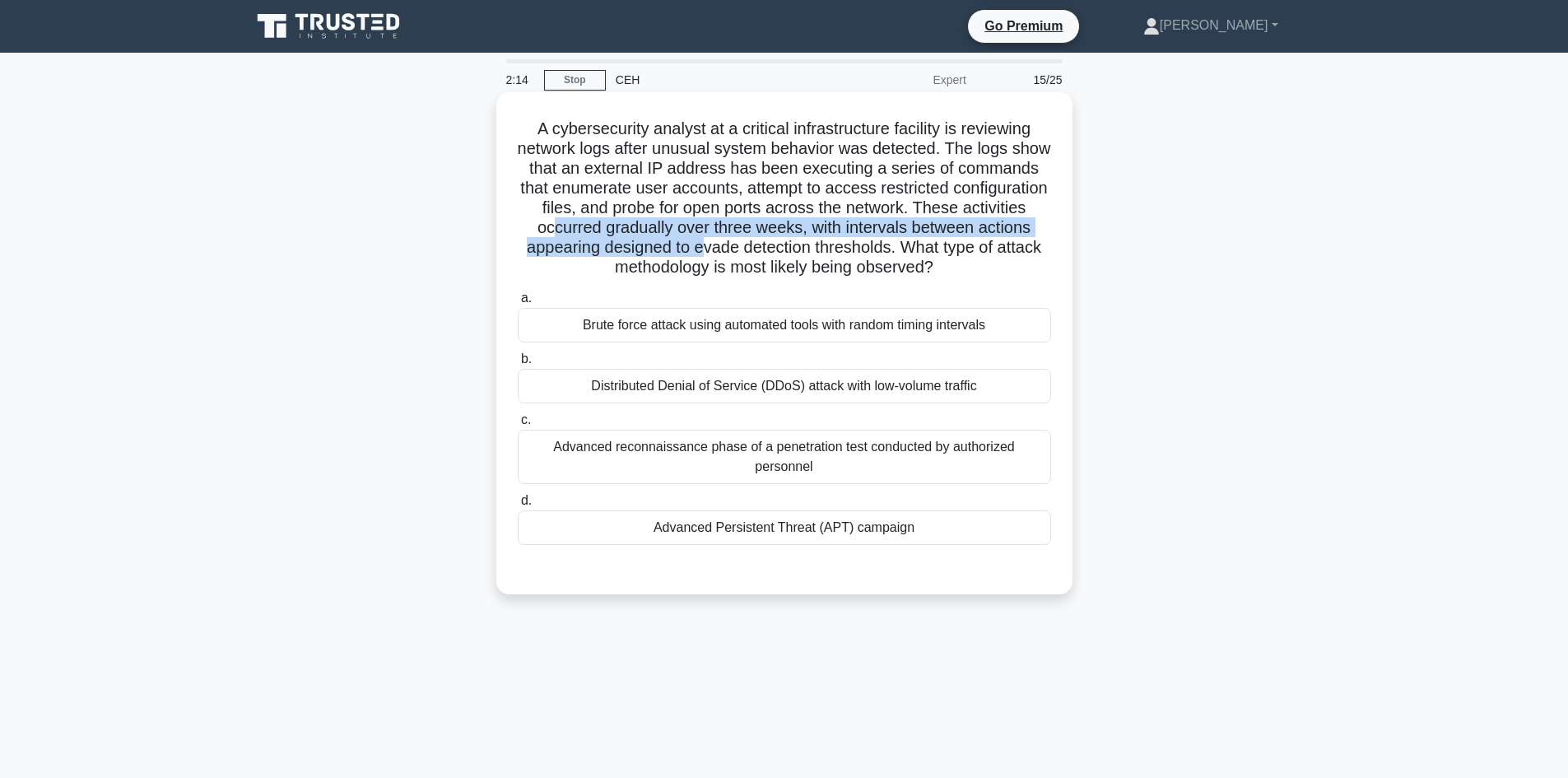
drag, startPoint x: 612, startPoint y: 227, endPoint x: 647, endPoint y: 246, distance: 39.8
click at [745, 258] on h5 "A cybersecurity analyst at a critical infrastructure facility is reviewing netw…" at bounding box center [785, 198] width 537 height 160
click at [638, 248] on h5 "A cybersecurity analyst at a critical infrastructure facility is reviewing netw…" at bounding box center [785, 198] width 537 height 160
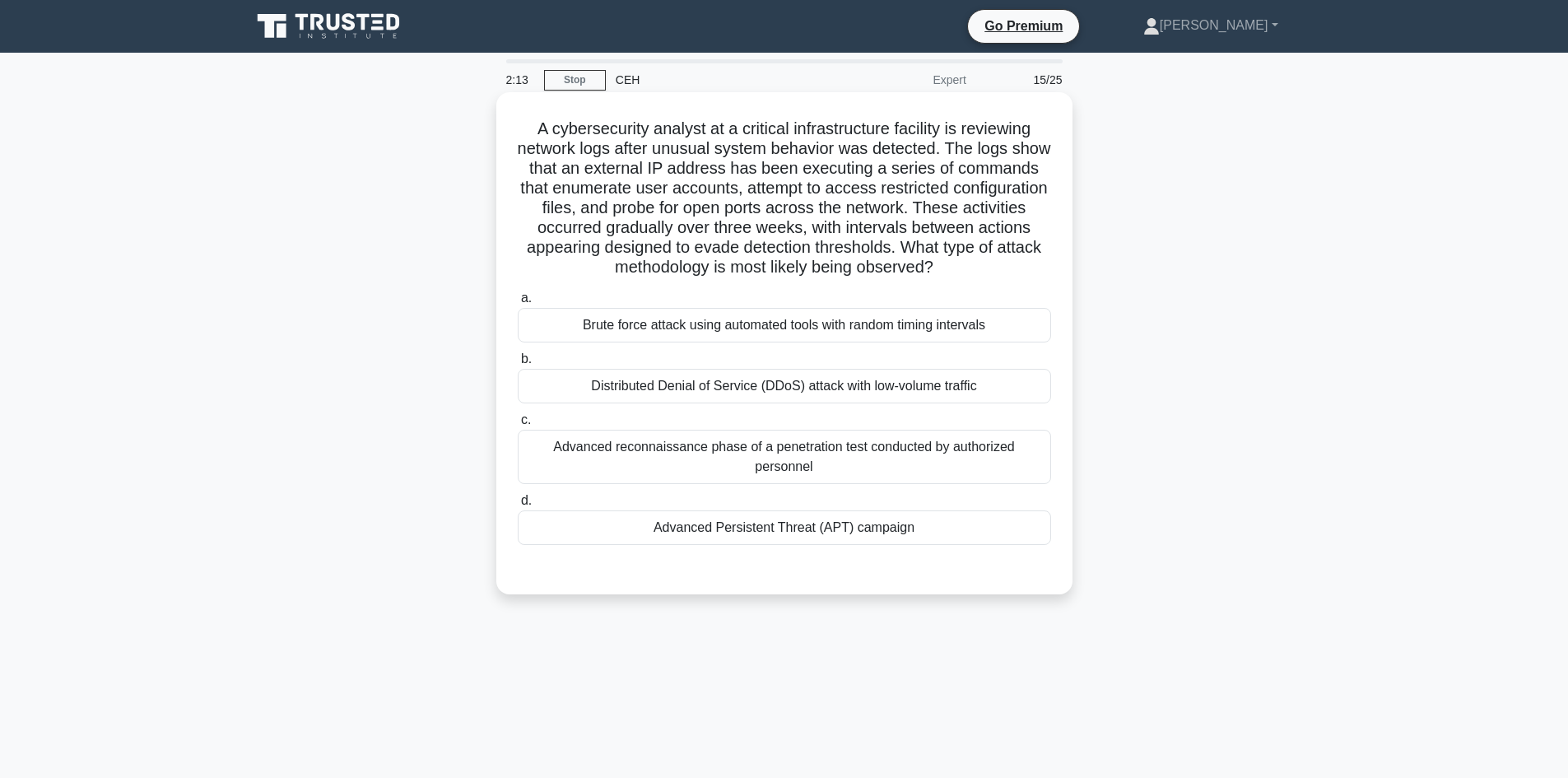
click at [640, 250] on h5 "A cybersecurity analyst at a critical infrastructure facility is reviewing netw…" at bounding box center [785, 198] width 537 height 160
click at [640, 251] on h5 "A cybersecurity analyst at a critical infrastructure facility is reviewing netw…" at bounding box center [785, 198] width 537 height 160
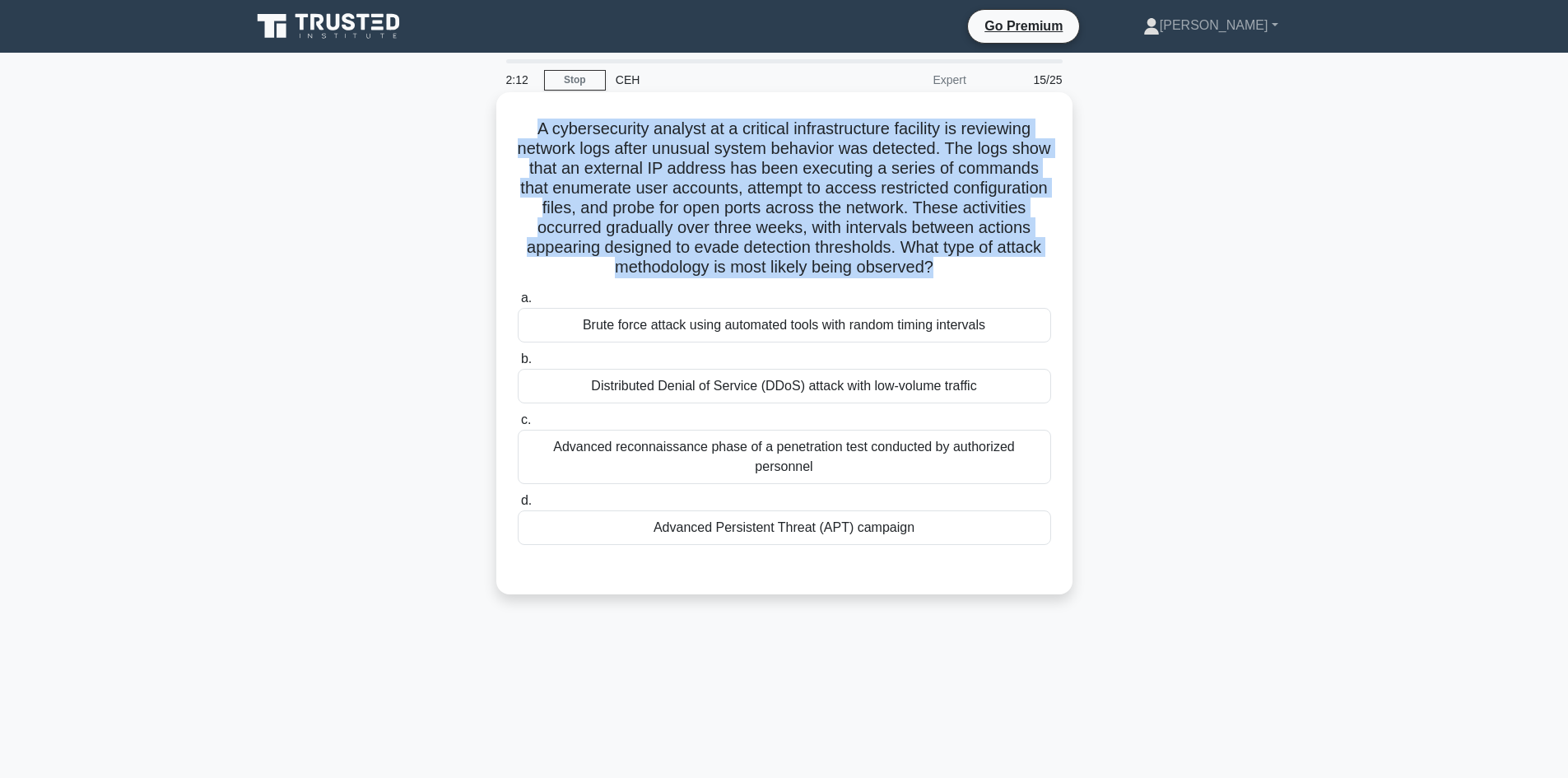
click at [640, 251] on h5 "A cybersecurity analyst at a critical infrastructure facility is reviewing netw…" at bounding box center [785, 198] width 537 height 160
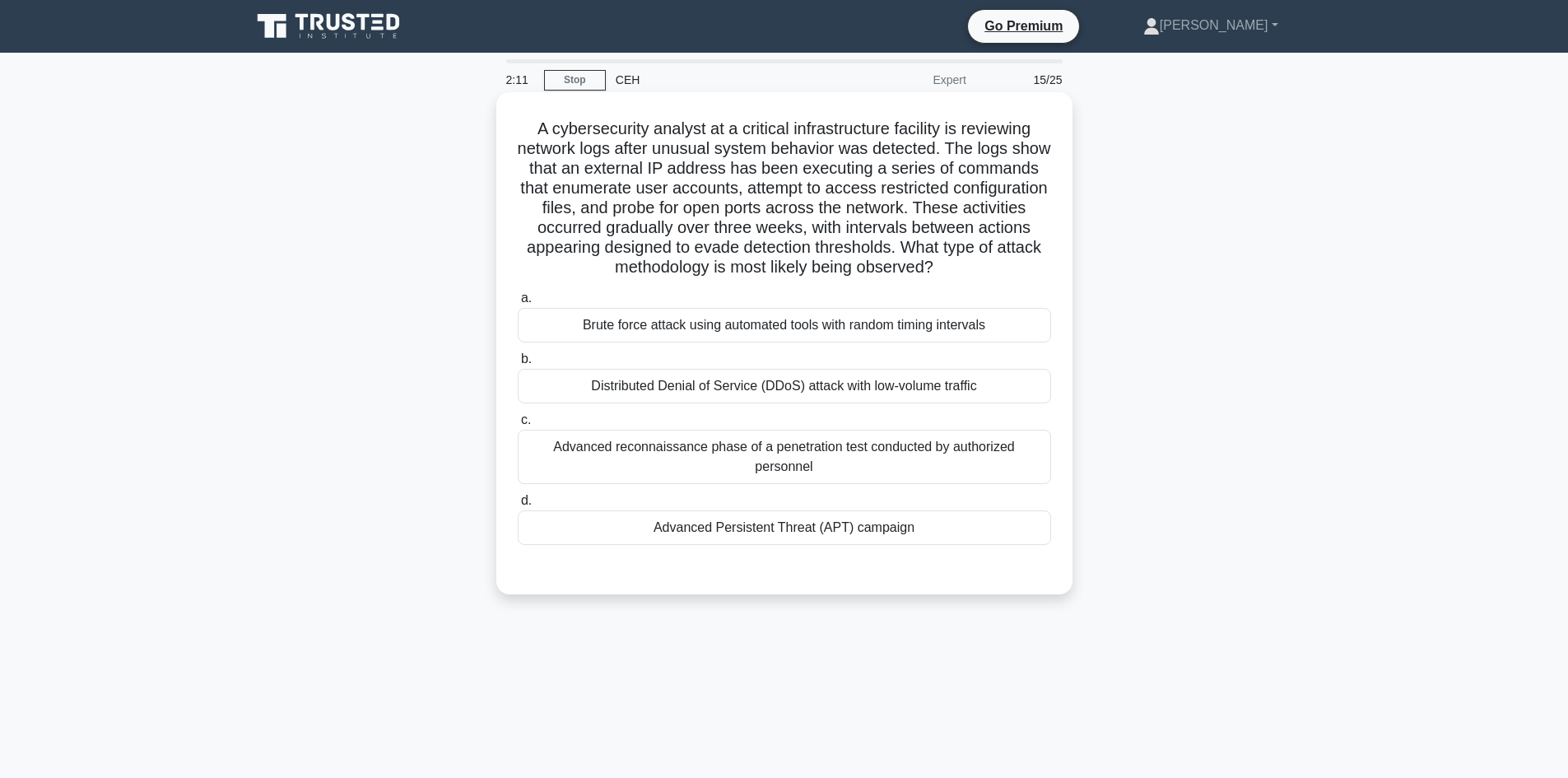
click at [595, 300] on label "a. Brute force attack using automated tools with random timing intervals" at bounding box center [784, 315] width 534 height 55
click at [518, 300] on input "a. Brute force attack using automated tools with random timing intervals" at bounding box center [518, 298] width 0 height 11
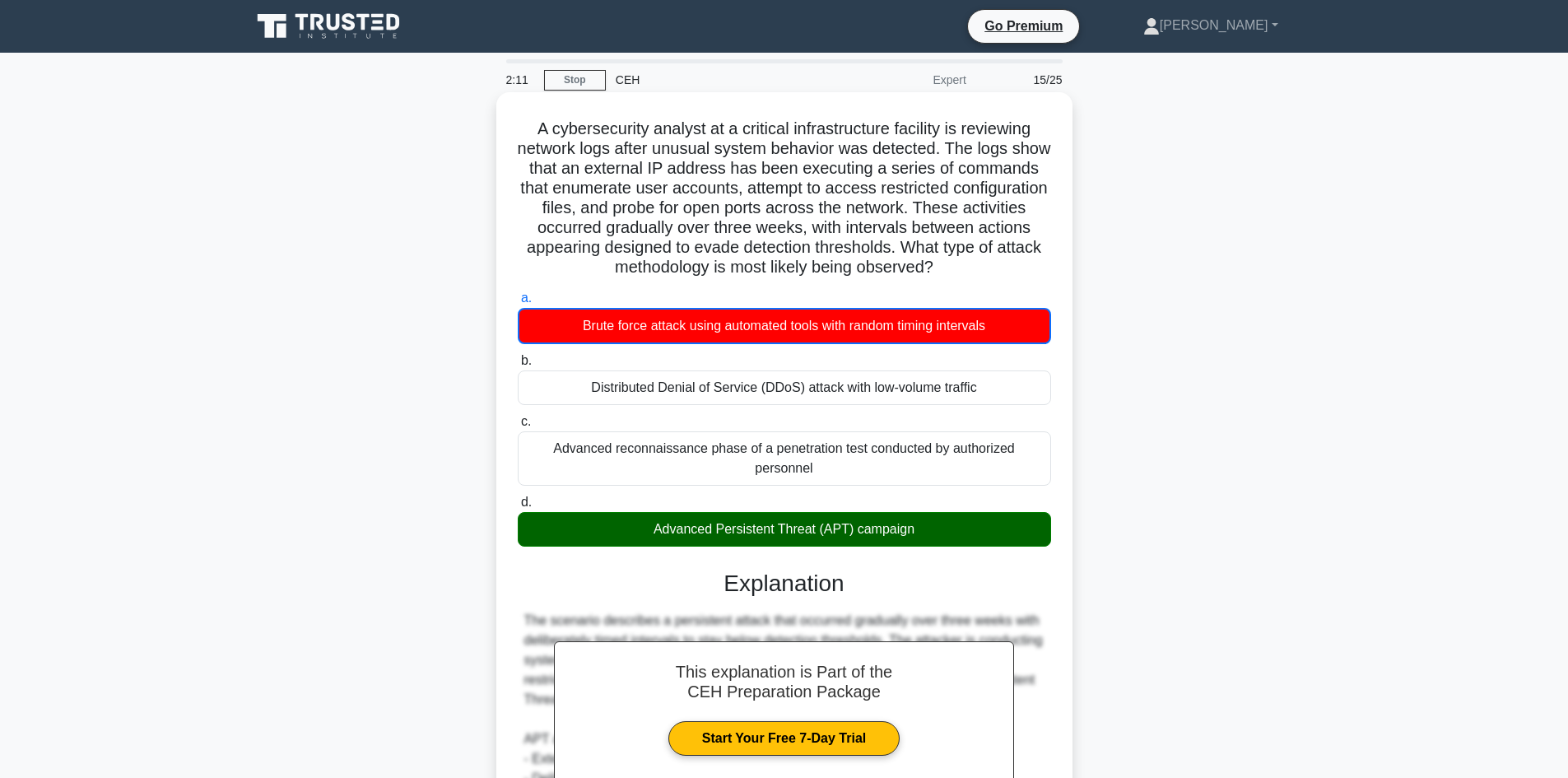
click at [603, 248] on h5 "A cybersecurity analyst at a critical infrastructure facility is reviewing netw…" at bounding box center [785, 198] width 537 height 160
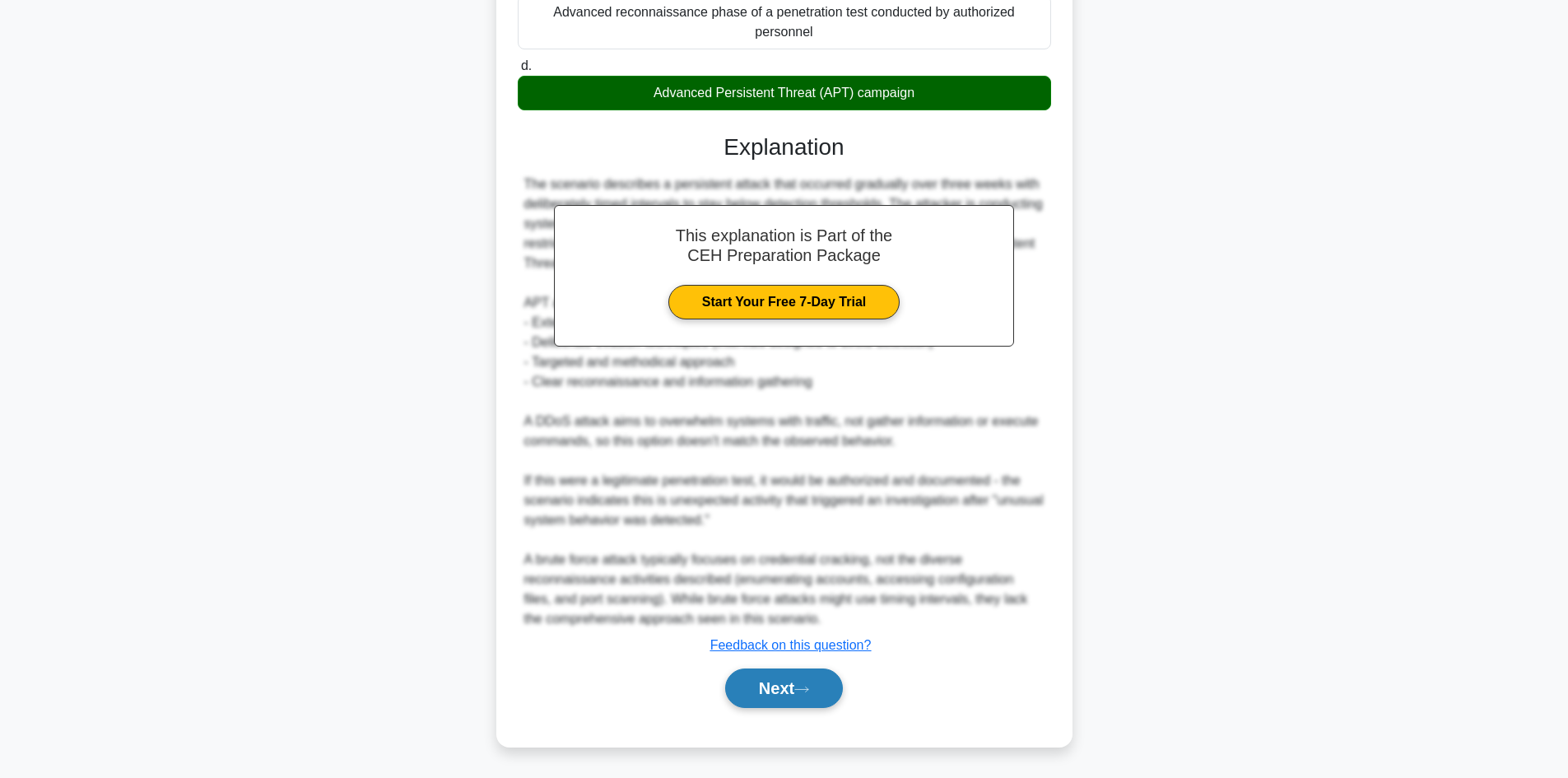
click at [812, 680] on button "Next" at bounding box center [784, 688] width 118 height 39
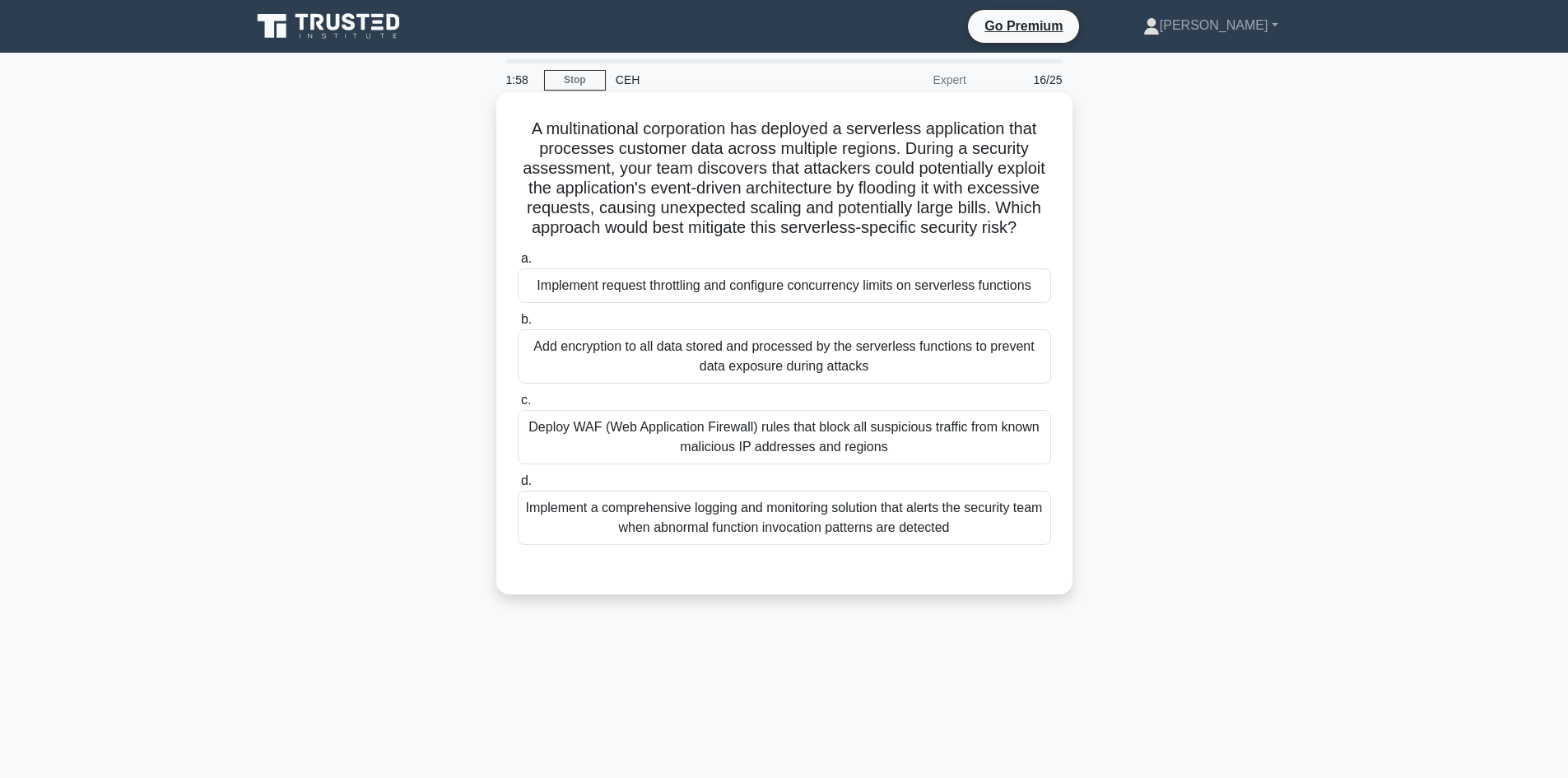
click at [724, 441] on div "Deploy WAF (Web Application Firewall) rules that block all suspicious traffic f…" at bounding box center [784, 437] width 534 height 55
click at [518, 406] on input "c. Deploy WAF (Web Application Firewall) rules that block all suspicious traffi…" at bounding box center [518, 400] width 0 height 11
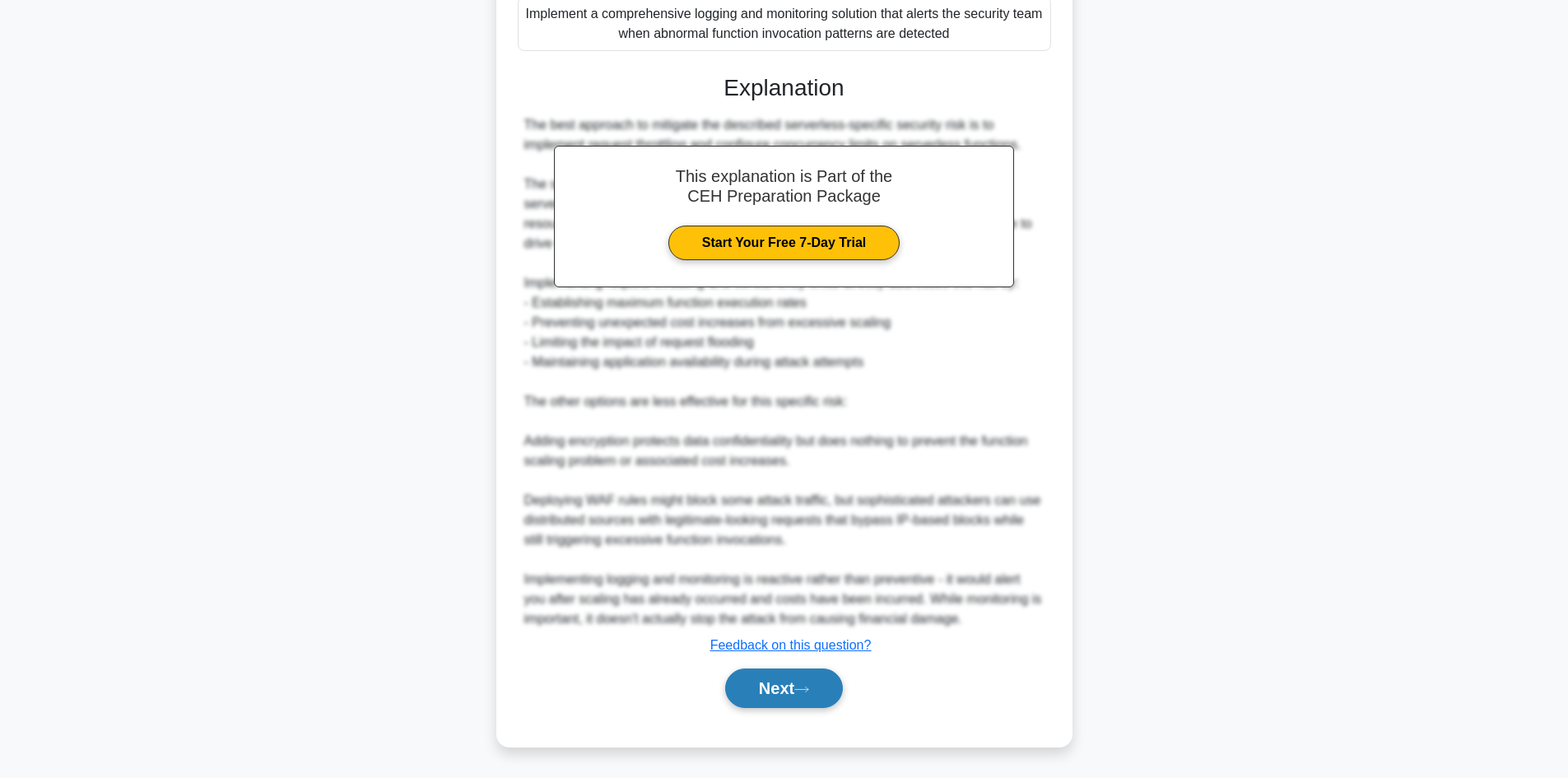
click at [746, 703] on button "Next" at bounding box center [784, 688] width 118 height 39
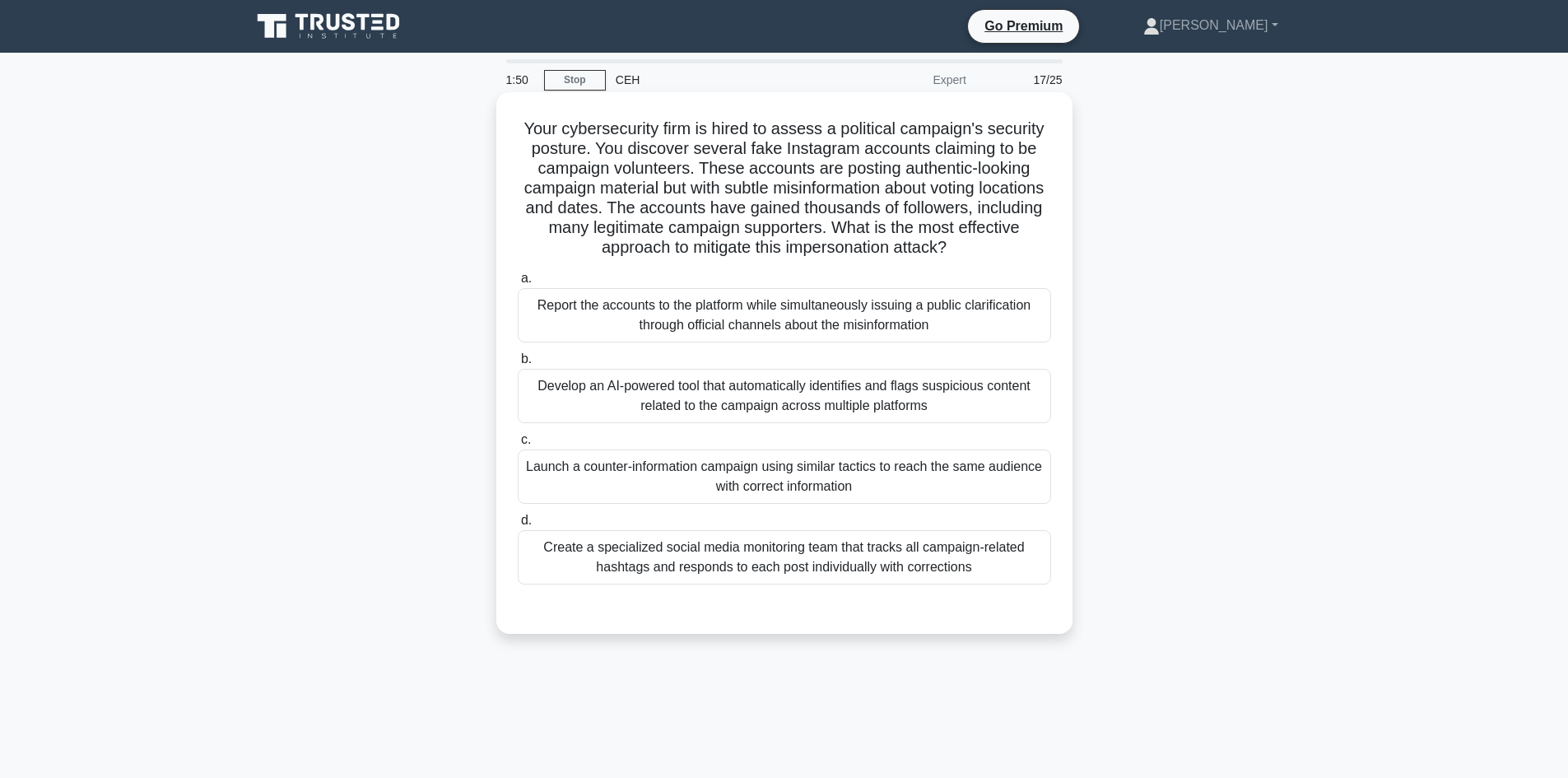
click at [651, 337] on div "Report the accounts to the platform while simultaneously issuing a public clari…" at bounding box center [784, 315] width 534 height 55
click at [518, 284] on input "a. Report the accounts to the platform while simultaneously issuing a public cl…" at bounding box center [518, 278] width 0 height 11
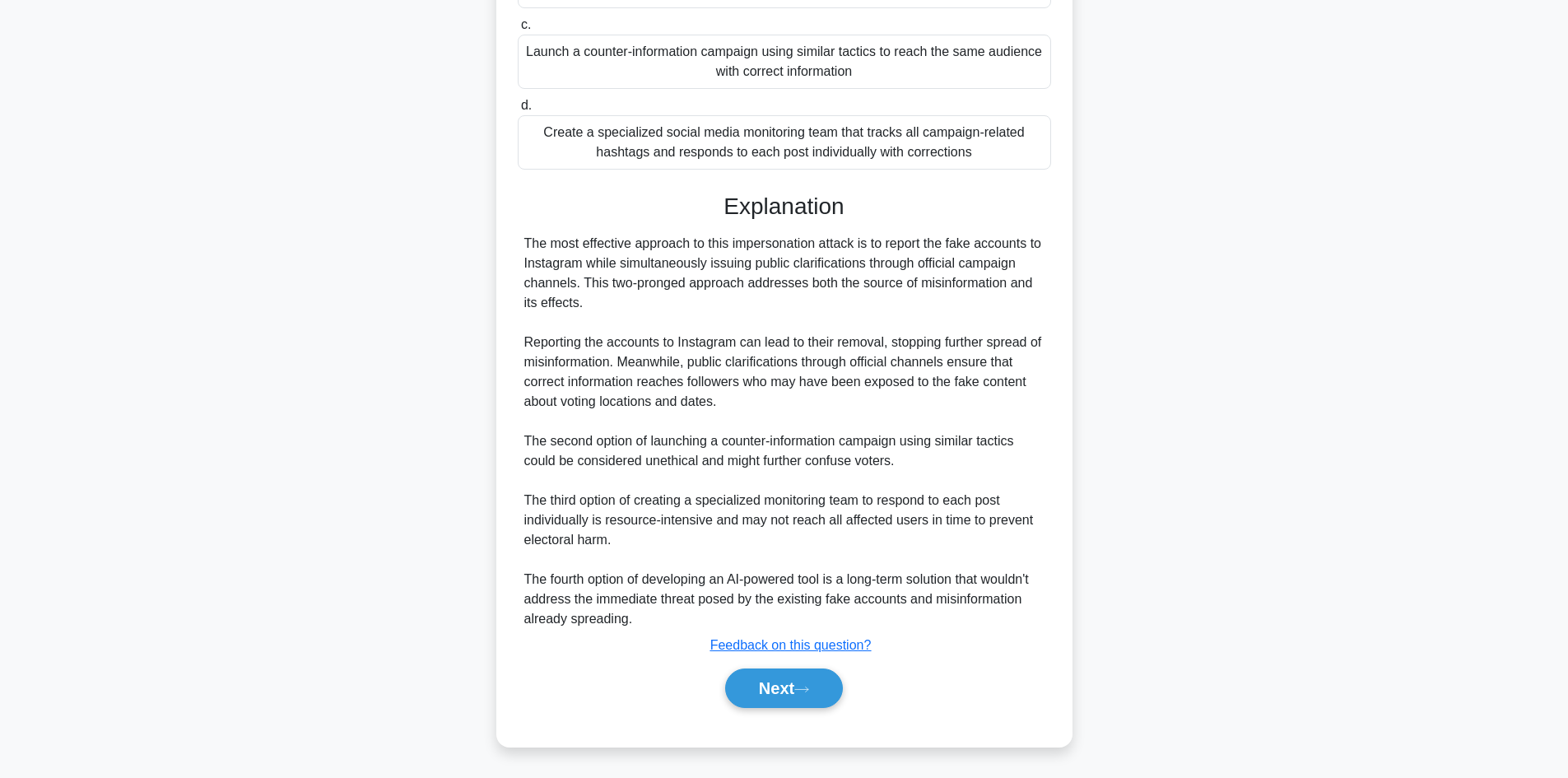
scroll to position [416, 0]
click at [780, 686] on button "Next" at bounding box center [784, 688] width 118 height 39
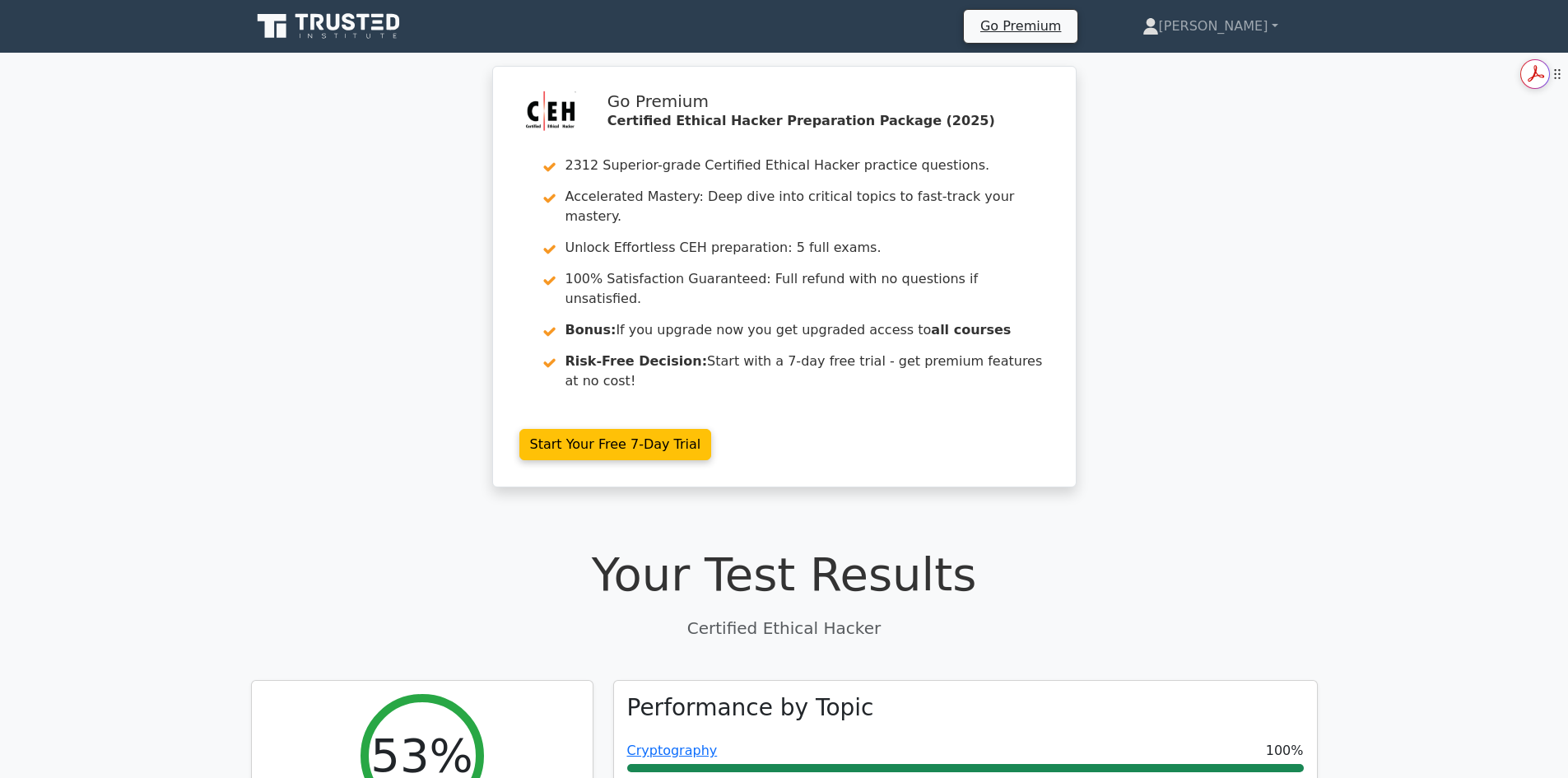
drag, startPoint x: 1532, startPoint y: 70, endPoint x: 2832, endPoint y: 129, distance: 1301.3
click at [1522, 70] on html at bounding box center [1535, 74] width 27 height 28
drag, startPoint x: 1533, startPoint y: 75, endPoint x: 3033, endPoint y: 138, distance: 1501.3
click at [1522, 75] on html at bounding box center [1535, 77] width 27 height 28
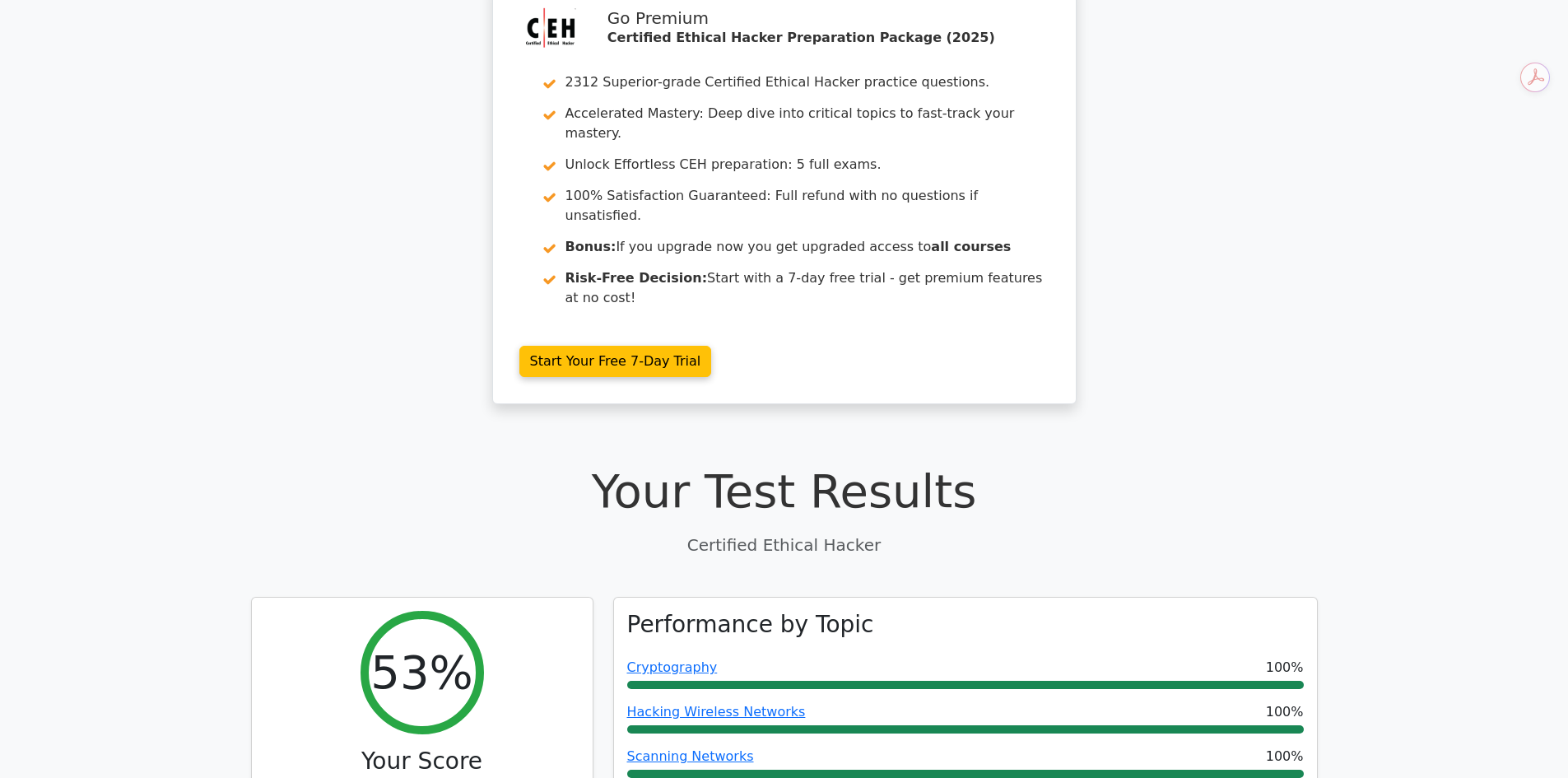
scroll to position [82, 0]
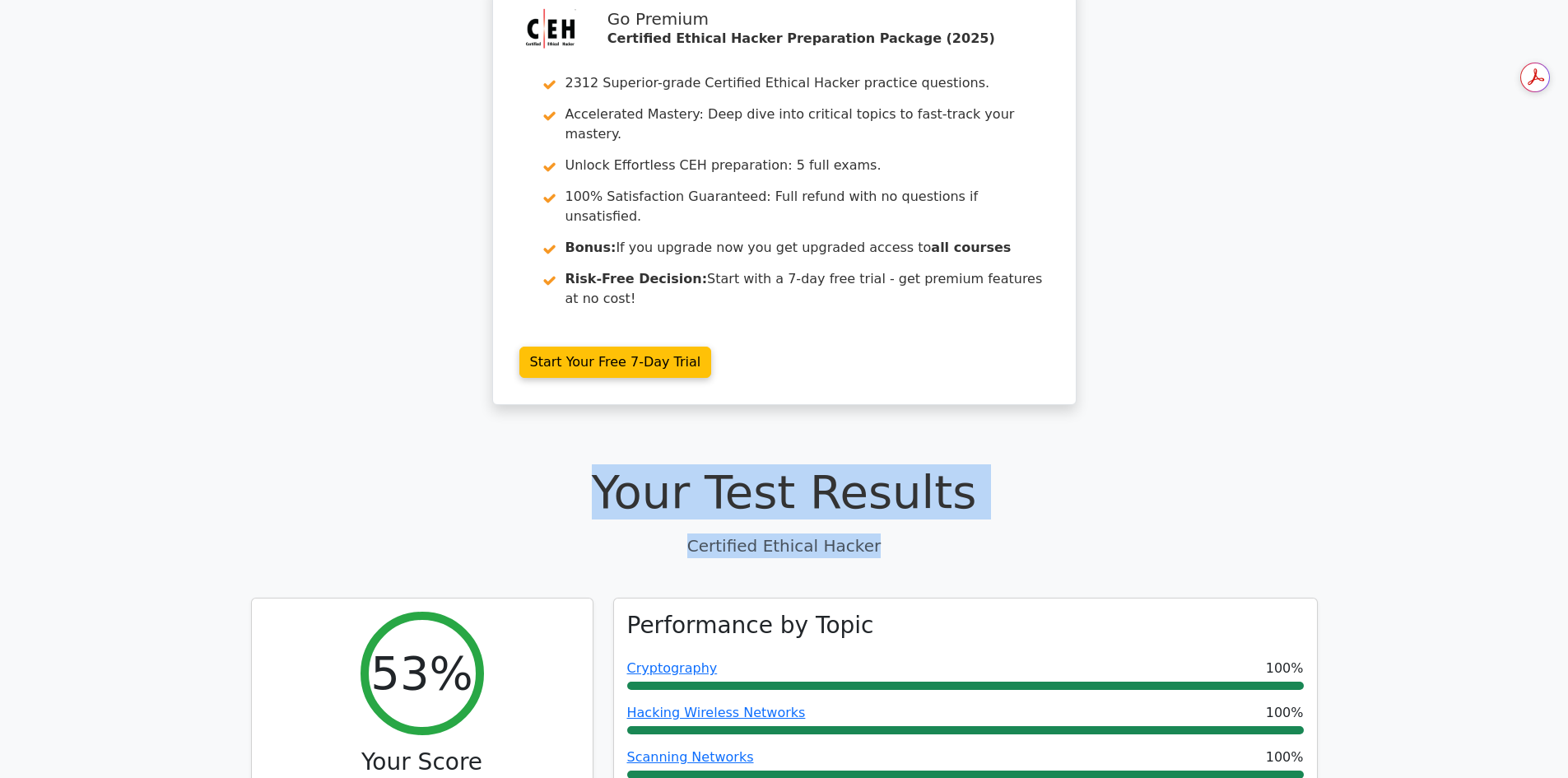
drag, startPoint x: 628, startPoint y: 423, endPoint x: 875, endPoint y: 488, distance: 255.4
click at [875, 488] on div "Your Test Results Certified Ethical Hacker" at bounding box center [784, 510] width 1067 height 93
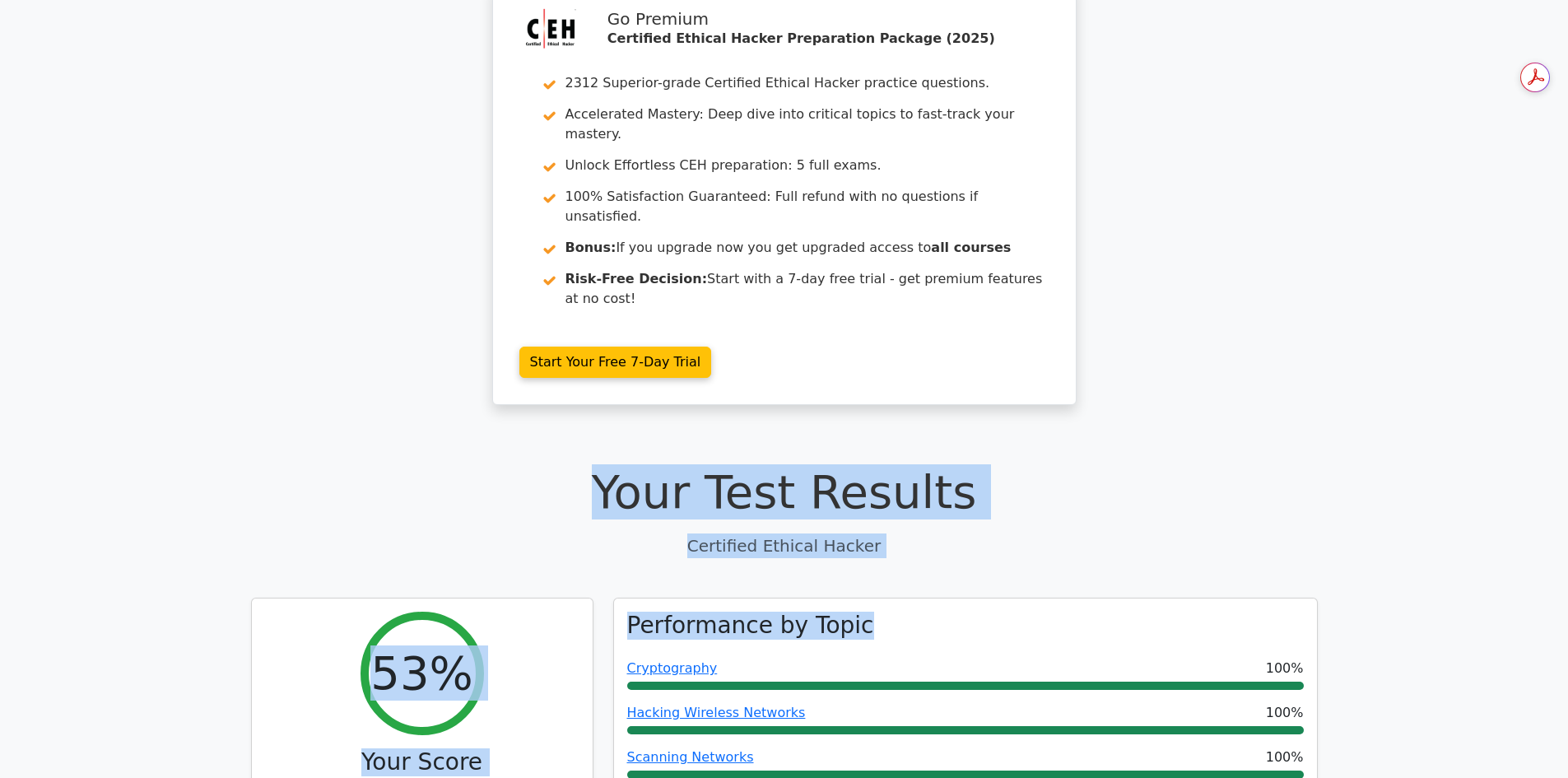
drag, startPoint x: 851, startPoint y: 561, endPoint x: 628, endPoint y: 436, distance: 255.6
click at [586, 464] on h1 "Your Test Results" at bounding box center [784, 492] width 1067 height 56
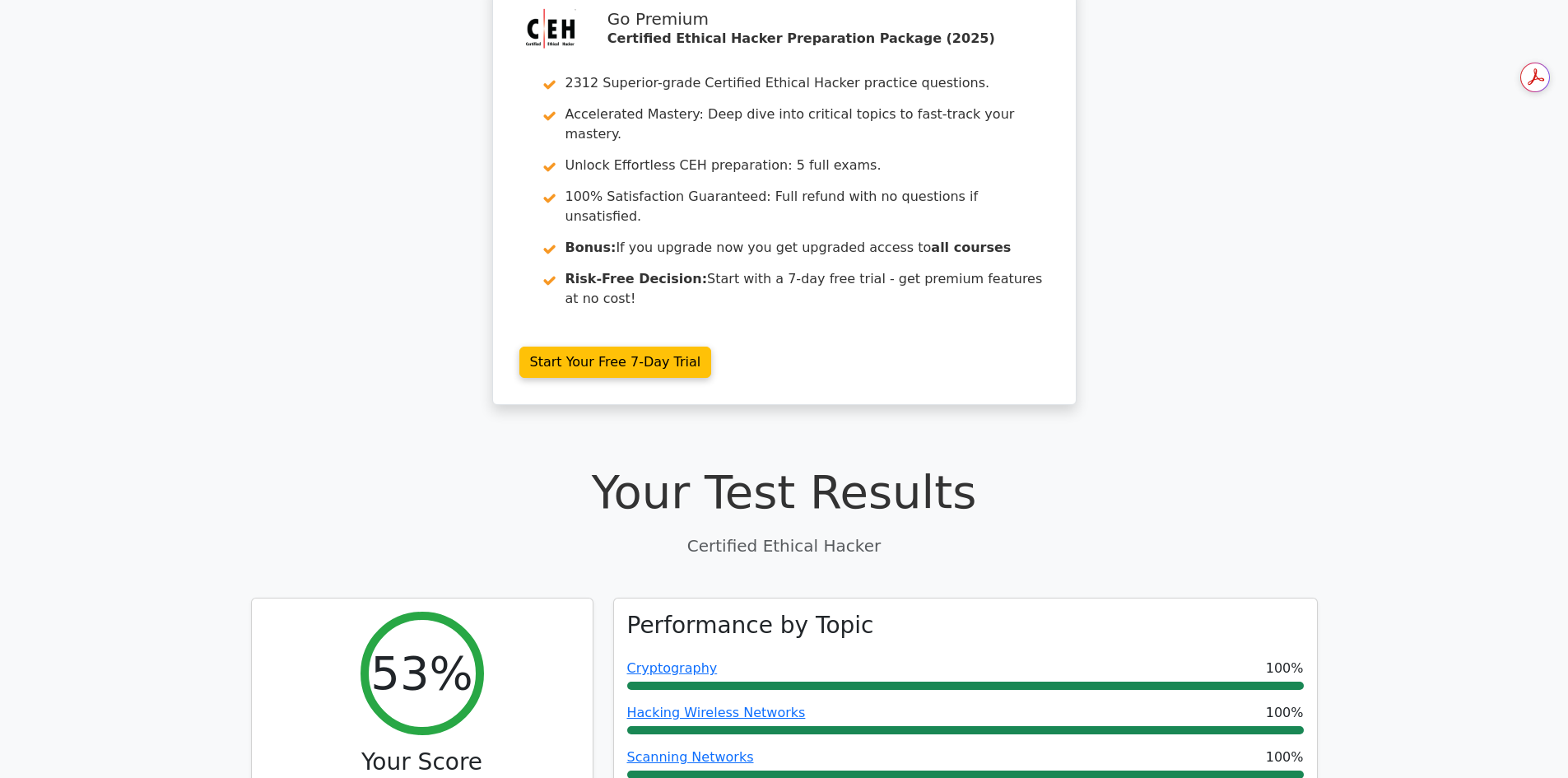
click at [572, 464] on h1 "Your Test Results" at bounding box center [784, 492] width 1067 height 56
drag, startPoint x: 626, startPoint y: 424, endPoint x: 626, endPoint y: 416, distance: 8.0
click at [626, 464] on h1 "Your Test Results" at bounding box center [784, 492] width 1067 height 56
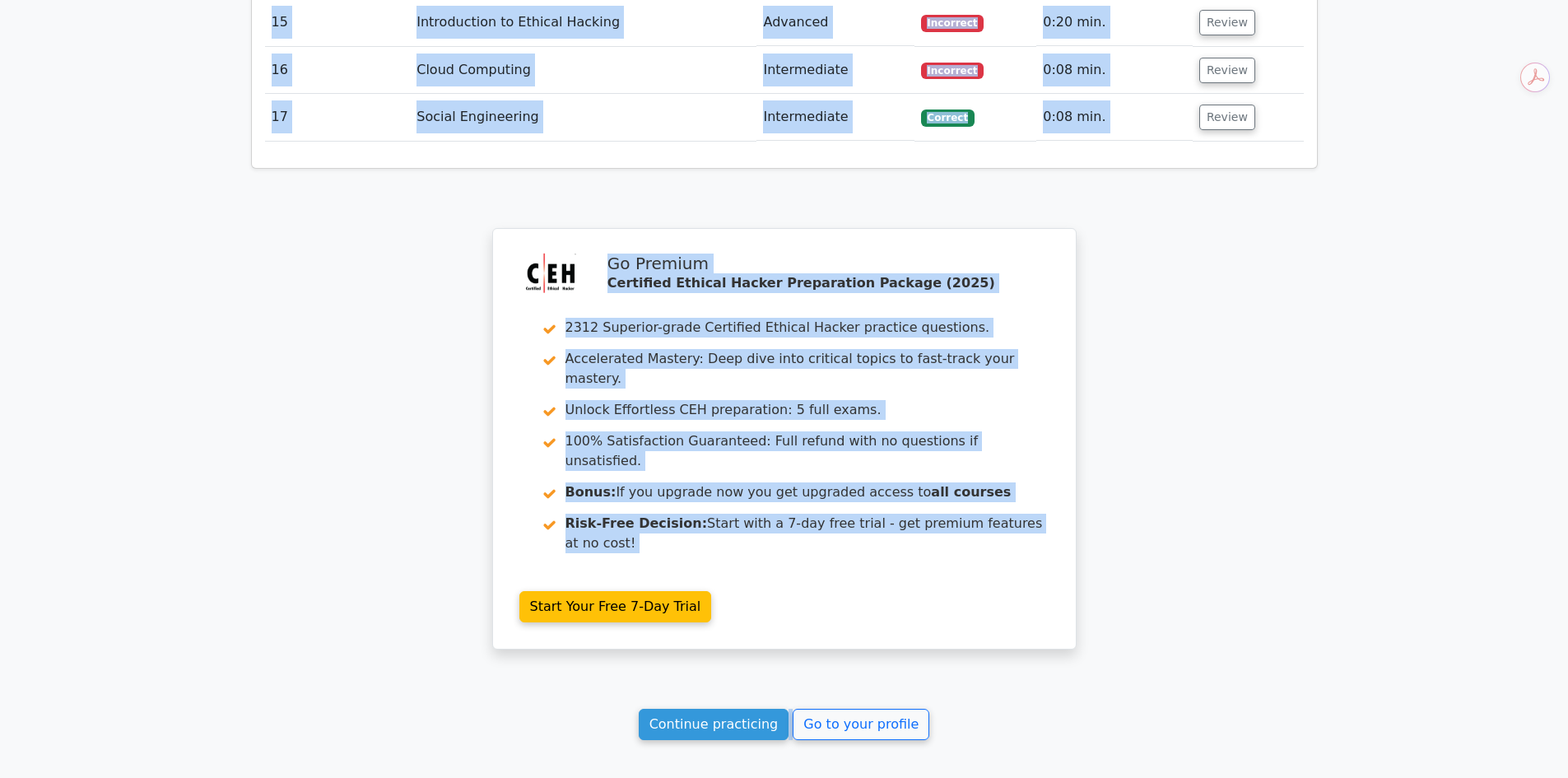
scroll to position [3397, 0]
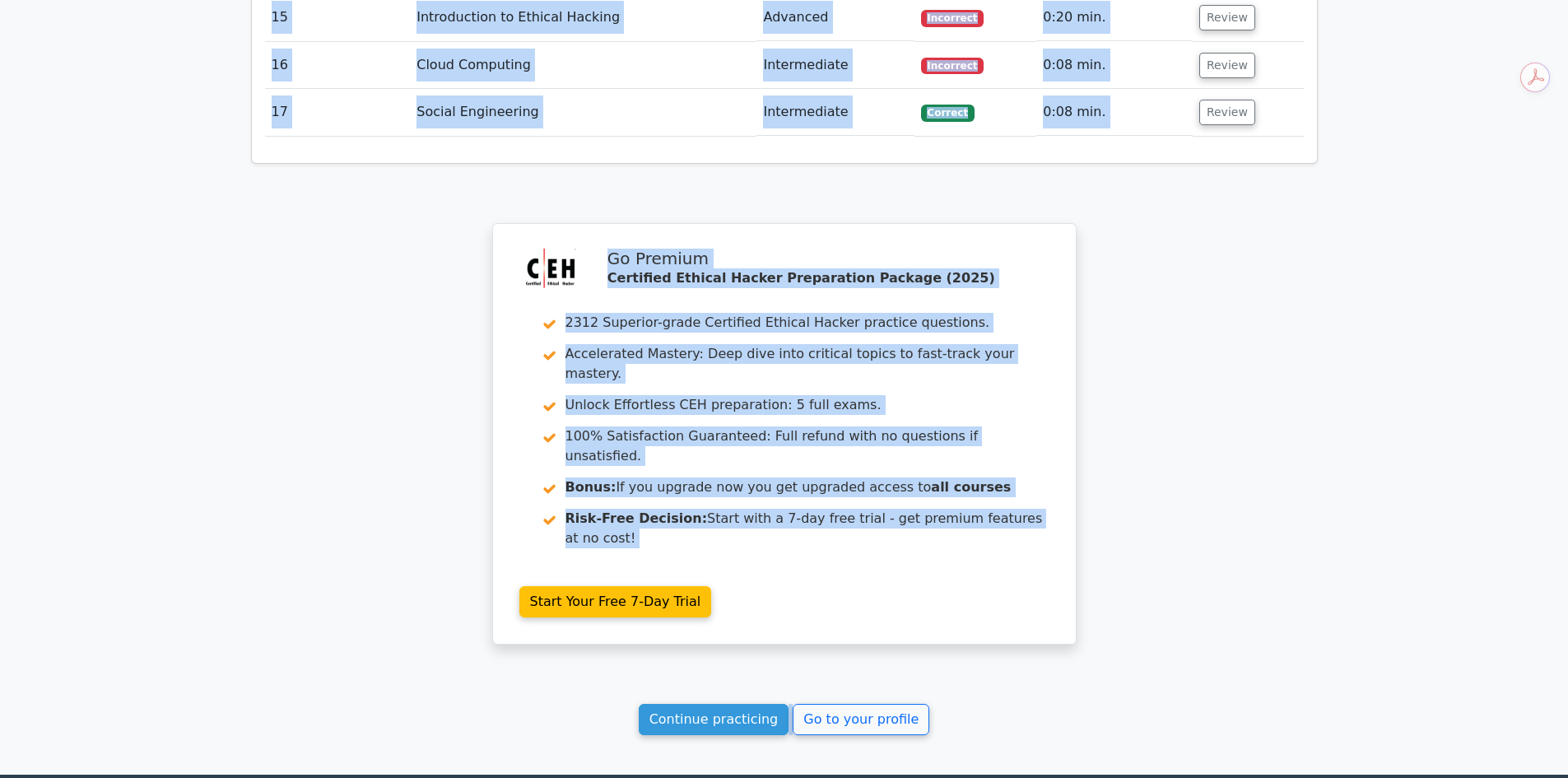
drag, startPoint x: 448, startPoint y: 97, endPoint x: 1196, endPoint y: 529, distance: 863.8
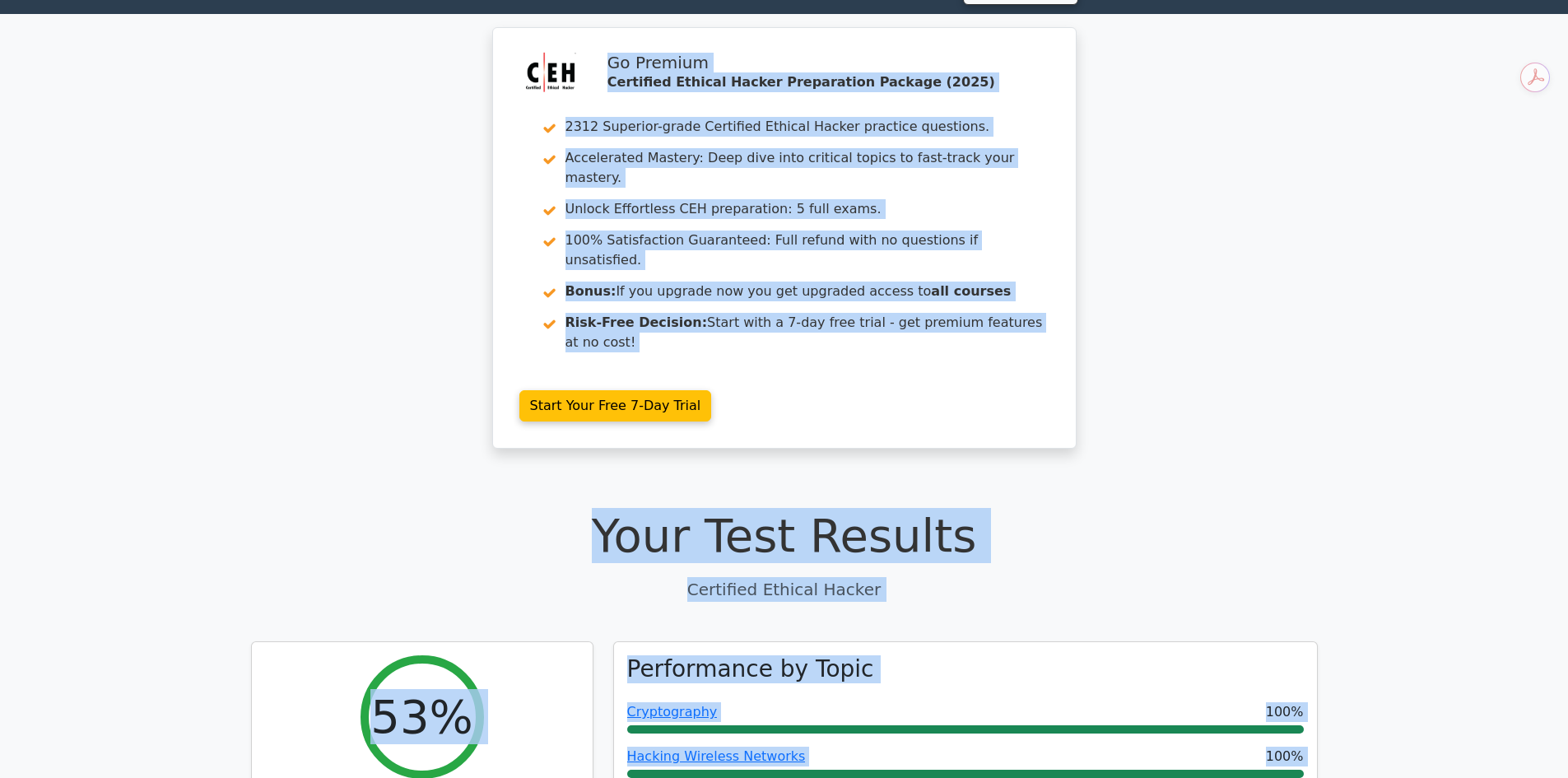
scroll to position [0, 0]
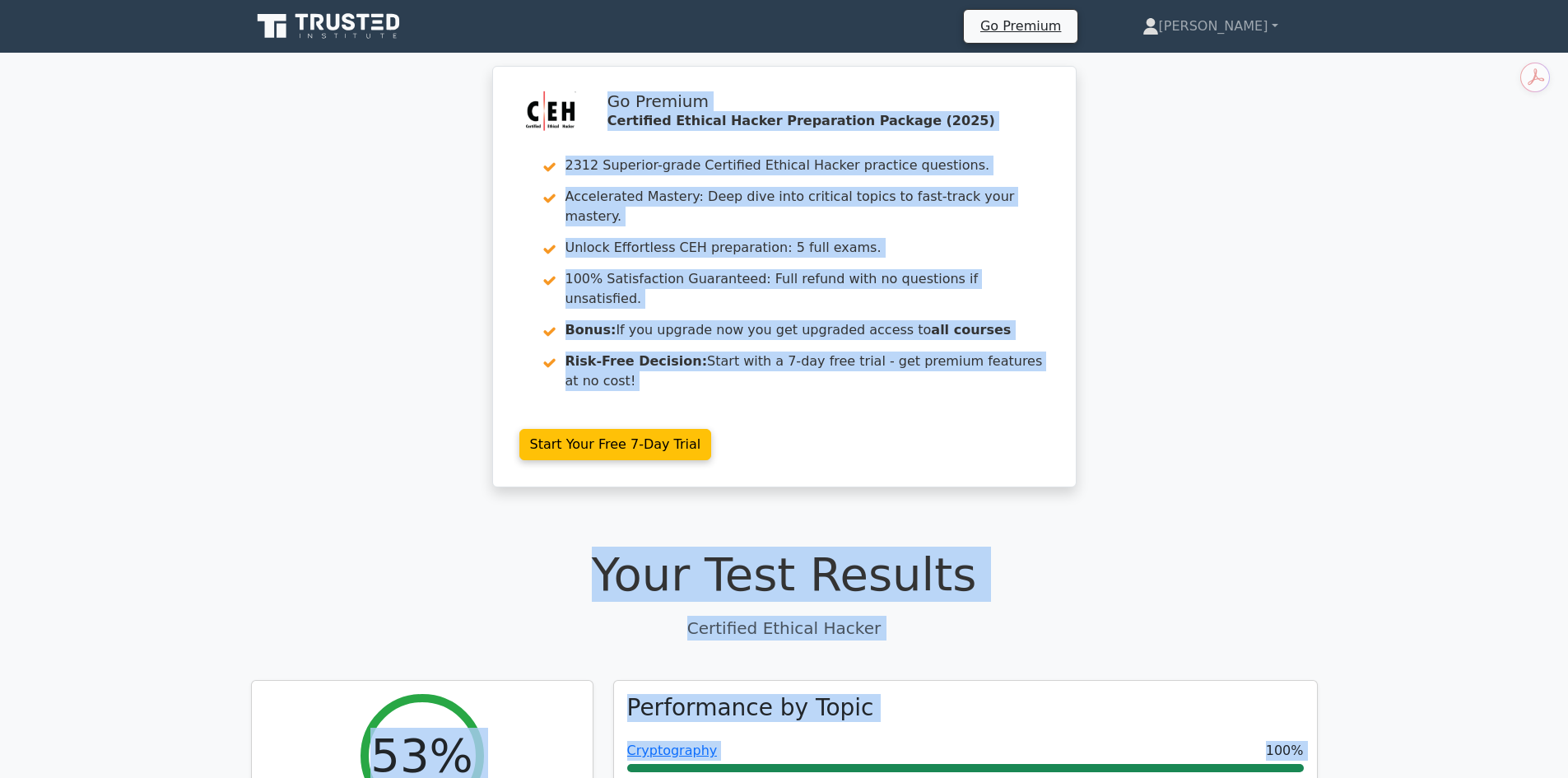
click at [1221, 402] on div "Go Premium Certified Ethical Hacker Preparation Package (2025) 2312 Superior-gr…" at bounding box center [784, 286] width 1568 height 441
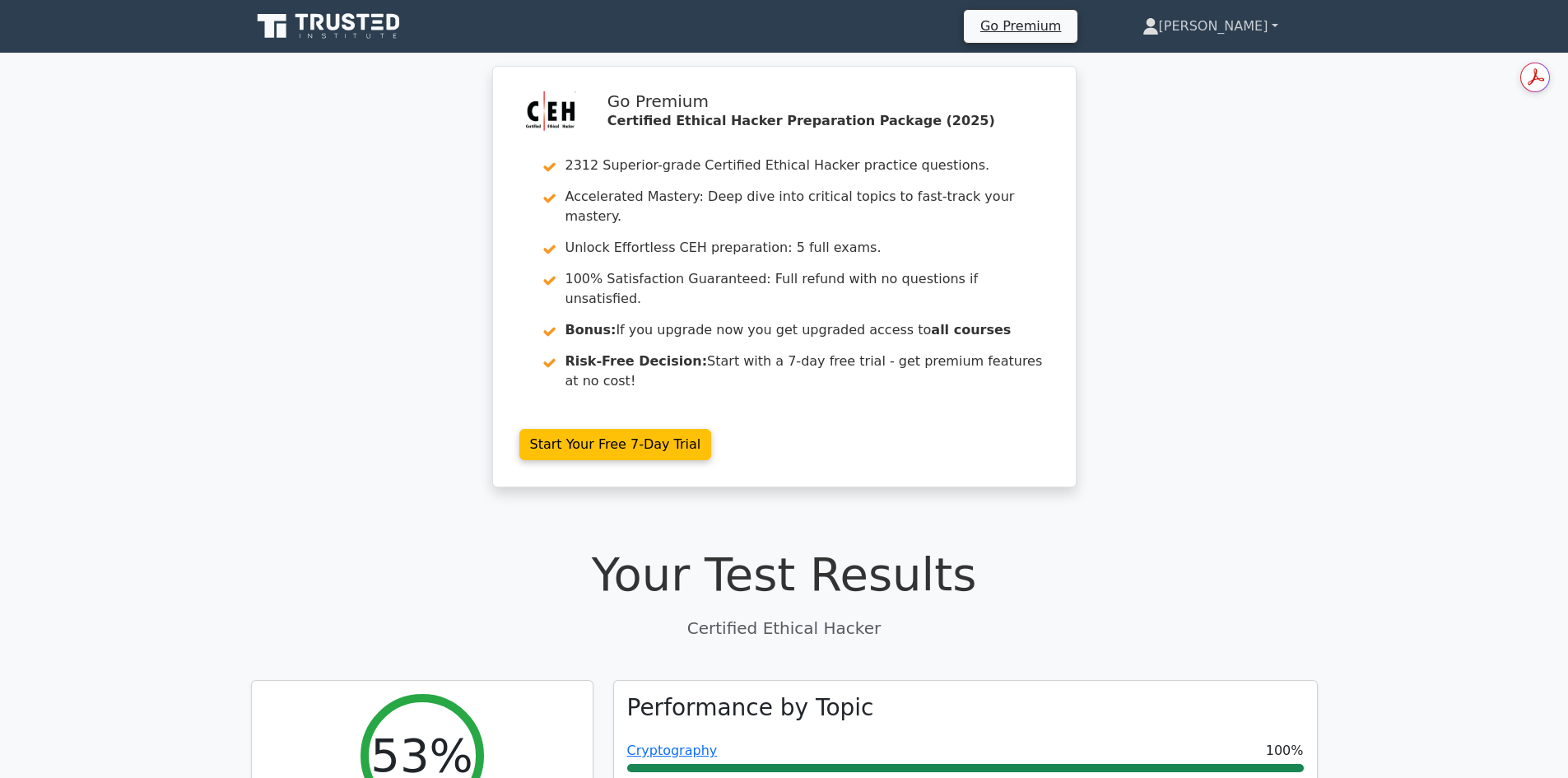
click at [1270, 21] on link "[PERSON_NAME]" at bounding box center [1211, 26] width 215 height 33
click at [1311, 194] on div "Go Premium Certified Ethical Hacker Preparation Package (2025) 2312 Superior-gr…" at bounding box center [784, 286] width 1568 height 441
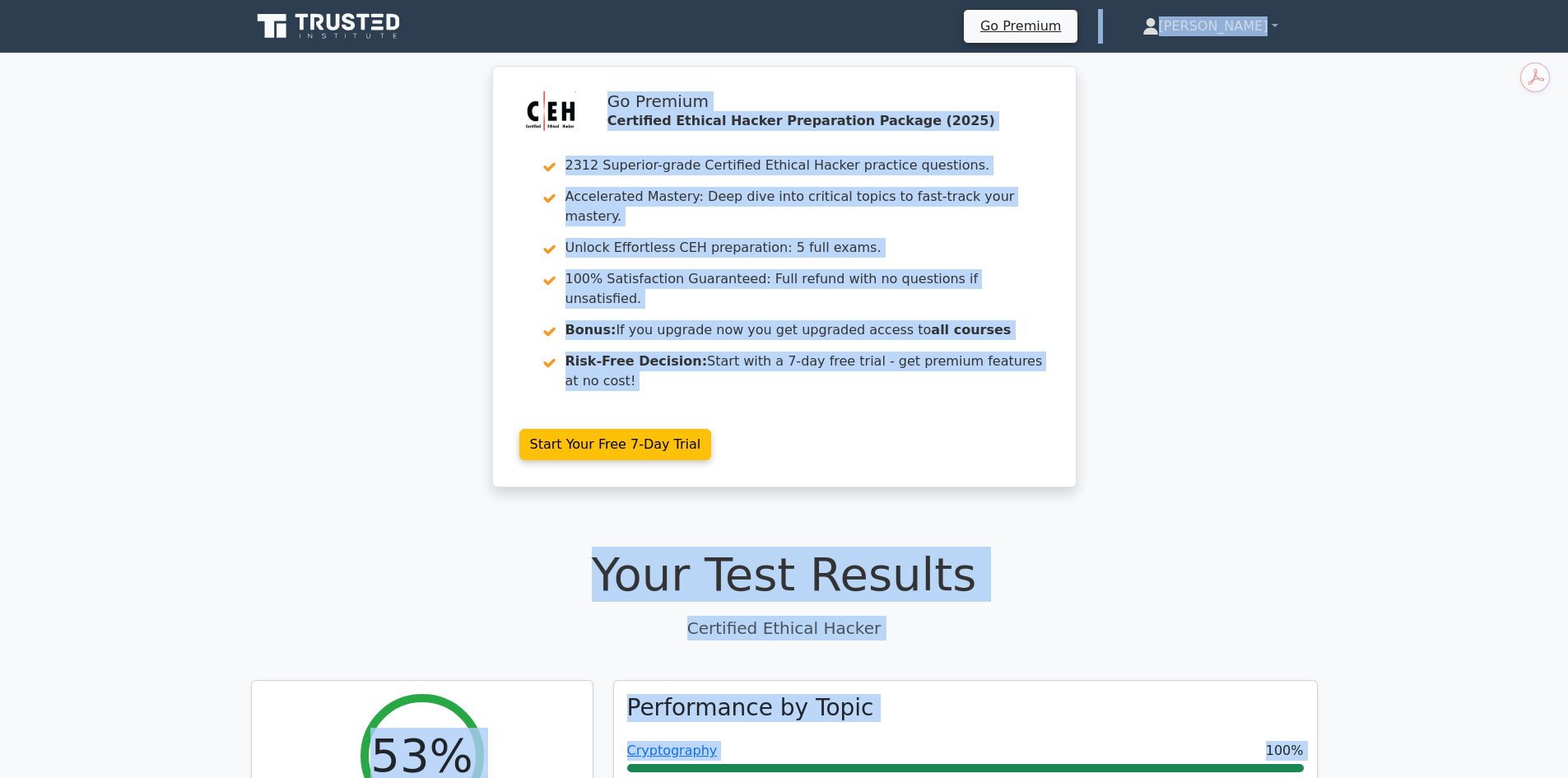
drag, startPoint x: 1277, startPoint y: 617, endPoint x: 441, endPoint y: 86, distance: 990.4
click at [446, 98] on div "Go Premium Certified Ethical Hacker Preparation Package (2025) 2312 Superior-gr…" at bounding box center [784, 286] width 1568 height 441
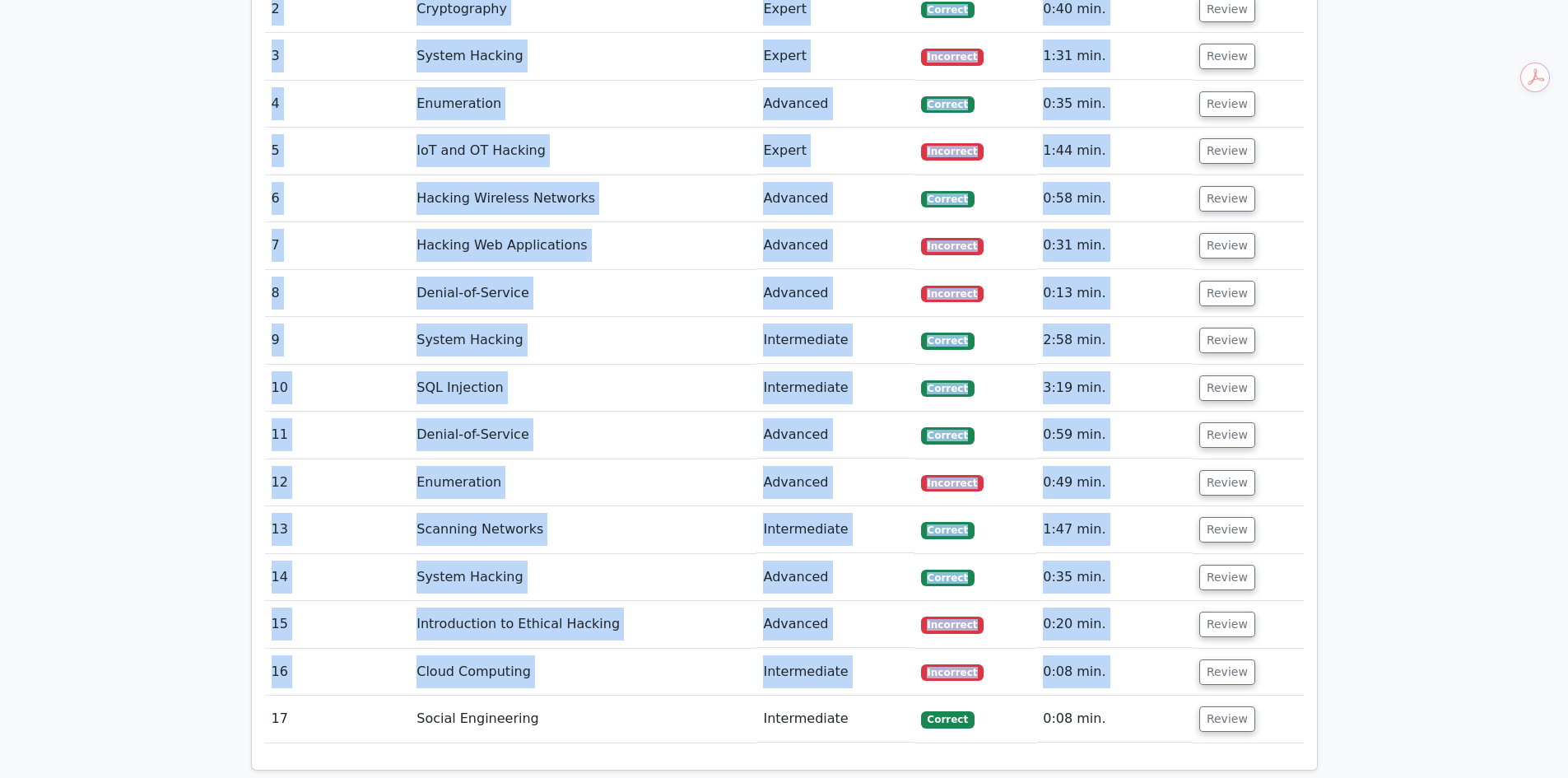
scroll to position [2799, 0]
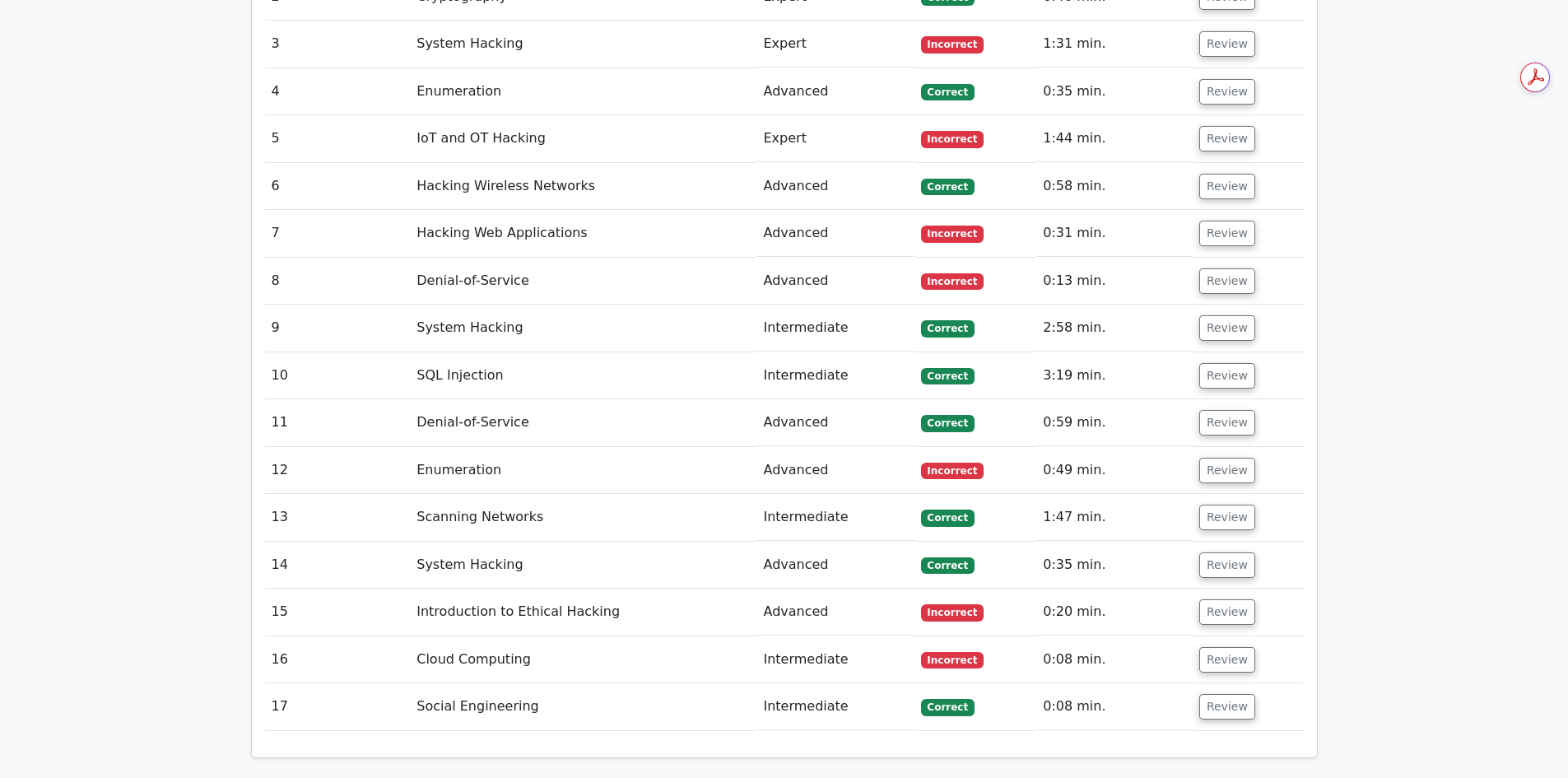
drag, startPoint x: 1297, startPoint y: 566, endPoint x: 1288, endPoint y: 564, distance: 9.2
click at [1294, 683] on td "Review" at bounding box center [1249, 706] width 111 height 47
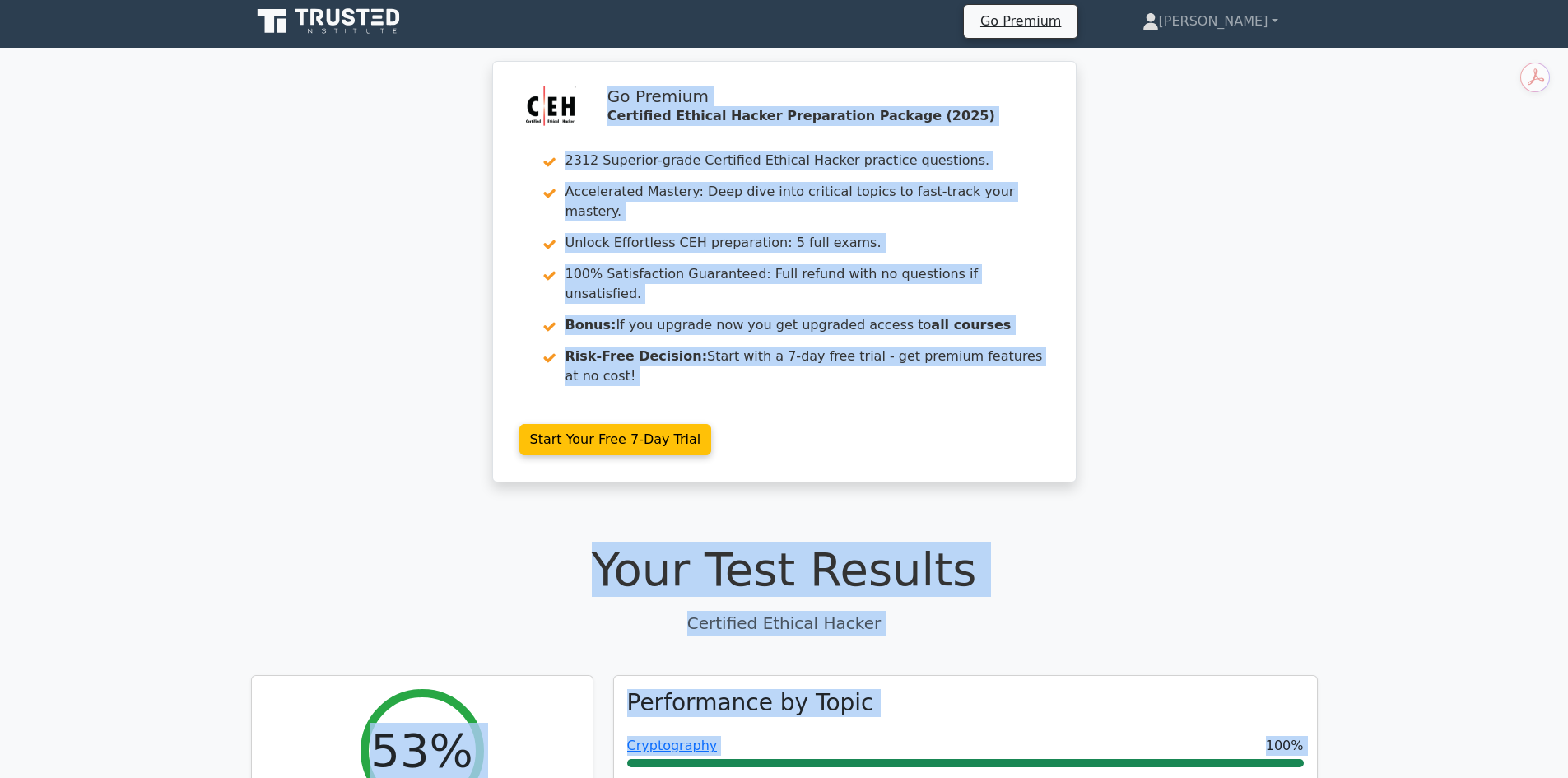
scroll to position [0, 0]
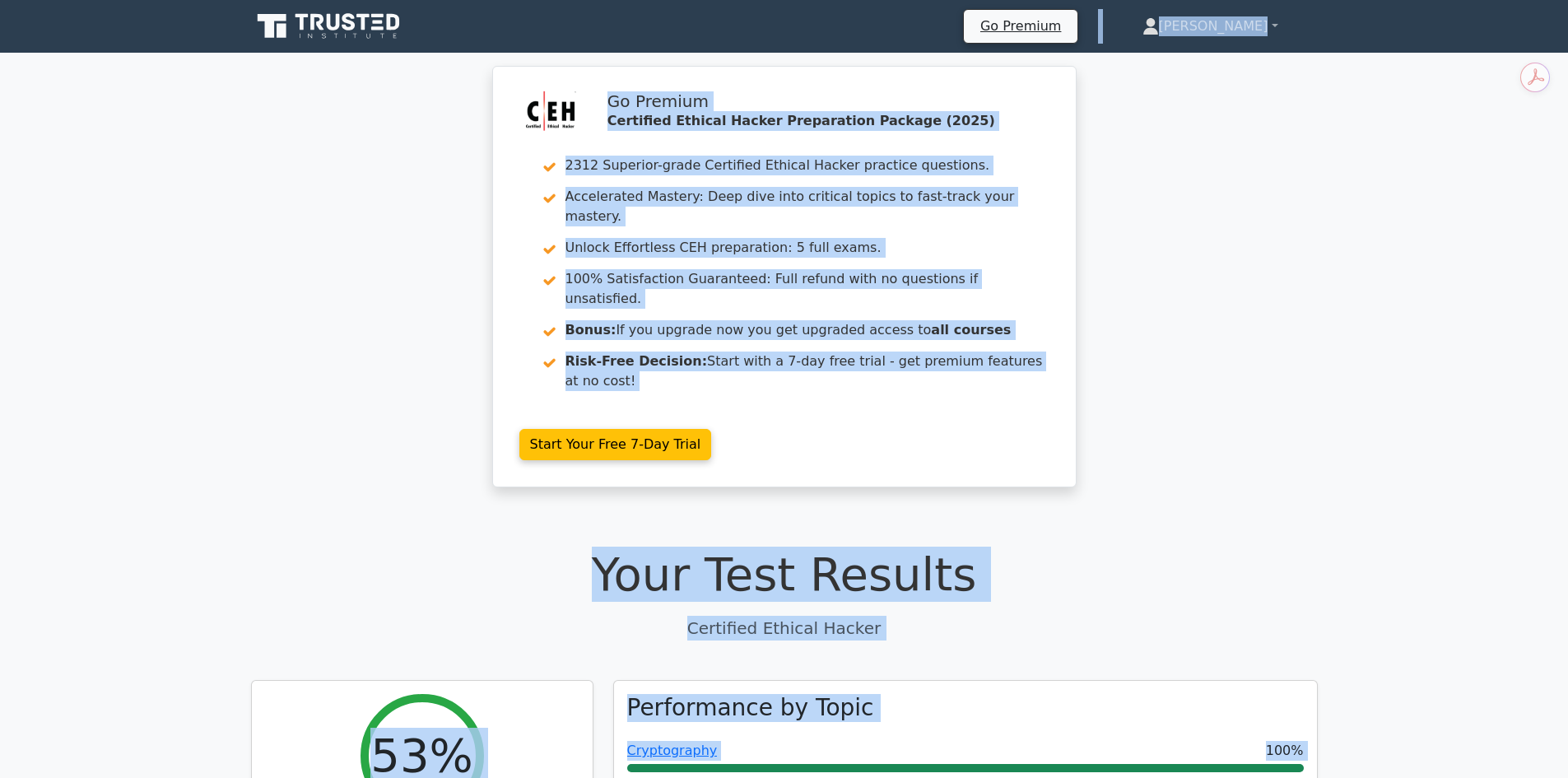
drag, startPoint x: 1288, startPoint y: 564, endPoint x: 201, endPoint y: 74, distance: 1192.3
click at [196, 124] on div "Go Premium Certified Ethical Hacker Preparation Package (2025) 2312 Superior-gr…" at bounding box center [784, 286] width 1568 height 441
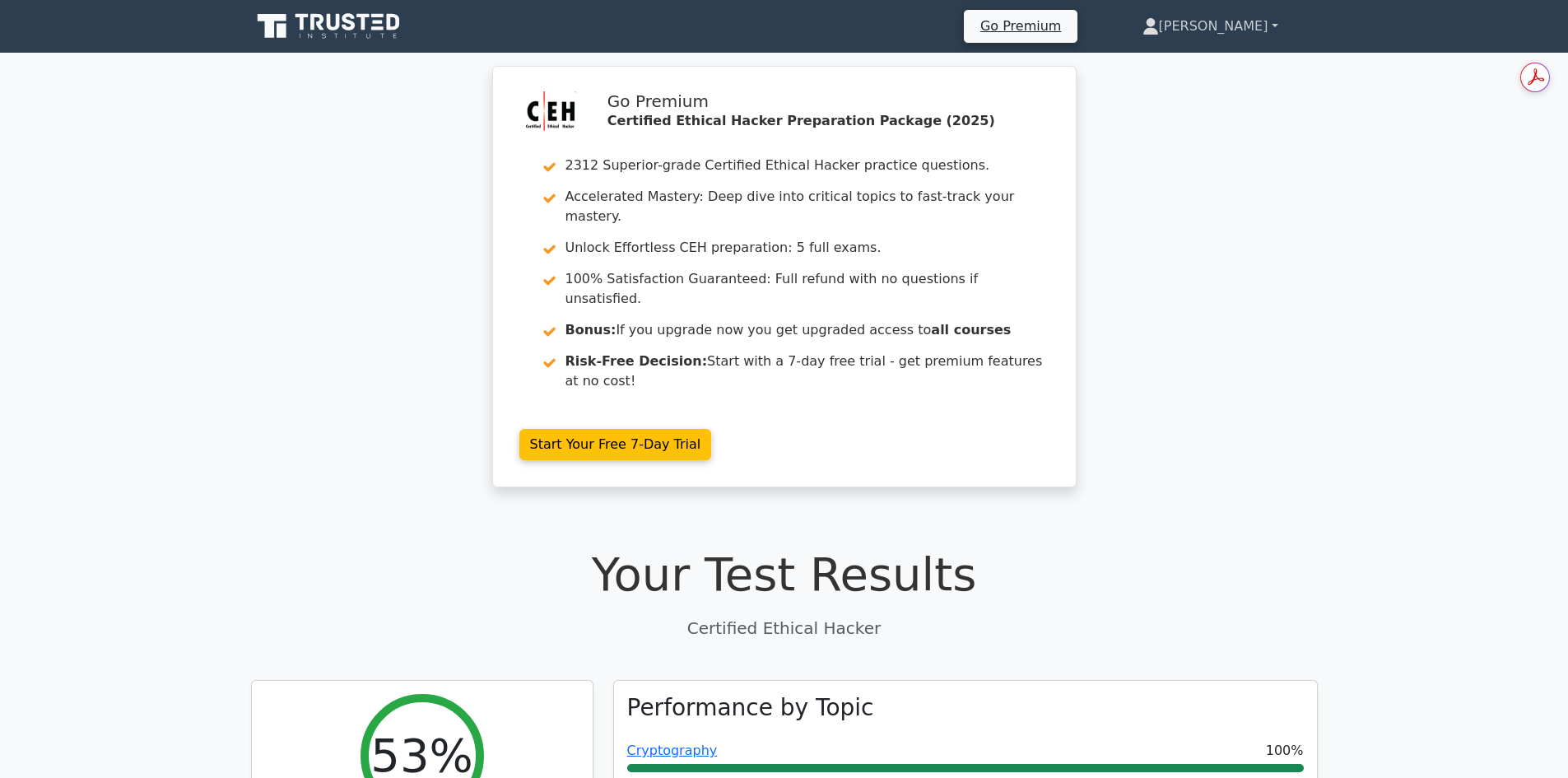
click at [1269, 25] on link "[PERSON_NAME]" at bounding box center [1211, 26] width 215 height 33
click at [1291, 95] on div "Go Premium Certified Ethical Hacker Preparation Package (2025) 2312 Superior-gr…" at bounding box center [784, 286] width 1568 height 441
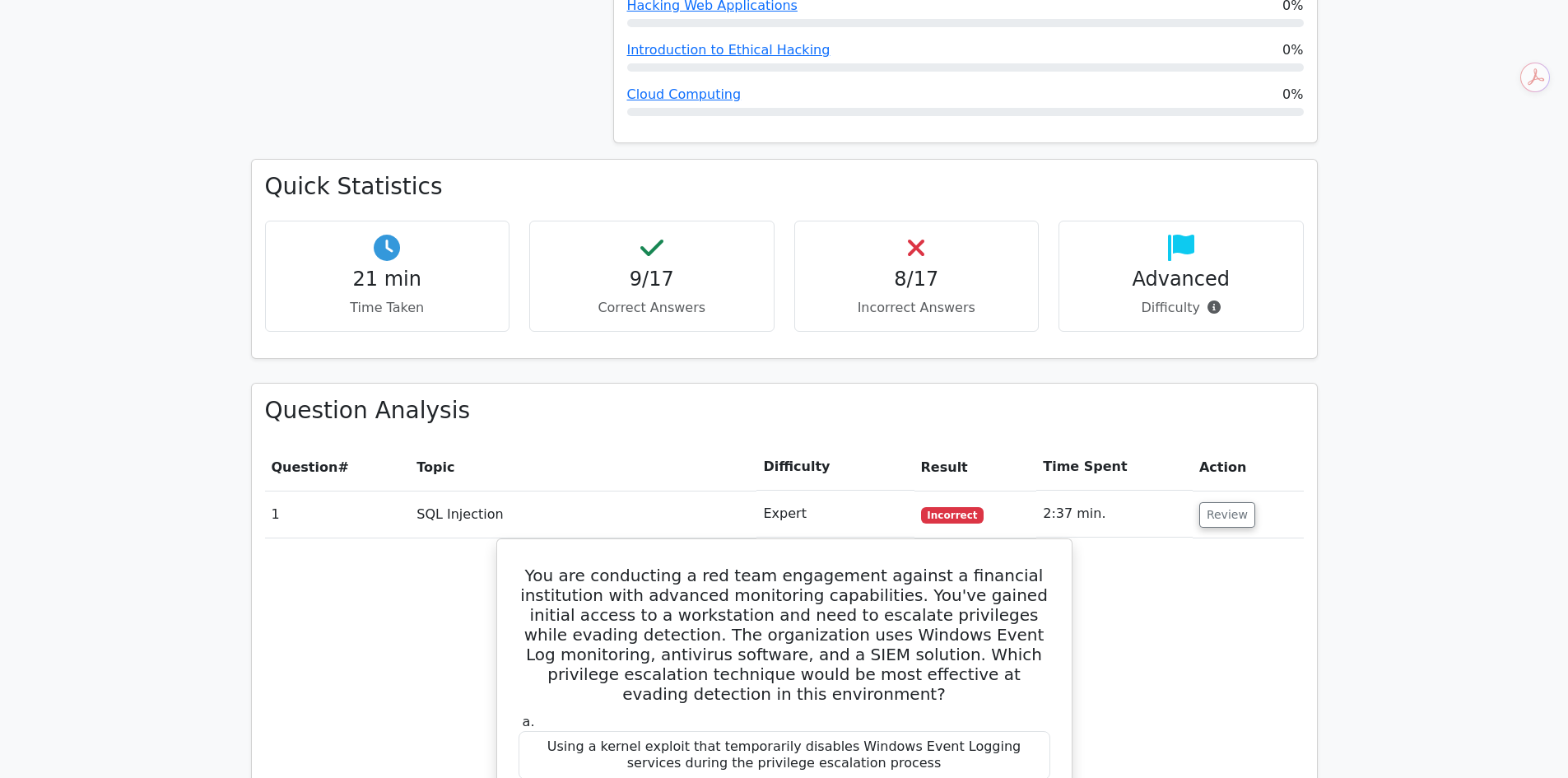
scroll to position [1153, 0]
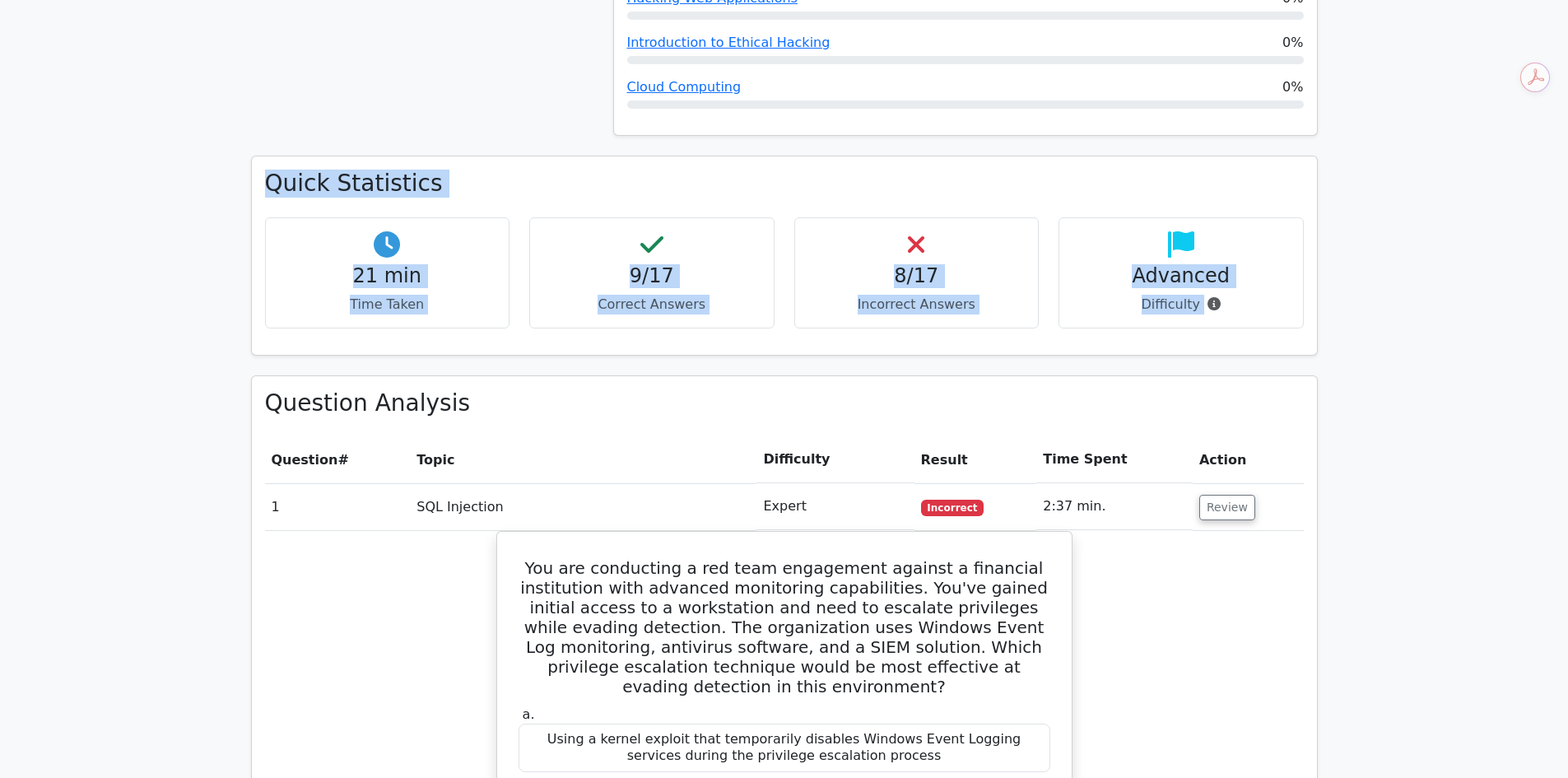
drag, startPoint x: 1213, startPoint y: 239, endPoint x: 248, endPoint y: 122, distance: 972.1
click at [248, 155] on div "Quick Statistics 21 min Time Taken 9/17 Correct Answers 8/17 Incorrect Answers …" at bounding box center [785, 264] width 1087 height 219
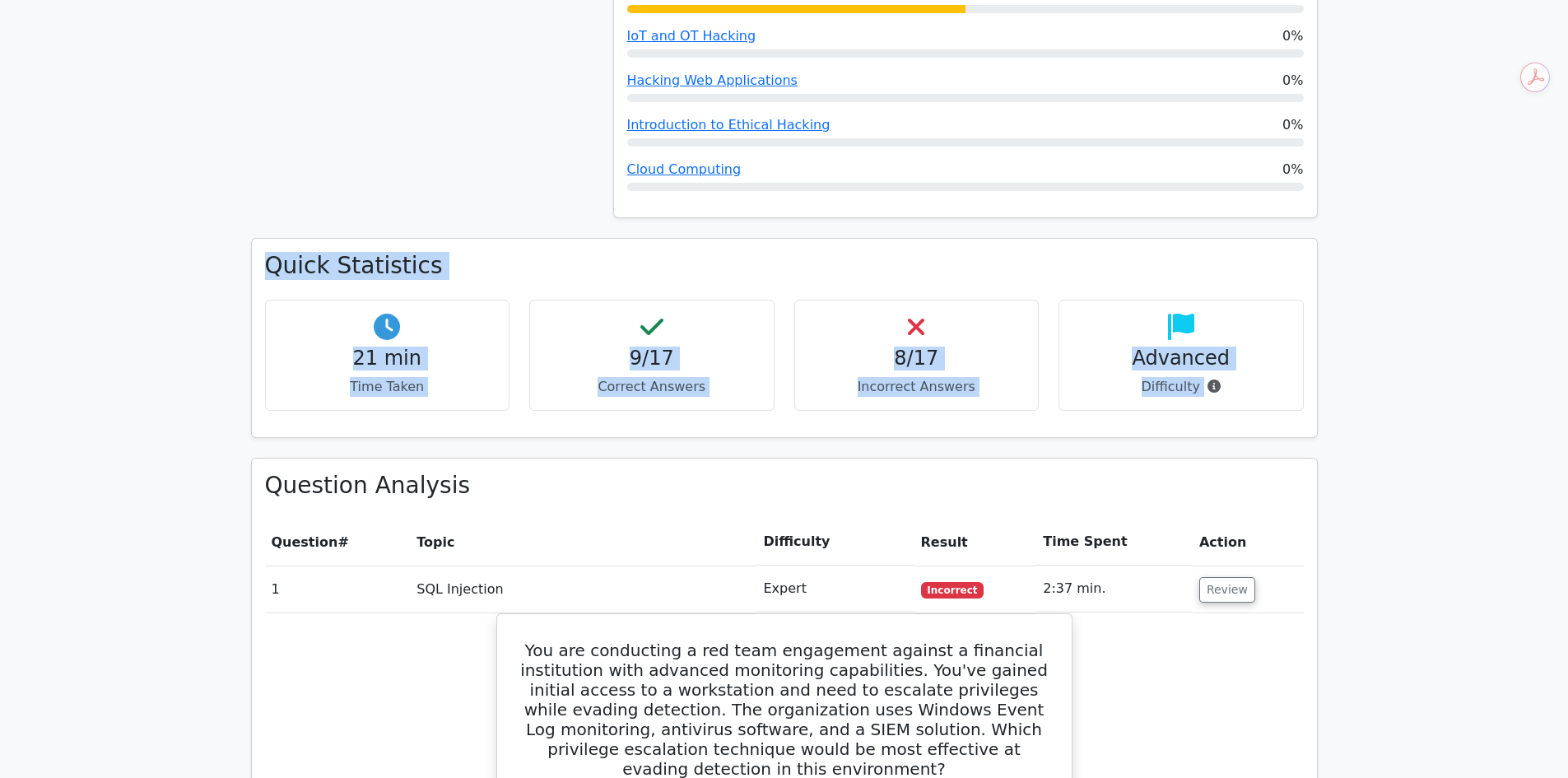
scroll to position [1235, 0]
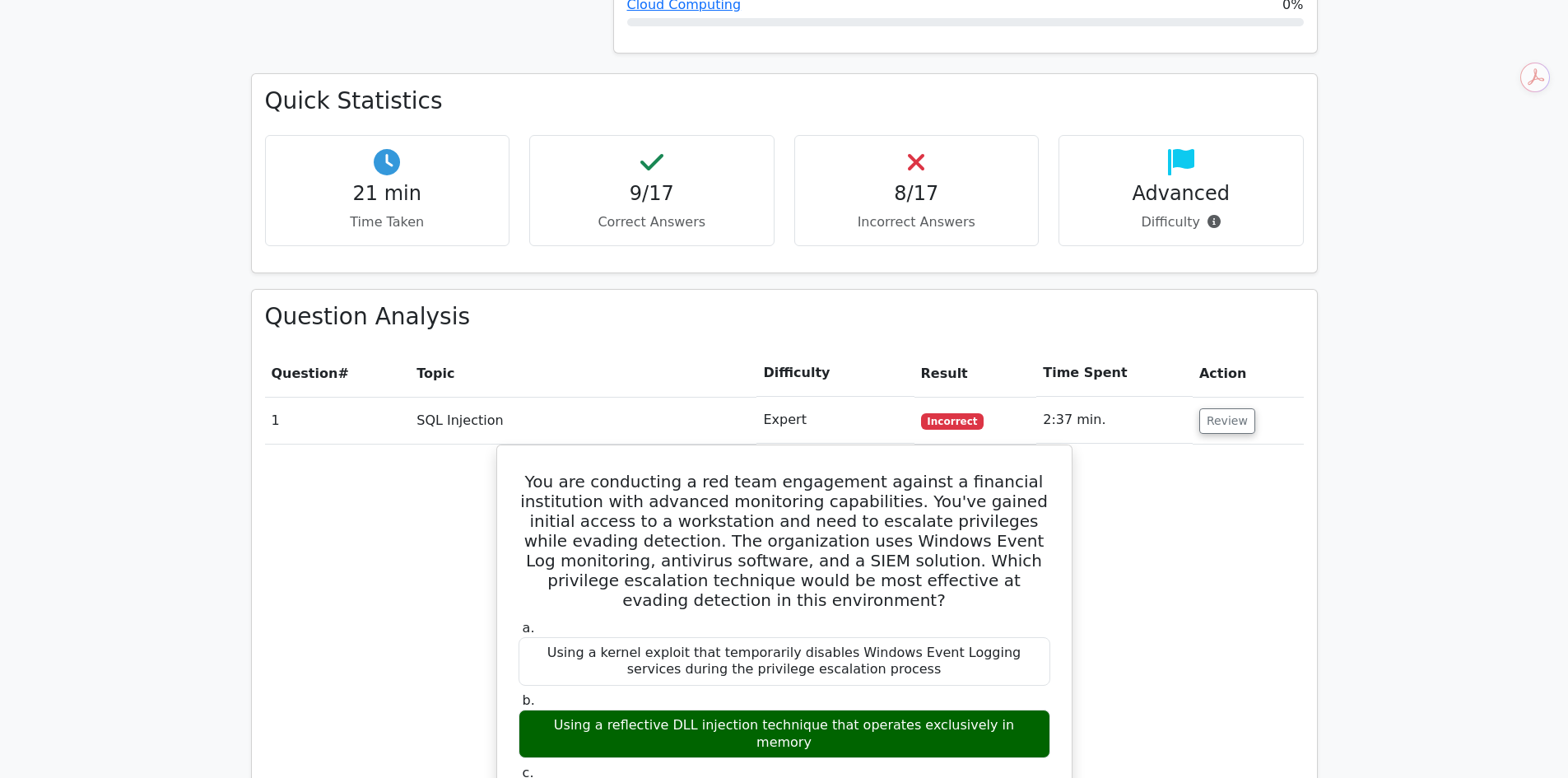
drag, startPoint x: 388, startPoint y: 355, endPoint x: 378, endPoint y: 356, distance: 10.0
click at [388, 397] on td "1" at bounding box center [338, 420] width 146 height 47
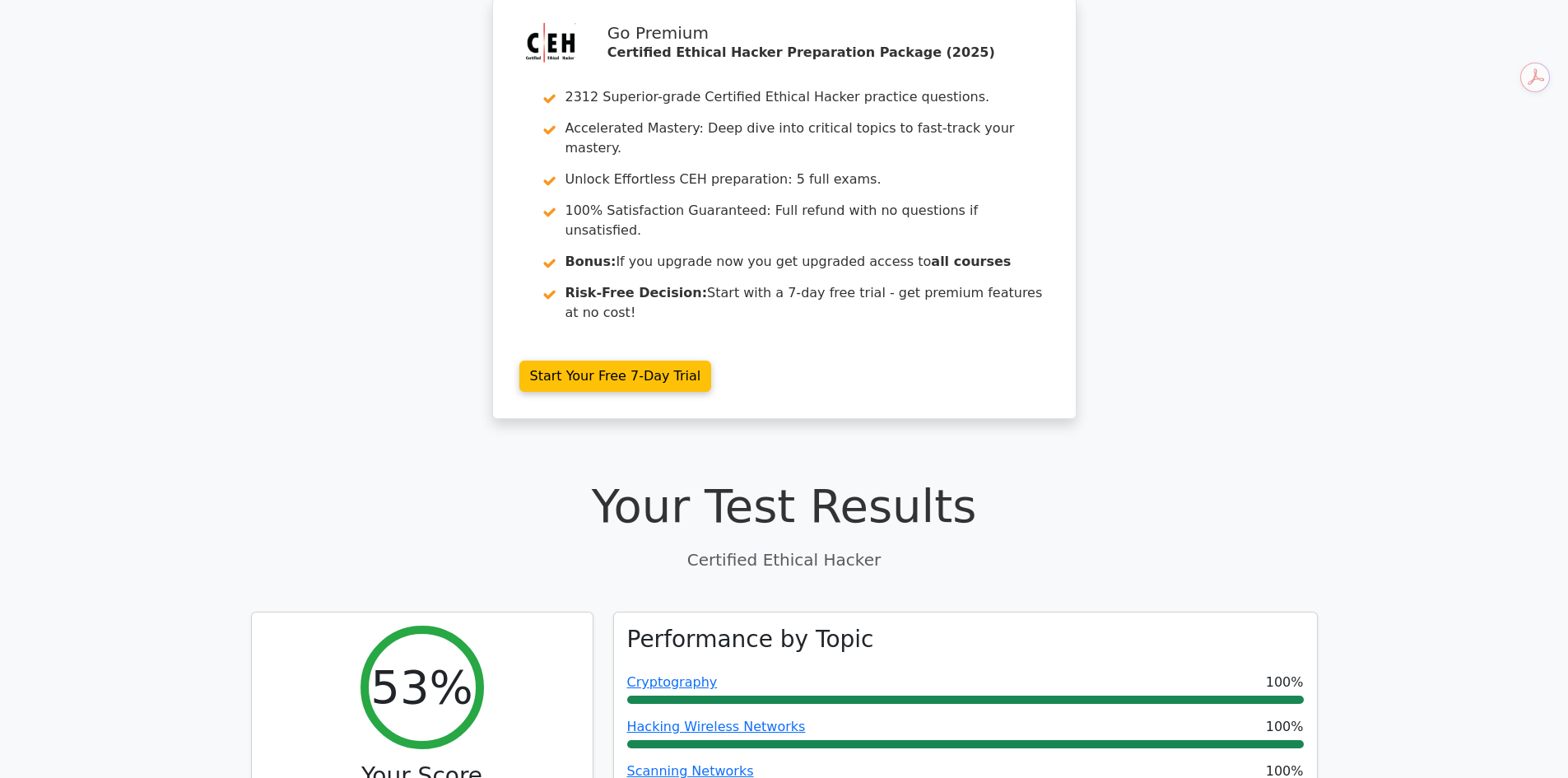
scroll to position [0, 0]
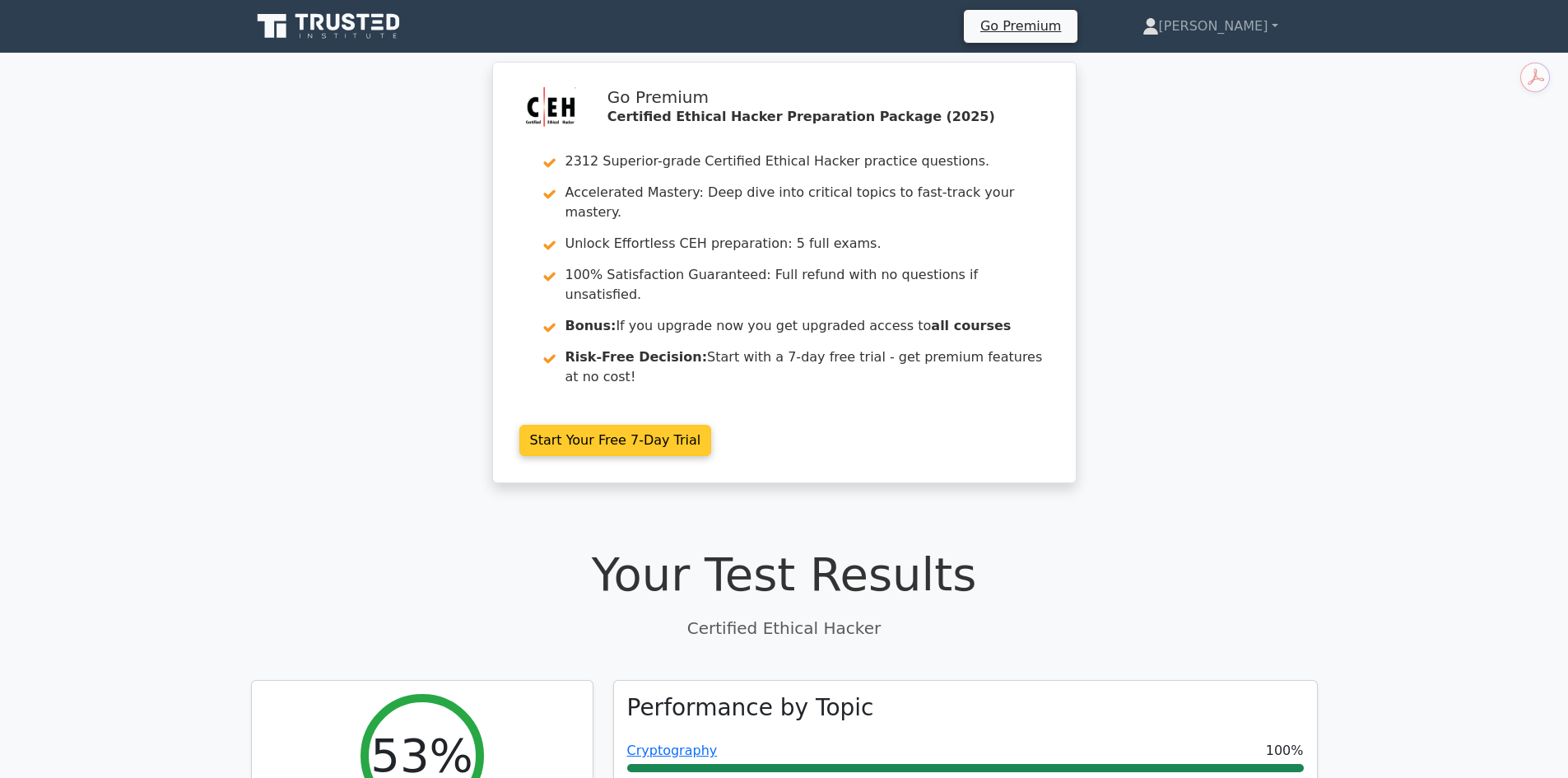
drag, startPoint x: 1136, startPoint y: 335, endPoint x: 497, endPoint y: 224, distance: 648.6
click at [498, 225] on div "Go Premium Certified Ethical Hacker Preparation Package (2025) 2312 Superior-gr…" at bounding box center [784, 286] width 1568 height 441
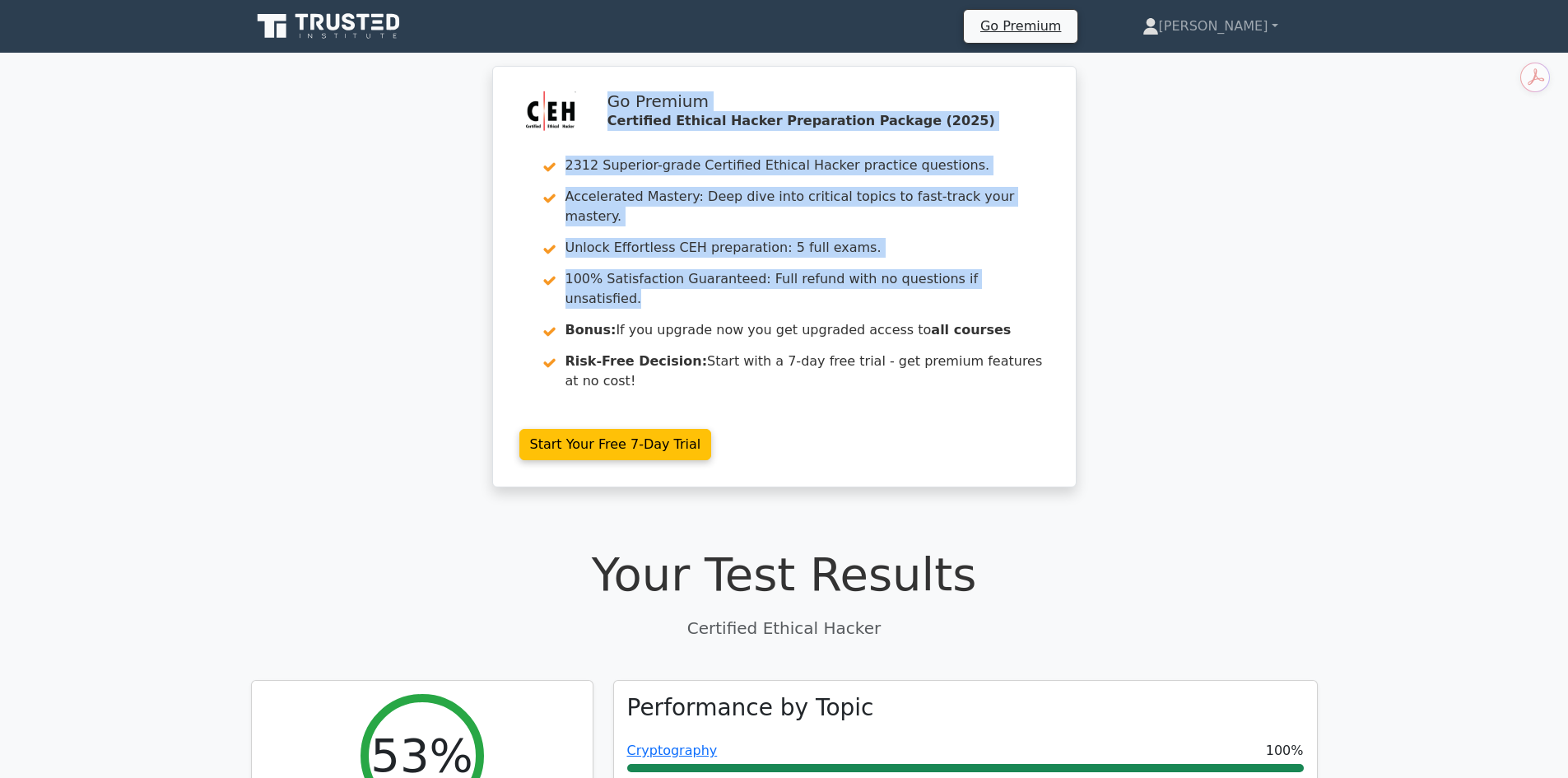
drag, startPoint x: 620, startPoint y: 131, endPoint x: 1105, endPoint y: 254, distance: 500.4
click at [1082, 259] on div "Go Premium Certified Ethical Hacker Preparation Package (2025) 2312 Superior-gr…" at bounding box center [784, 286] width 1568 height 441
click at [1185, 256] on div "Go Premium Certified Ethical Hacker Preparation Package (2025) 2312 Superior-gr…" at bounding box center [784, 286] width 1568 height 441
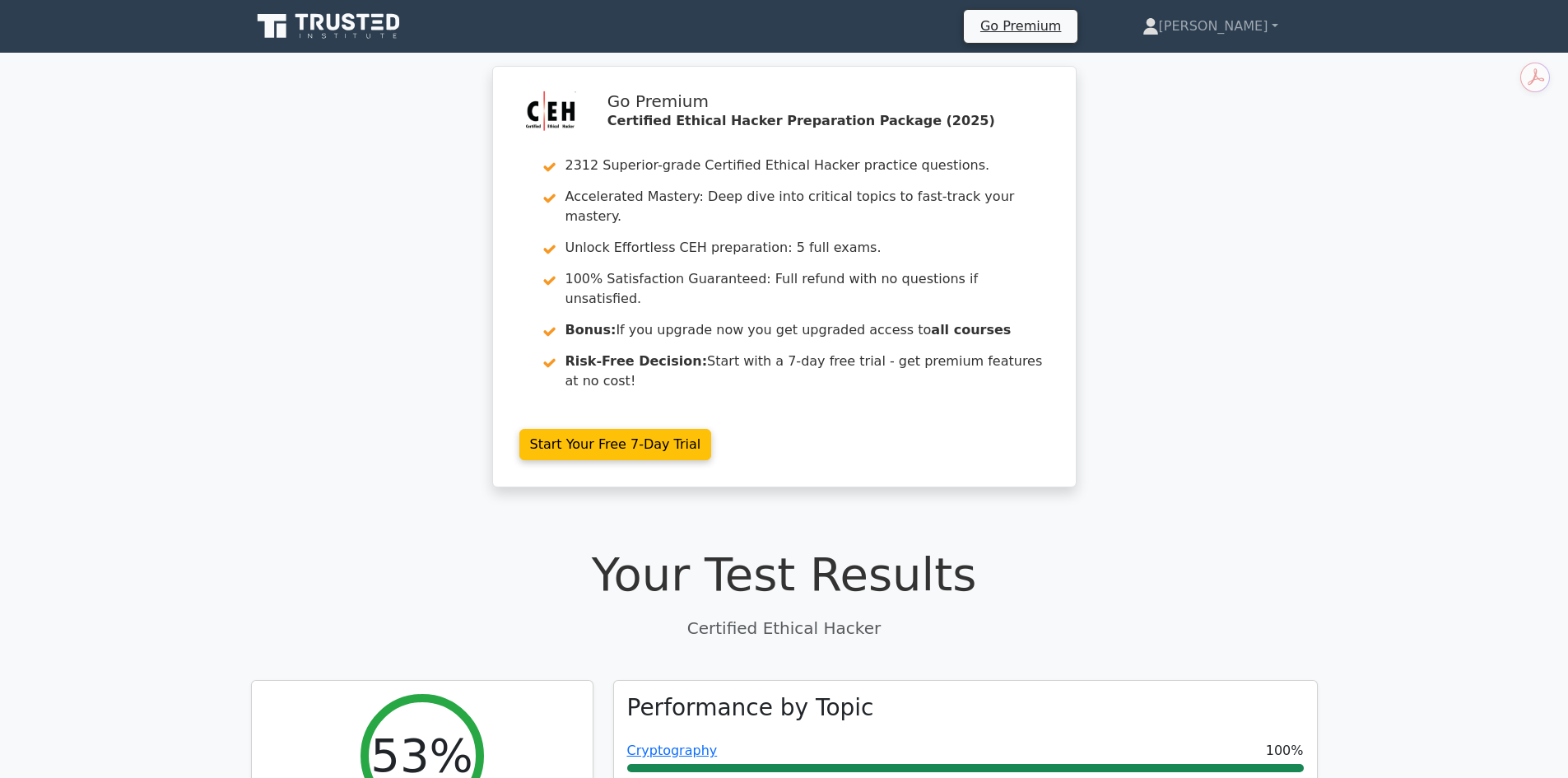
click at [1184, 334] on div "Go Premium Certified Ethical Hacker Preparation Package (2025) 2312 Superior-gr…" at bounding box center [784, 286] width 1568 height 441
drag, startPoint x: 1114, startPoint y: 335, endPoint x: 456, endPoint y: 114, distance: 694.1
click at [456, 114] on div "Go Premium Certified Ethical Hacker Preparation Package (2025) 2312 Superior-gr…" at bounding box center [784, 286] width 1568 height 441
click at [455, 114] on div "Go Premium Certified Ethical Hacker Preparation Package (2025) 2312 Superior-gr…" at bounding box center [784, 286] width 1568 height 441
click at [452, 119] on div "Go Premium Certified Ethical Hacker Preparation Package (2025) 2312 Superior-gr…" at bounding box center [784, 286] width 1568 height 441
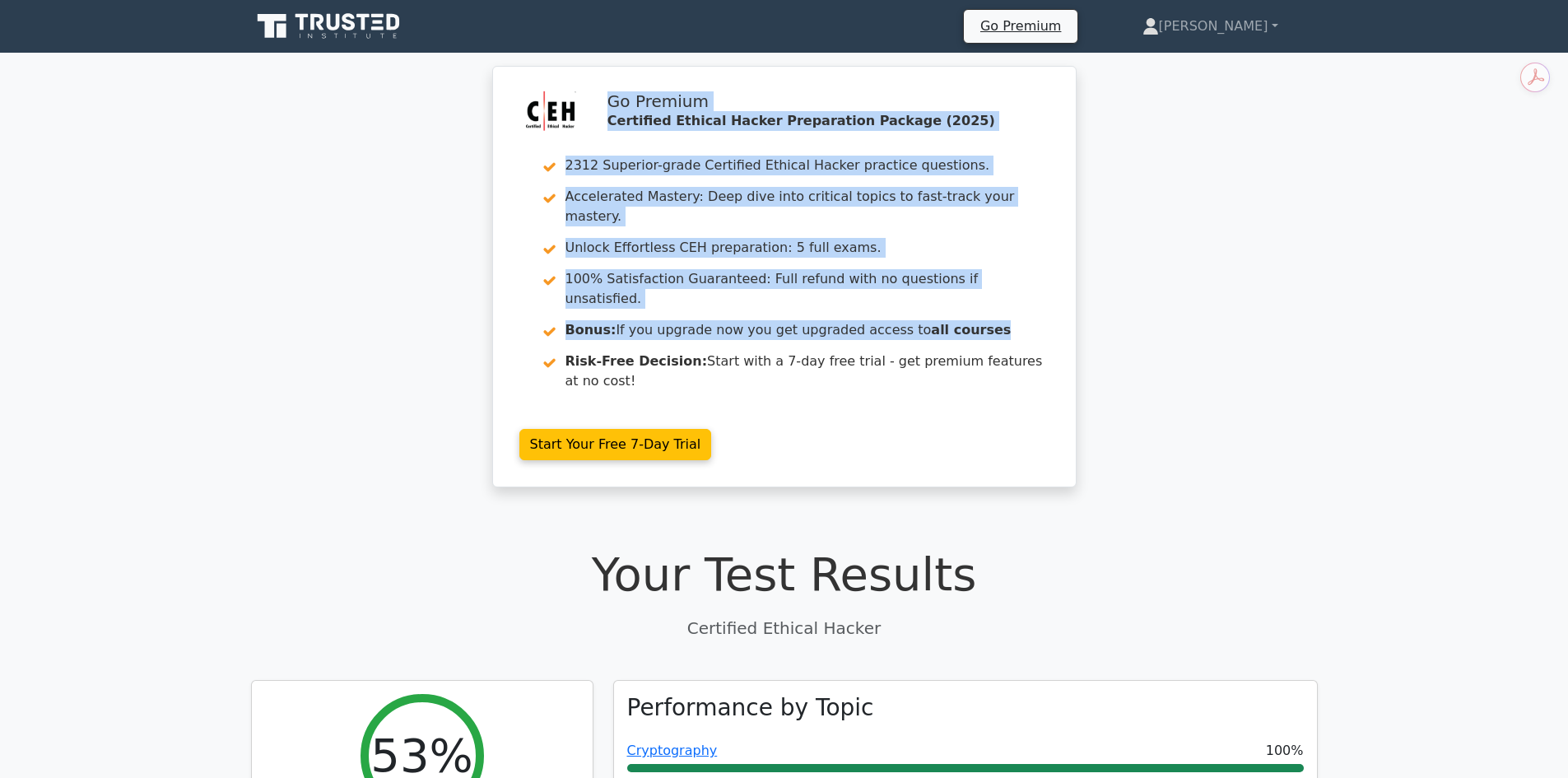
drag, startPoint x: 441, startPoint y: 108, endPoint x: 1128, endPoint y: 284, distance: 709.2
click at [1128, 285] on div "Go Premium Certified Ethical Hacker Preparation Package (2025) 2312 Superior-gr…" at bounding box center [784, 286] width 1568 height 441
click at [1123, 282] on div "Go Premium Certified Ethical Hacker Preparation Package (2025) 2312 Superior-gr…" at bounding box center [784, 286] width 1568 height 441
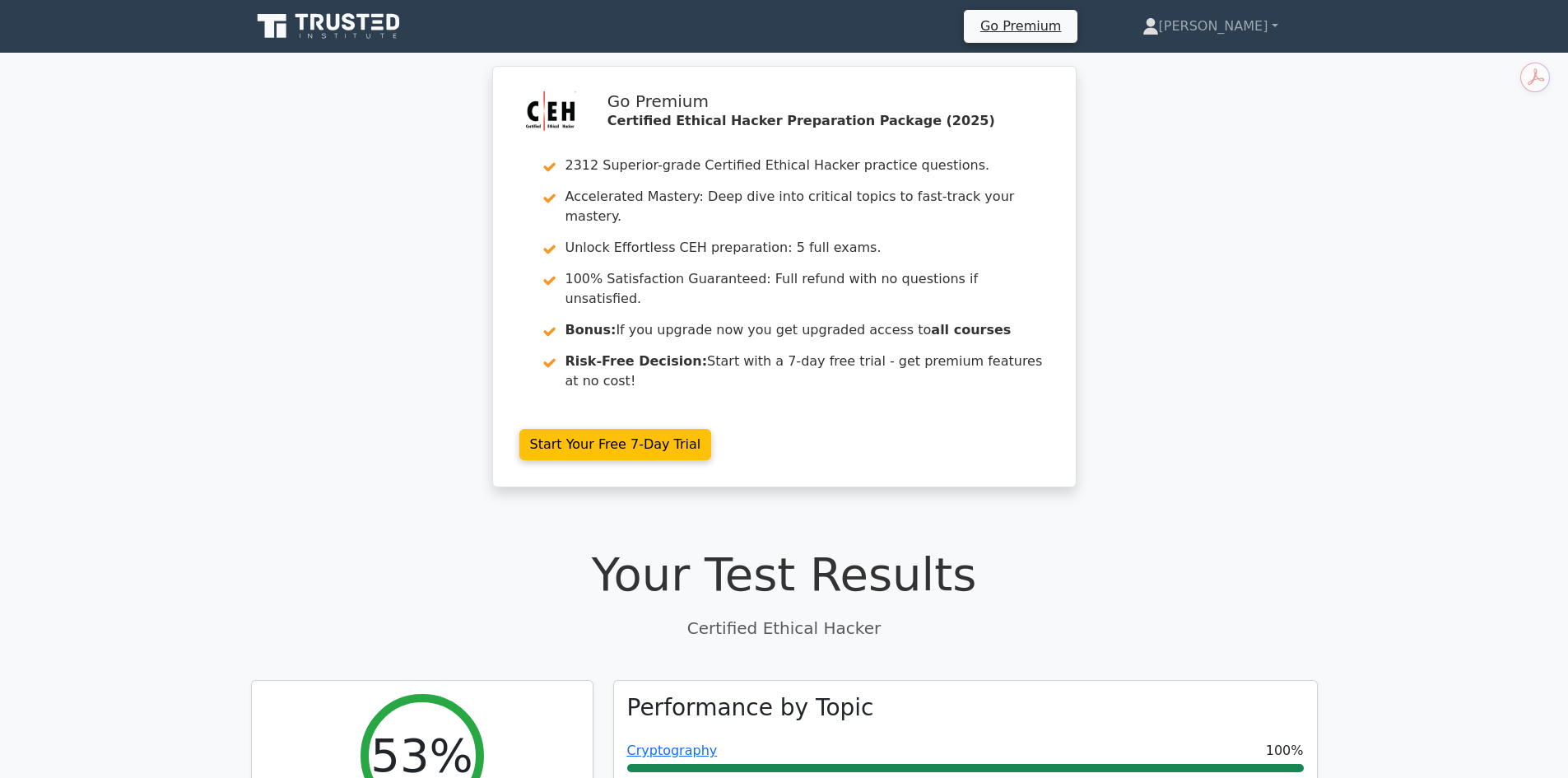
click at [1154, 336] on div "Go Premium Certified Ethical Hacker Preparation Package (2025) 2312 Superior-gr…" at bounding box center [784, 286] width 1568 height 441
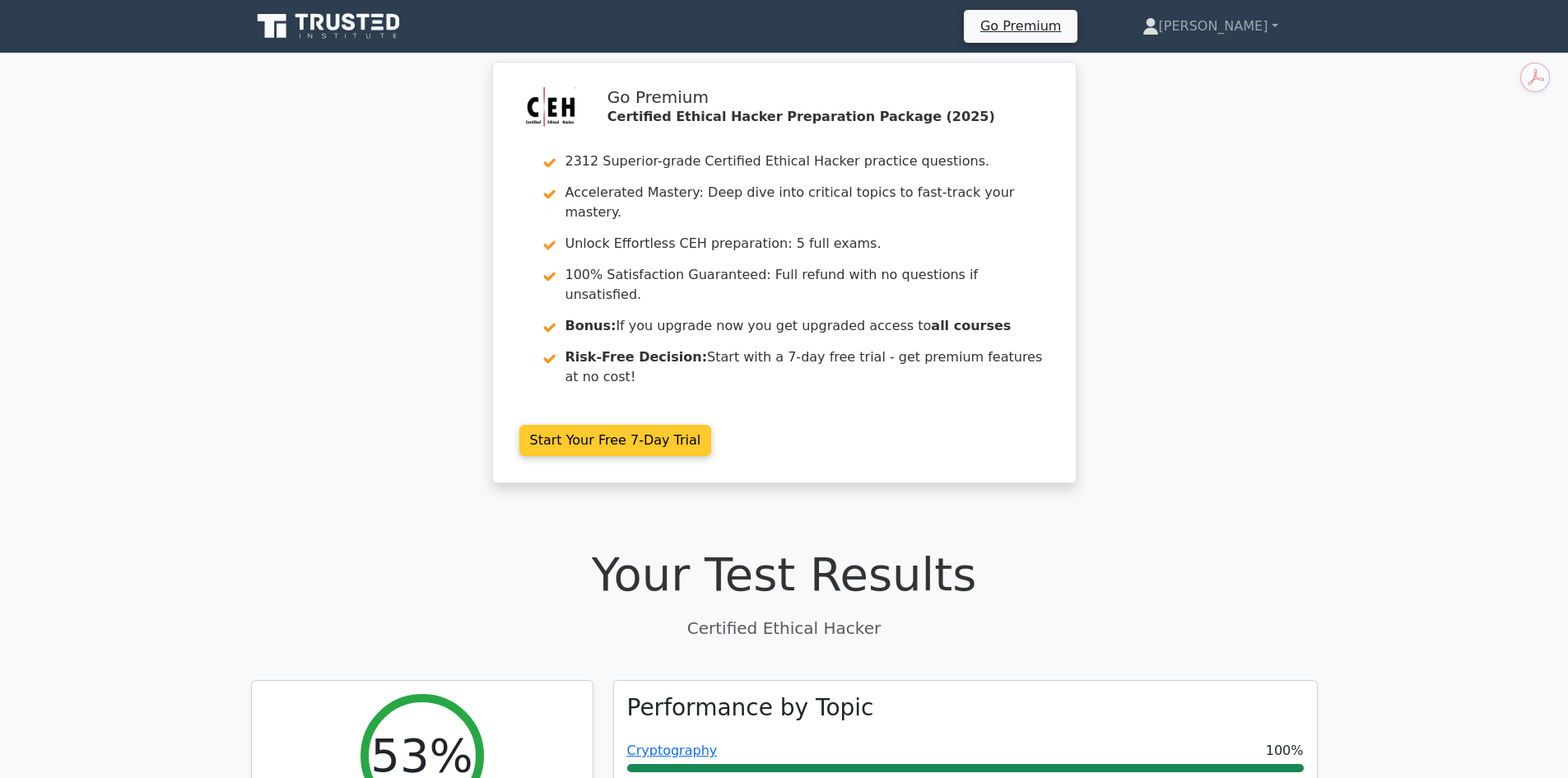
drag, startPoint x: 975, startPoint y: 307, endPoint x: 708, endPoint y: 134, distance: 318.1
click at [705, 135] on div "Go Premium Certified Ethical Hacker Preparation Package (2025) 2312 Superior-gr…" at bounding box center [784, 286] width 1568 height 441
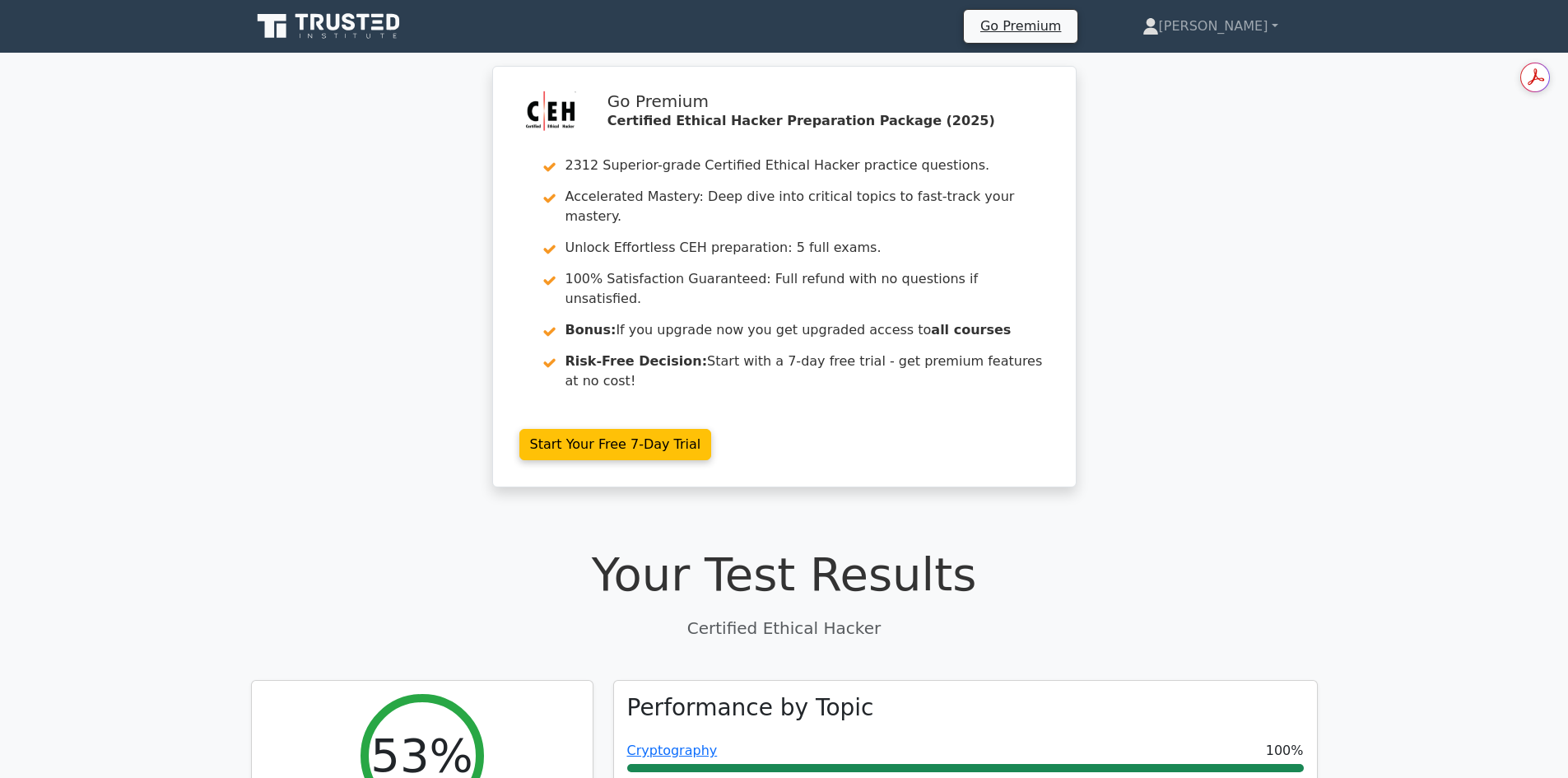
drag, startPoint x: 1158, startPoint y: 64, endPoint x: 1156, endPoint y: 312, distance: 248.0
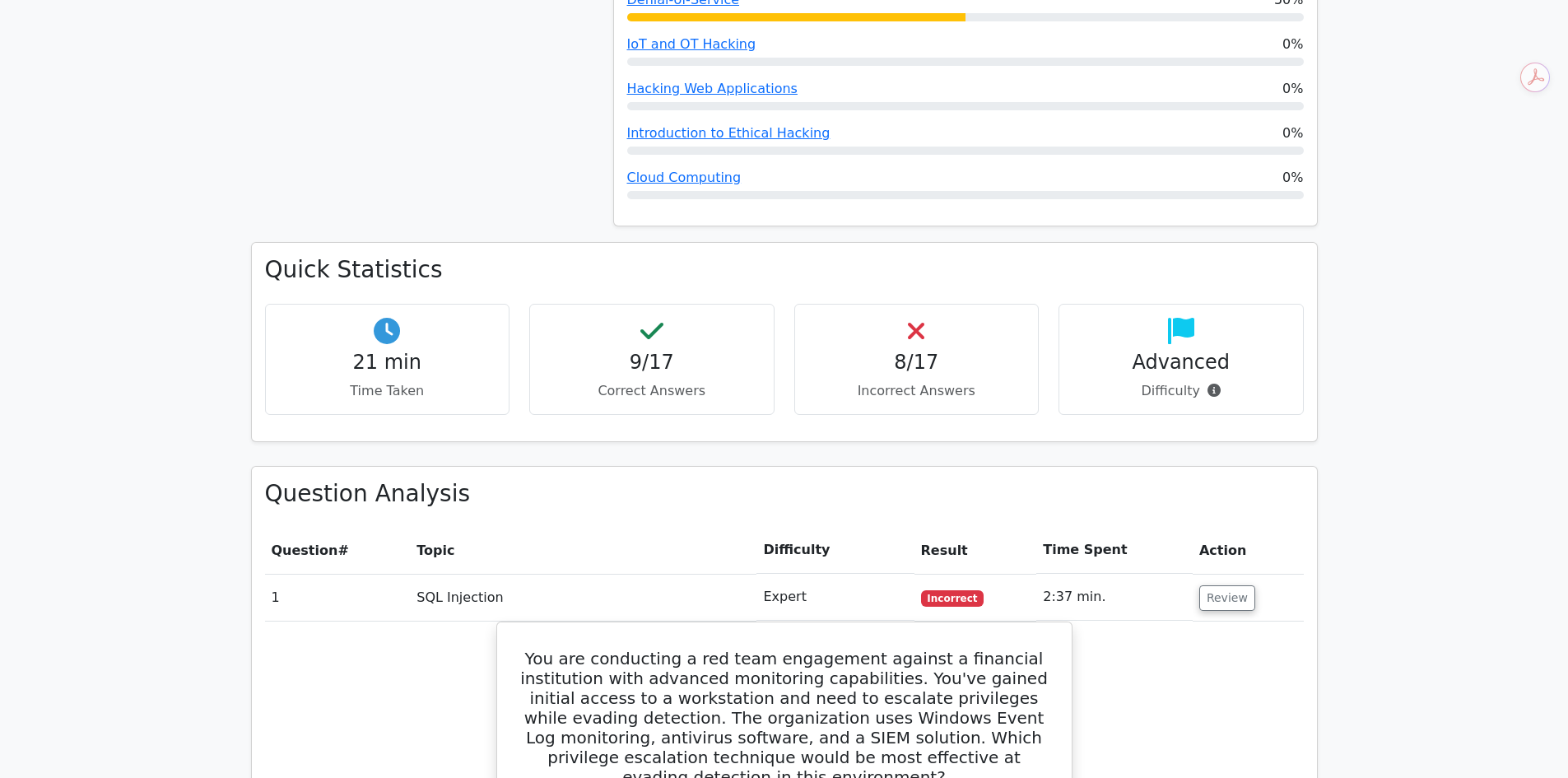
scroll to position [1070, 0]
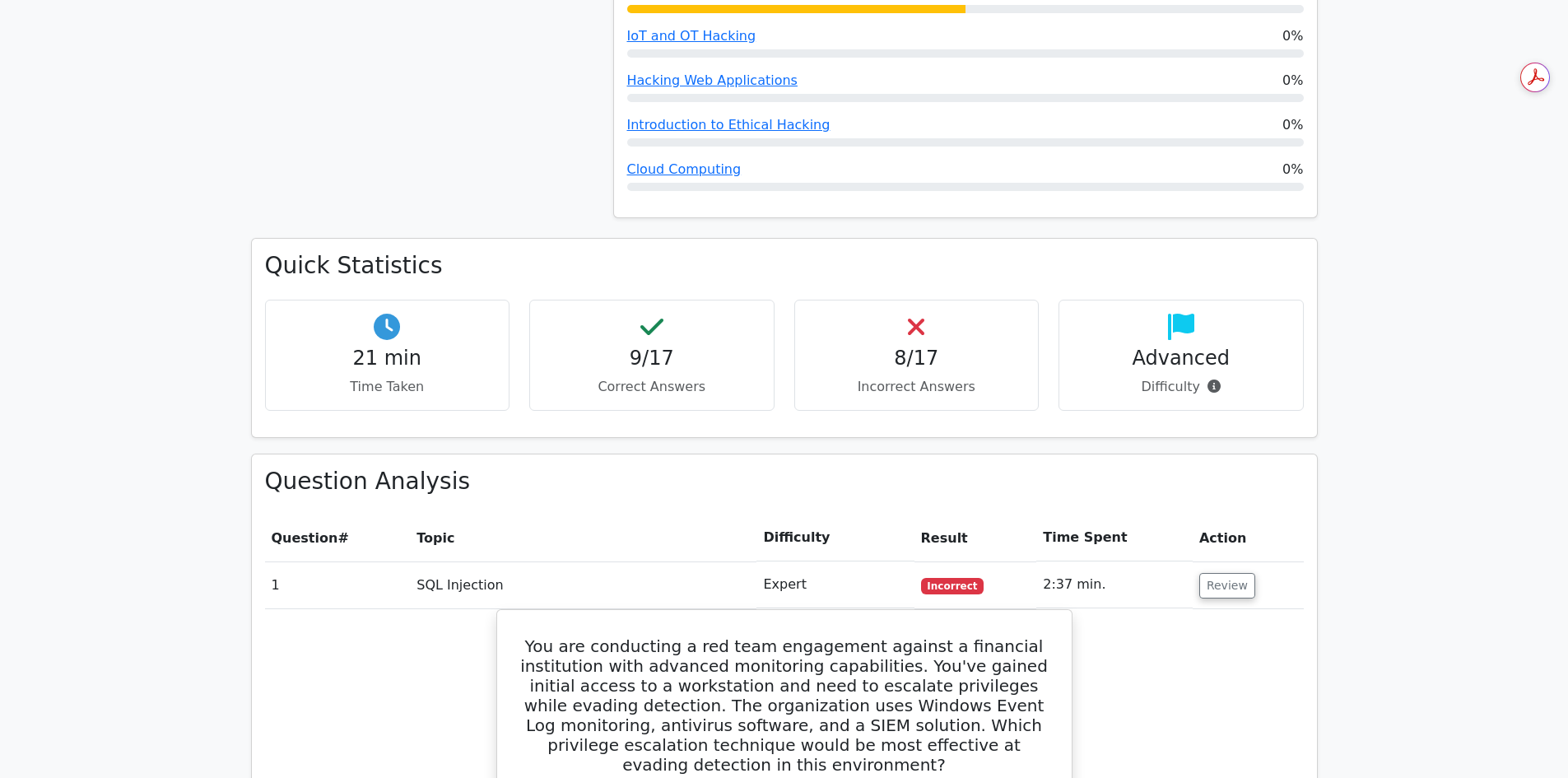
click at [447, 561] on td "SQL Injection" at bounding box center [584, 584] width 347 height 47
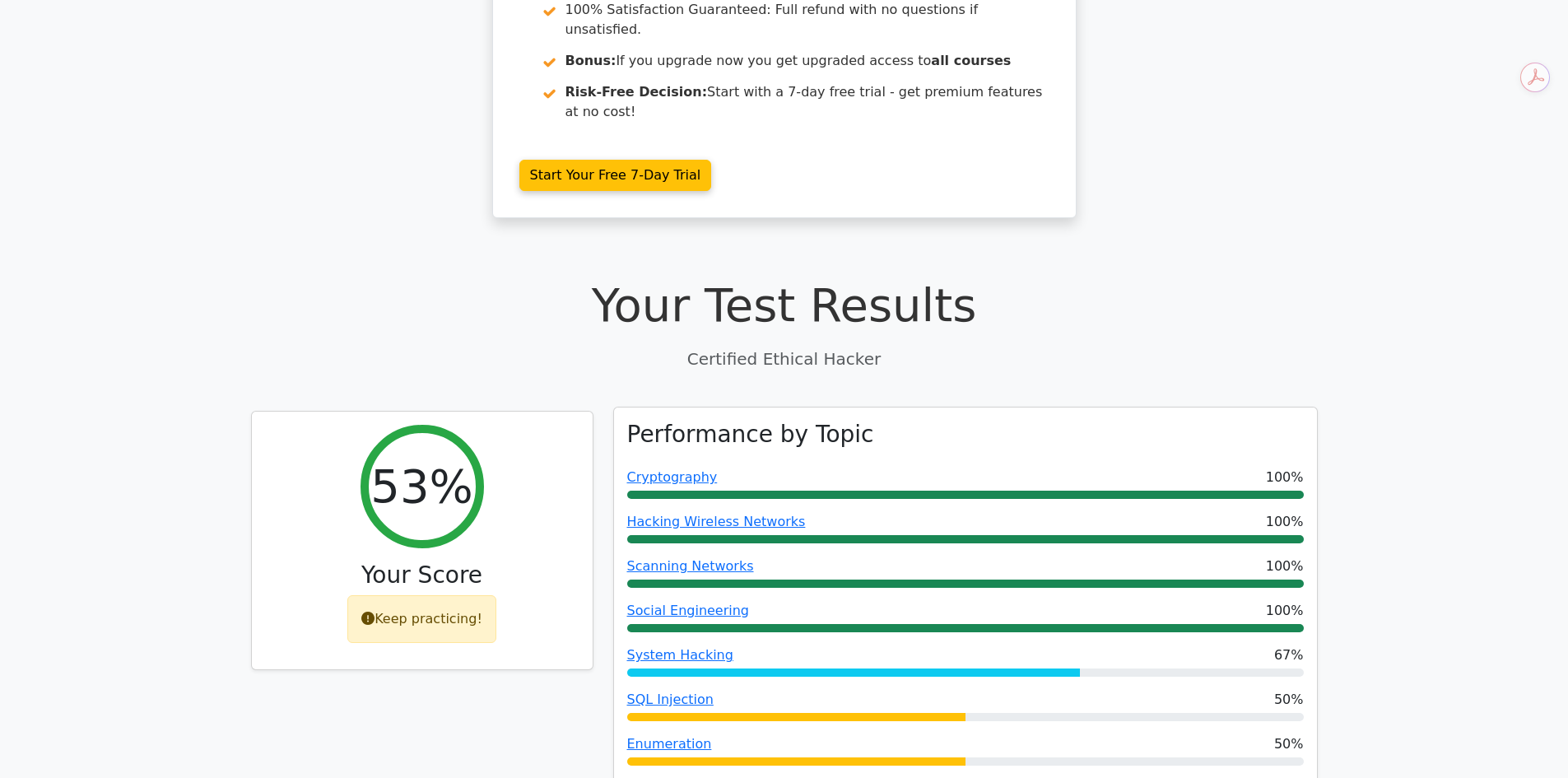
scroll to position [0, 0]
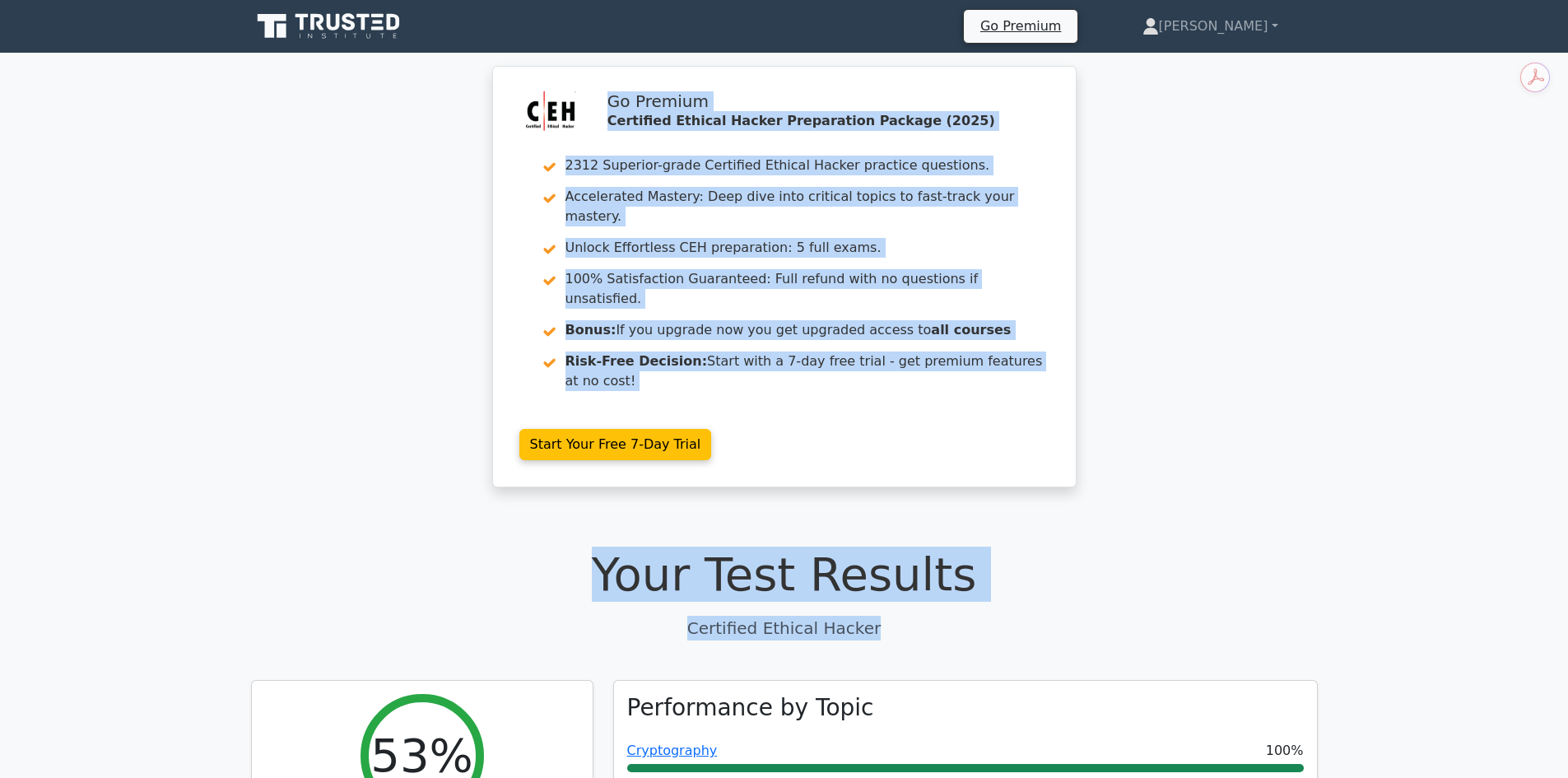
drag, startPoint x: 888, startPoint y: 556, endPoint x: 370, endPoint y: 92, distance: 695.4
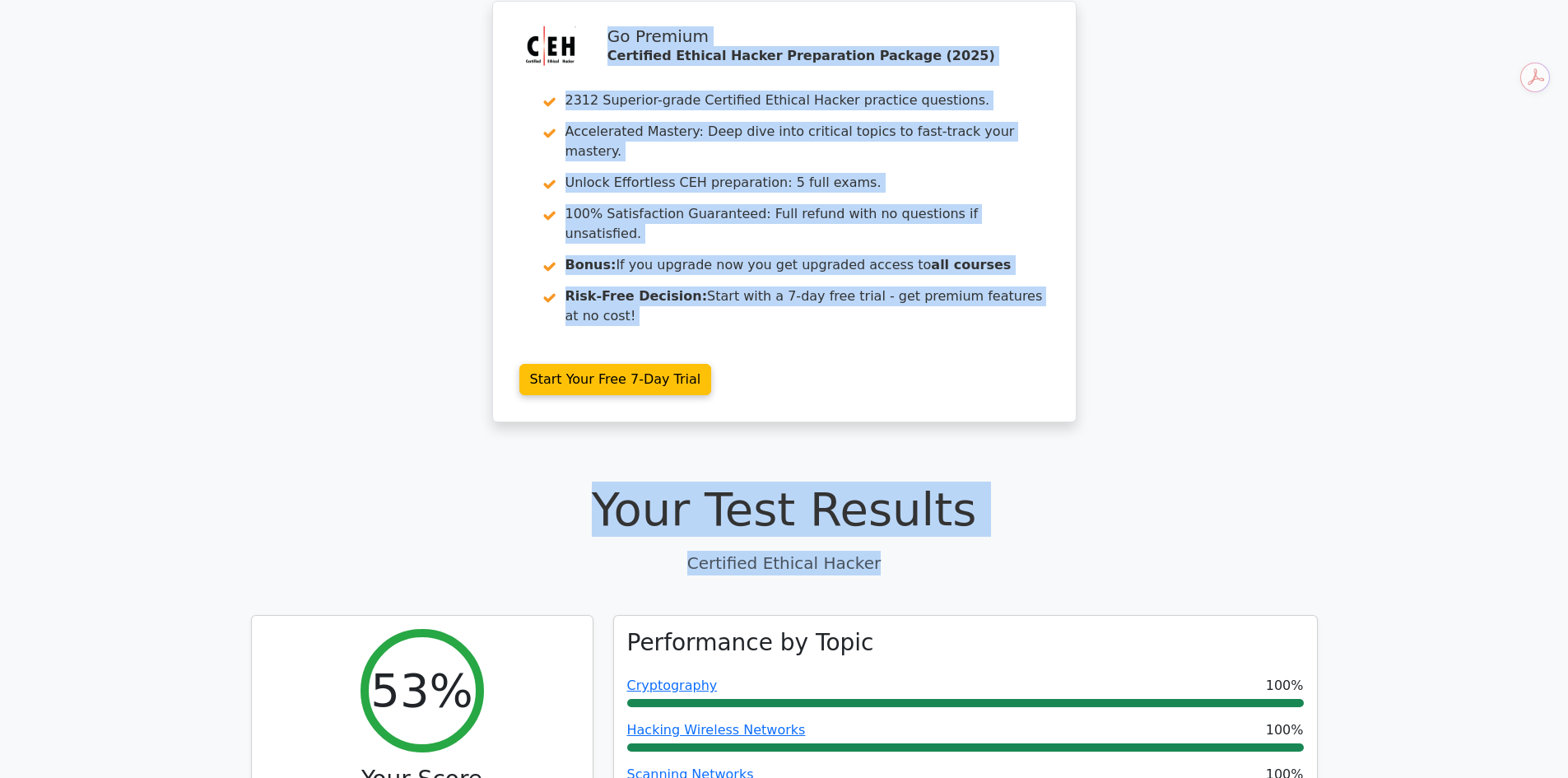
scroll to position [412, 0]
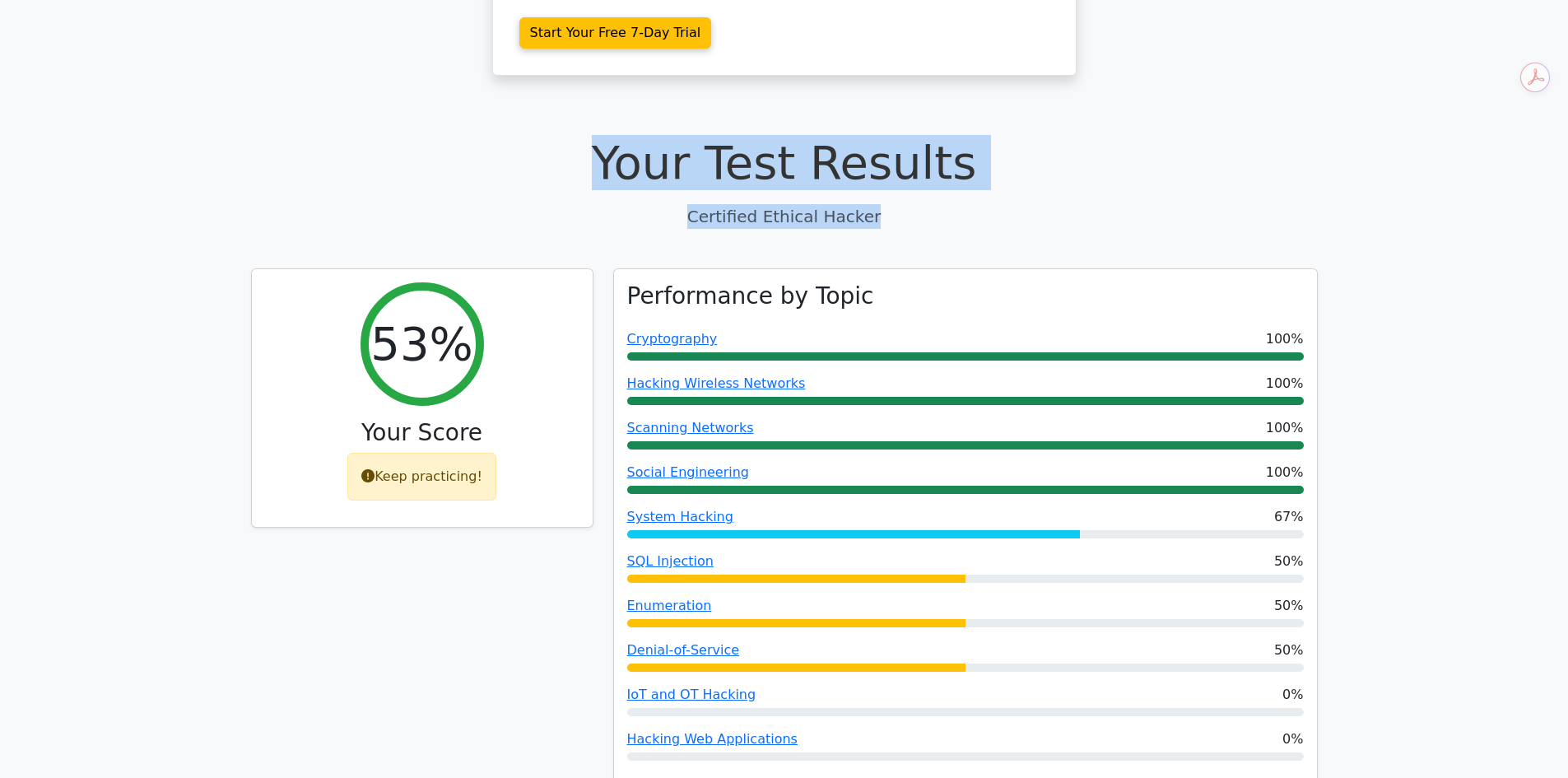
click at [611, 135] on div "Your Test Results Certified Ethical Hacker" at bounding box center [784, 181] width 1067 height 93
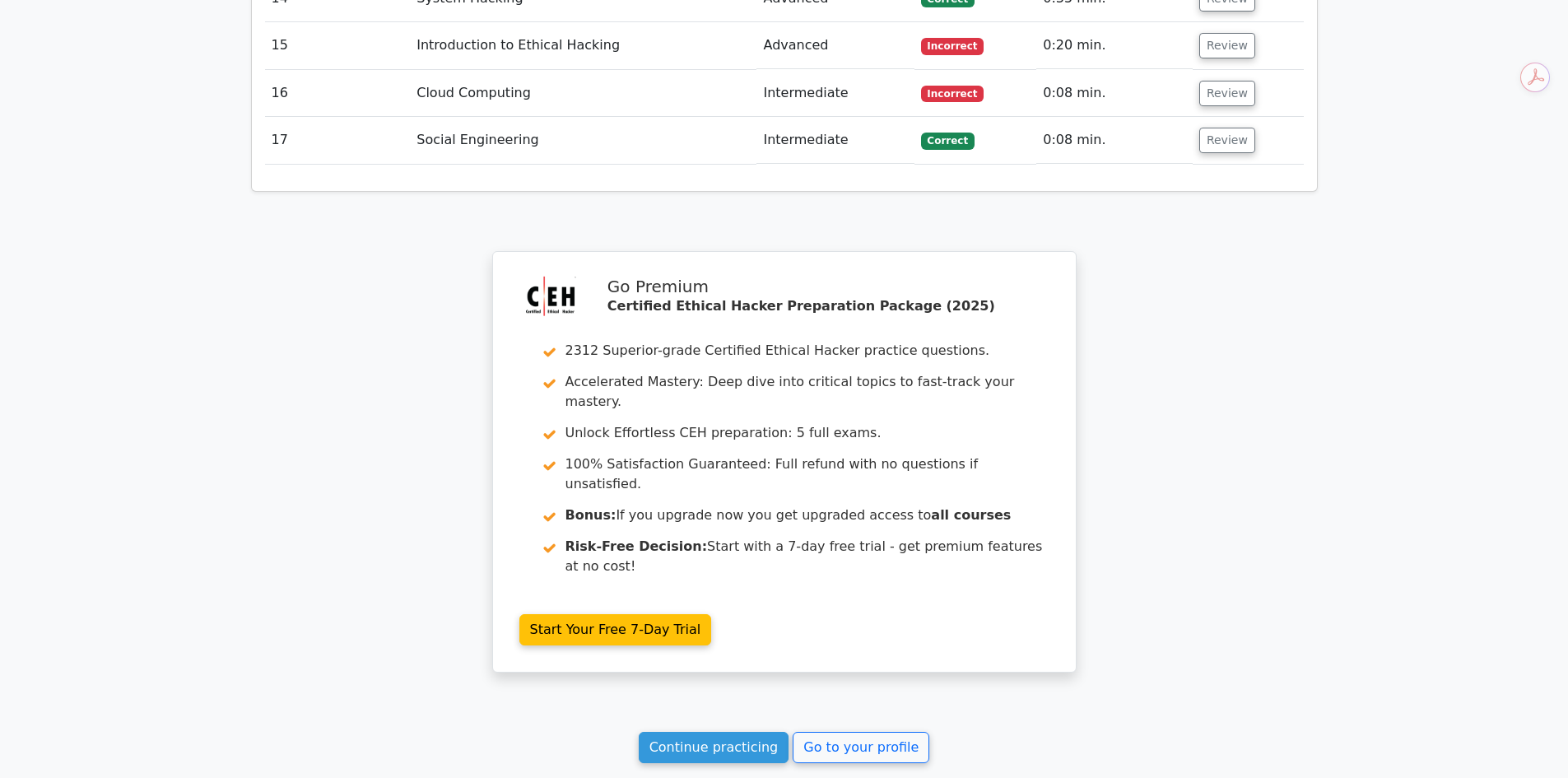
scroll to position [3397, 0]
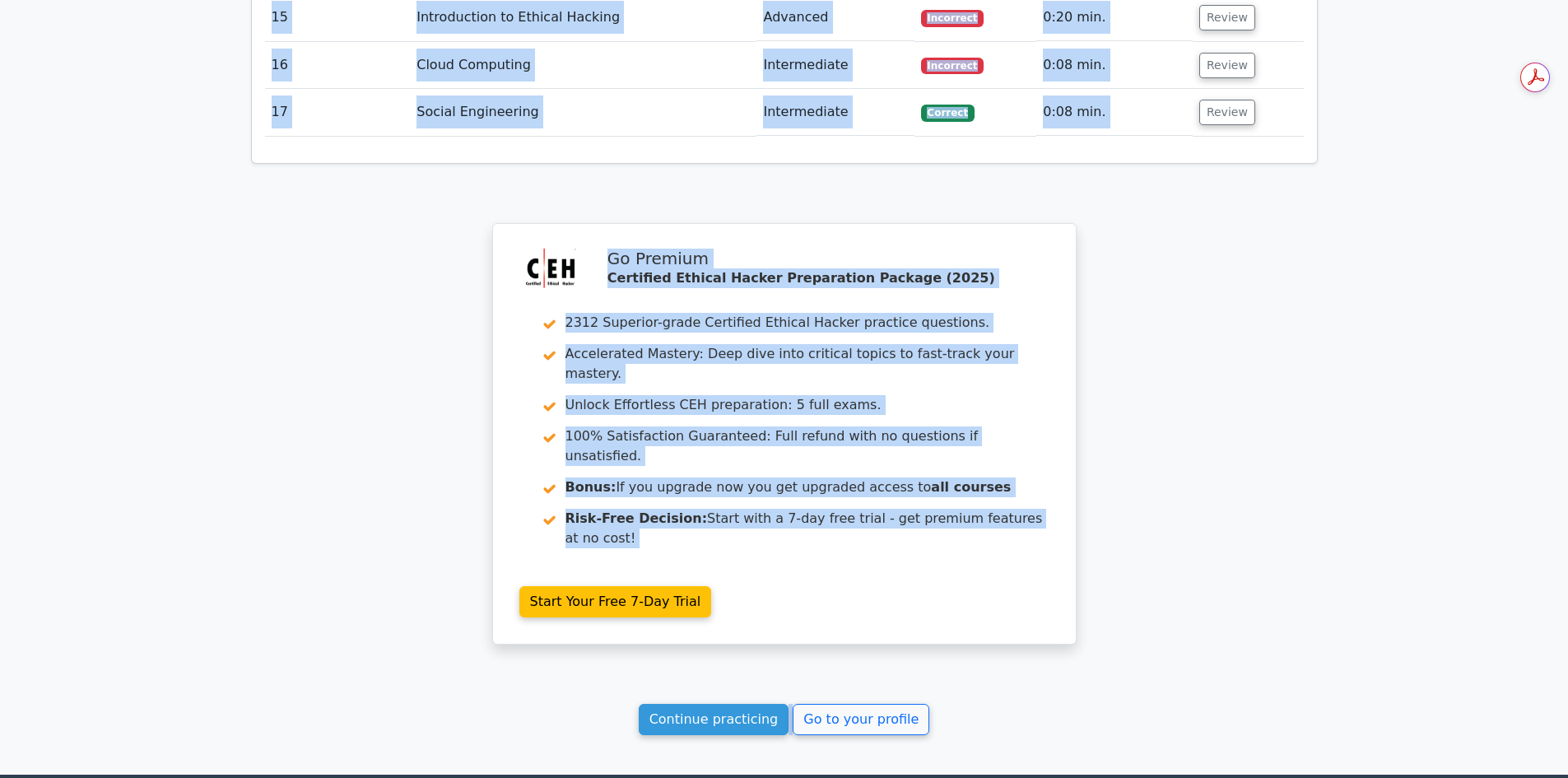
drag, startPoint x: 599, startPoint y: 121, endPoint x: 1185, endPoint y: 546, distance: 723.9
click at [1167, 703] on div "Continue practicing Go to your profile" at bounding box center [784, 719] width 1067 height 32
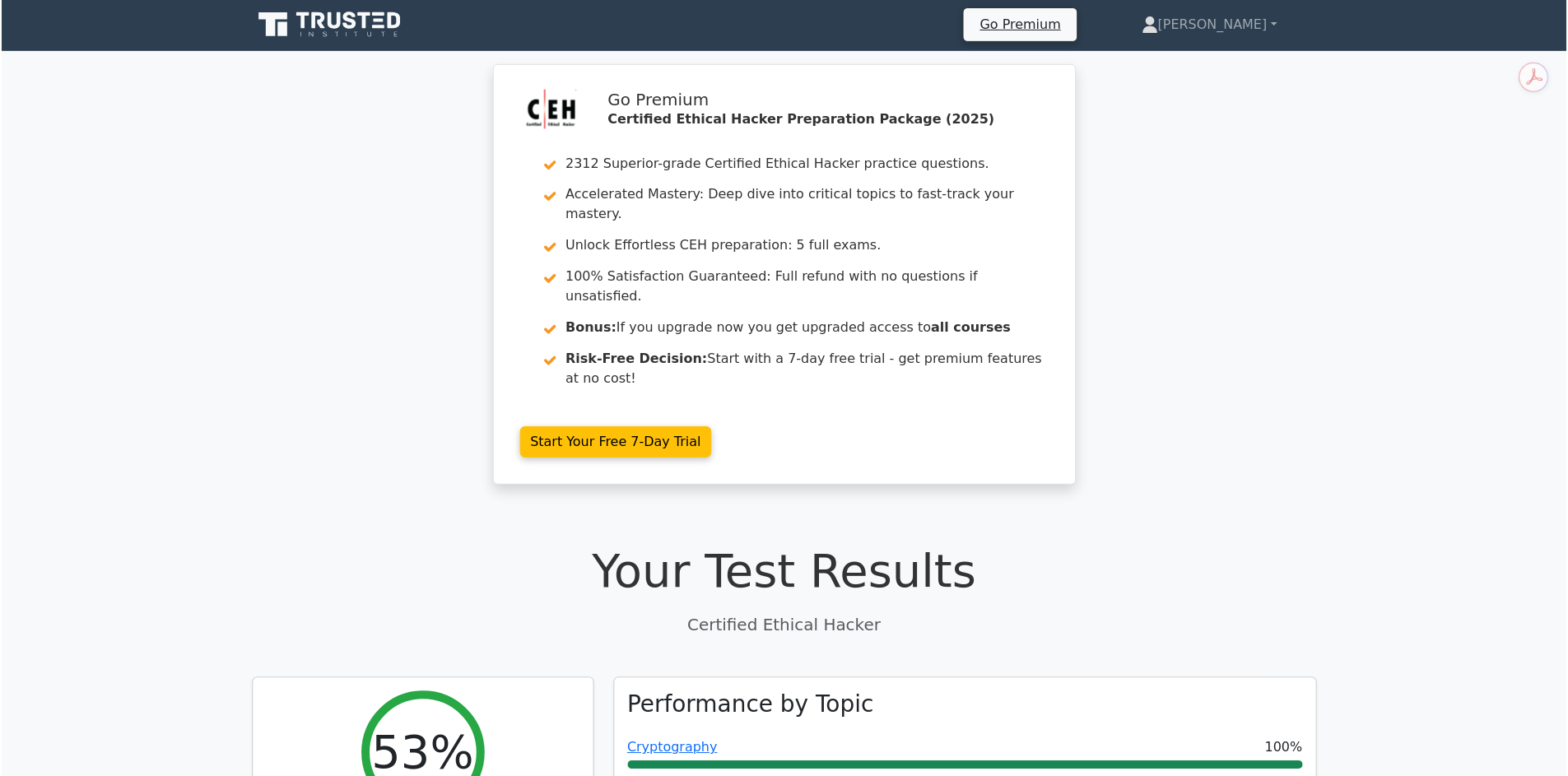
scroll to position [0, 0]
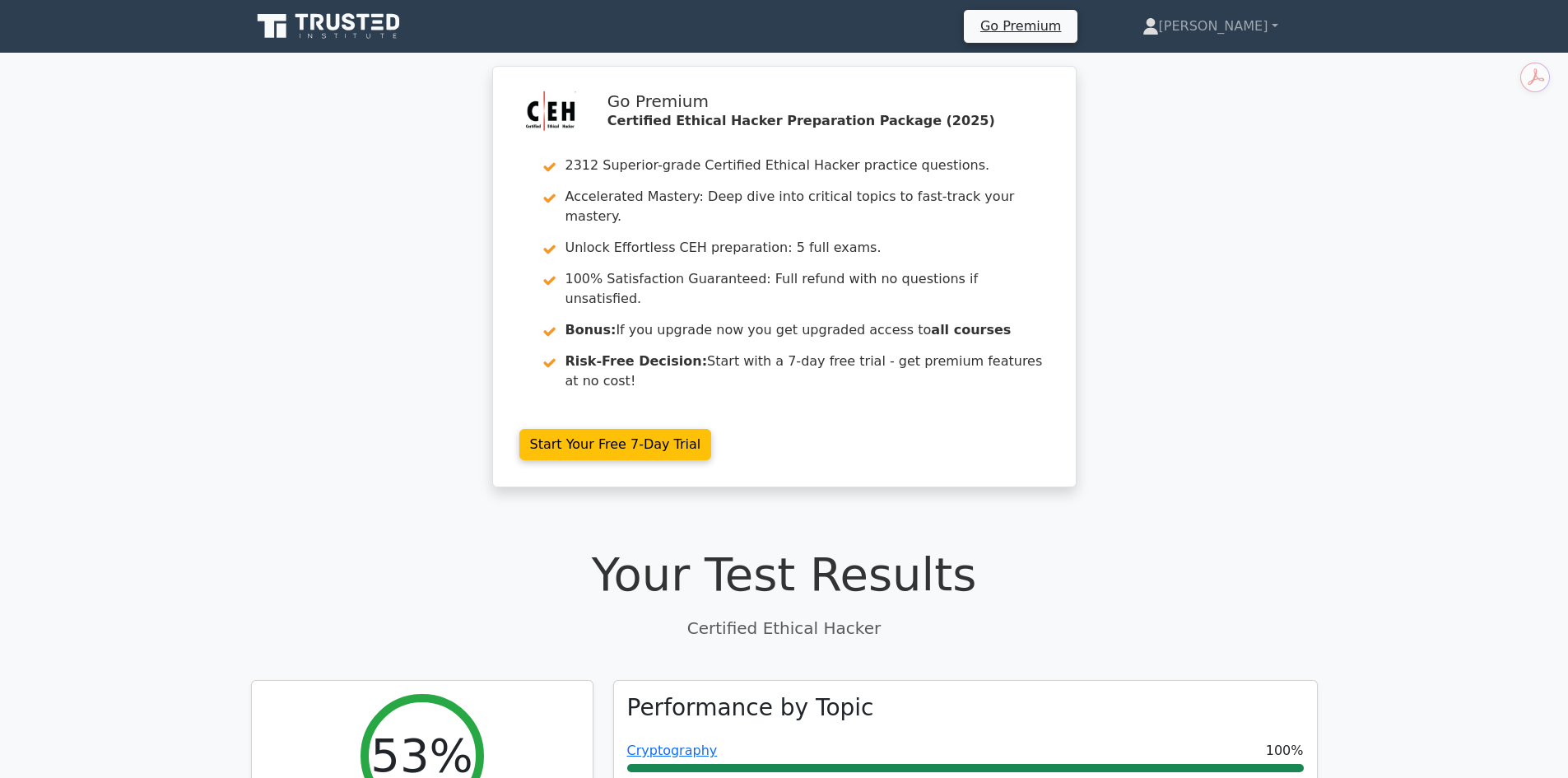
drag, startPoint x: 971, startPoint y: 701, endPoint x: 212, endPoint y: 114, distance: 959.5
click at [242, 130] on div "Go Premium Certified Ethical Hacker Preparation Package (2025) 2312 Superior-gr…" at bounding box center [784, 286] width 1568 height 441
click at [1219, 438] on div "Go Premium Certified Ethical Hacker Preparation Package (2025) 2312 Superior-gr…" at bounding box center [784, 286] width 1568 height 441
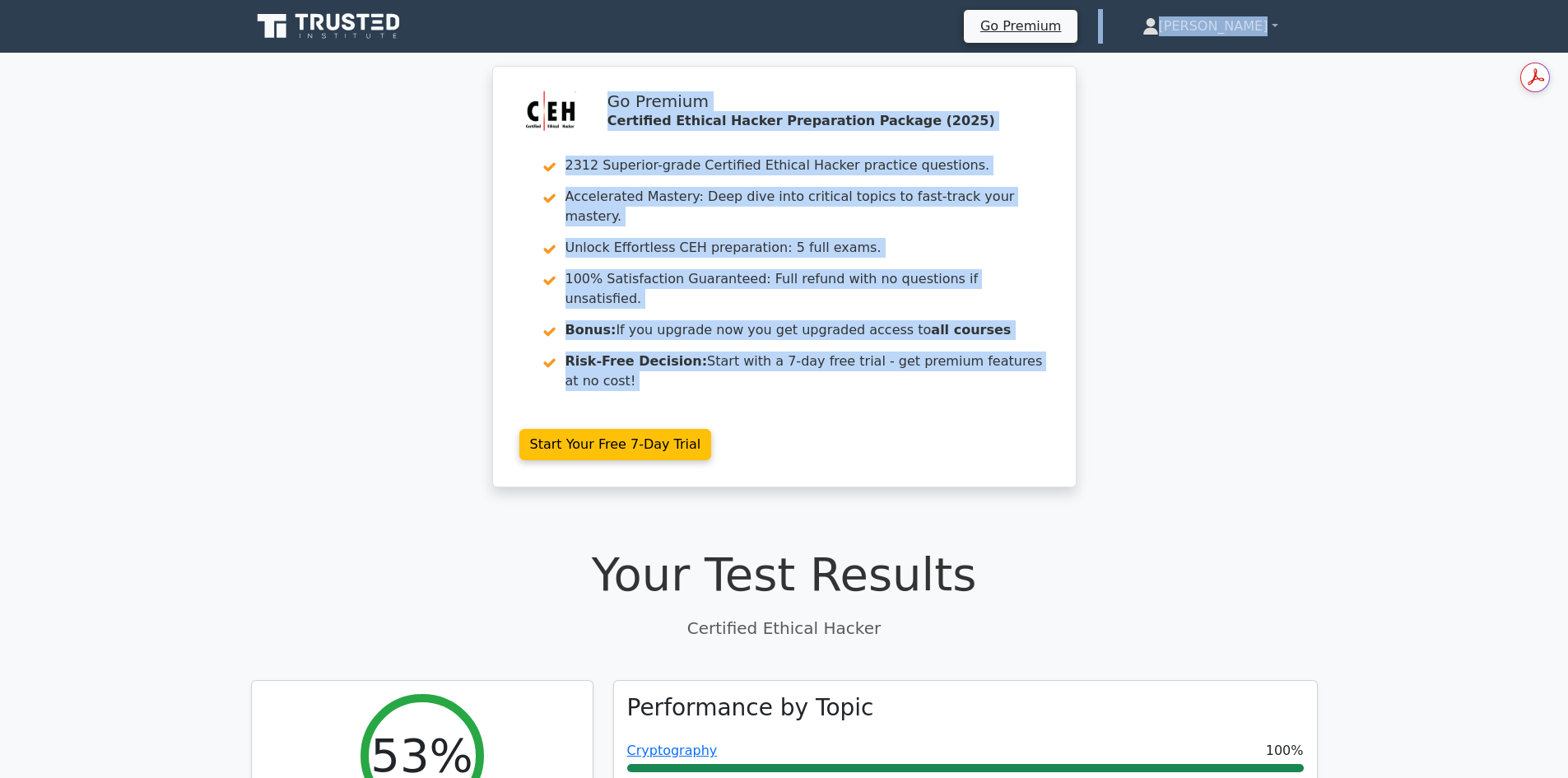
drag, startPoint x: 1075, startPoint y: 407, endPoint x: 481, endPoint y: 44, distance: 696.1
click at [342, 131] on div "Go Premium Certified Ethical Hacker Preparation Package (2025) 2312 Superior-gr…" at bounding box center [784, 286] width 1568 height 441
drag, startPoint x: 466, startPoint y: 129, endPoint x: 1200, endPoint y: 417, distance: 788.5
click at [1207, 415] on div "Go Premium Certified Ethical Hacker Preparation Package (2025) 2312 Superior-gr…" at bounding box center [784, 286] width 1568 height 441
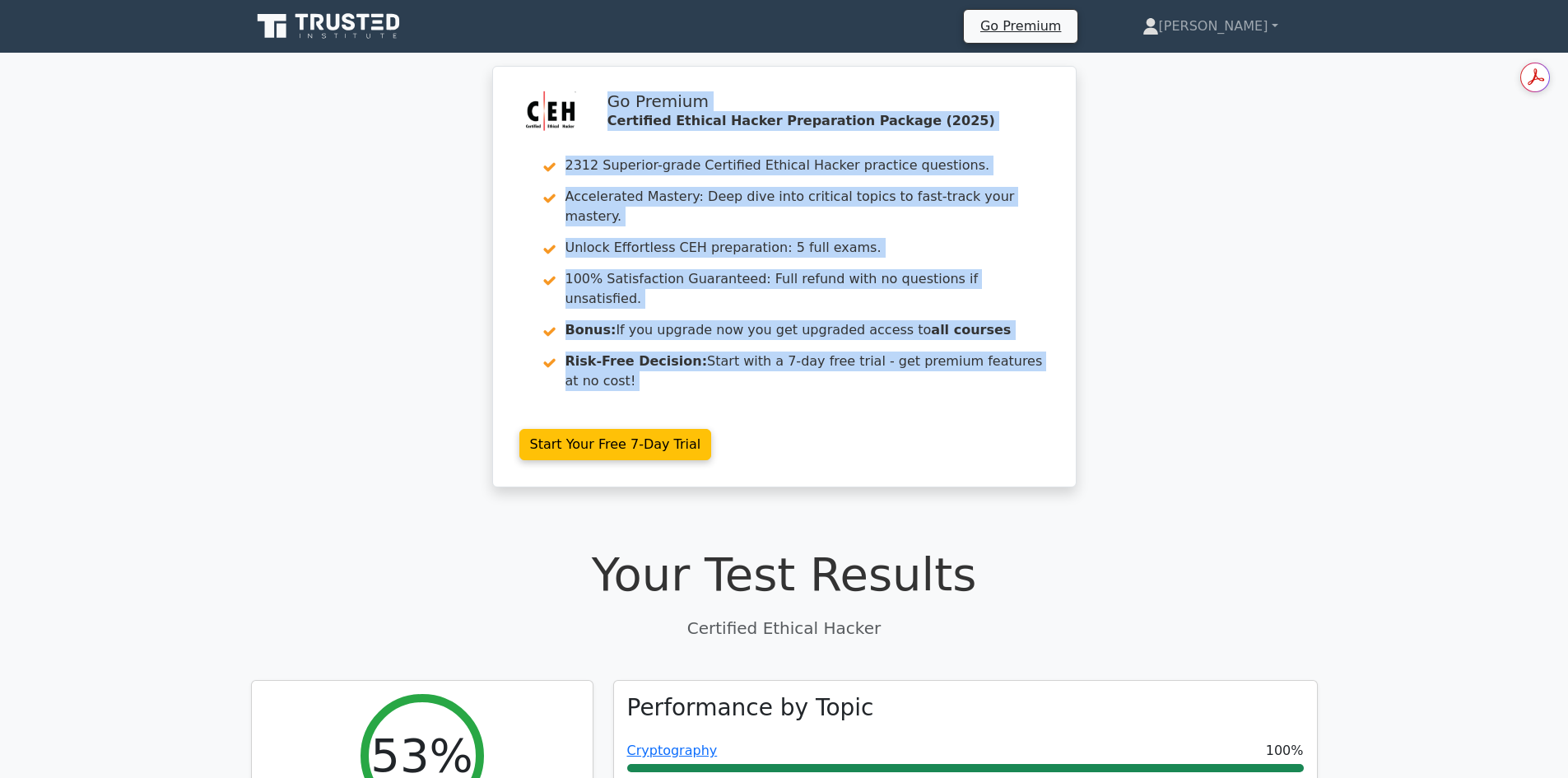
drag, startPoint x: 1196, startPoint y: 404, endPoint x: 1177, endPoint y: 394, distance: 21.5
click at [1195, 404] on div "Go Premium Certified Ethical Hacker Preparation Package (2025) 2312 Superior-gr…" at bounding box center [784, 286] width 1568 height 441
click at [1120, 324] on div "Go Premium Certified Ethical Hacker Preparation Package (2025) 2312 Superior-gr…" at bounding box center [784, 286] width 1568 height 441
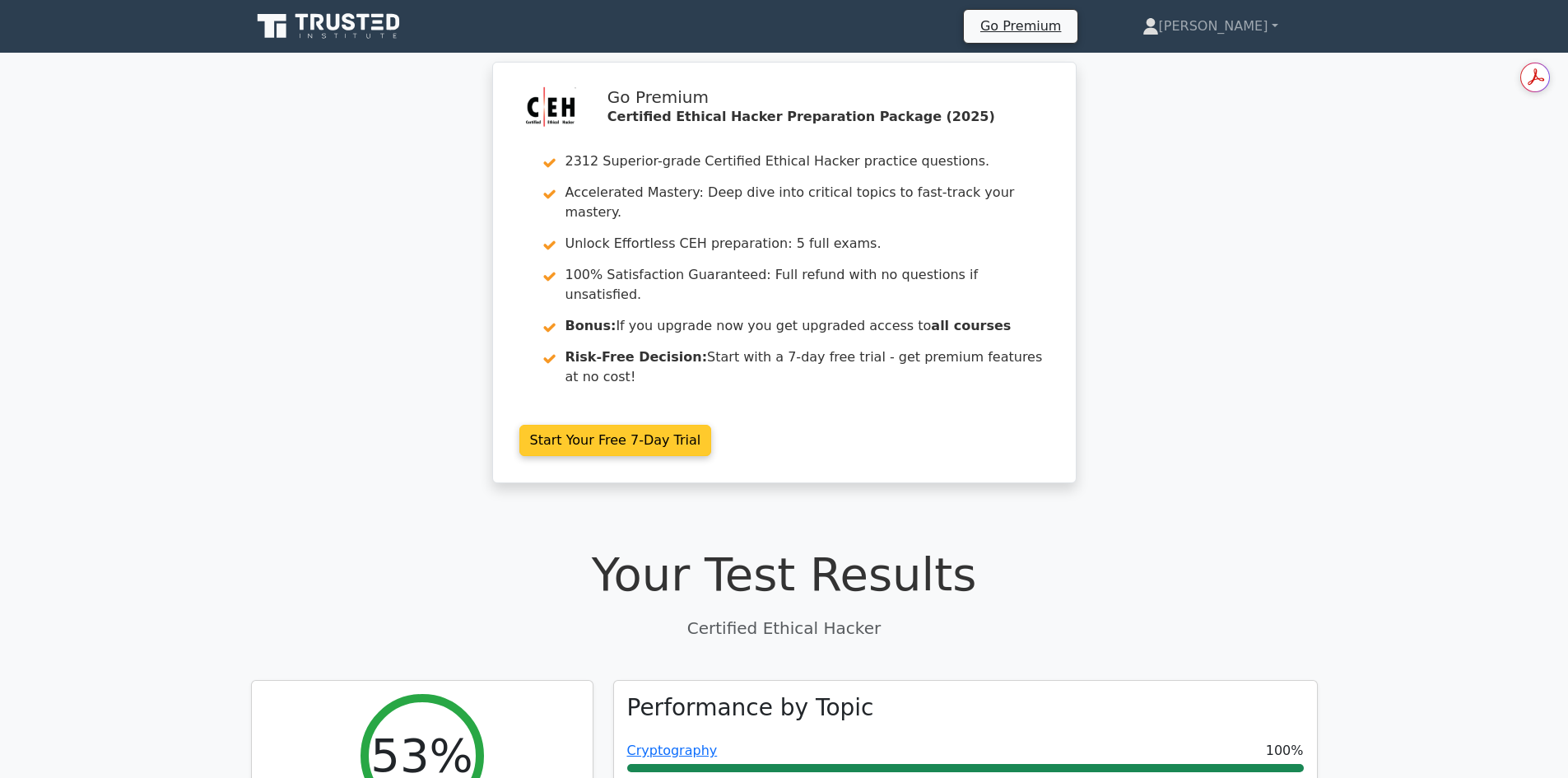
drag, startPoint x: 1114, startPoint y: 369, endPoint x: 558, endPoint y: 79, distance: 627.1
click at [558, 79] on div "Go Premium Certified Ethical Hacker Preparation Package (2025) 2312 Superior-gr…" at bounding box center [784, 286] width 1568 height 441
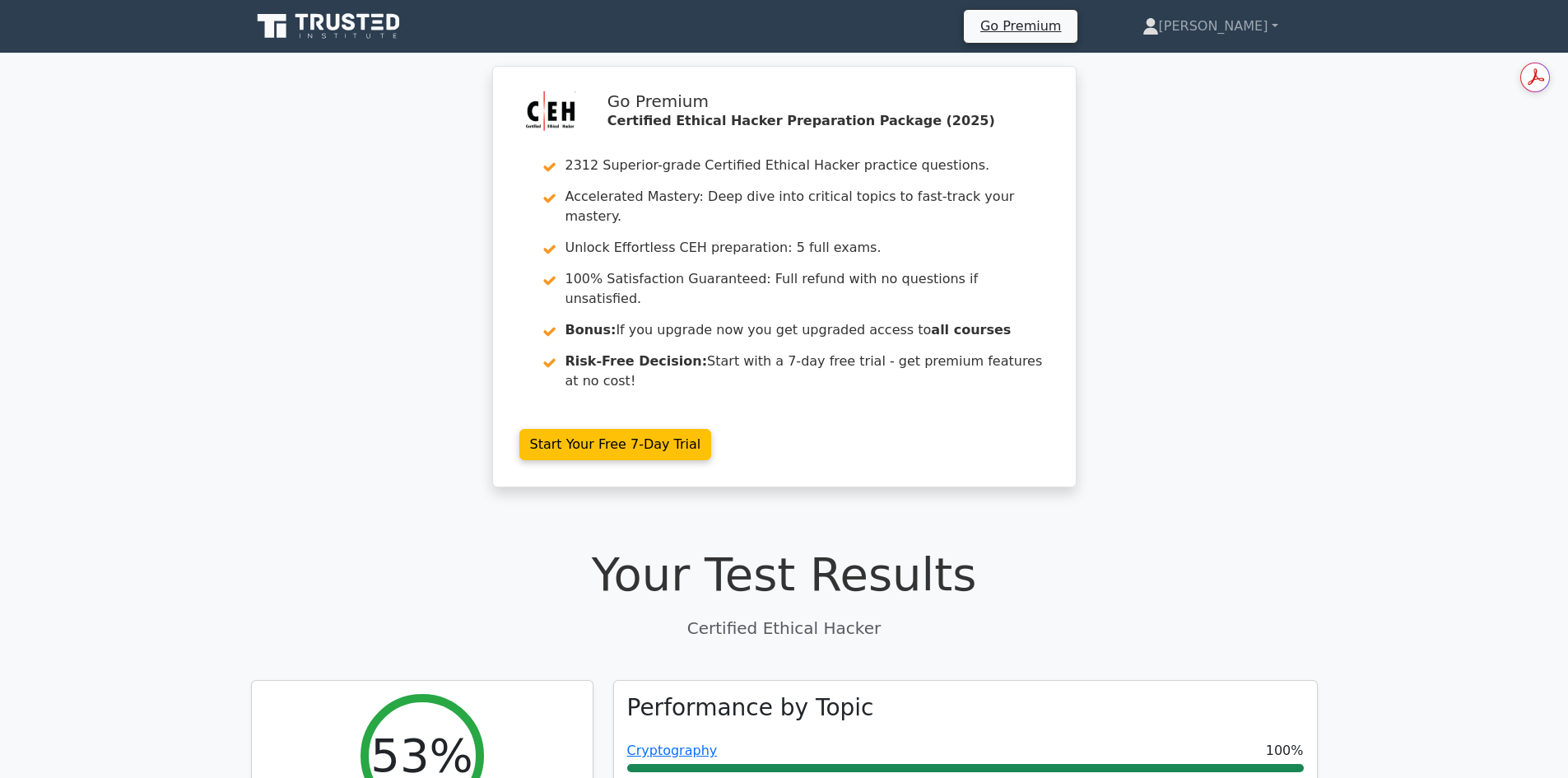
click at [430, 97] on div "Go Premium Certified Ethical Hacker Preparation Package (2025) 2312 Superior-gr…" at bounding box center [784, 286] width 1568 height 441
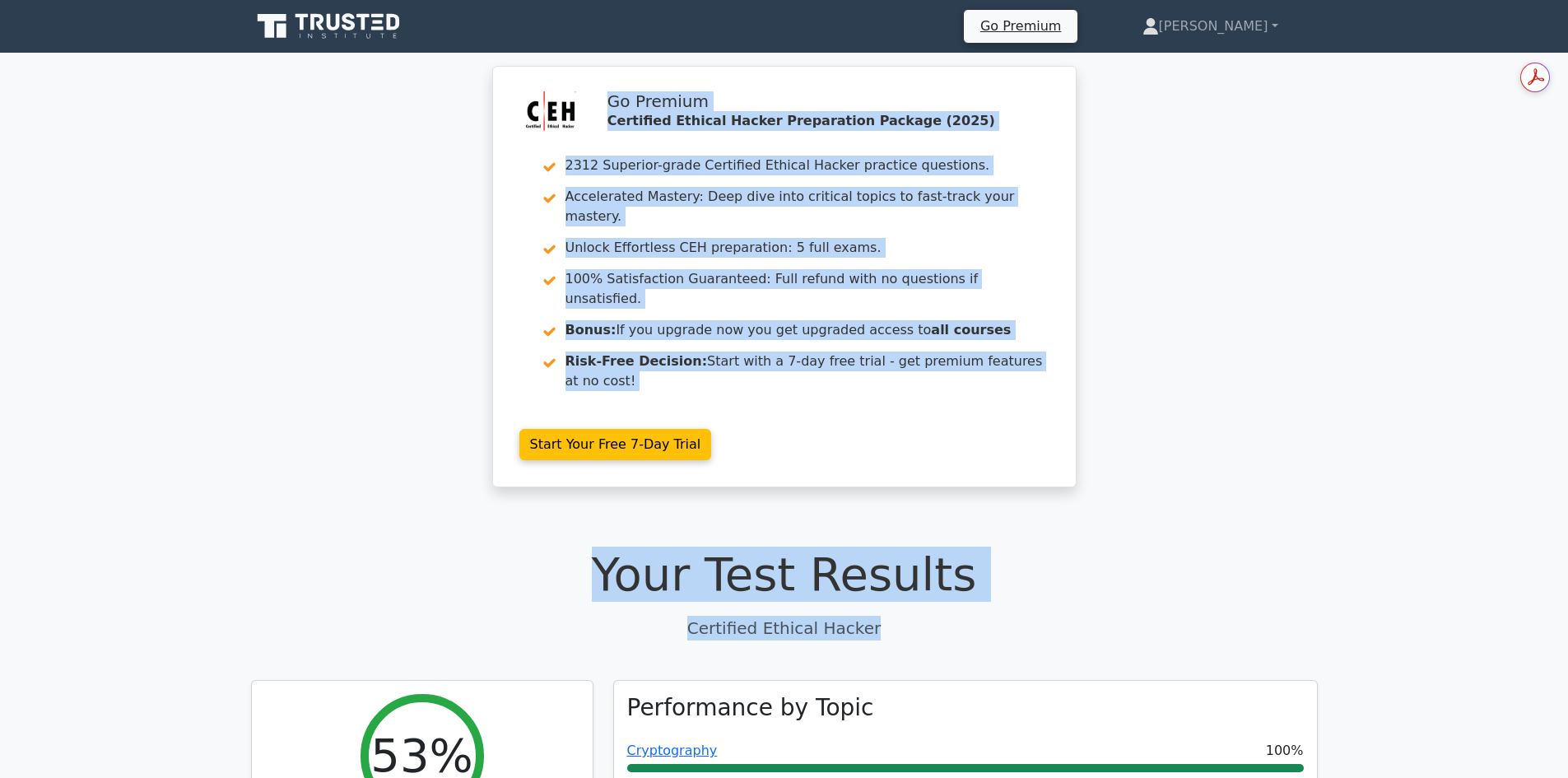
drag, startPoint x: 512, startPoint y: 103, endPoint x: 912, endPoint y: 572, distance: 616.4
click at [912, 616] on p "Certified Ethical Hacker" at bounding box center [784, 629] width 1067 height 25
drag, startPoint x: 900, startPoint y: 574, endPoint x: 408, endPoint y: 103, distance: 681.1
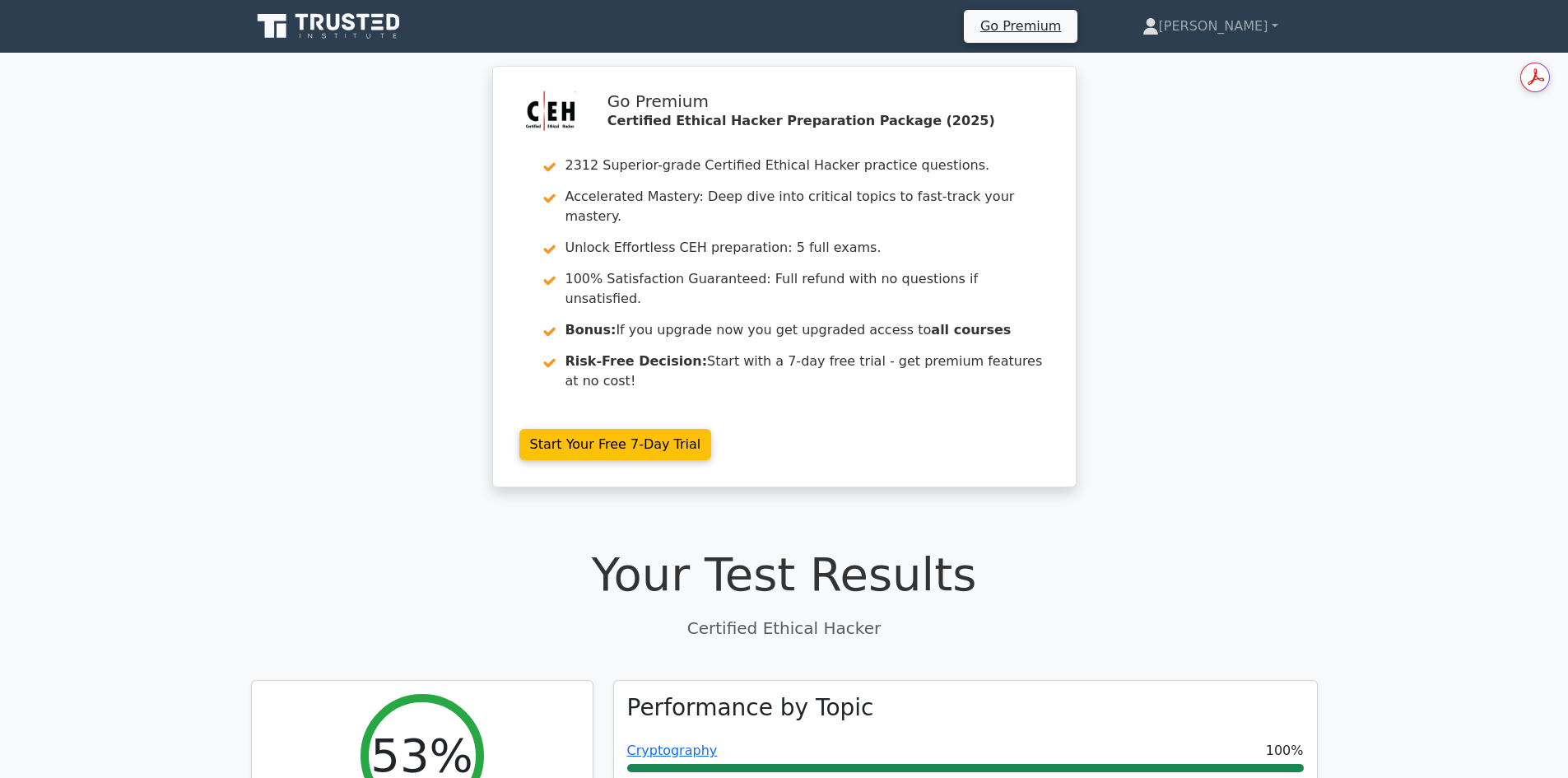
click at [409, 103] on div "Go Premium Certified Ethical Hacker Preparation Package (2025) 2312 Superior-gr…" at bounding box center [784, 286] width 1568 height 441
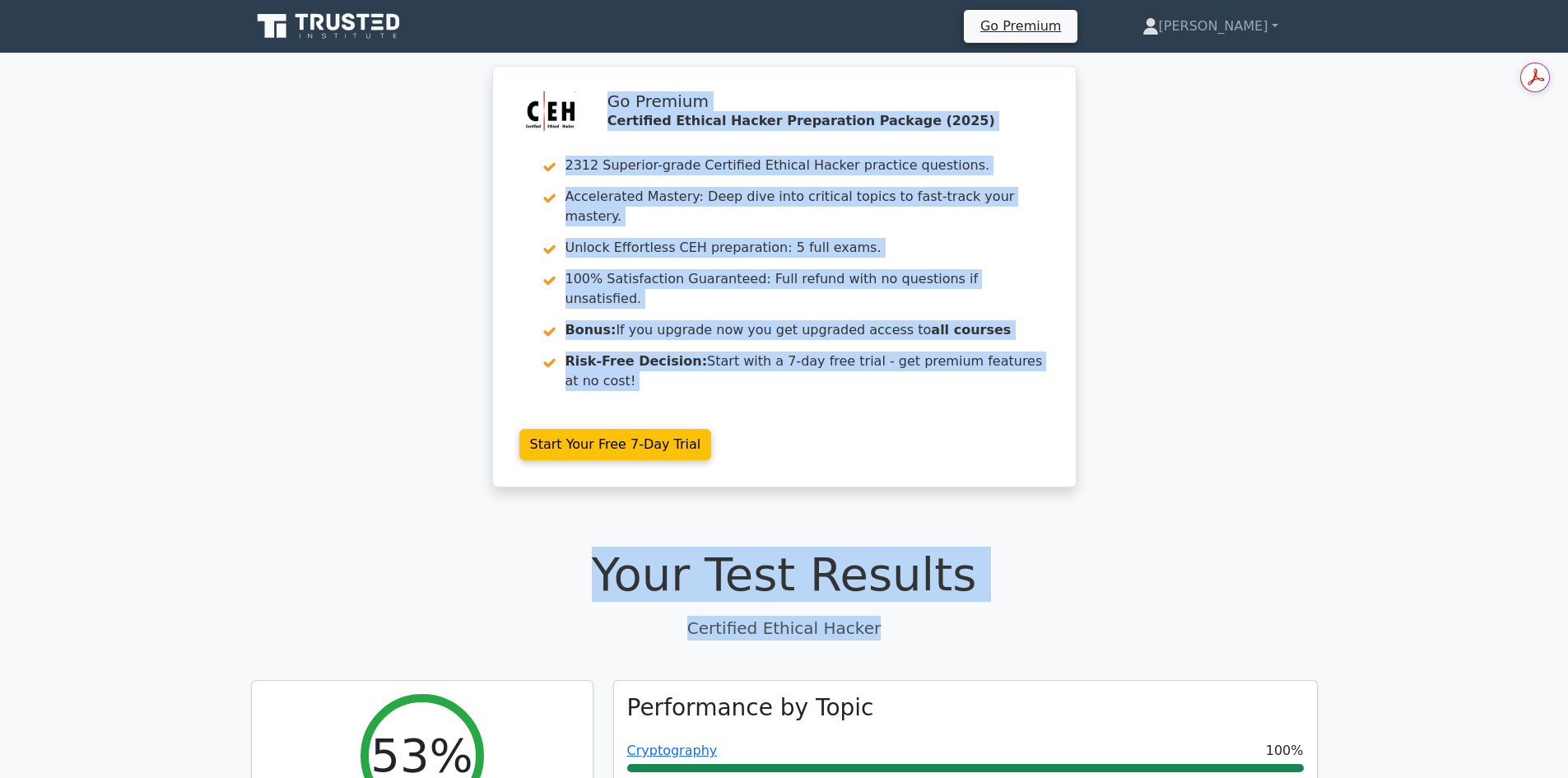
drag, startPoint x: 507, startPoint y: 111, endPoint x: 896, endPoint y: 573, distance: 604.0
click at [896, 616] on p "Certified Ethical Hacker" at bounding box center [784, 629] width 1067 height 25
click at [899, 616] on p "Certified Ethical Hacker" at bounding box center [784, 629] width 1067 height 25
